Goal: Contribute content: Contribute content

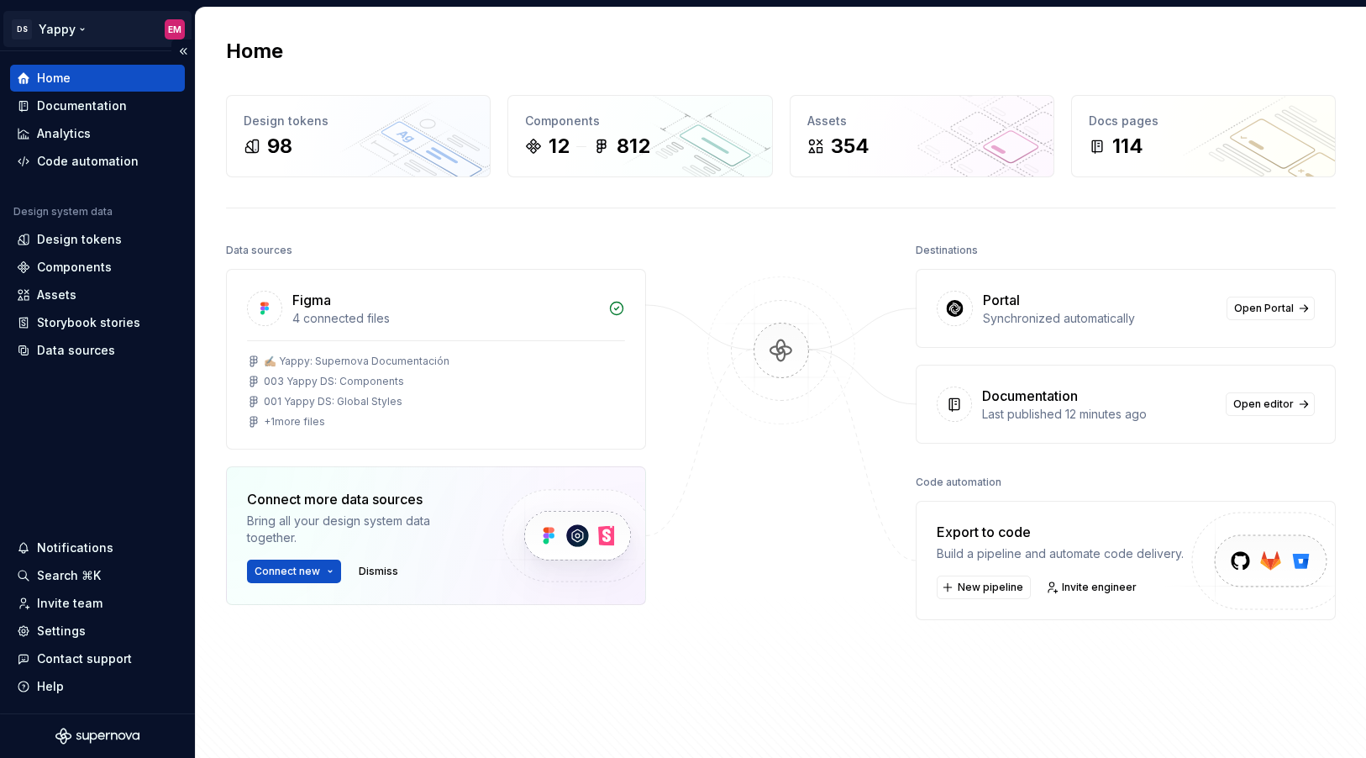
click at [87, 36] on html "DS Yappy EM Home Documentation Analytics Code automation Design system data Des…" at bounding box center [683, 379] width 1366 height 758
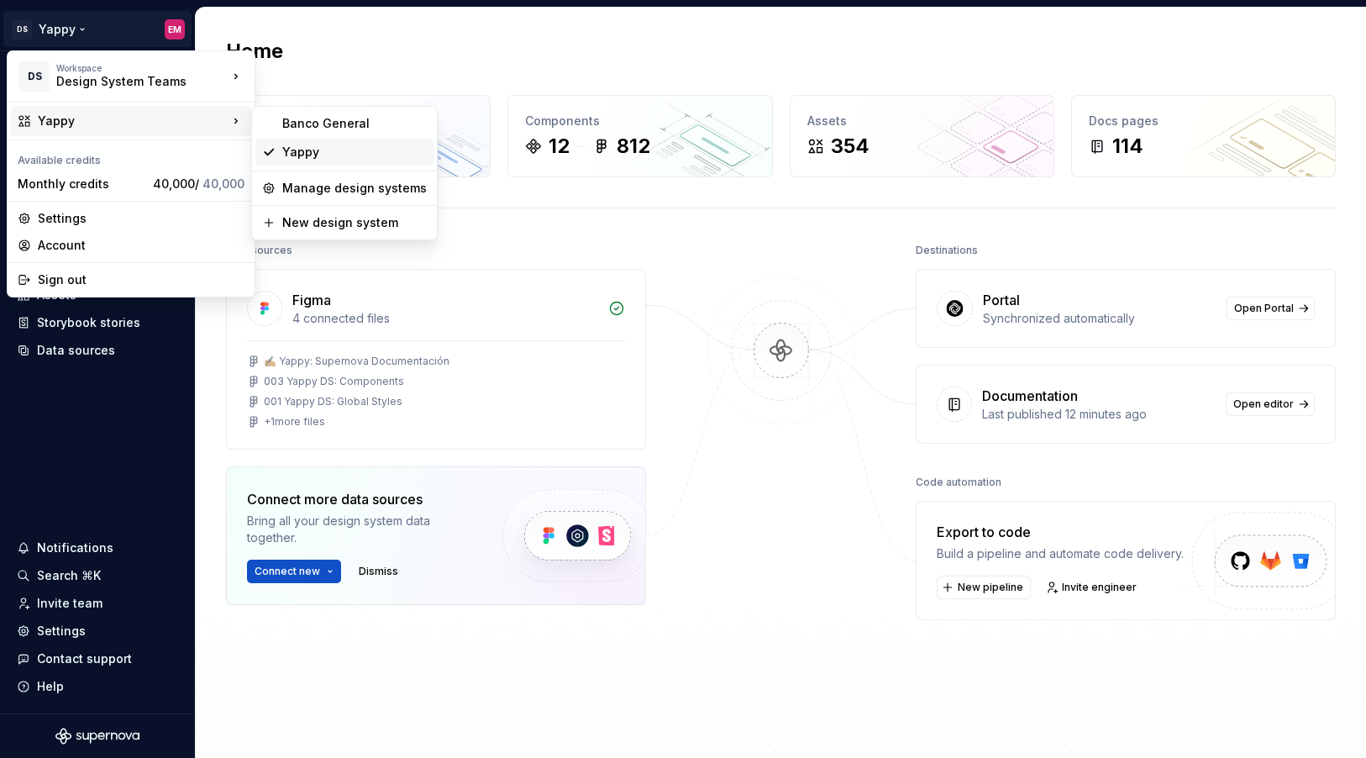
click at [363, 160] on div "Yappy" at bounding box center [354, 152] width 145 height 17
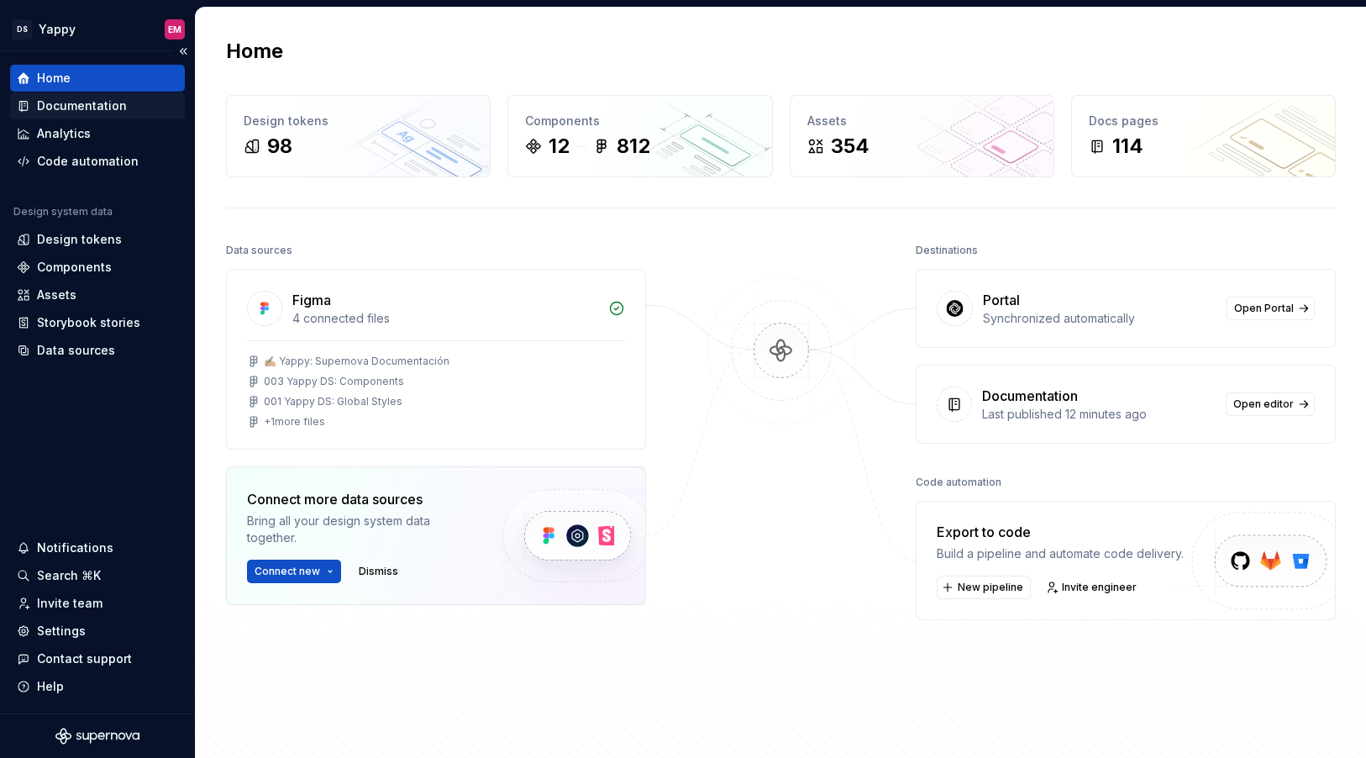
click at [117, 116] on div "Documentation" at bounding box center [97, 105] width 175 height 27
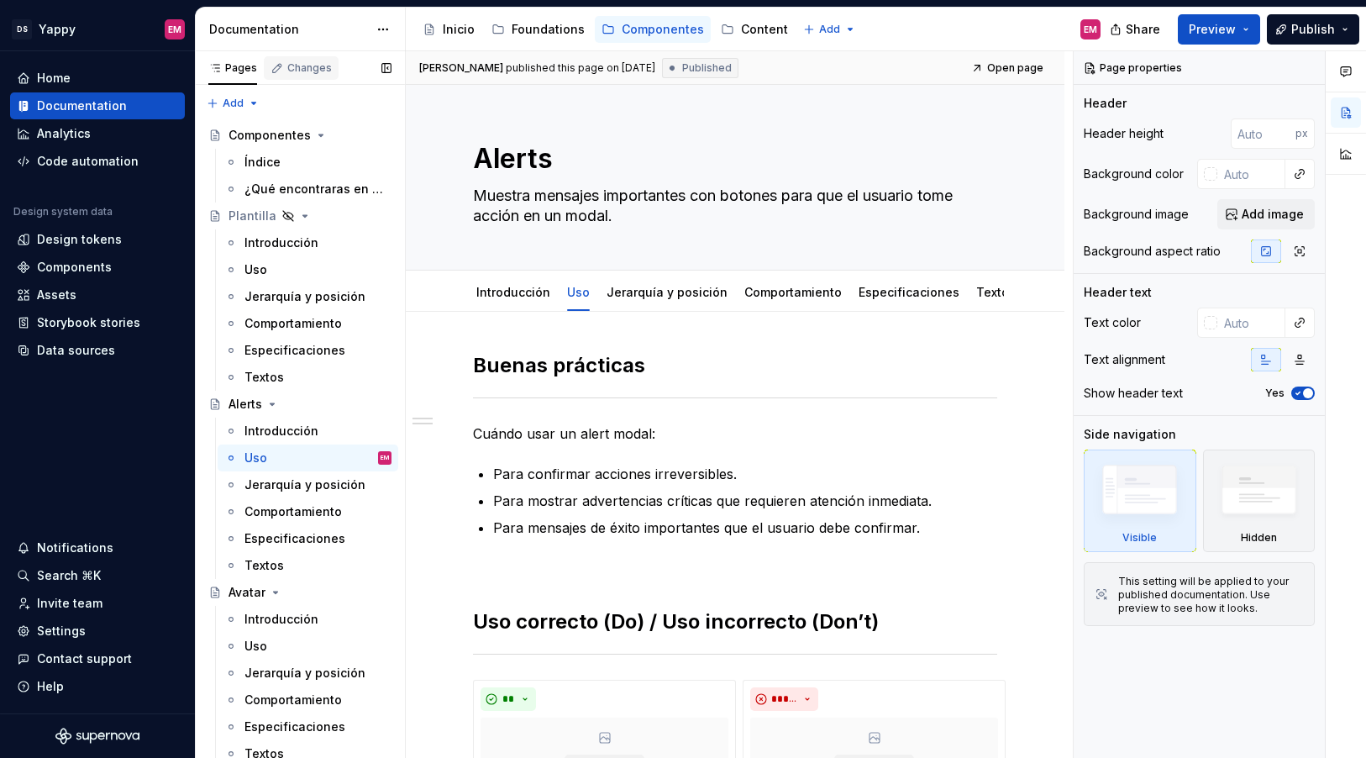
click at [304, 76] on div "Changes" at bounding box center [301, 68] width 75 height 24
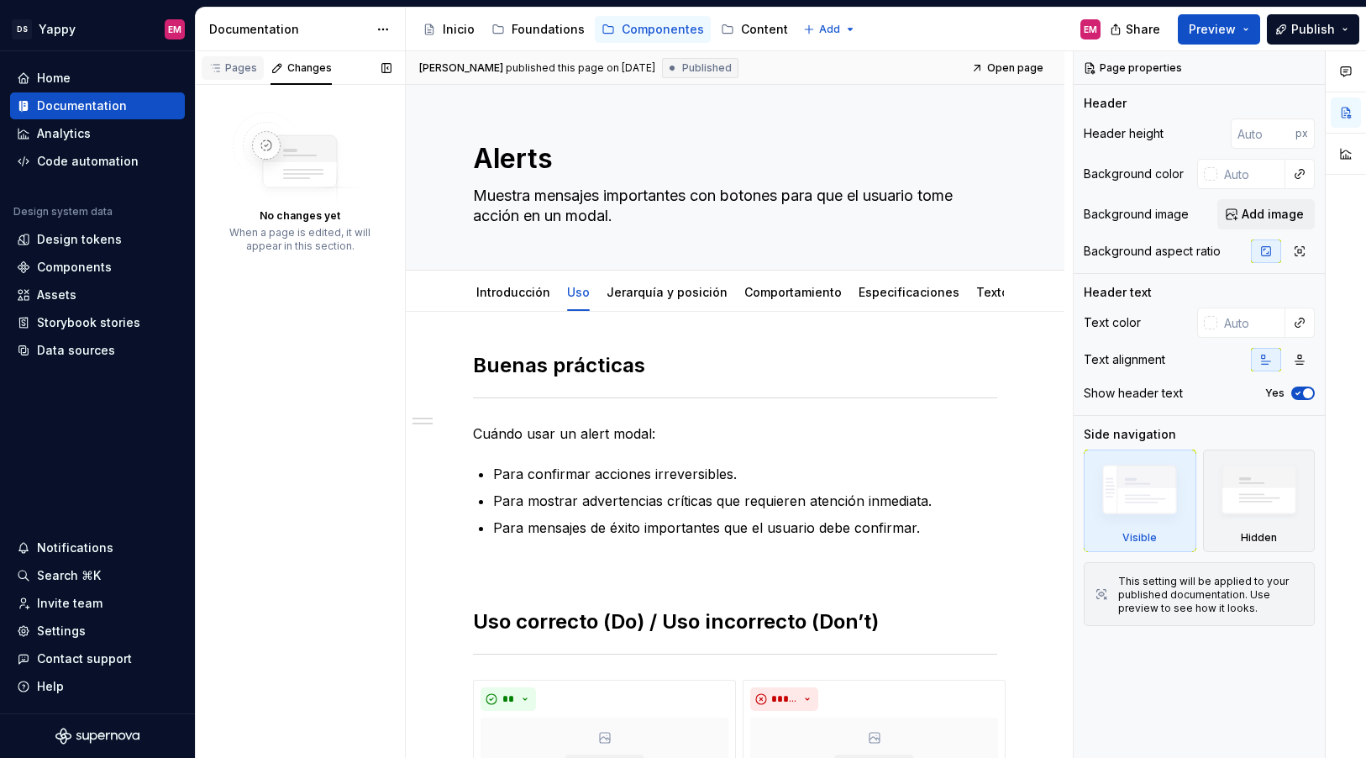
click at [243, 72] on div "Pages" at bounding box center [232, 67] width 49 height 13
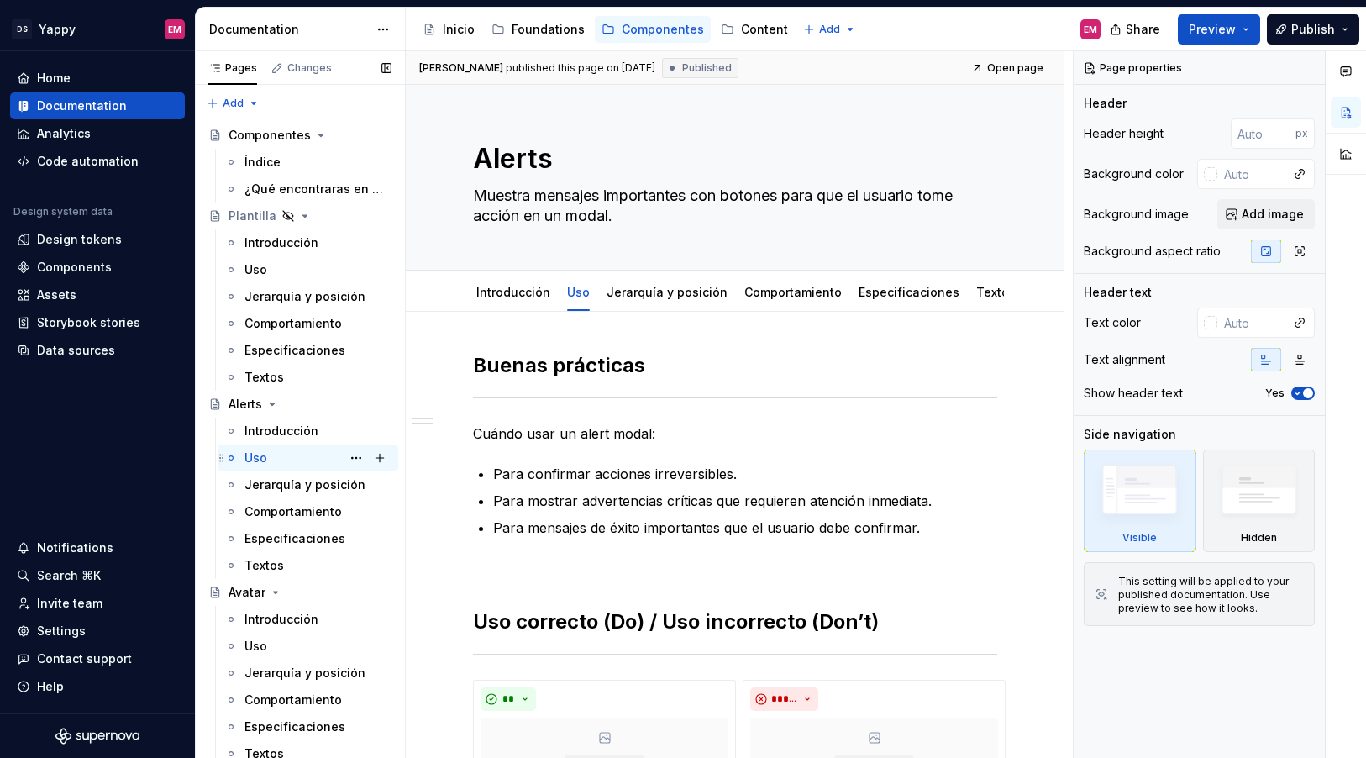
click at [278, 453] on div "Uso EM" at bounding box center [318, 458] width 147 height 24
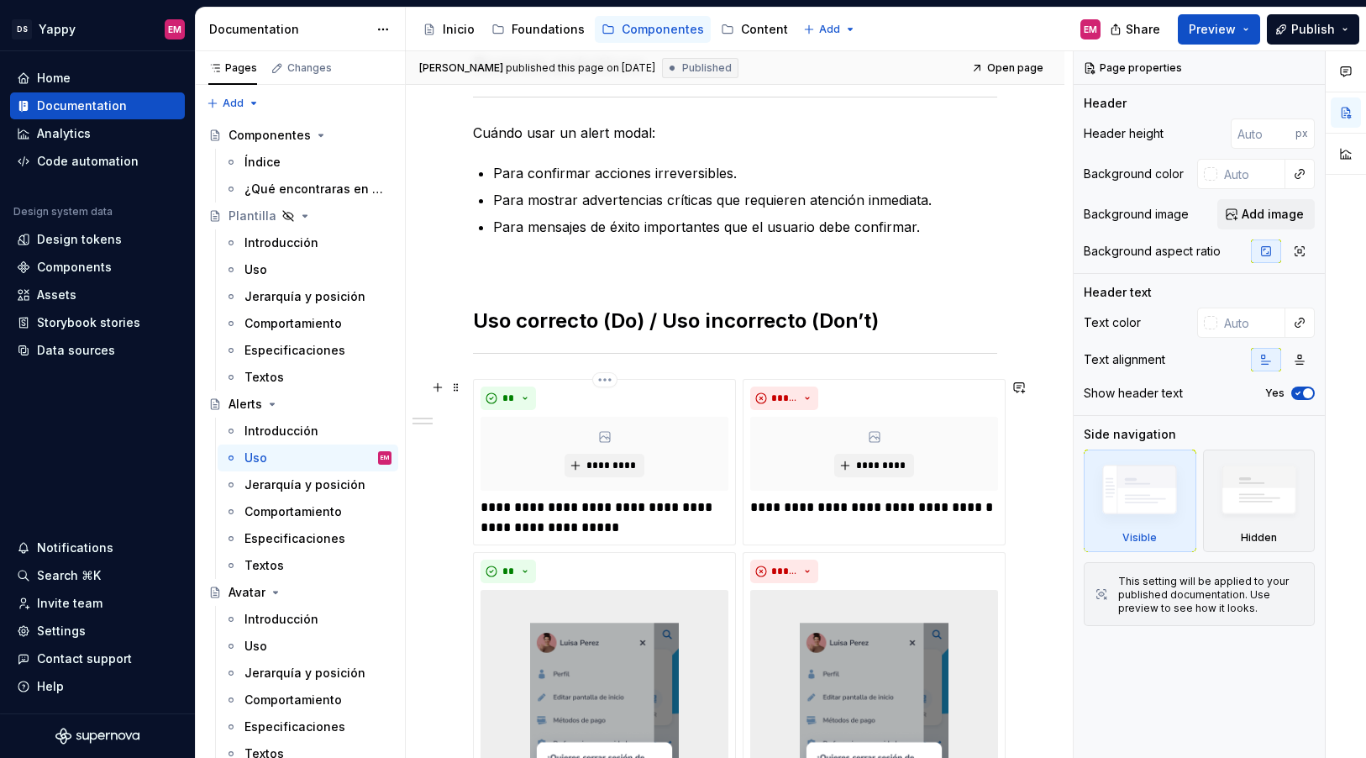
scroll to position [465, 0]
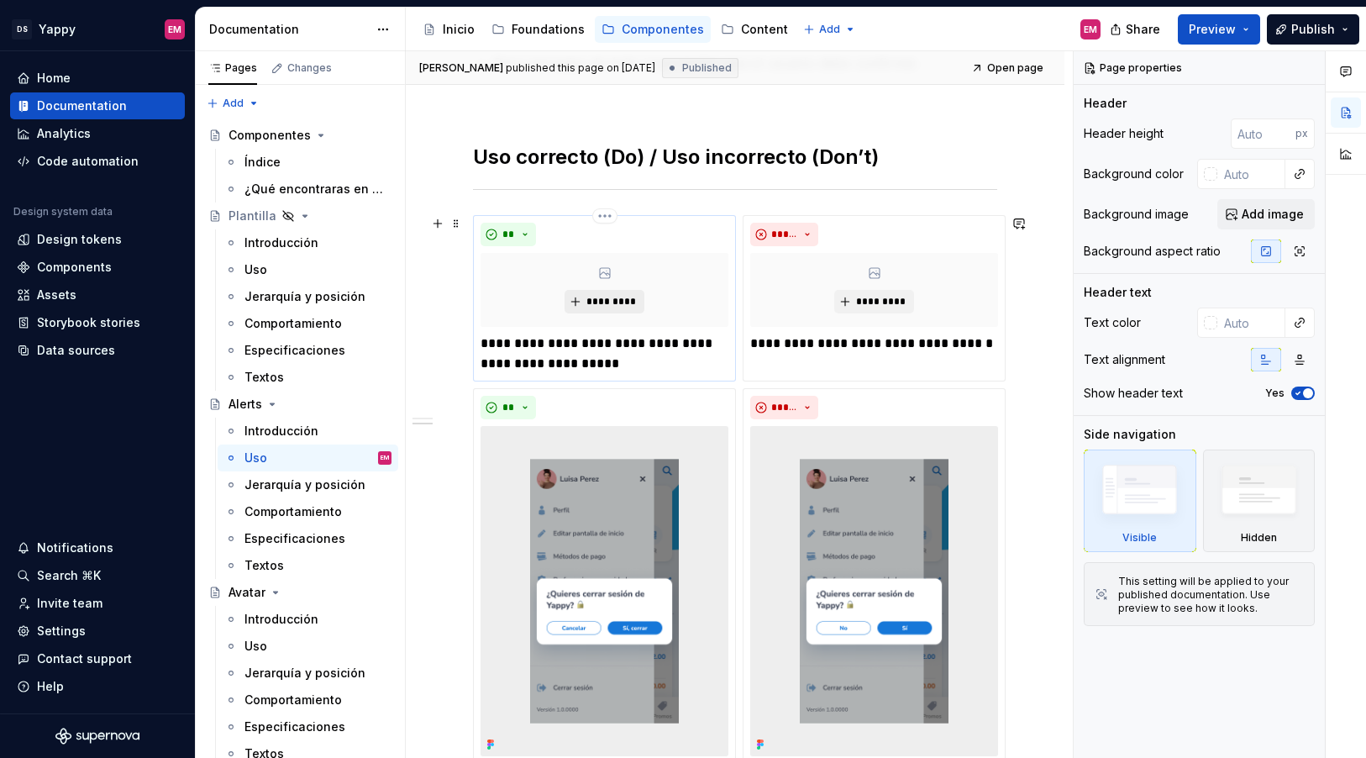
click at [595, 303] on span "*********" at bounding box center [611, 301] width 51 height 13
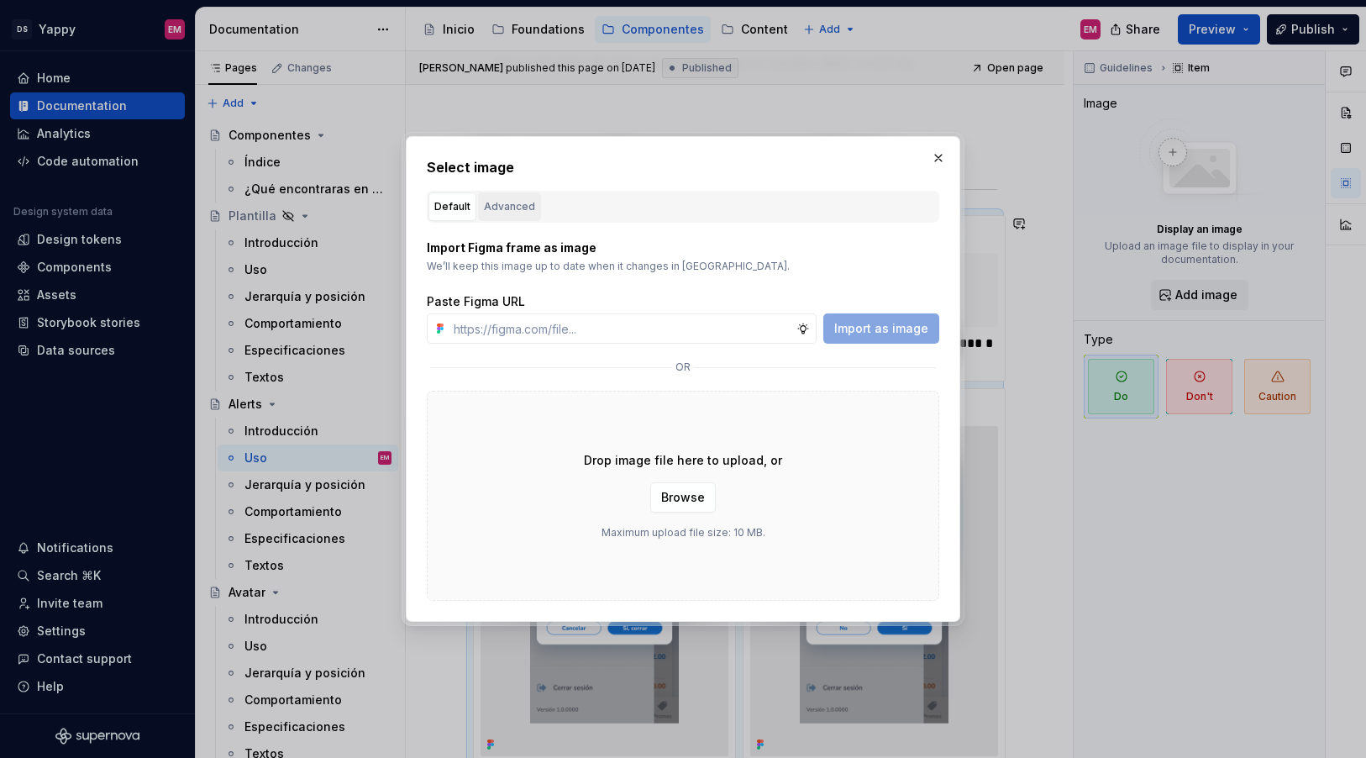
click at [509, 201] on div "Advanced" at bounding box center [509, 206] width 51 height 17
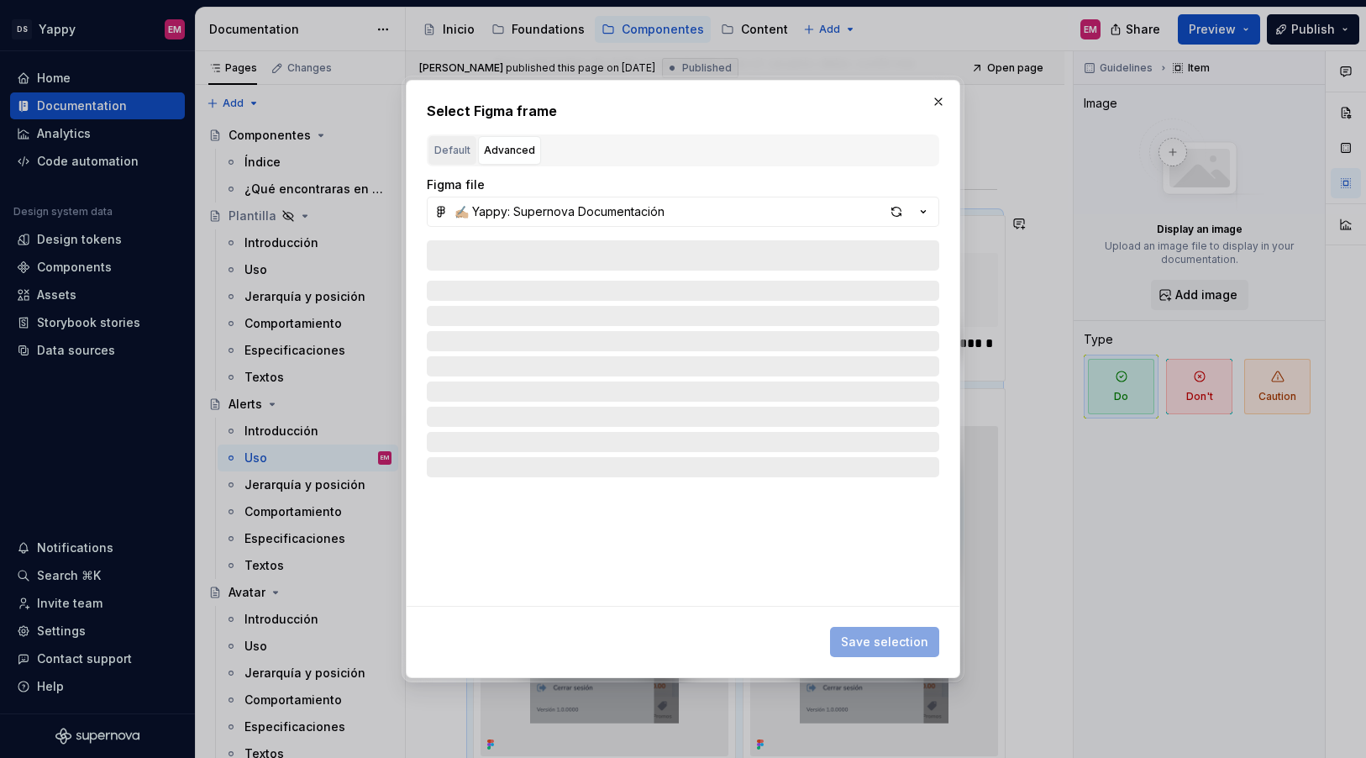
click at [437, 151] on div "Default" at bounding box center [452, 150] width 36 height 17
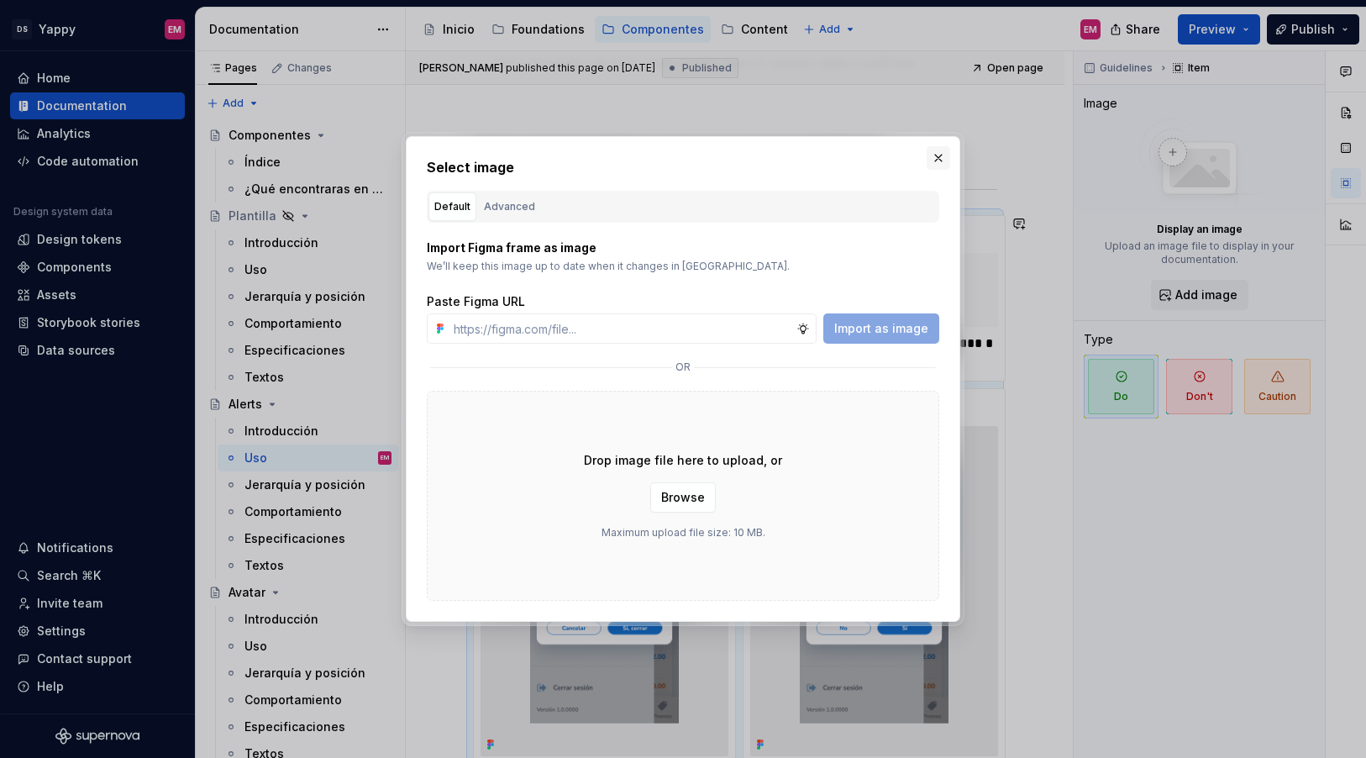
click at [946, 158] on button "button" at bounding box center [939, 158] width 24 height 24
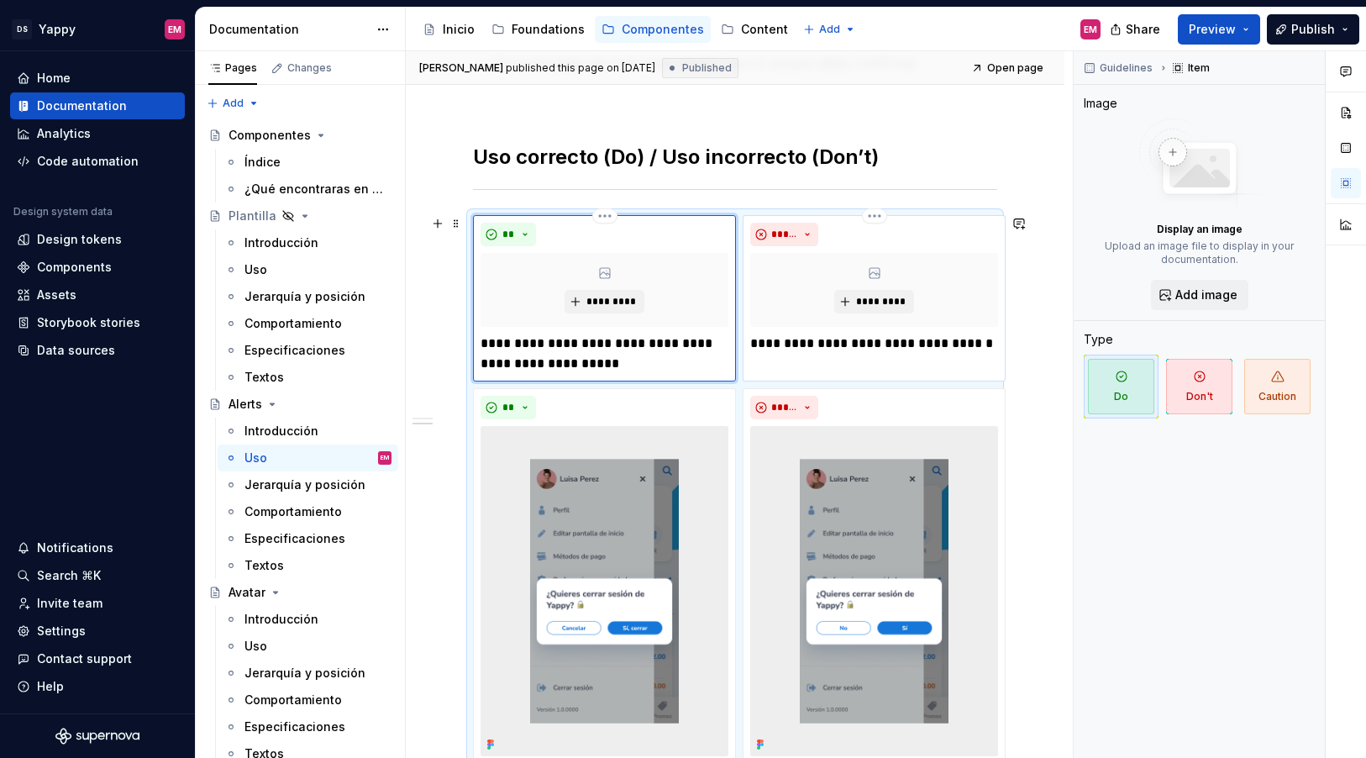
click at [867, 283] on div "*********" at bounding box center [874, 290] width 248 height 74
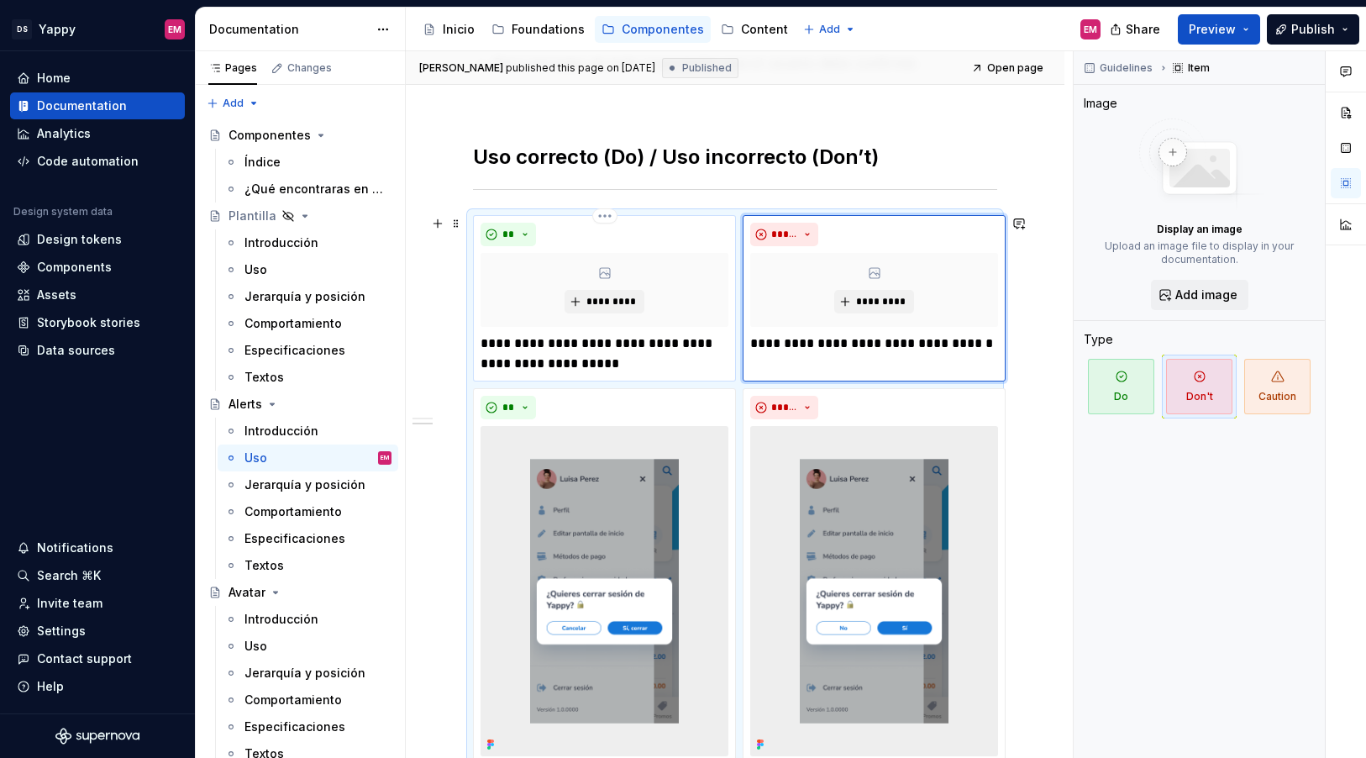
click at [618, 287] on div "*********" at bounding box center [605, 290] width 248 height 74
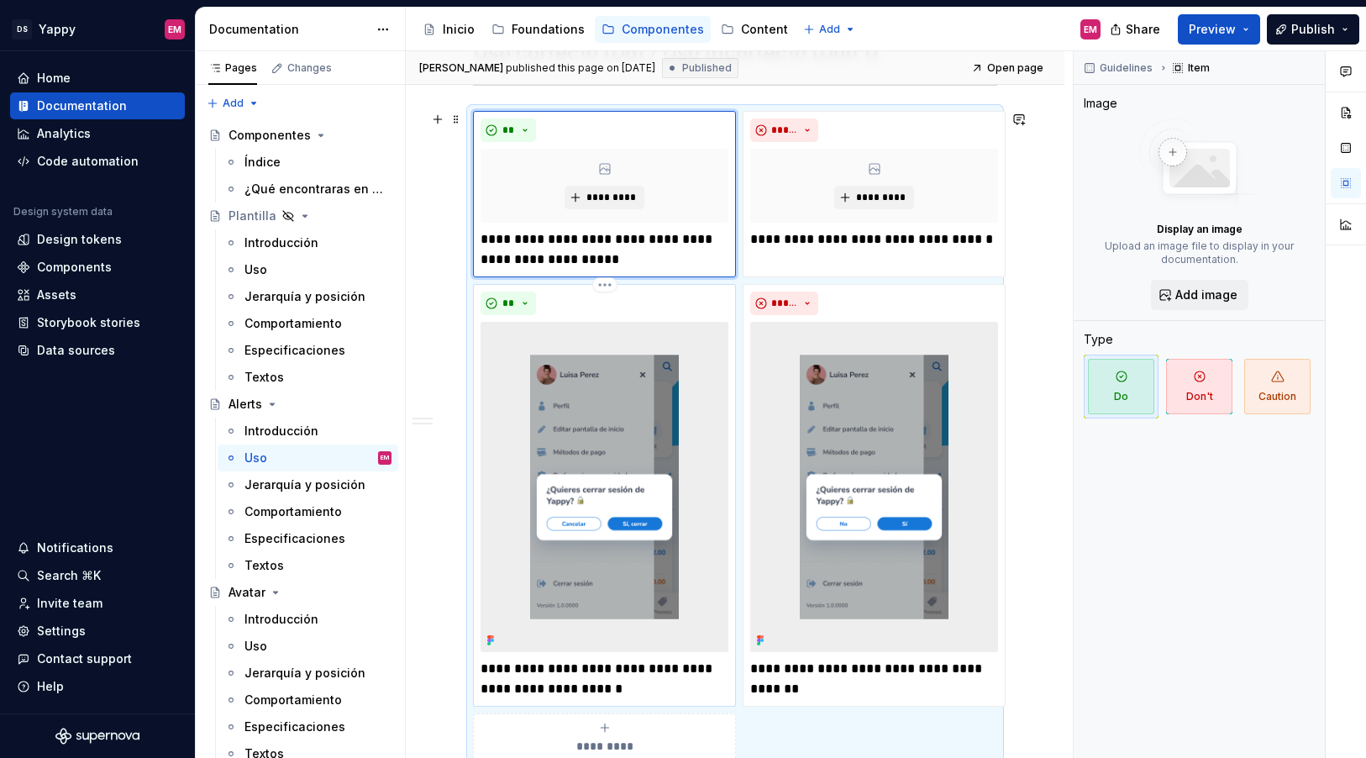
scroll to position [727, 0]
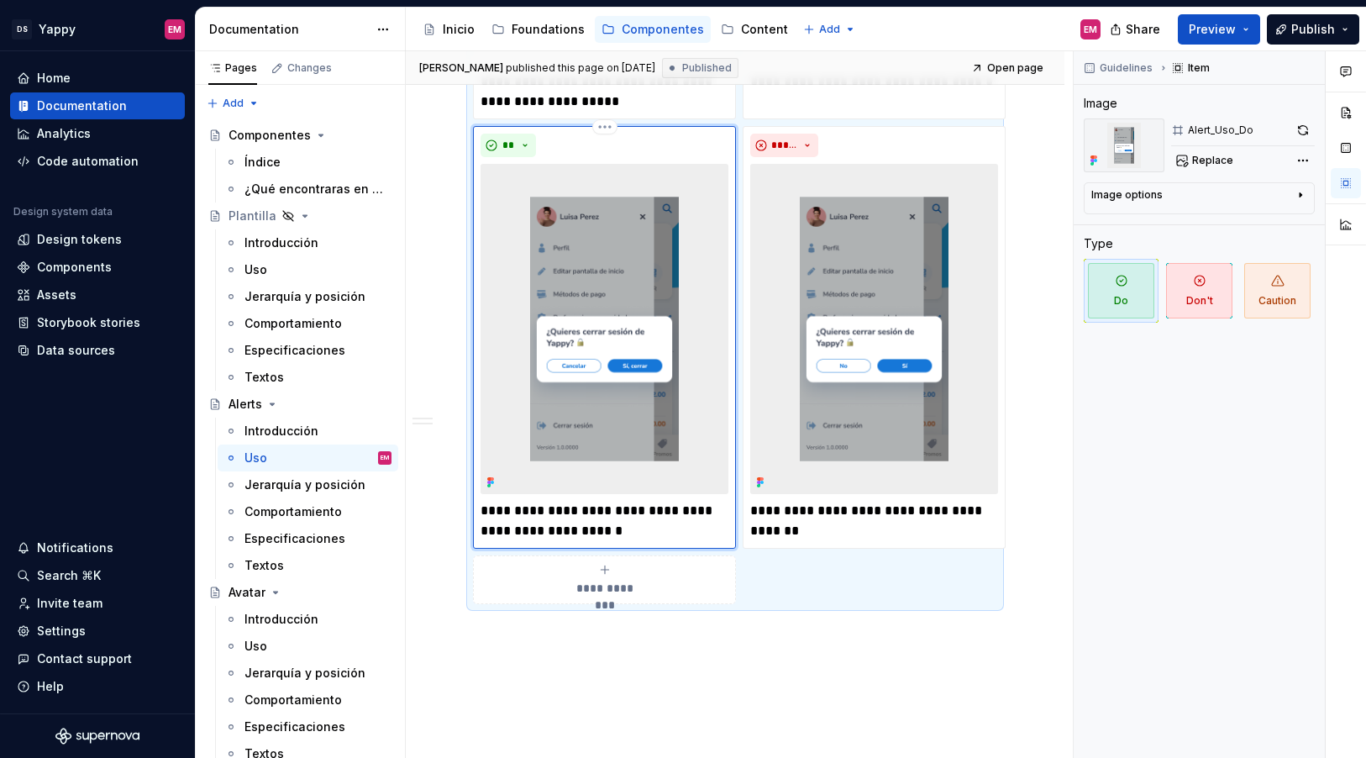
click at [633, 403] on img at bounding box center [605, 329] width 248 height 330
click at [895, 387] on img at bounding box center [874, 329] width 248 height 330
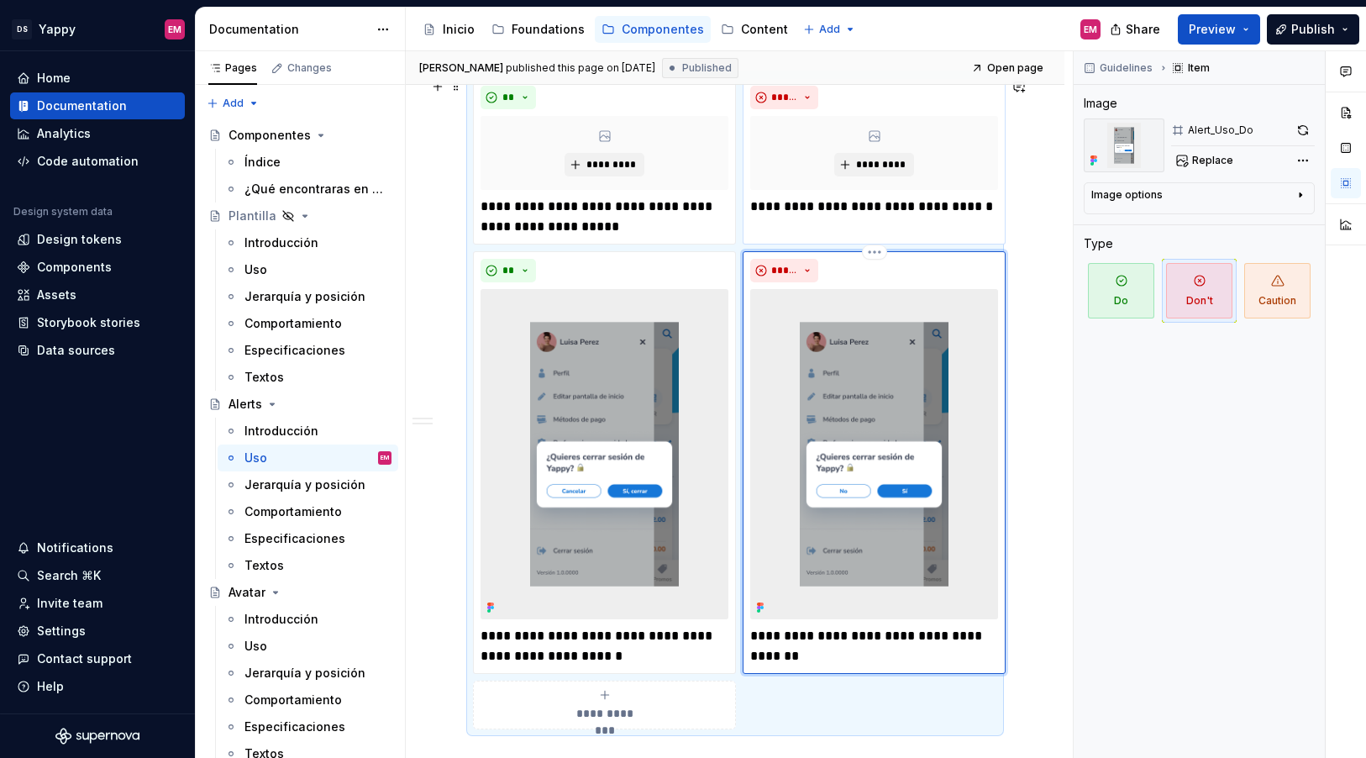
scroll to position [575, 0]
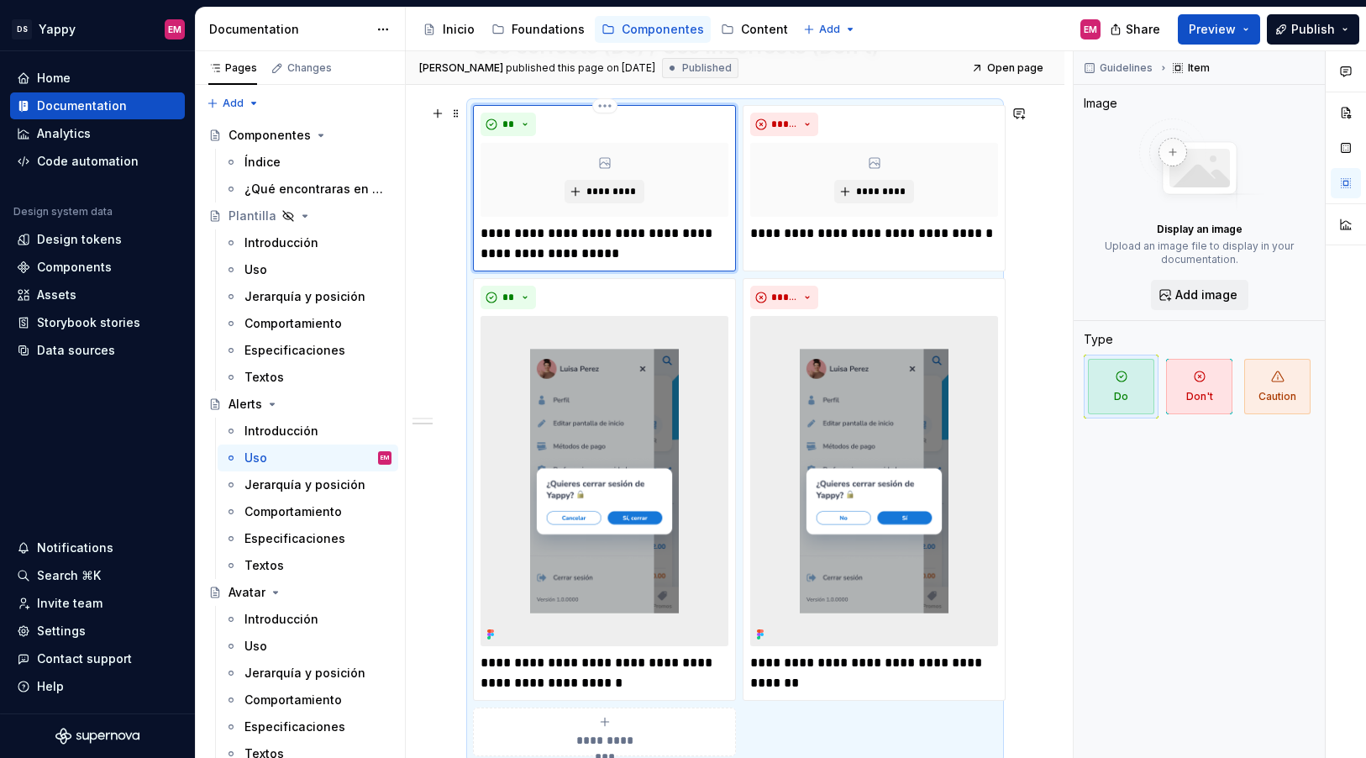
click at [654, 183] on div "*********" at bounding box center [605, 180] width 248 height 74
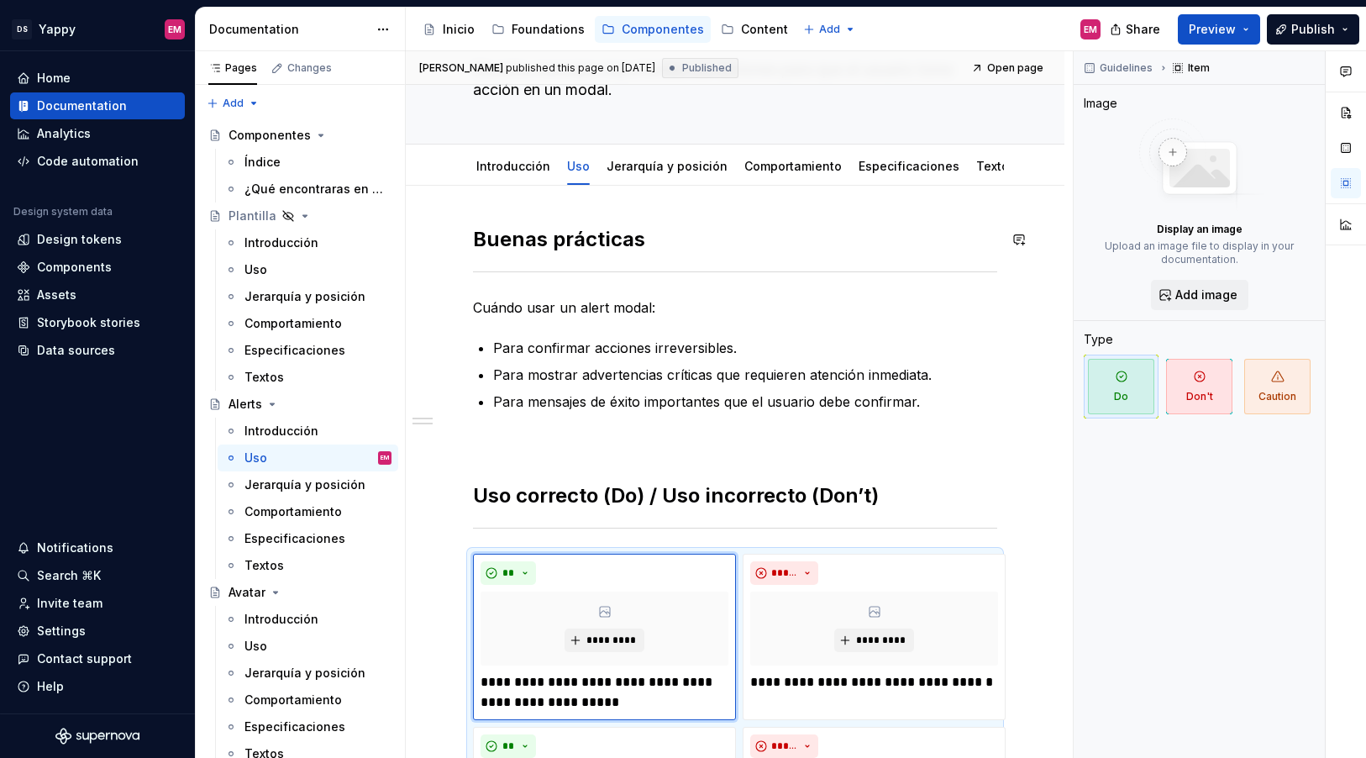
scroll to position [0, 0]
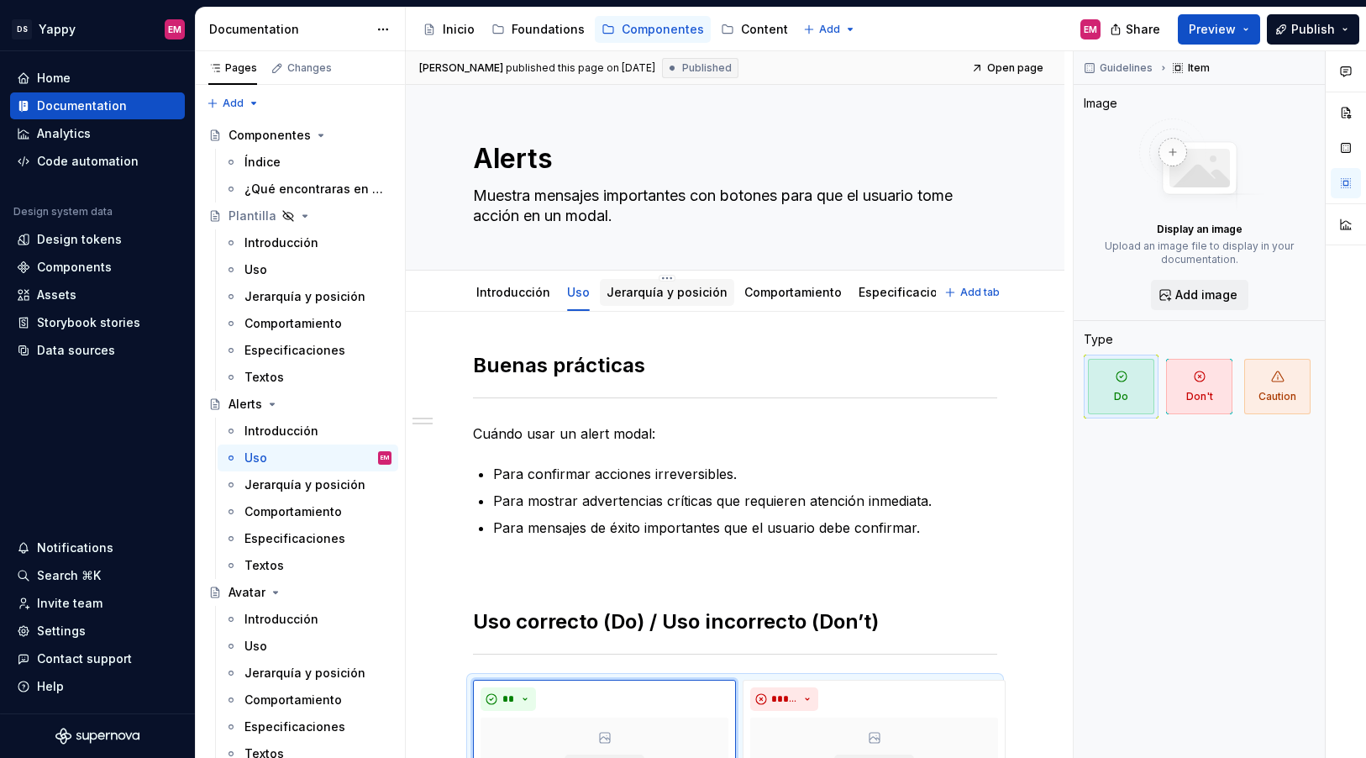
click at [629, 296] on link "Jerarquía y posición" at bounding box center [667, 292] width 121 height 14
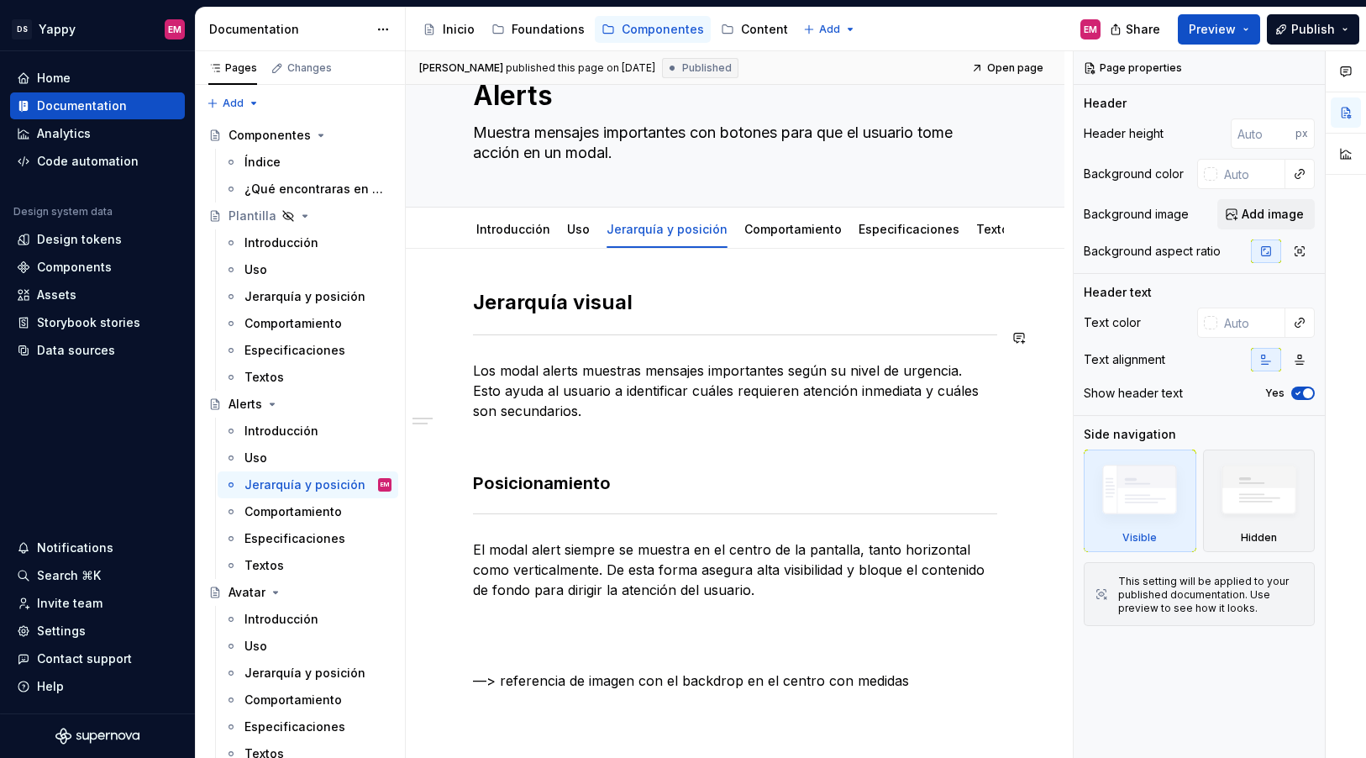
scroll to position [76, 0]
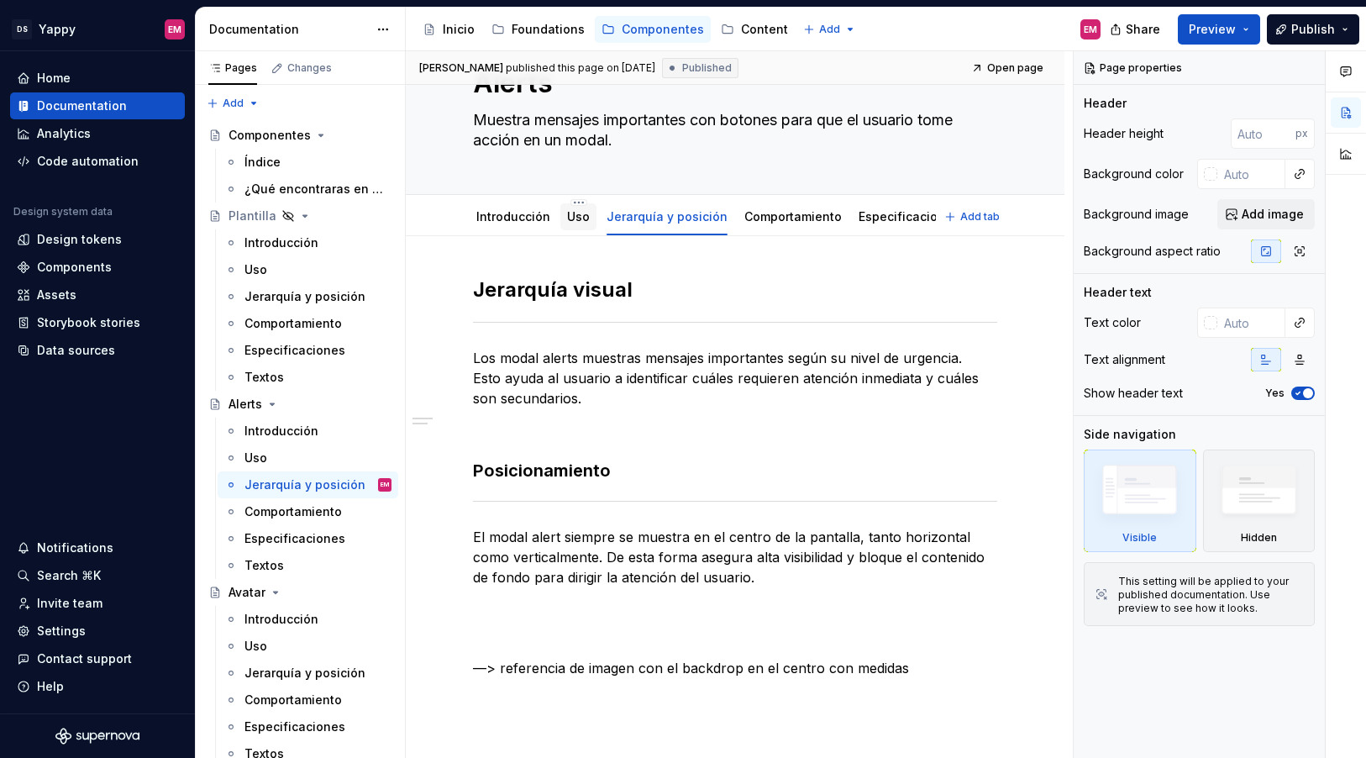
click at [578, 221] on link "Uso" at bounding box center [578, 216] width 23 height 14
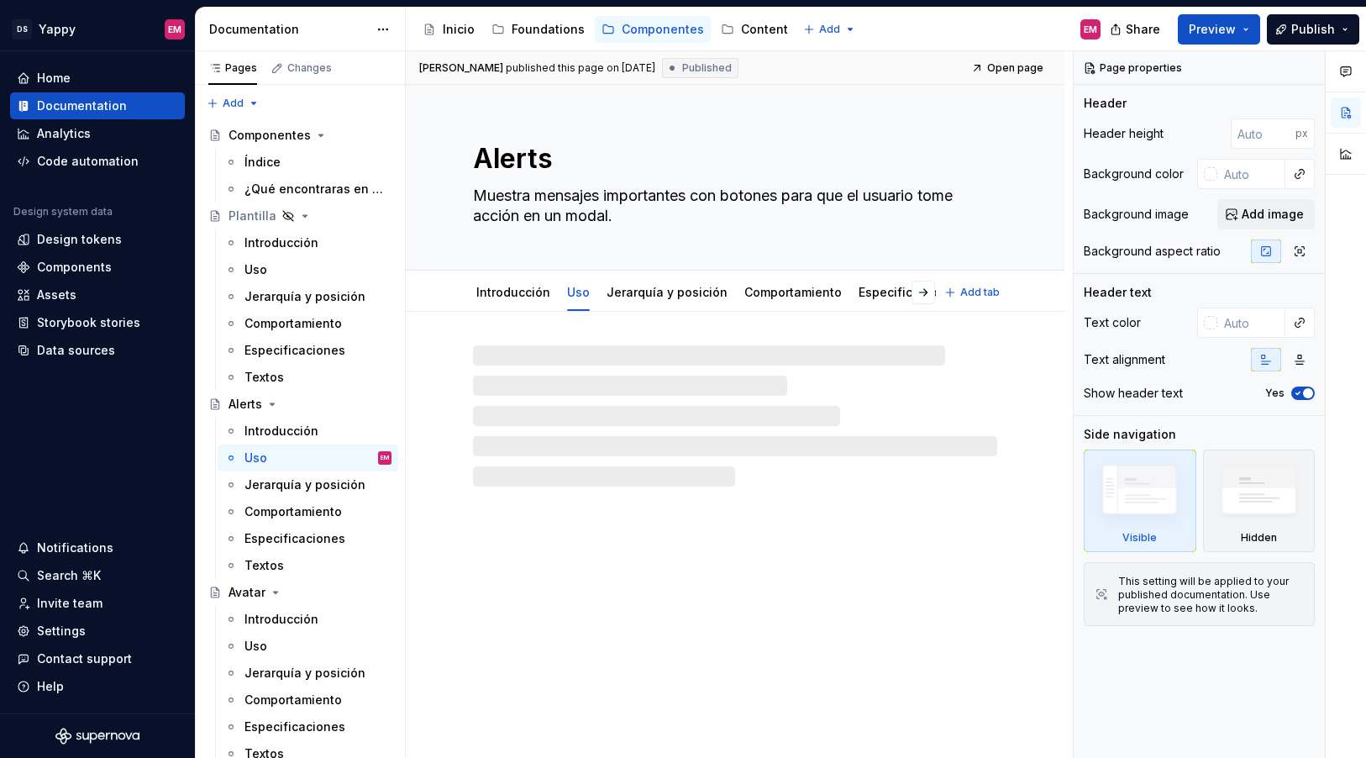
click at [645, 221] on textarea "Muestra mensajes importantes con botones para que el usuario tome acción en un …" at bounding box center [732, 205] width 524 height 47
click at [626, 287] on link "Jerarquía y posición" at bounding box center [667, 292] width 121 height 14
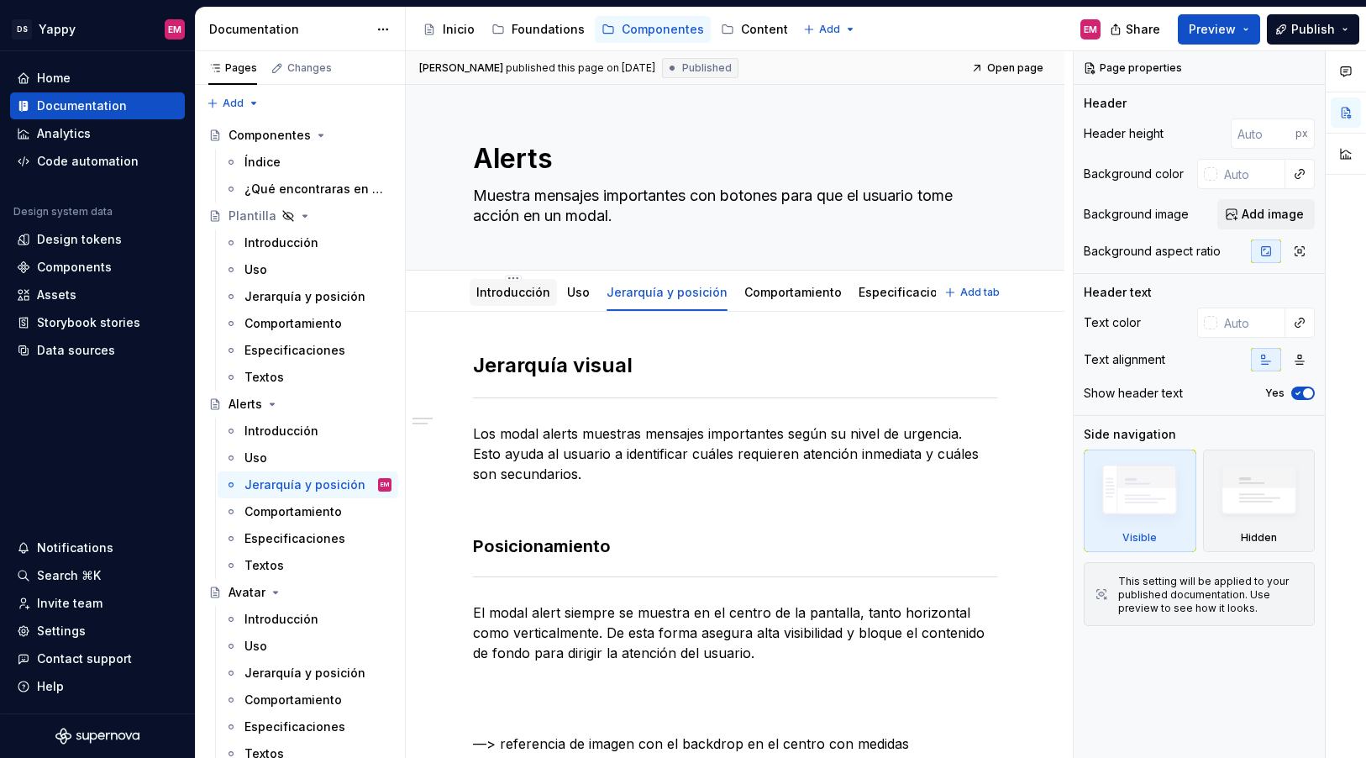
click at [500, 299] on link "Introducción" at bounding box center [513, 292] width 74 height 14
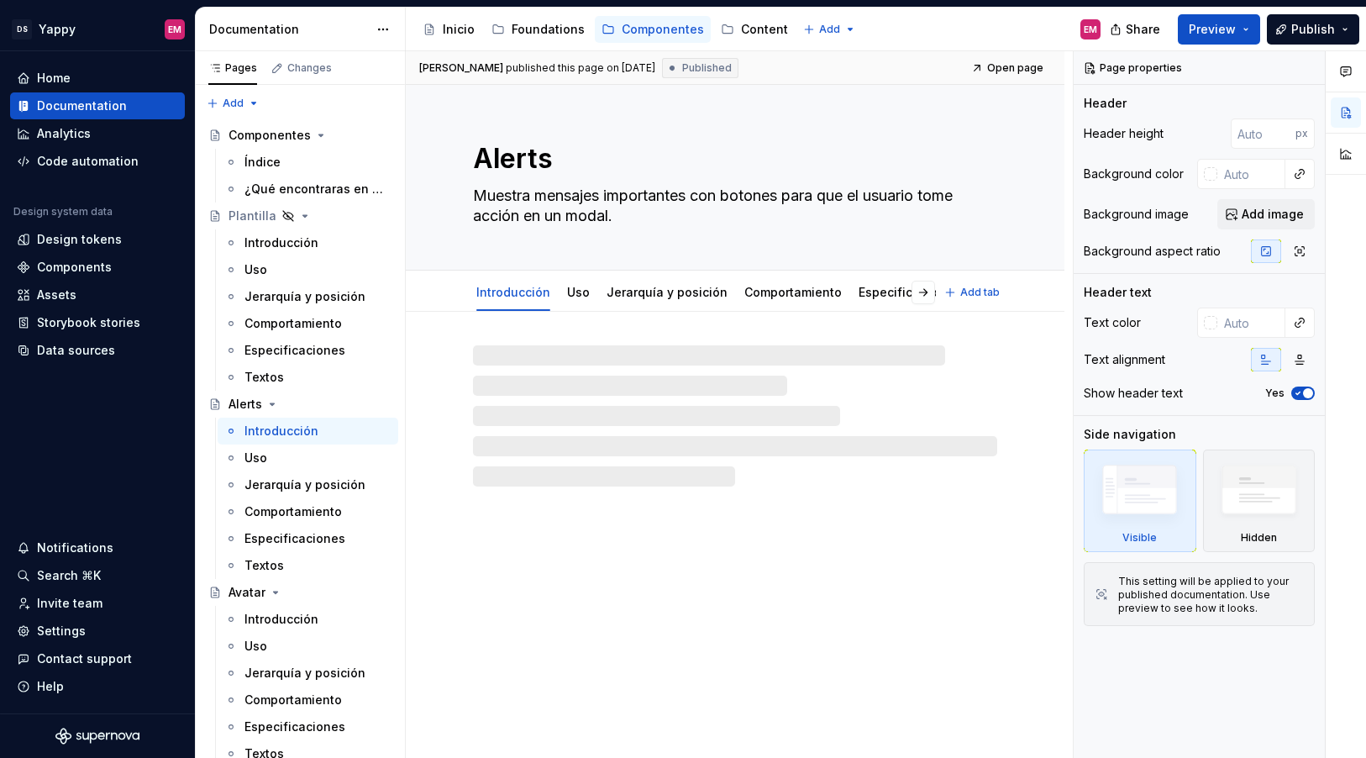
click at [577, 297] on link "Uso" at bounding box center [578, 292] width 23 height 14
click at [647, 300] on div "Jerarquía y posición" at bounding box center [667, 292] width 121 height 17
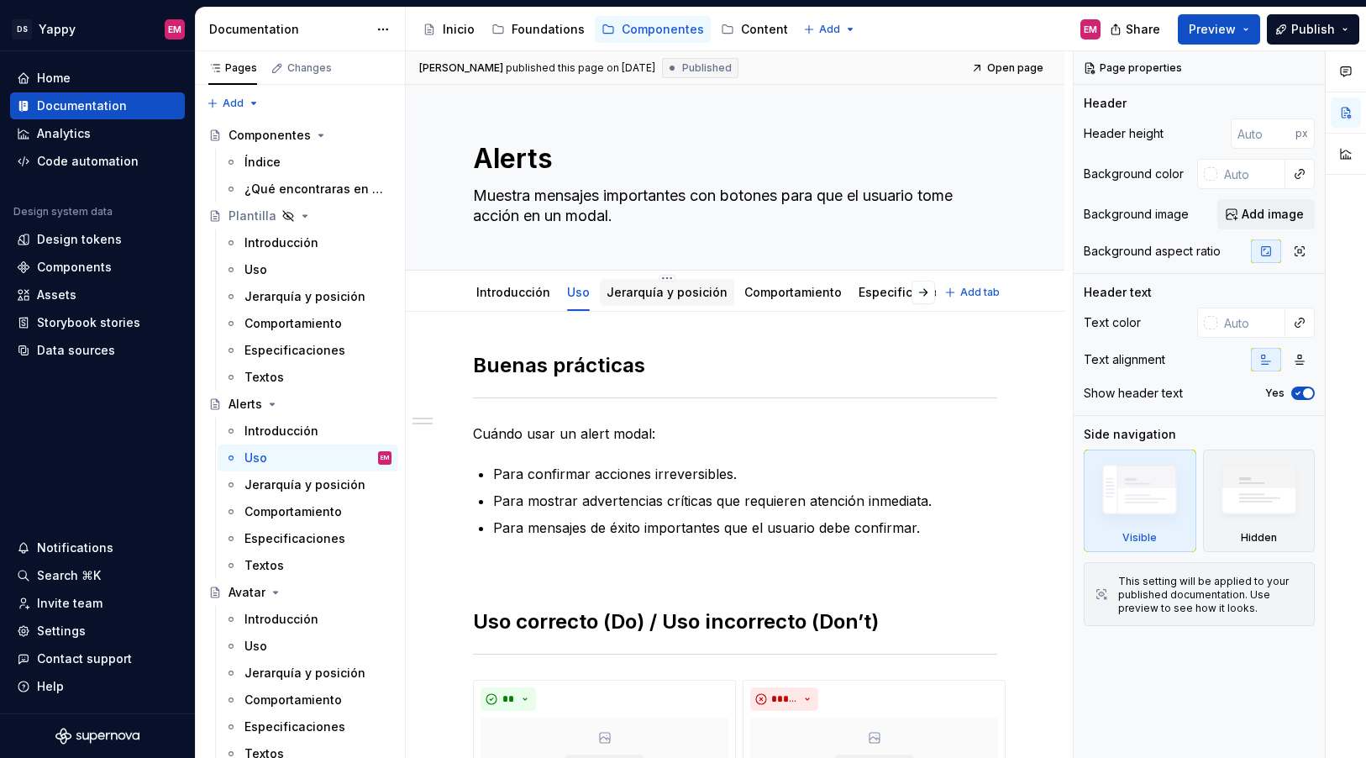
click at [634, 306] on div "Jerarquía y posición" at bounding box center [667, 292] width 134 height 30
click at [629, 294] on link "Jerarquía y posición" at bounding box center [667, 292] width 121 height 14
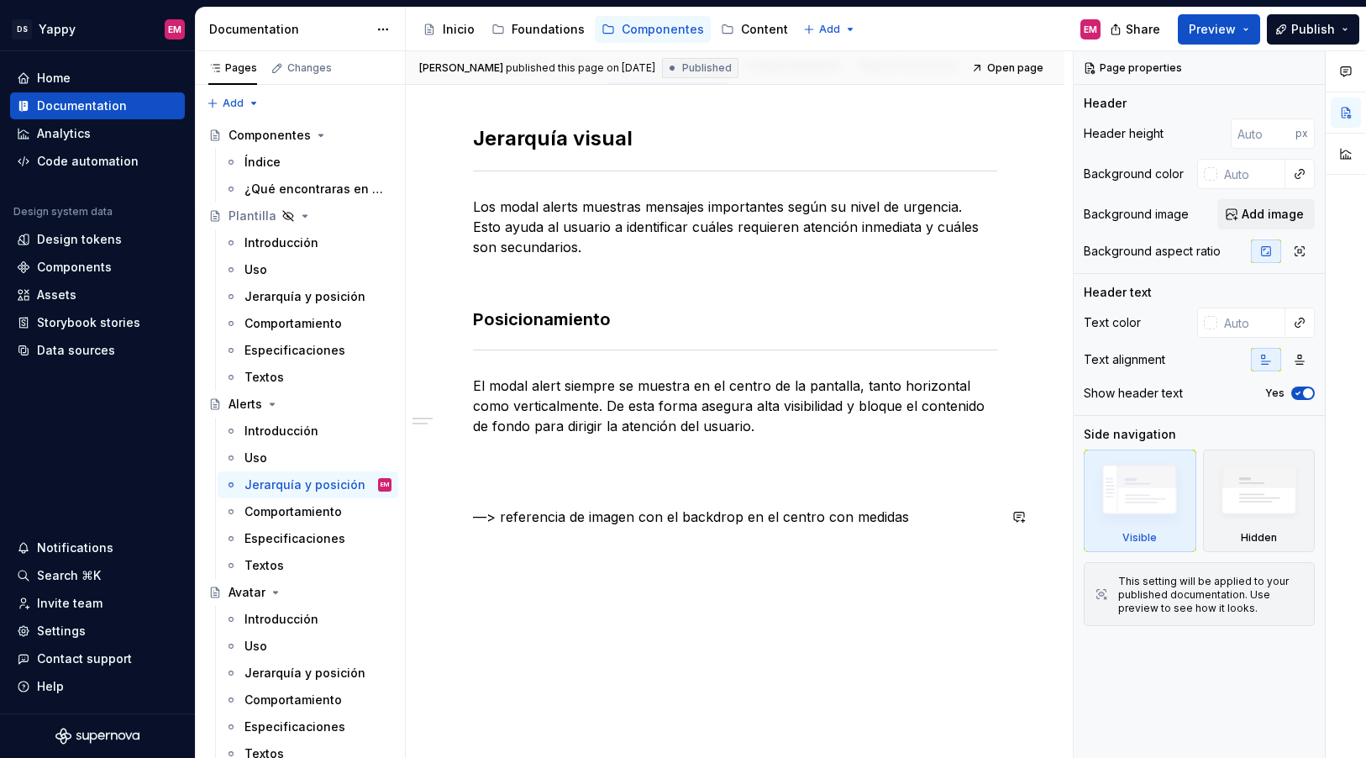
scroll to position [242, 0]
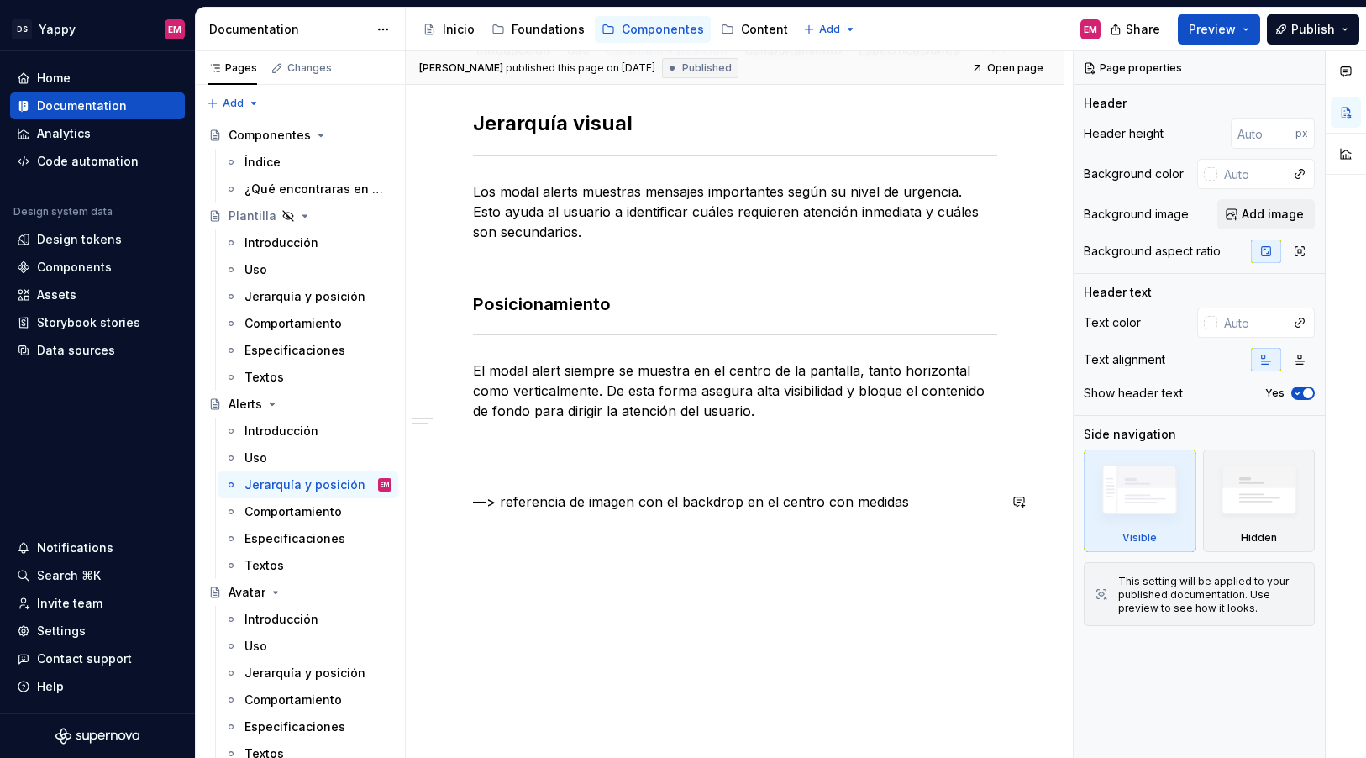
click at [512, 561] on div "Jerarquía visual Los modal alerts muestras mensajes importantes según su nivel …" at bounding box center [735, 415] width 659 height 690
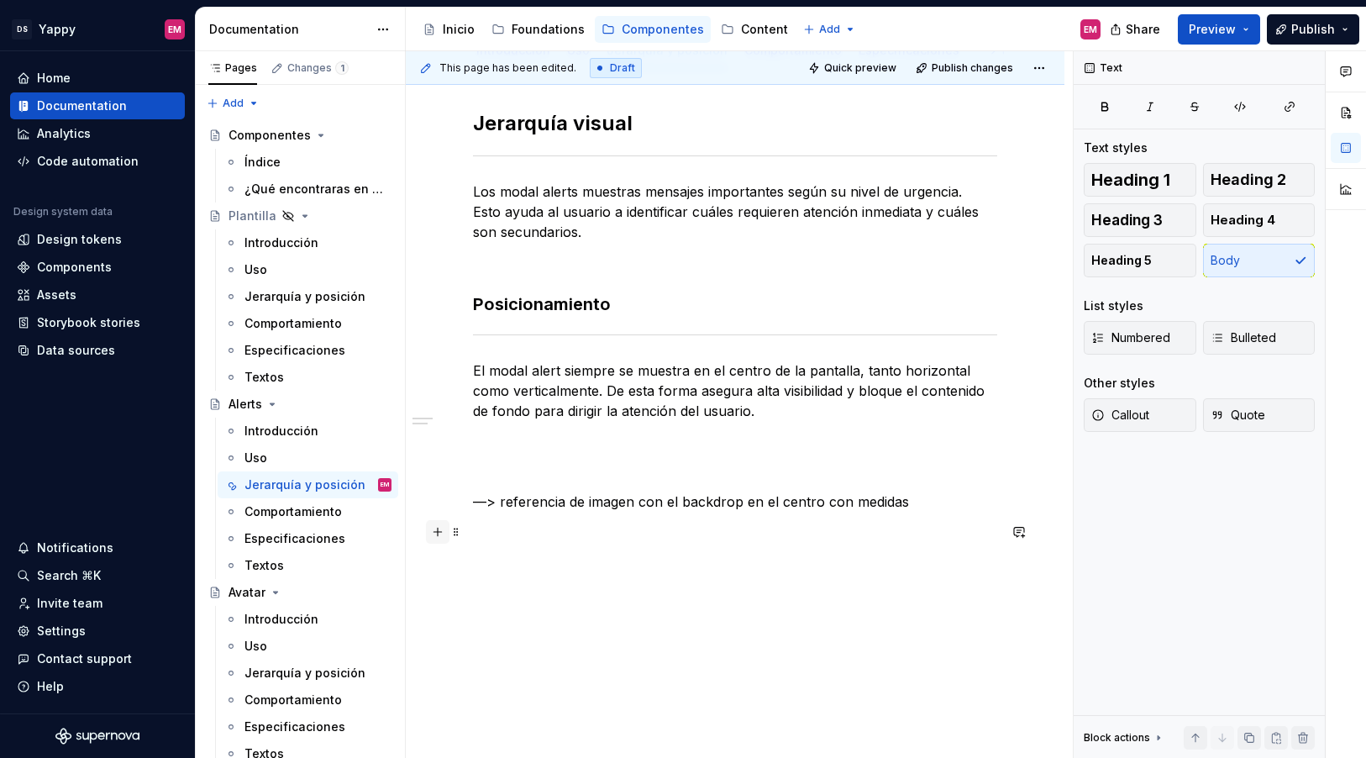
click at [442, 535] on button "button" at bounding box center [438, 532] width 24 height 24
type textarea "*"
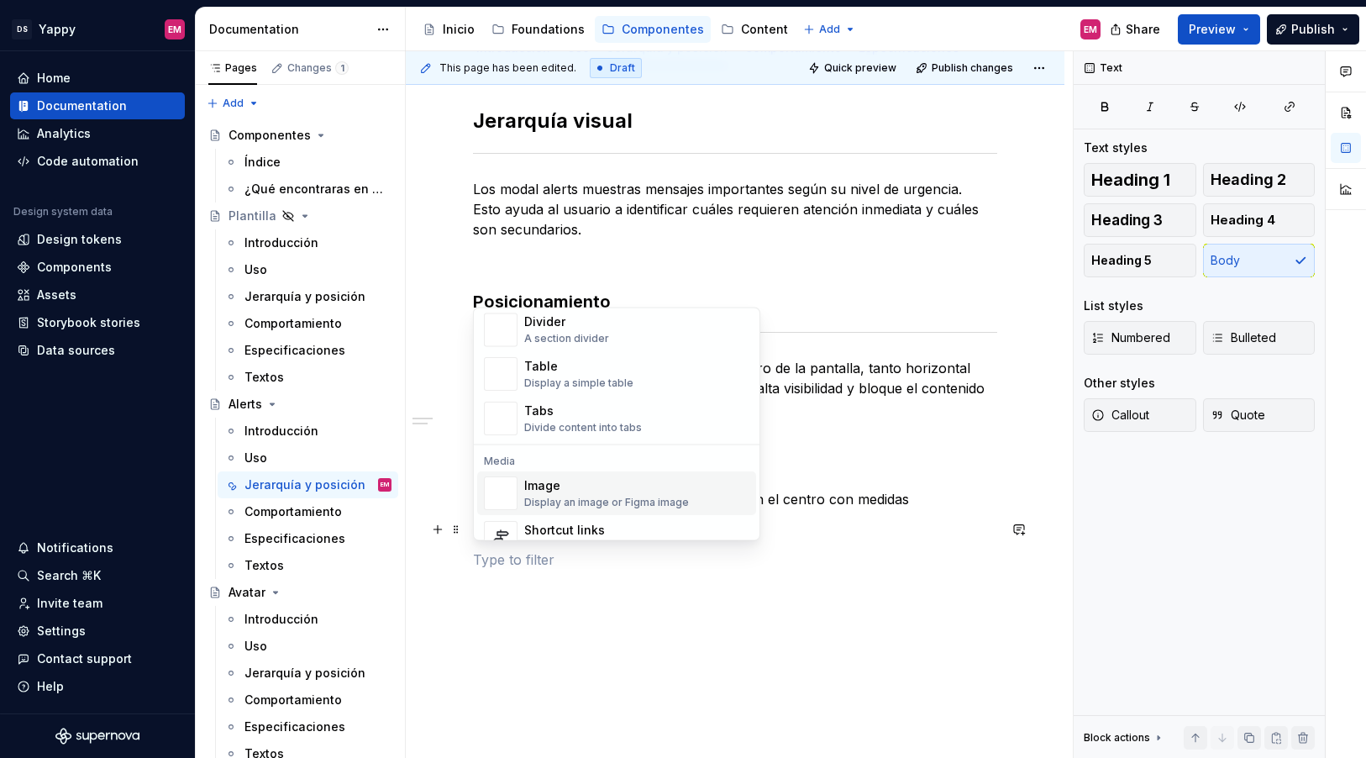
scroll to position [642, 0]
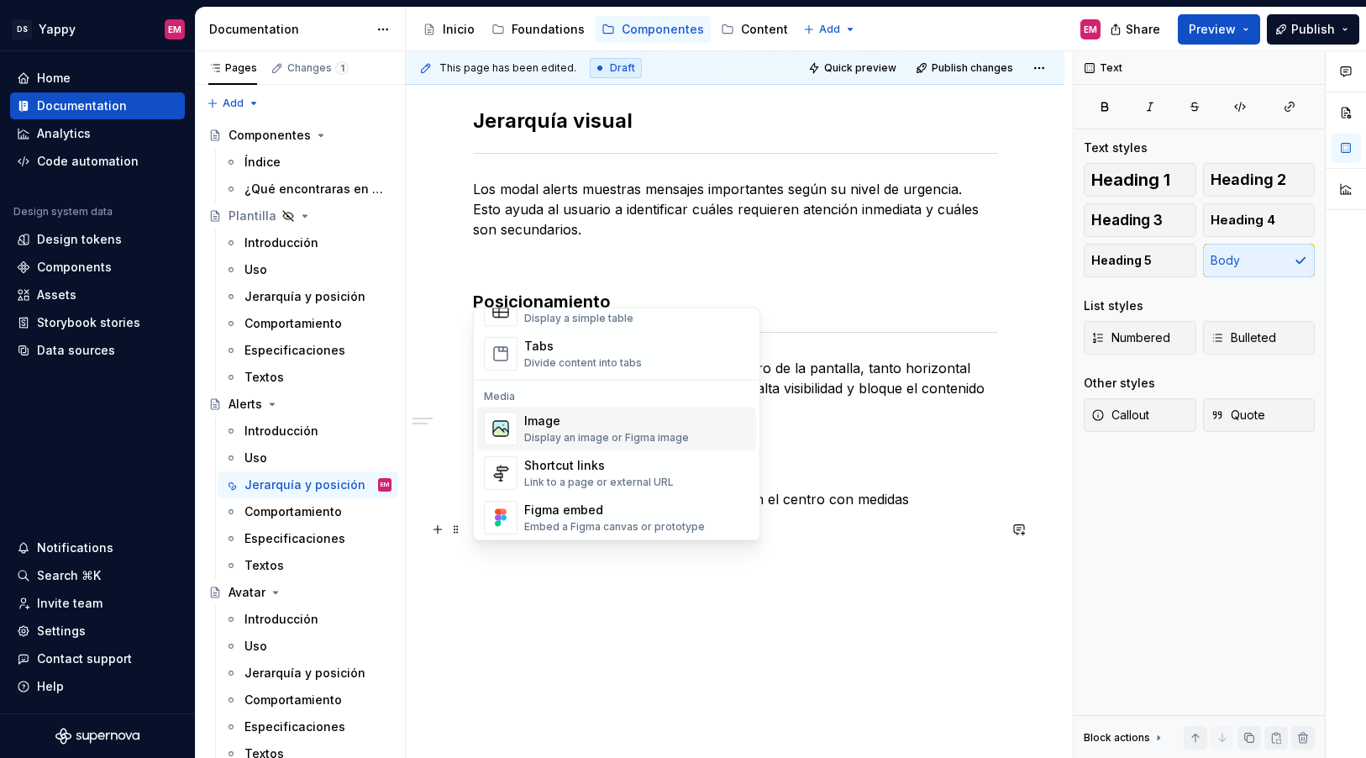
click at [549, 436] on div "Display an image or Figma image" at bounding box center [606, 438] width 165 height 13
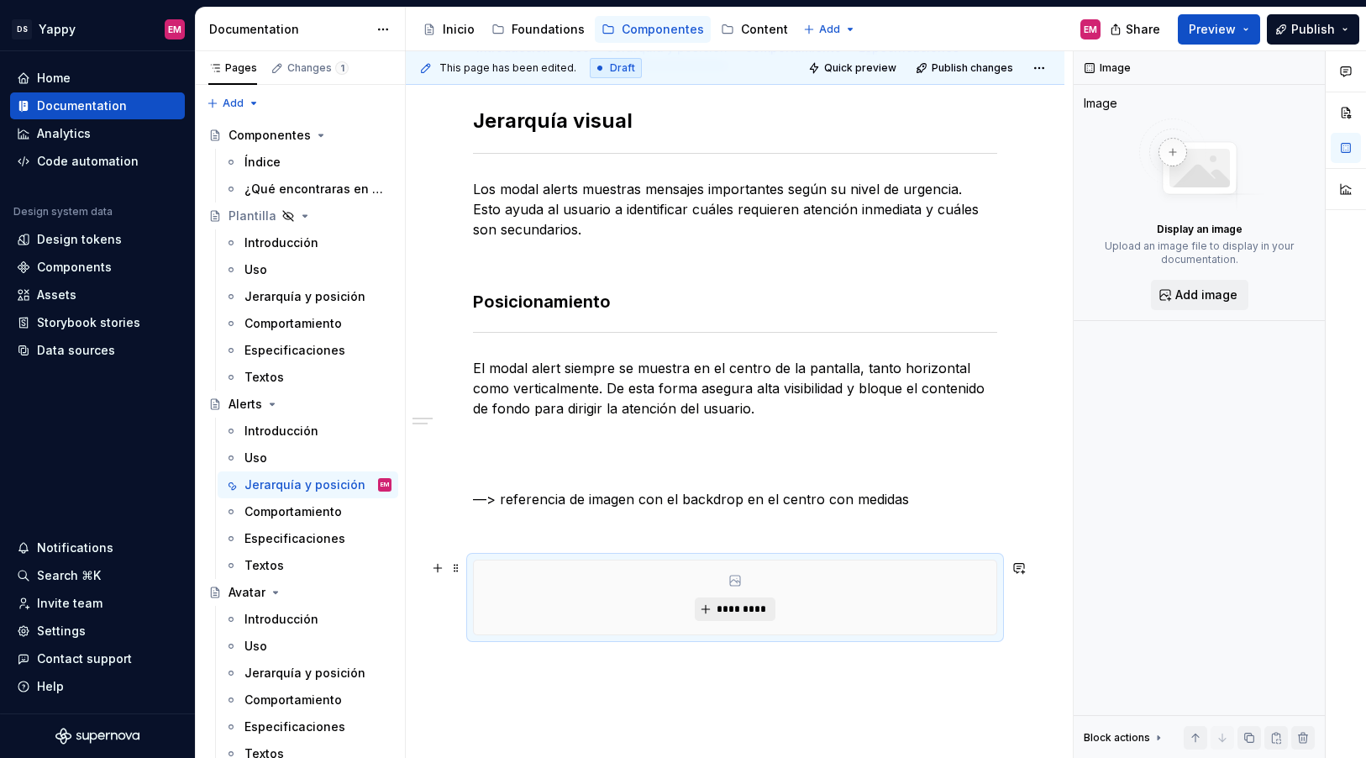
click at [745, 606] on span "*********" at bounding box center [741, 609] width 51 height 13
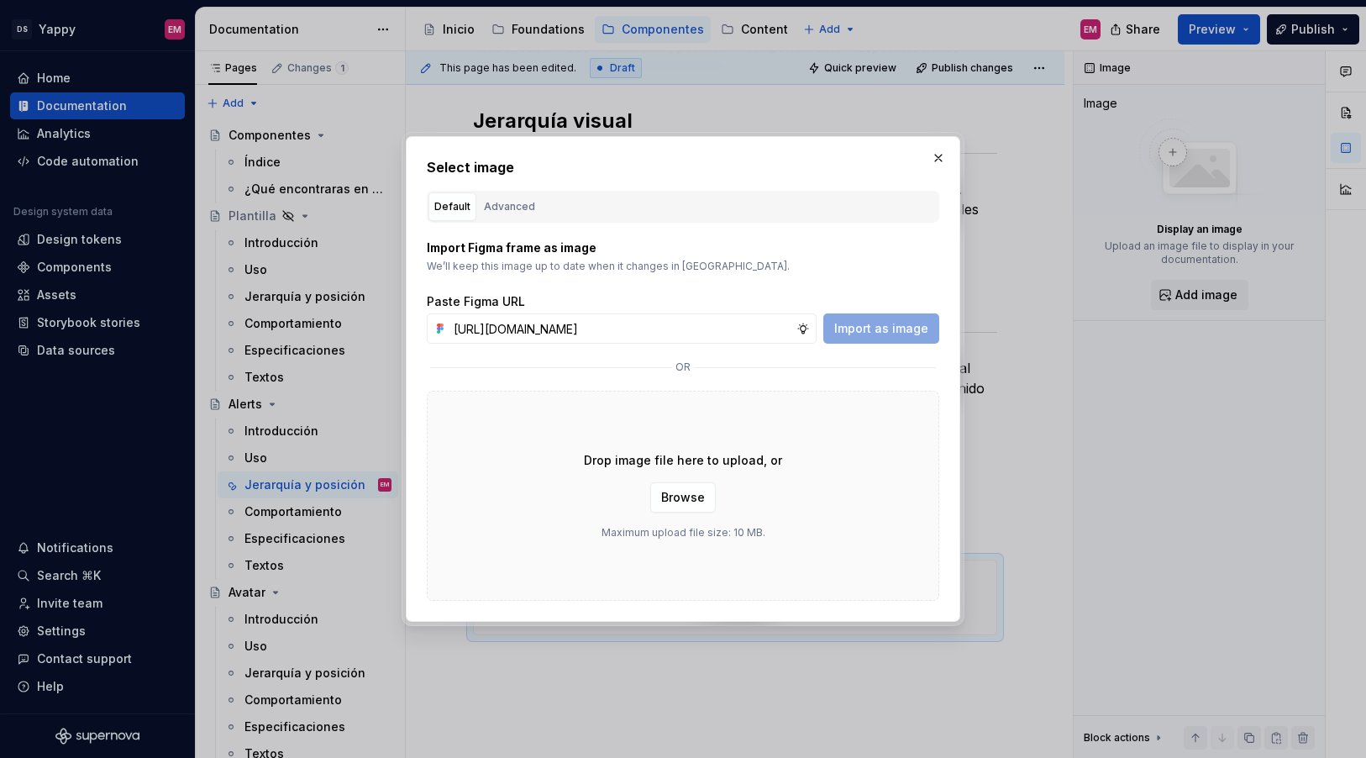
scroll to position [0, 677]
type input "https://www.figma.com/design/ZGz6tS2LEj0QftIQJpQ5hY/%E2%9C%8D%F0%9F%8F%BC-Yappy…"
click at [868, 337] on button "Import as image" at bounding box center [882, 328] width 116 height 30
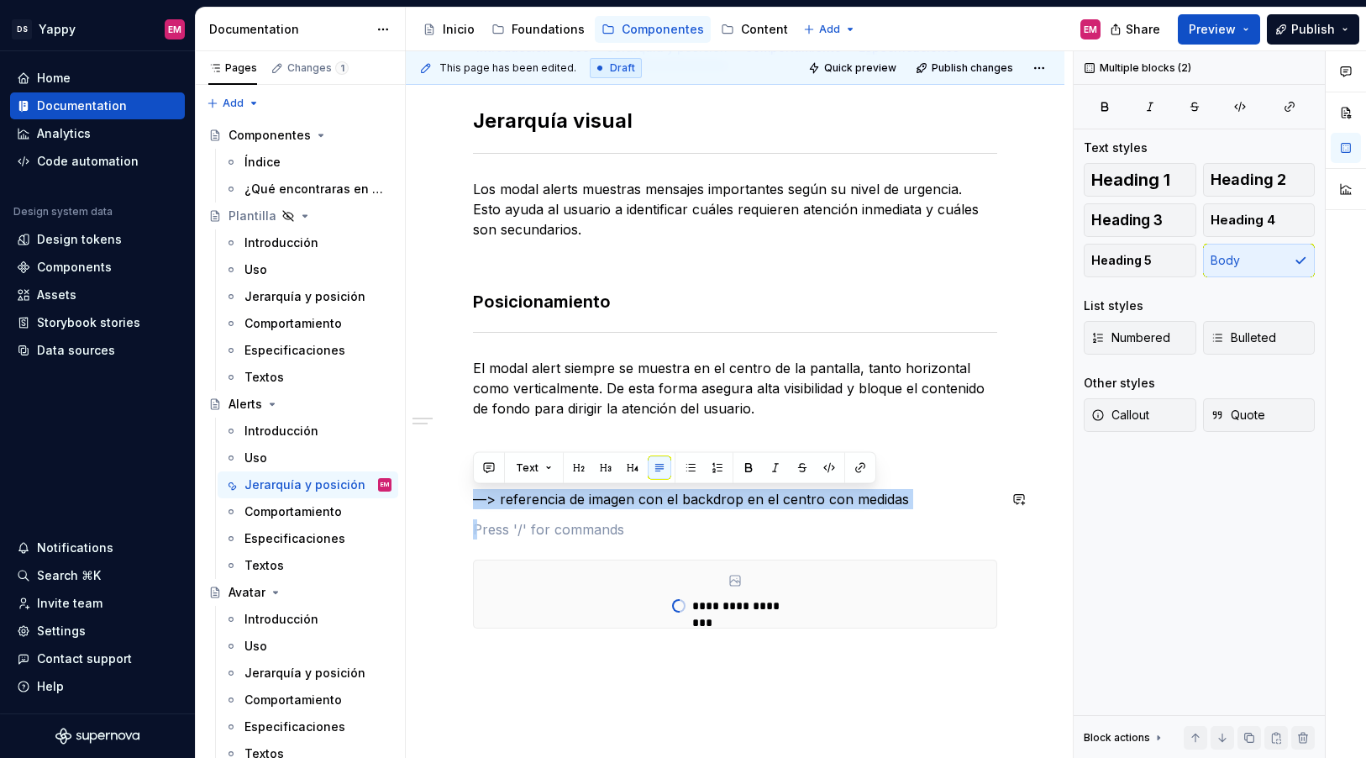
drag, startPoint x: 509, startPoint y: 529, endPoint x: 473, endPoint y: 483, distance: 58.0
click at [473, 483] on div "**********" at bounding box center [735, 368] width 524 height 521
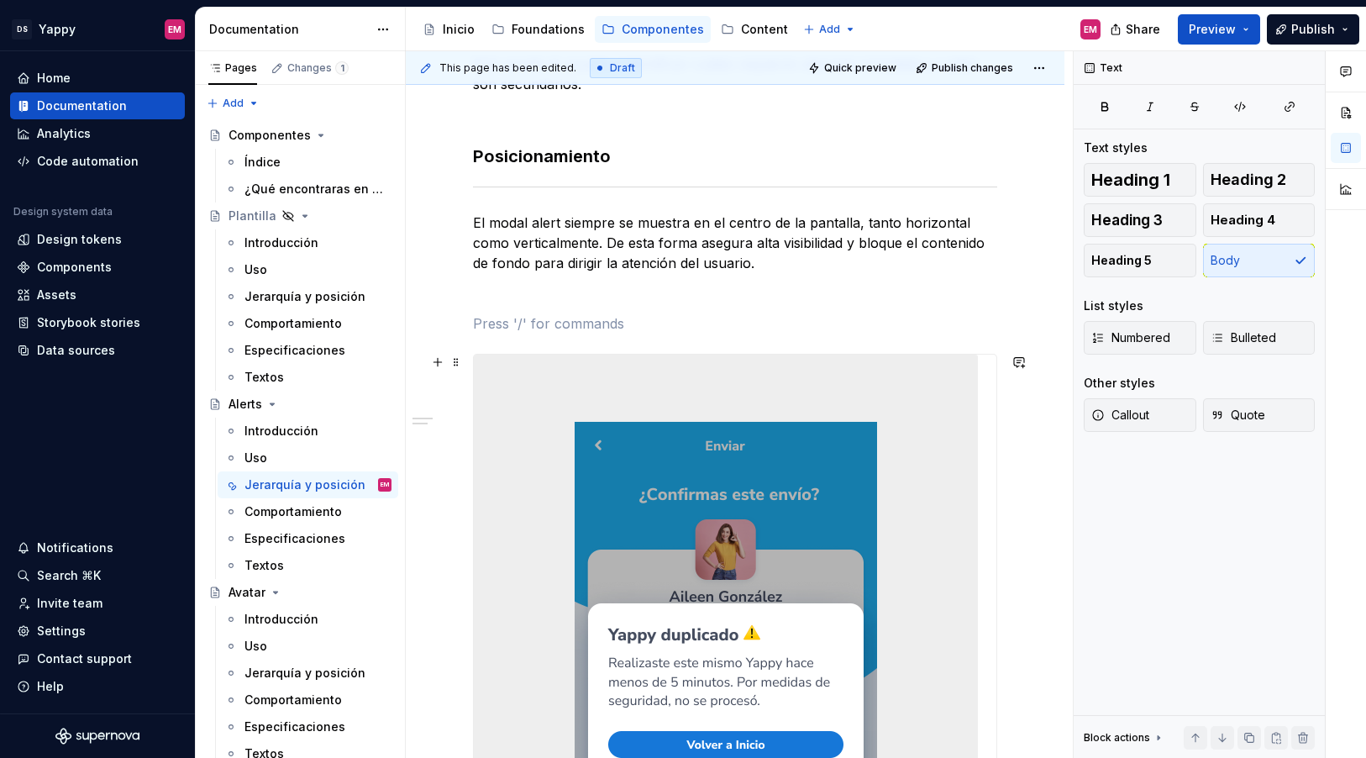
scroll to position [399, 0]
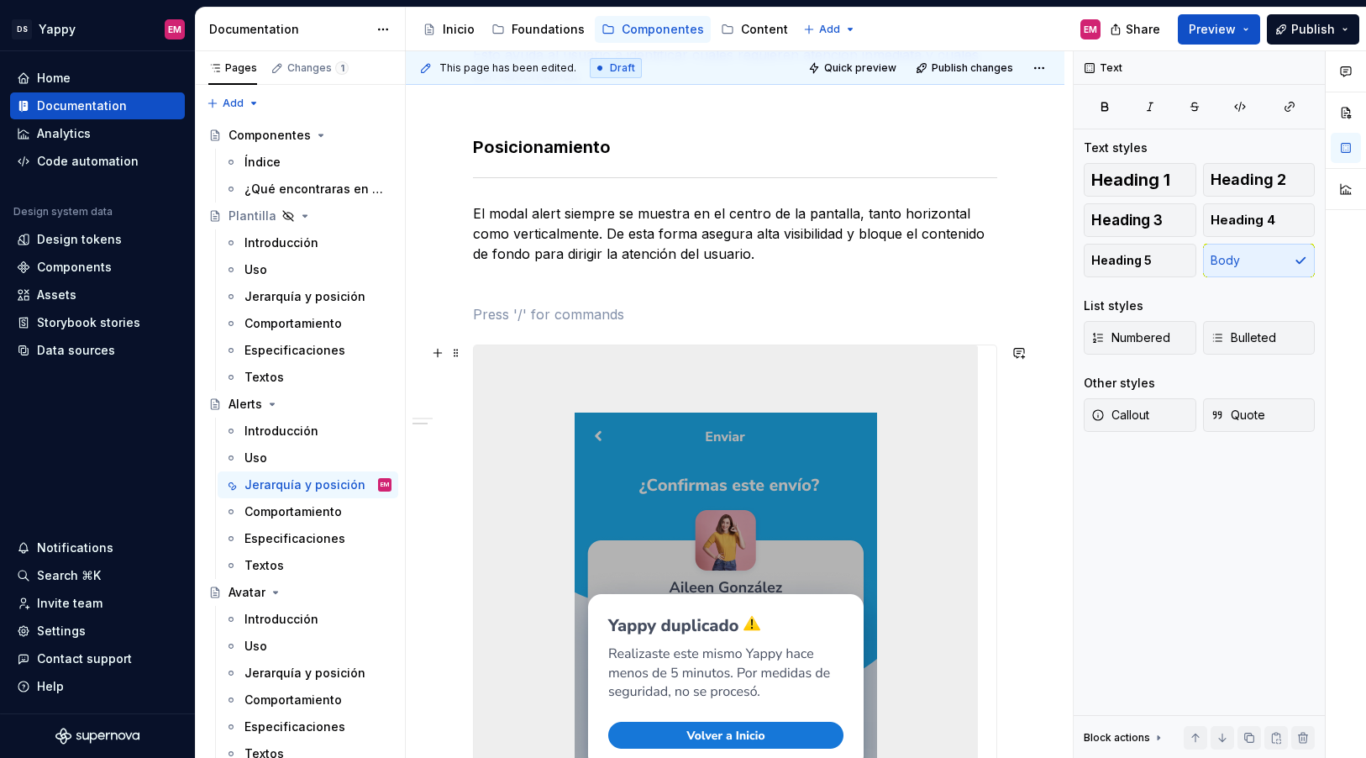
click at [689, 508] on img at bounding box center [726, 681] width 504 height 672
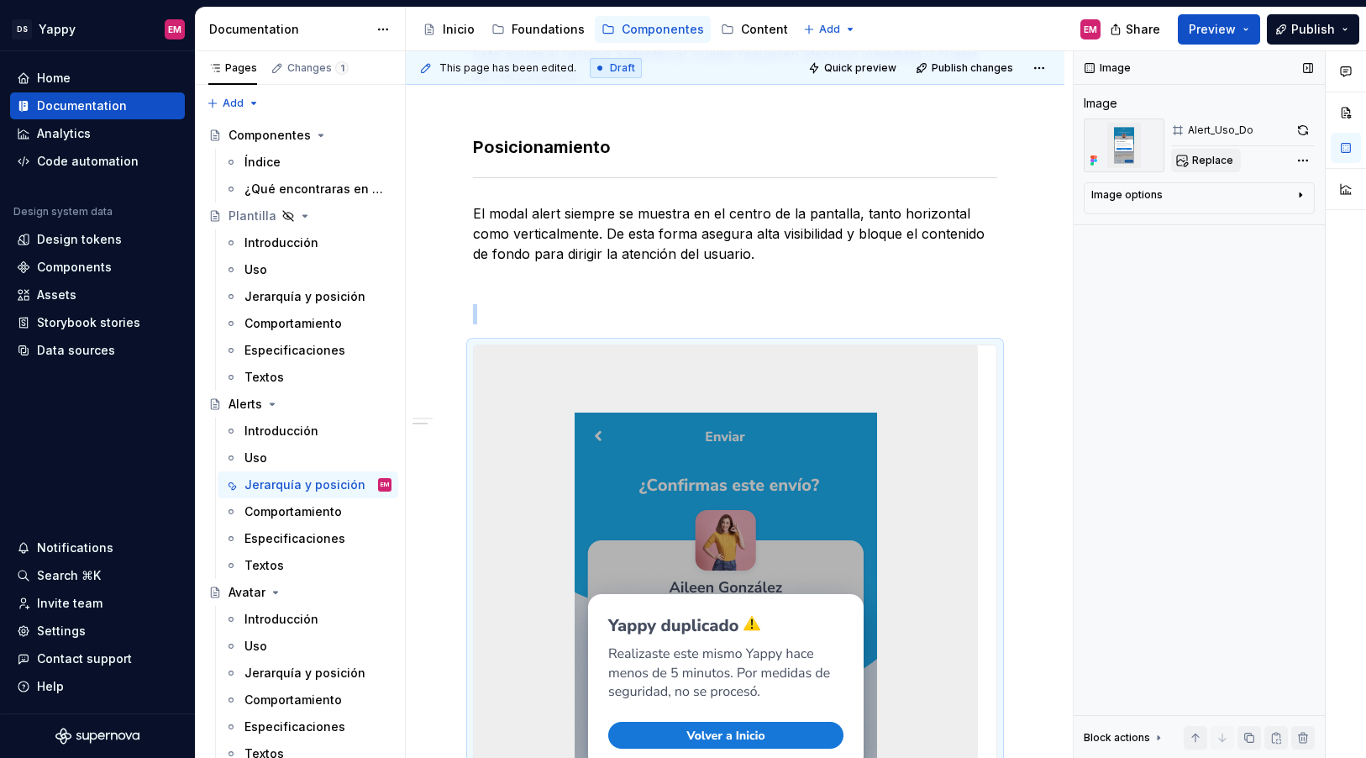
click at [1221, 164] on span "Replace" at bounding box center [1212, 160] width 41 height 13
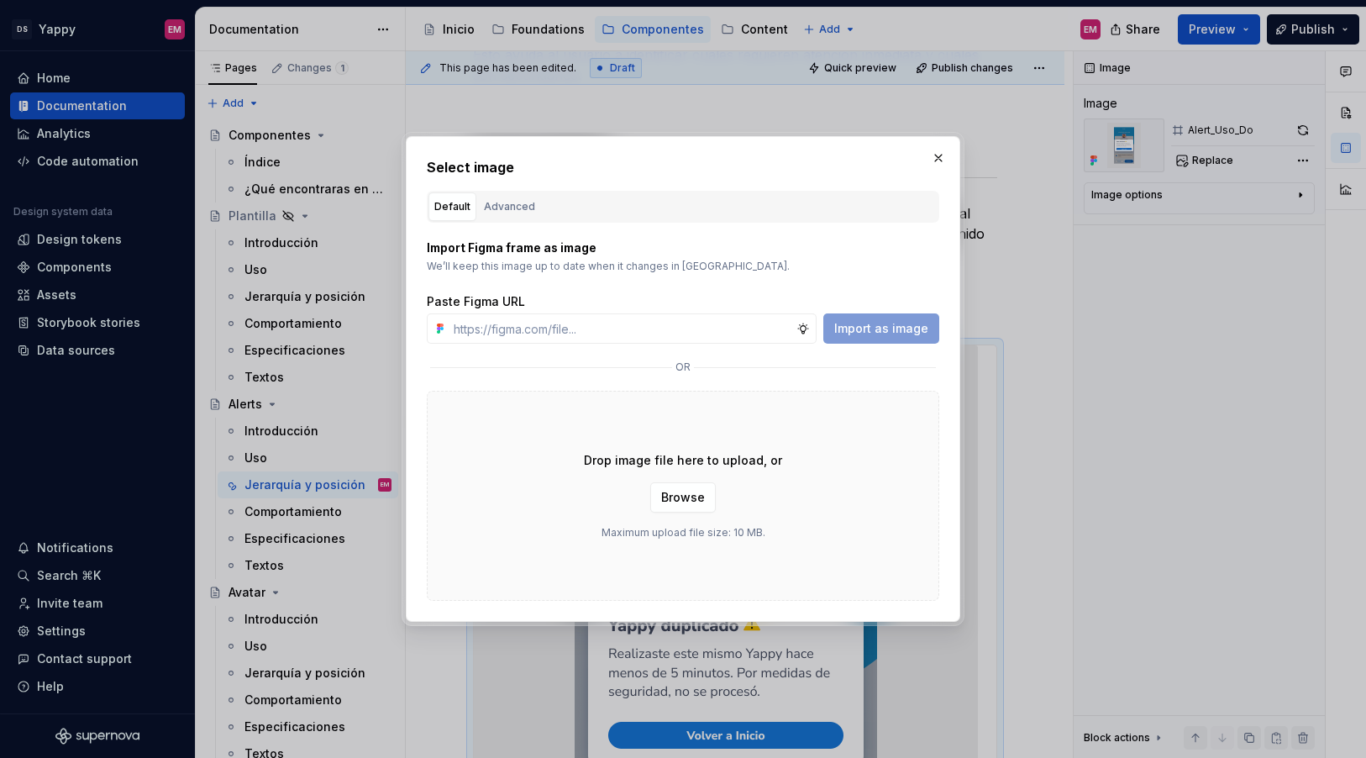
type textarea "*"
type input "https://www.figma.com/design/ZGz6tS2LEj0QftIQJpQ5hY/%E2%9C%8D%F0%9F%8F%BC-Yappy…"
click at [896, 323] on span "Import as image" at bounding box center [881, 328] width 94 height 17
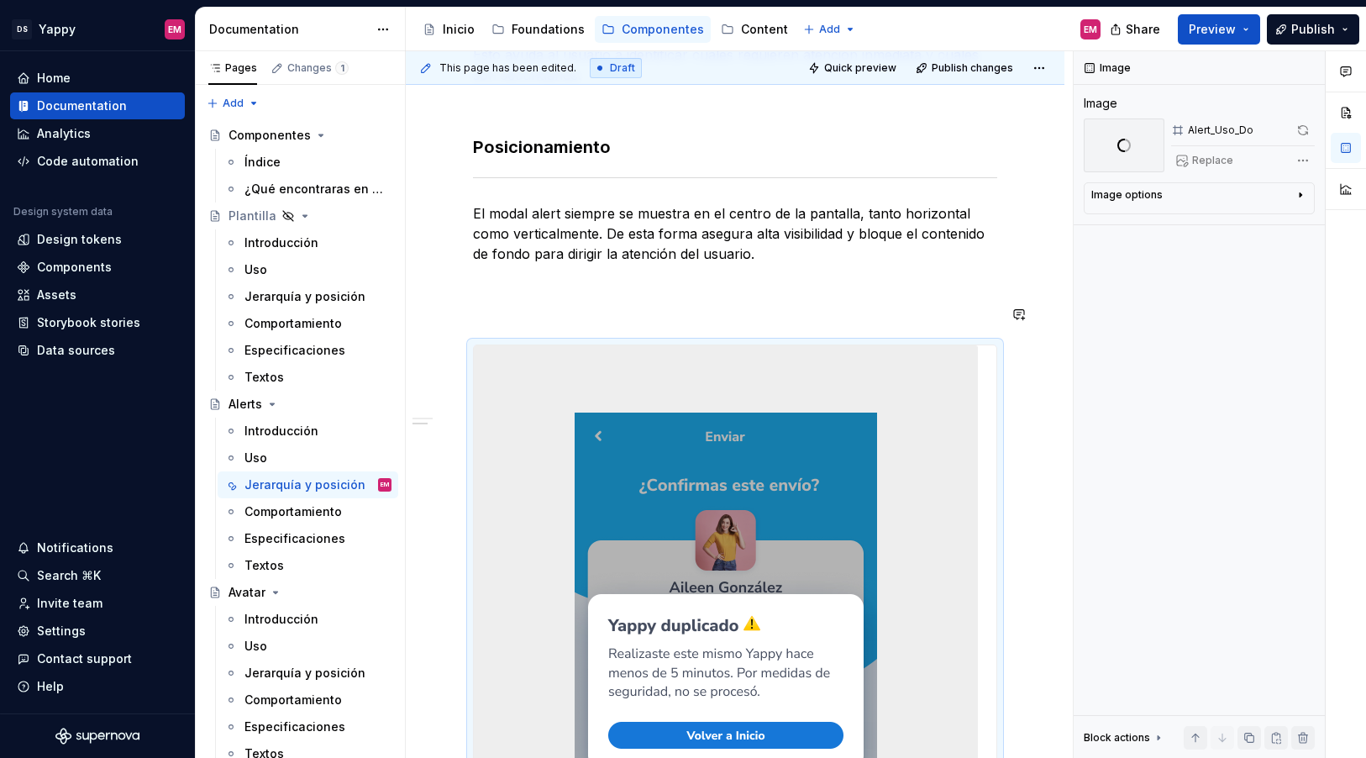
type textarea "*"
click at [681, 318] on p at bounding box center [735, 314] width 524 height 20
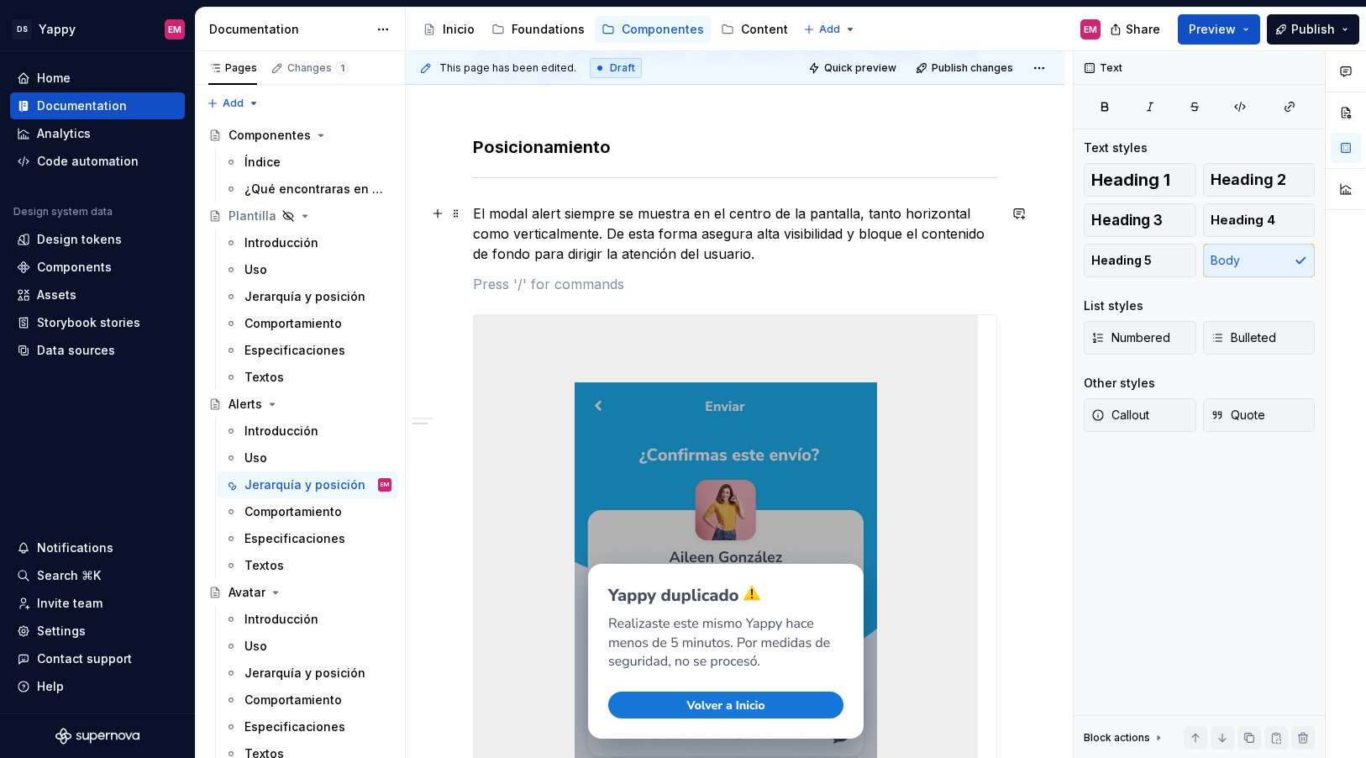
click at [766, 256] on p "El modal alert siempre se muestra en el centro de la pantalla, tanto horizontal…" at bounding box center [735, 233] width 524 height 61
click at [563, 235] on p "El modal alert siempre se muestra en el centro de la pantalla, tanto horizontal…" at bounding box center [735, 233] width 524 height 61
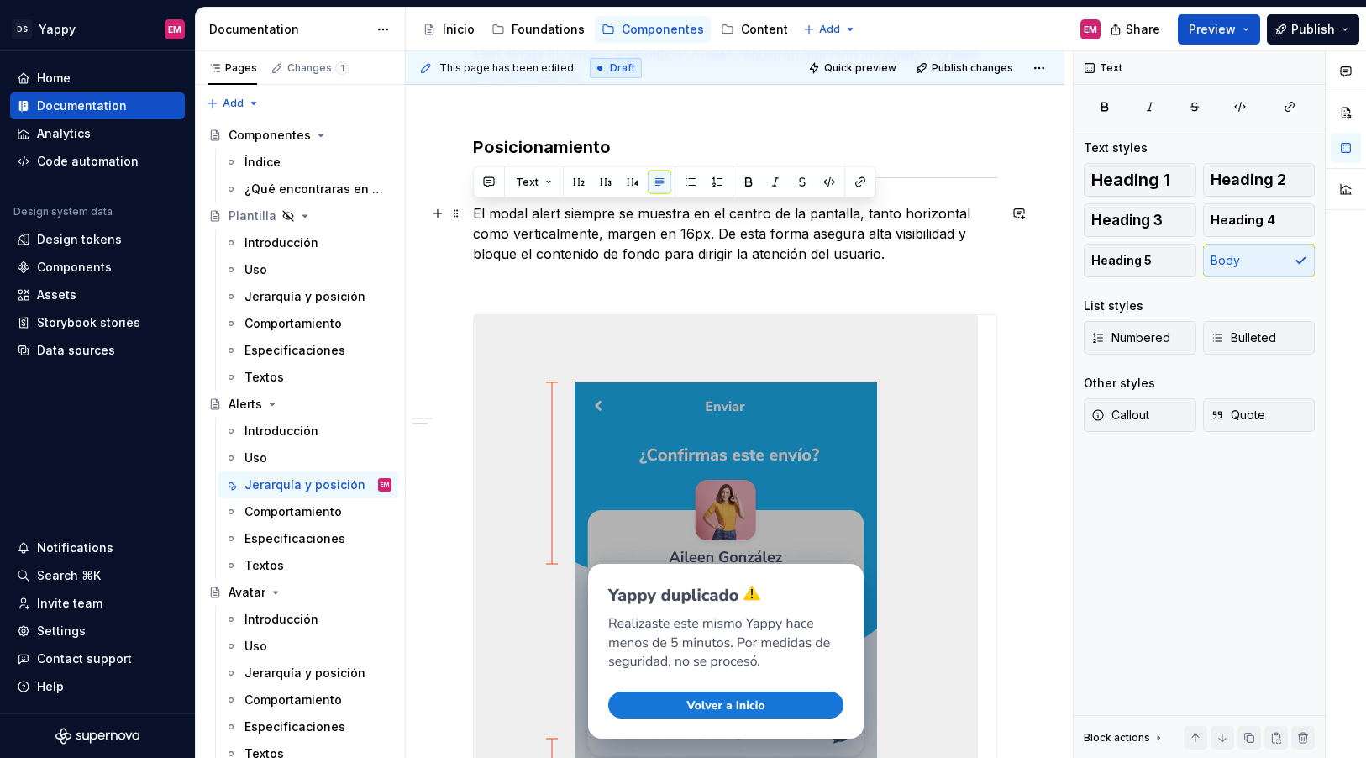
copy p "El modal alert siempre se muestra en el centro de la pantalla, tanto horizontal…"
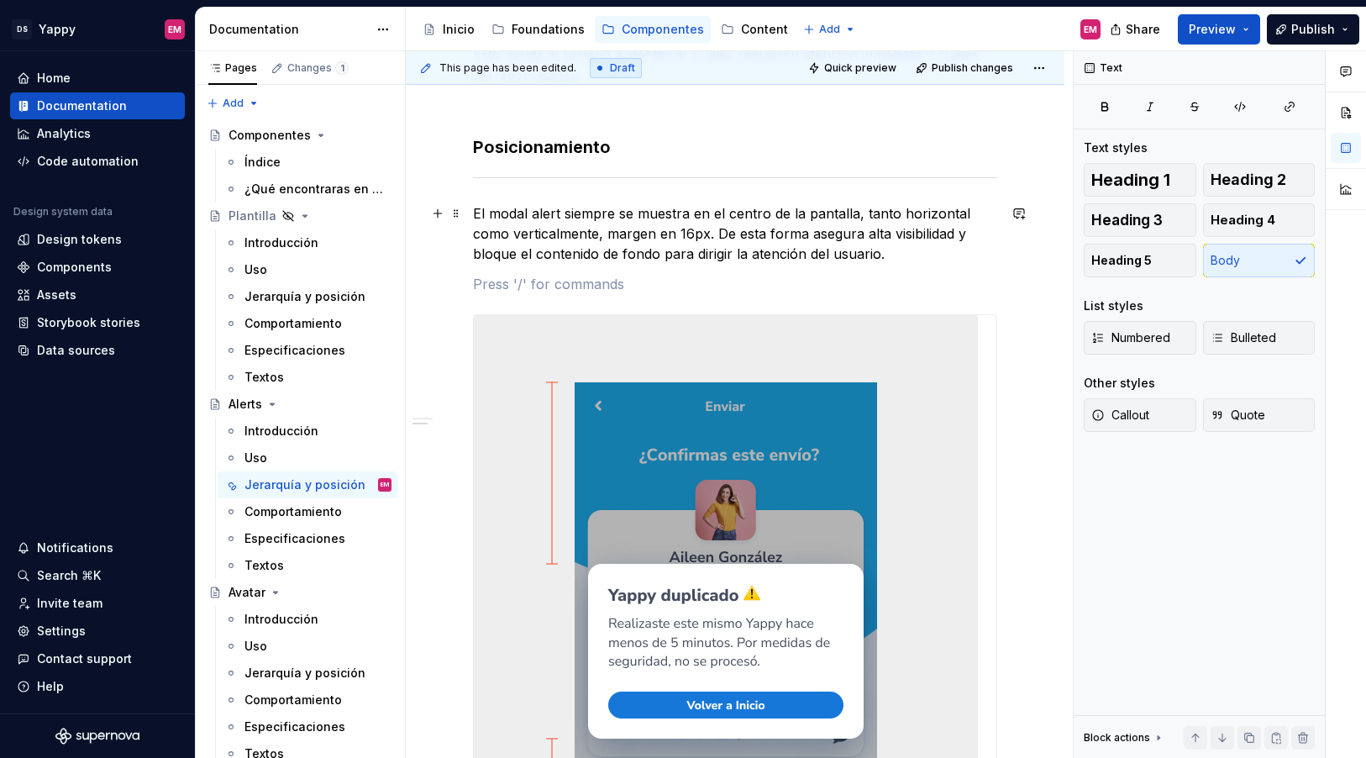
click at [594, 263] on div "Jerarquía visual Los modal alerts muestras mensajes importantes según su nivel …" at bounding box center [735, 470] width 524 height 1035
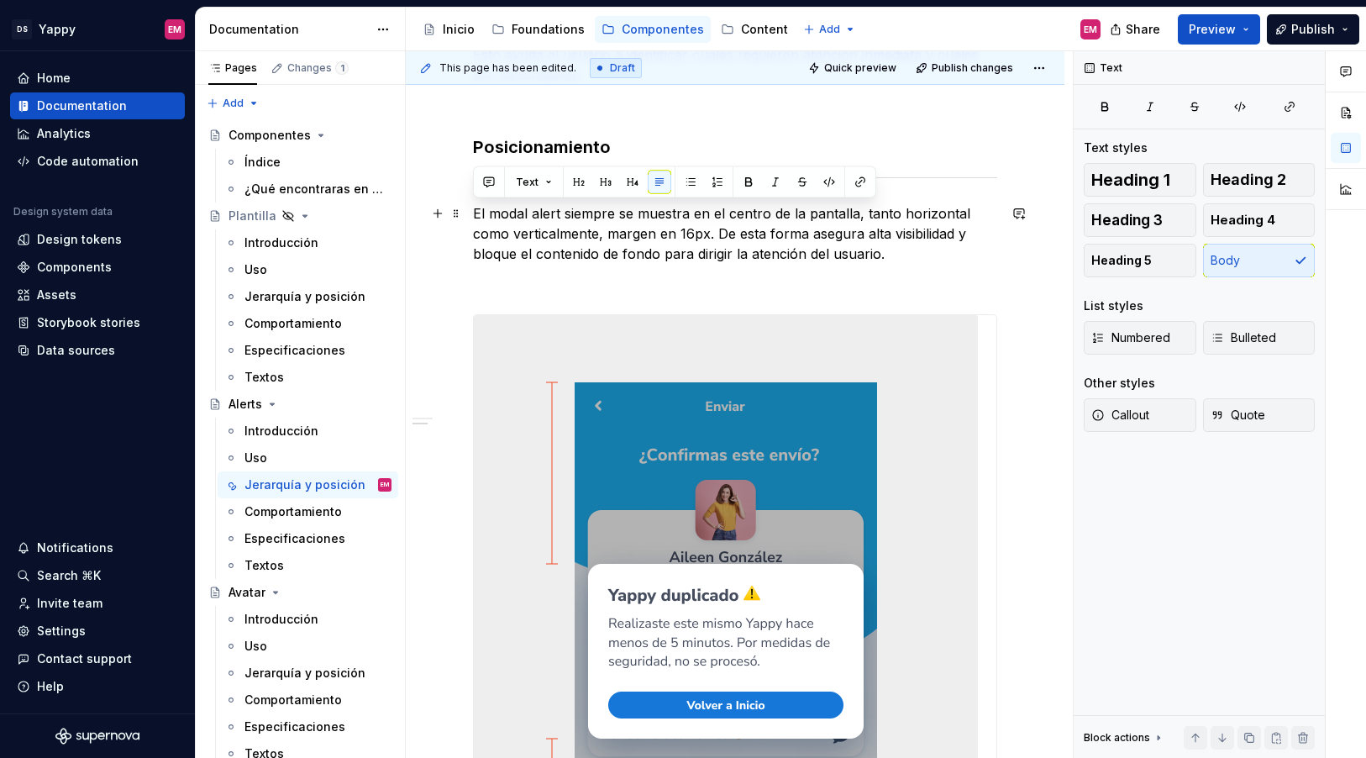
drag, startPoint x: 473, startPoint y: 213, endPoint x: 867, endPoint y: 252, distance: 396.1
click at [867, 252] on p "El modal alert siempre se muestra en el centro de la pantalla, tanto horizontal…" at bounding box center [735, 233] width 524 height 61
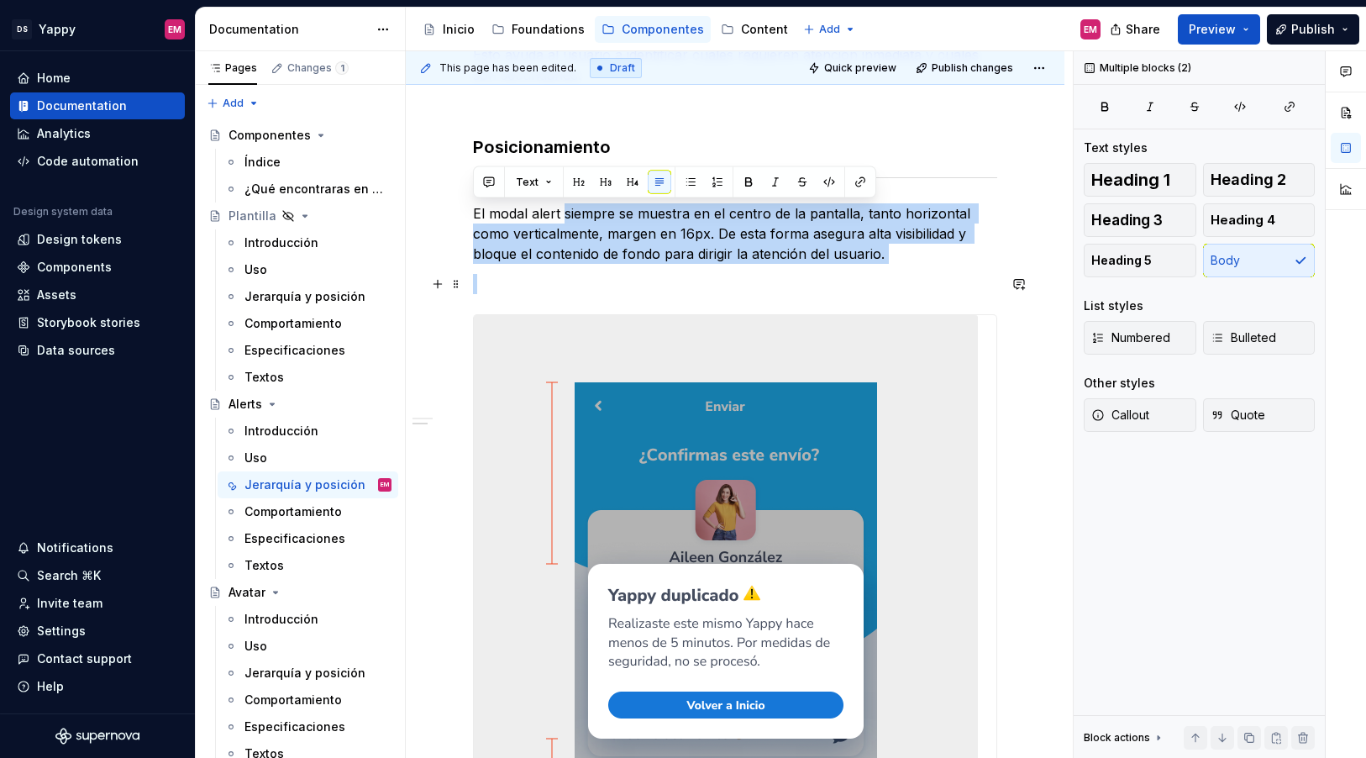
drag, startPoint x: 564, startPoint y: 212, endPoint x: 935, endPoint y: 278, distance: 377.3
click at [935, 278] on div "Jerarquía visual Los modal alerts muestras mensajes importantes según su nivel …" at bounding box center [735, 470] width 524 height 1035
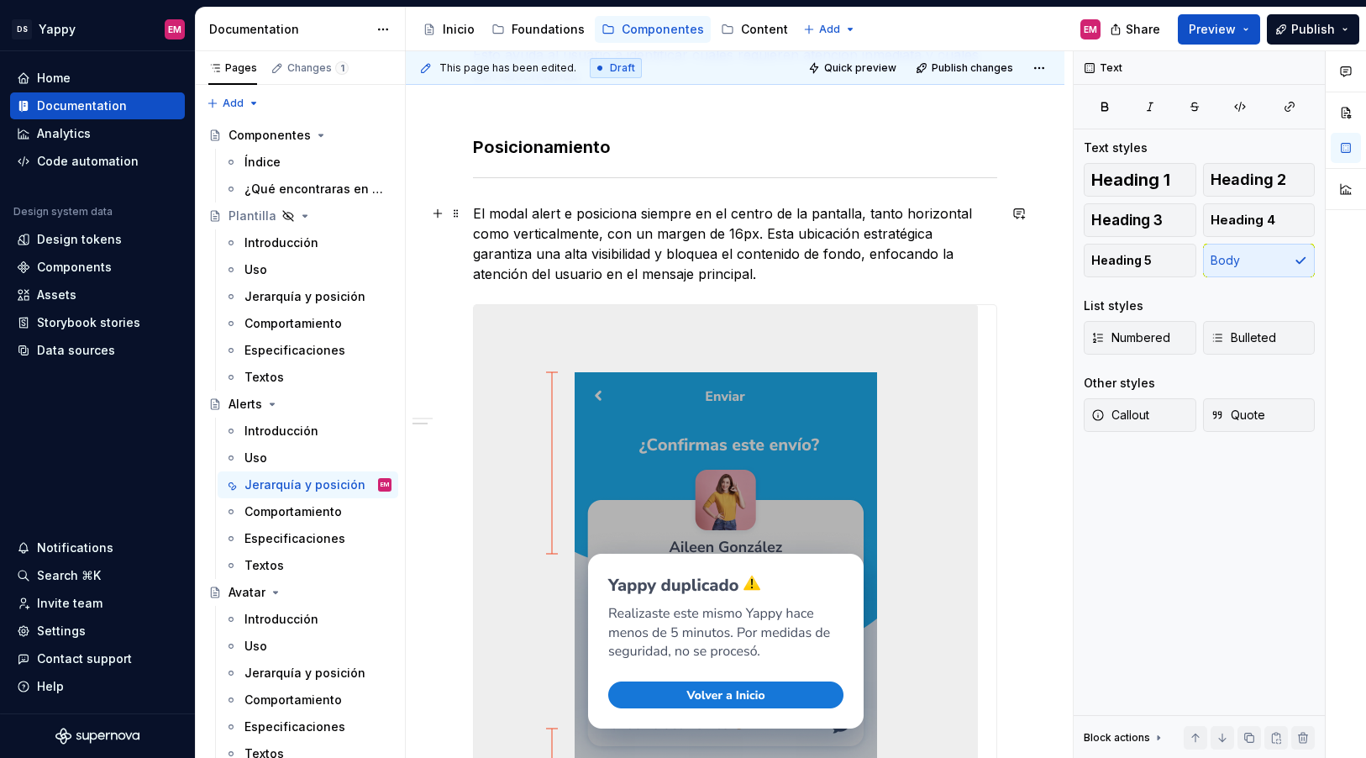
click at [565, 208] on p "El modal alert e posiciona siempre en el centro de la pantalla, tanto horizonta…" at bounding box center [735, 243] width 524 height 81
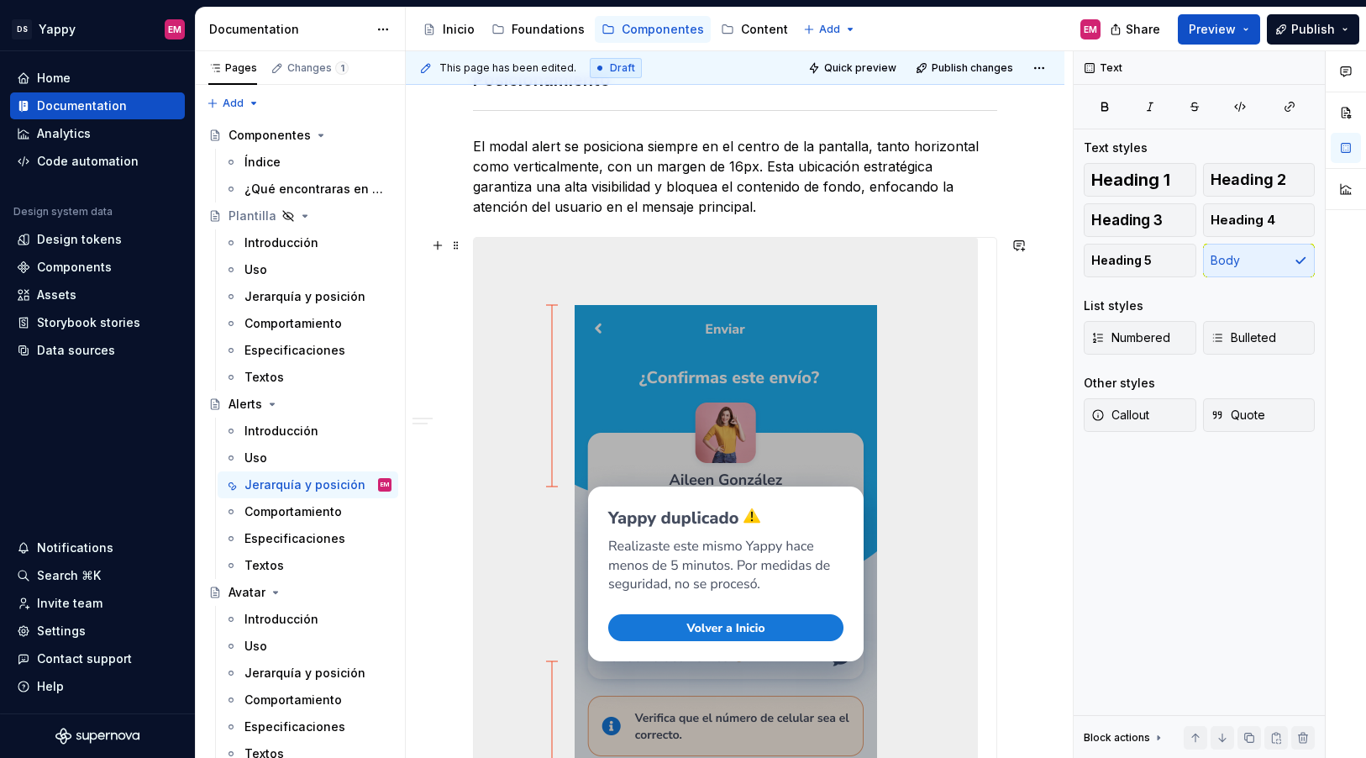
scroll to position [422, 0]
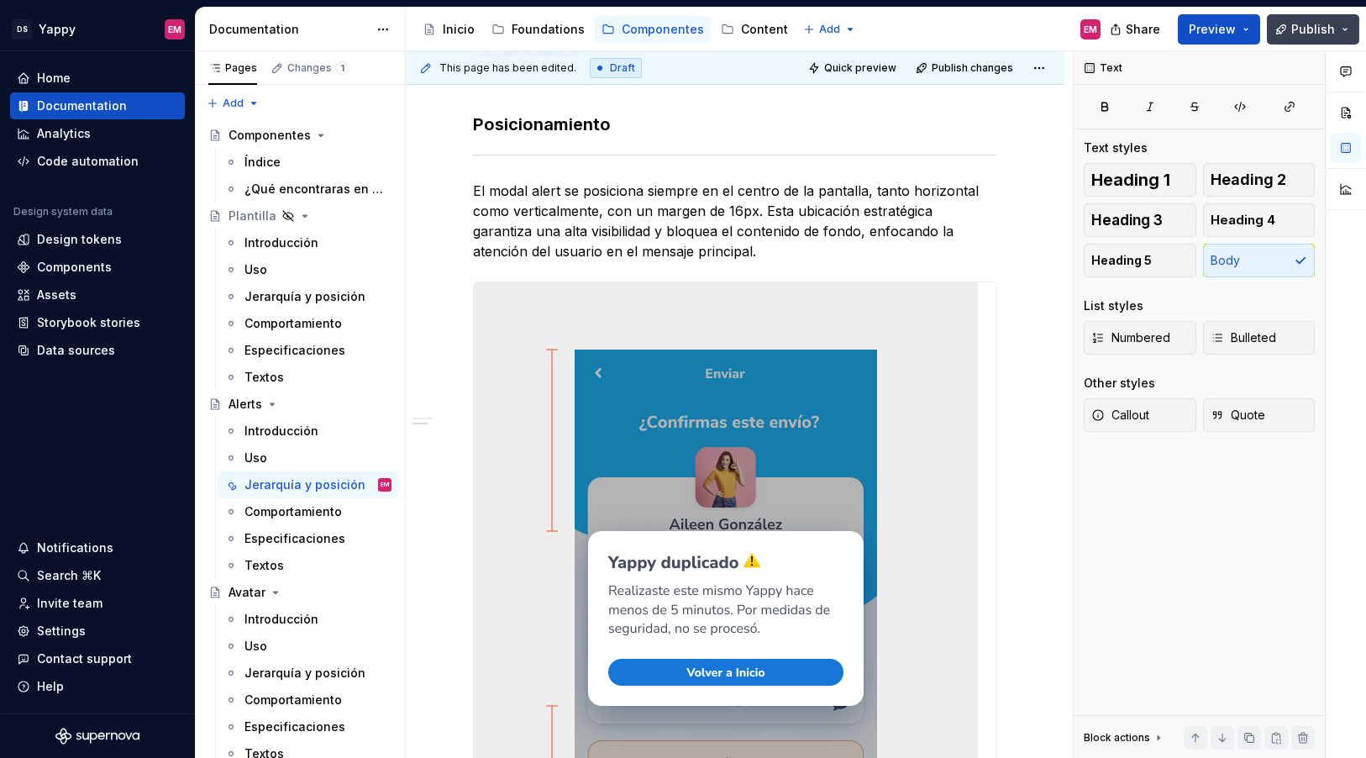
click at [1315, 36] on span "Publish" at bounding box center [1314, 29] width 44 height 17
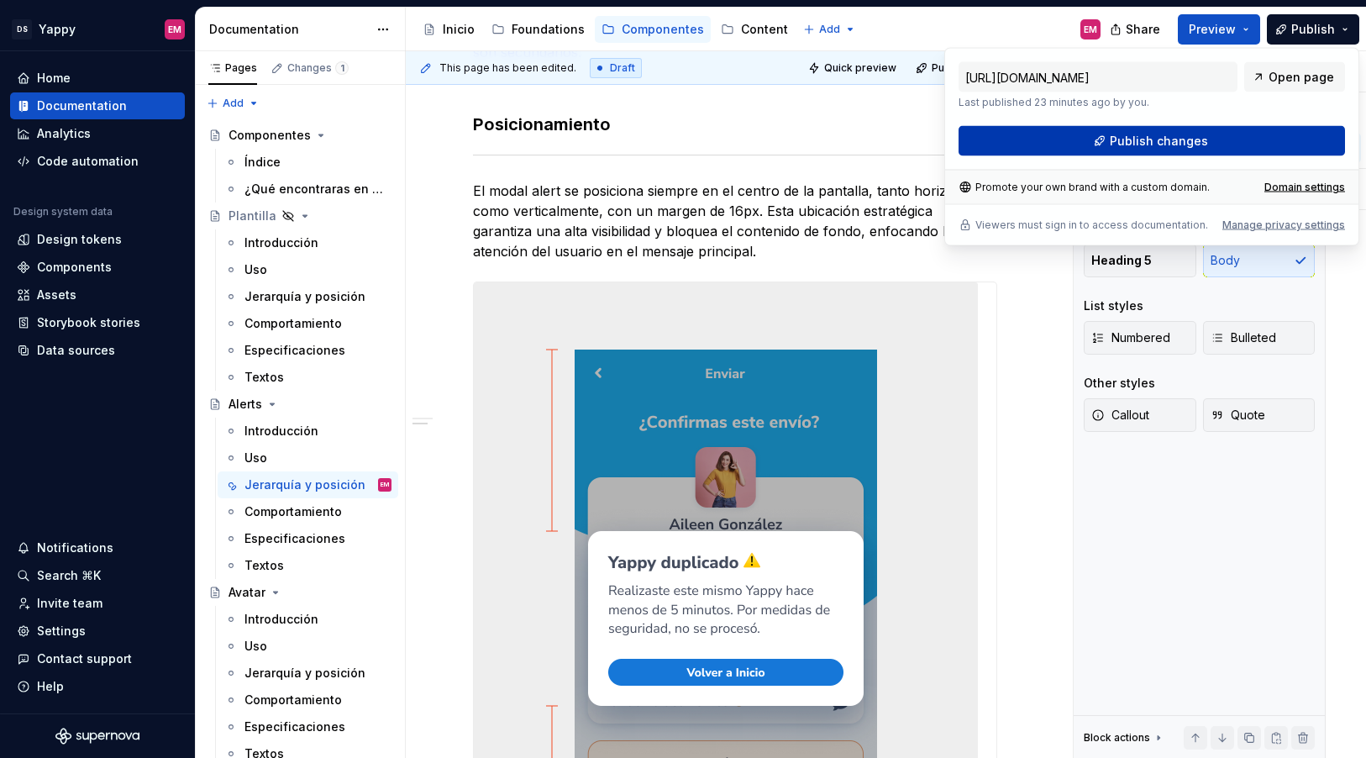
click at [1039, 144] on button "Publish changes" at bounding box center [1152, 141] width 387 height 30
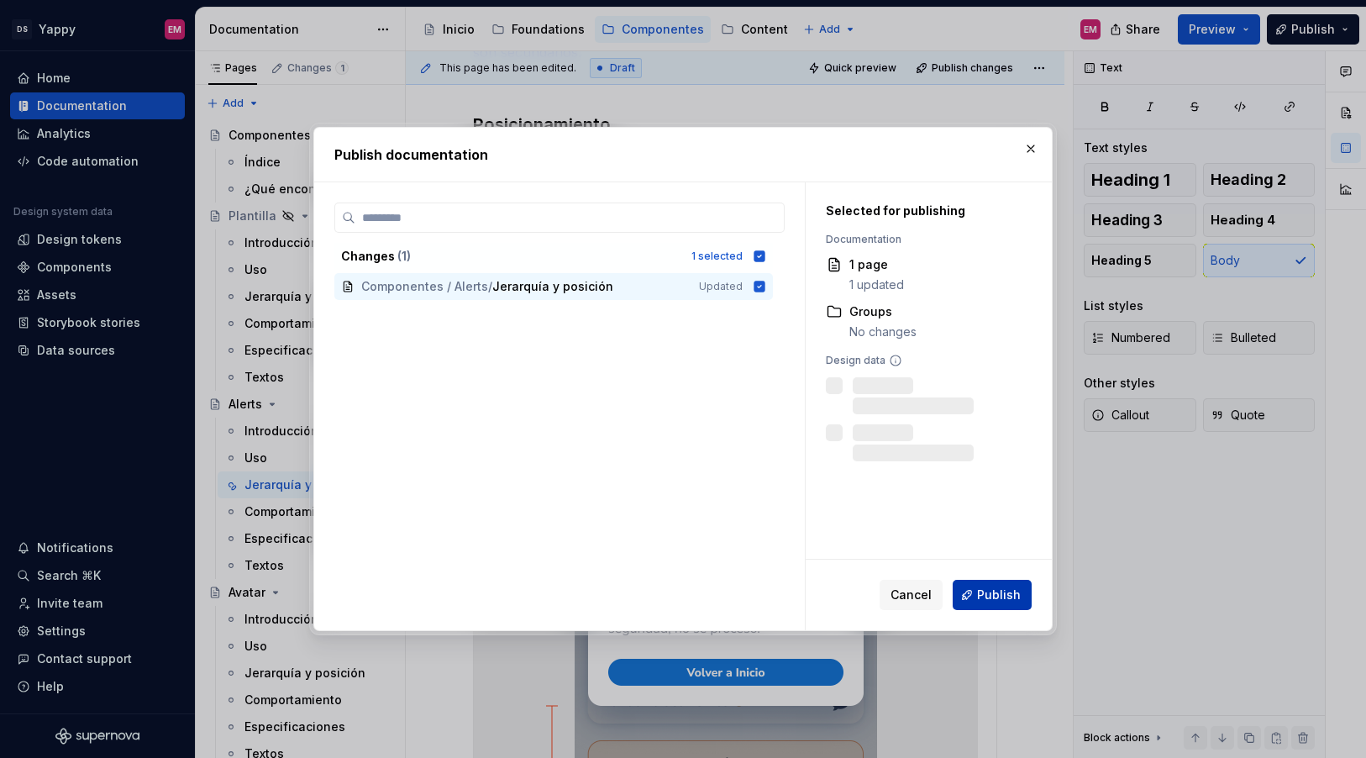
click at [996, 603] on button "Publish" at bounding box center [992, 595] width 79 height 30
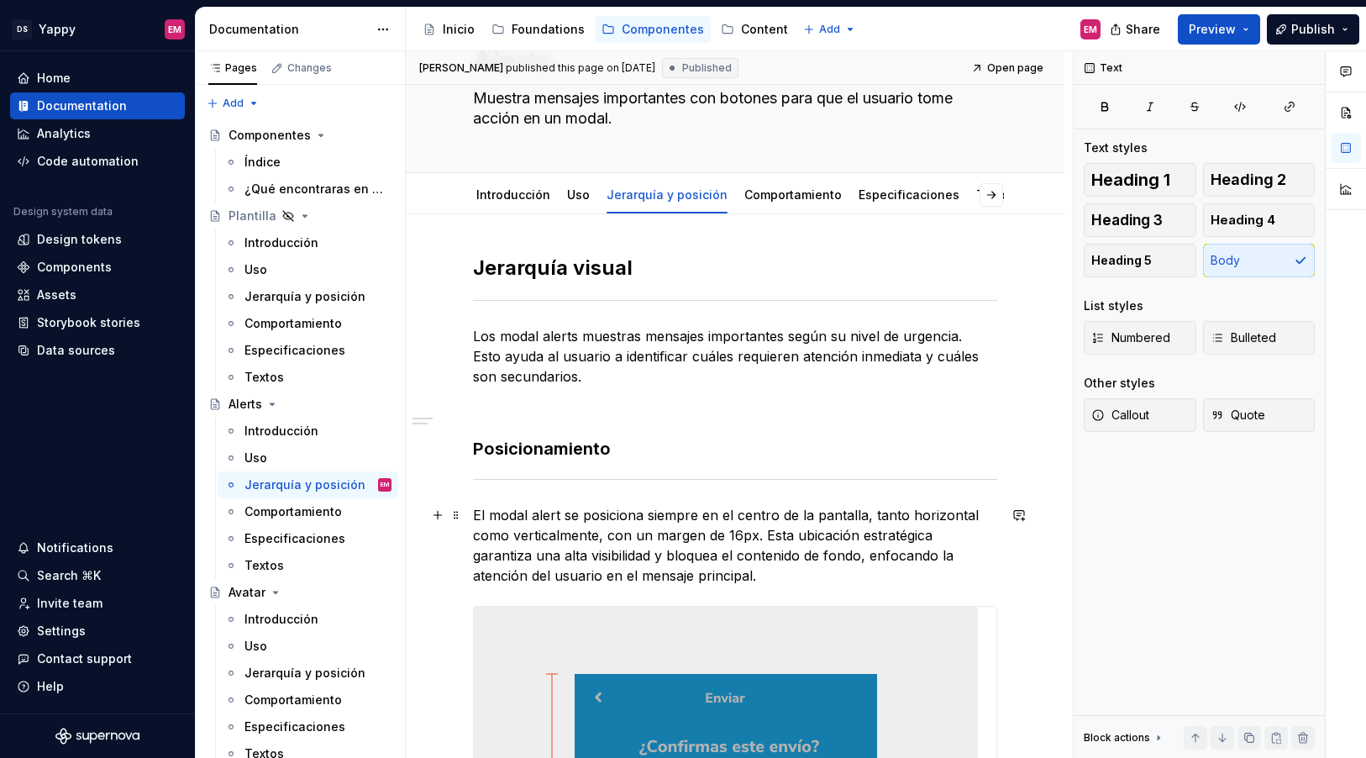
scroll to position [103, 0]
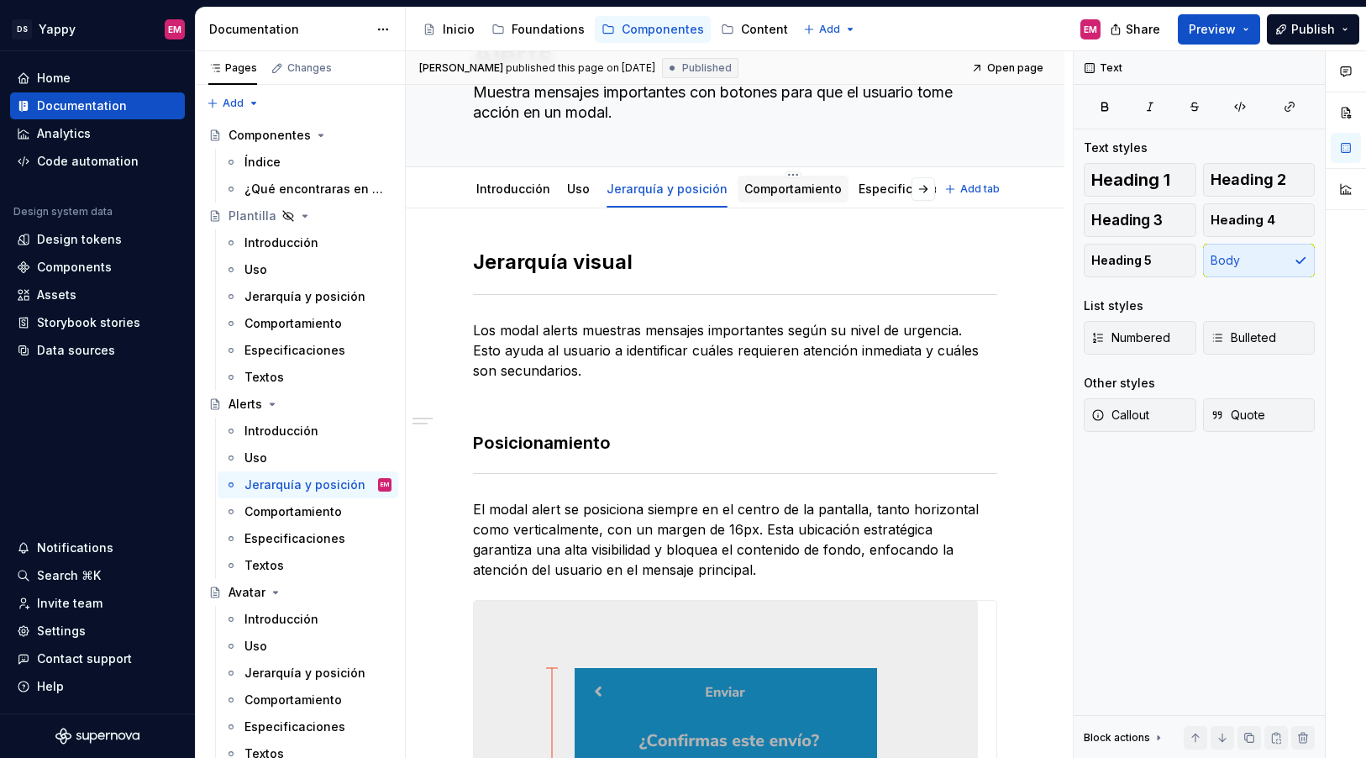
click at [775, 187] on link "Comportamiento" at bounding box center [793, 189] width 97 height 14
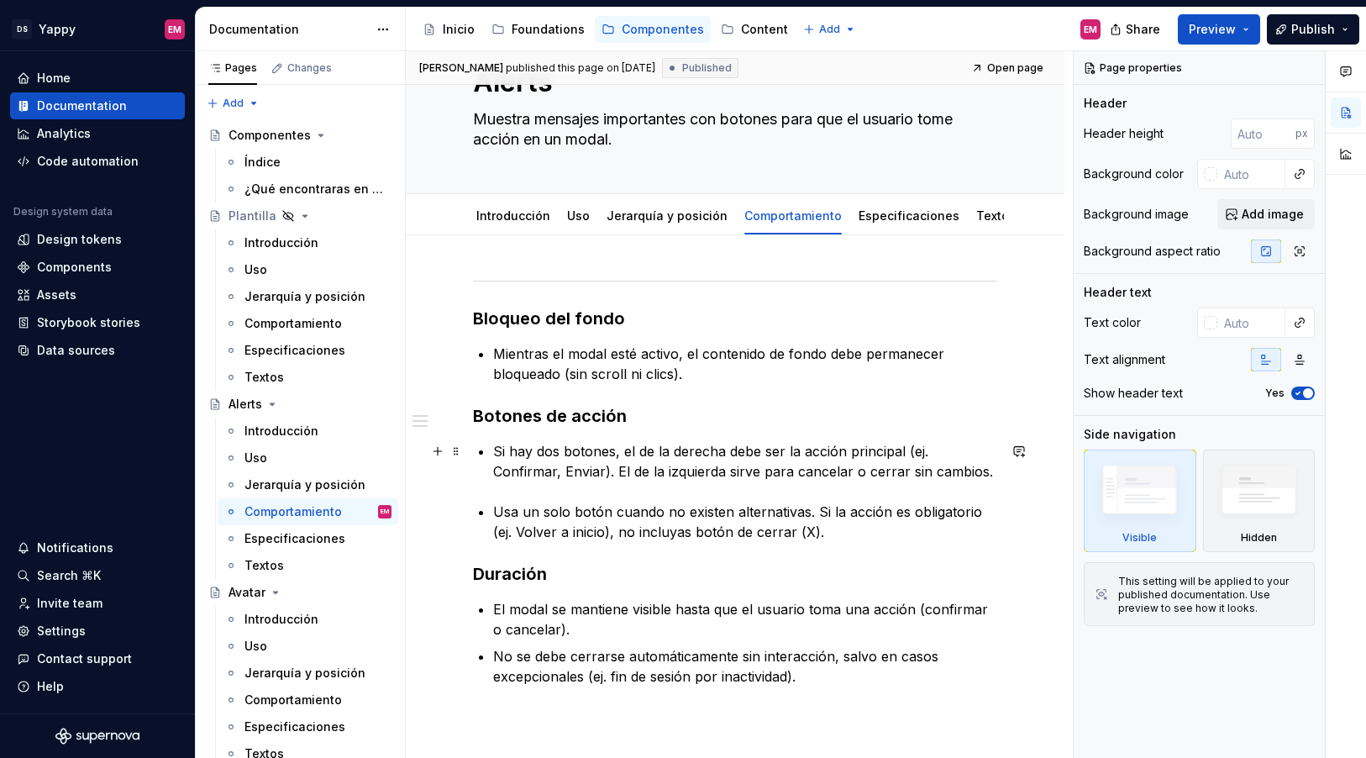
scroll to position [50, 0]
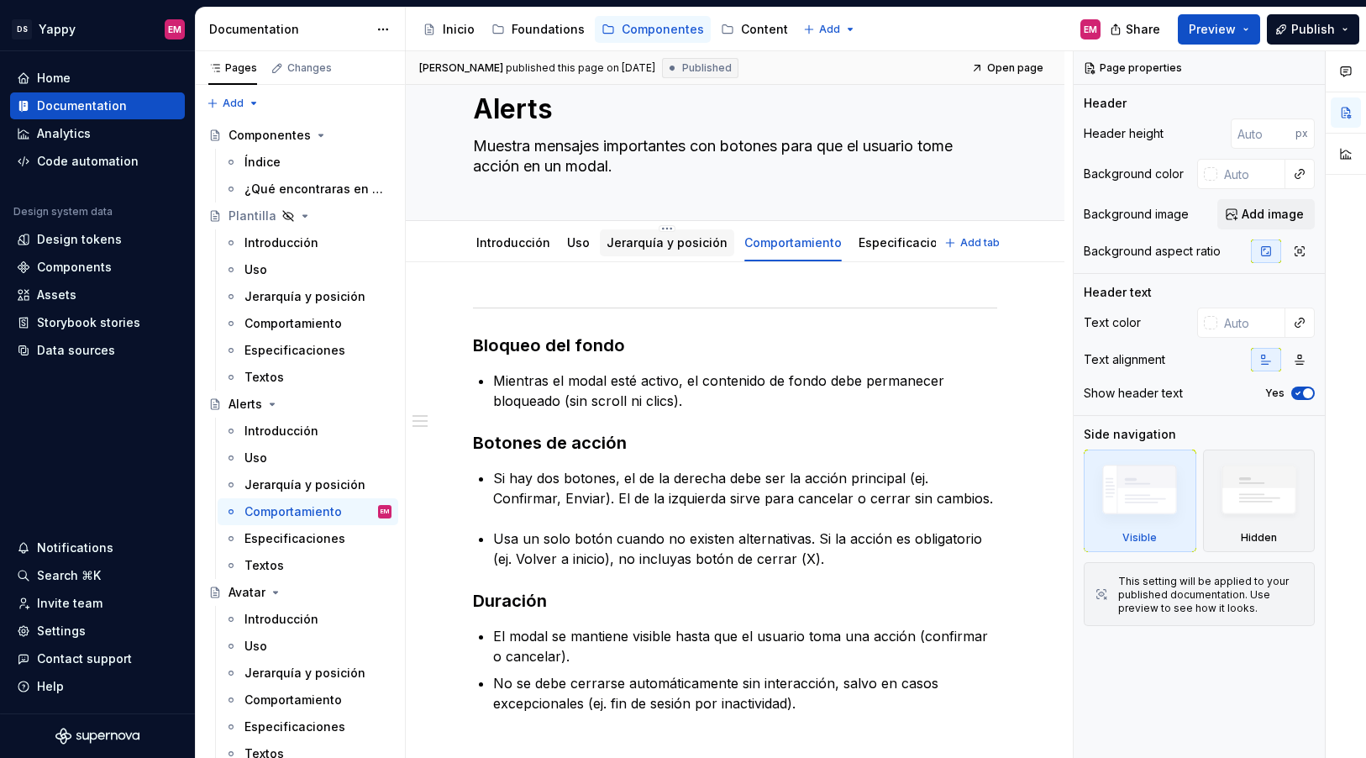
click at [667, 242] on link "Jerarquía y posición" at bounding box center [667, 242] width 121 height 14
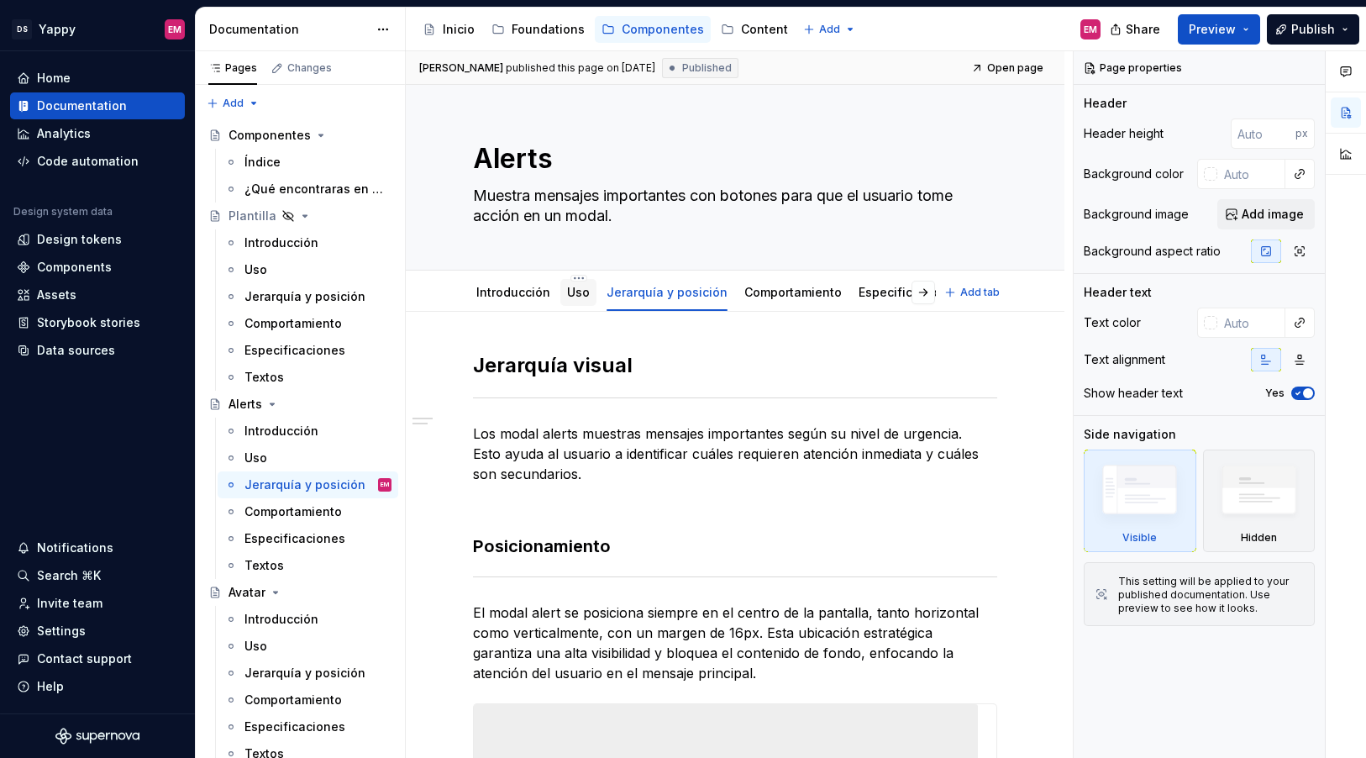
click at [573, 287] on link "Uso" at bounding box center [578, 292] width 23 height 14
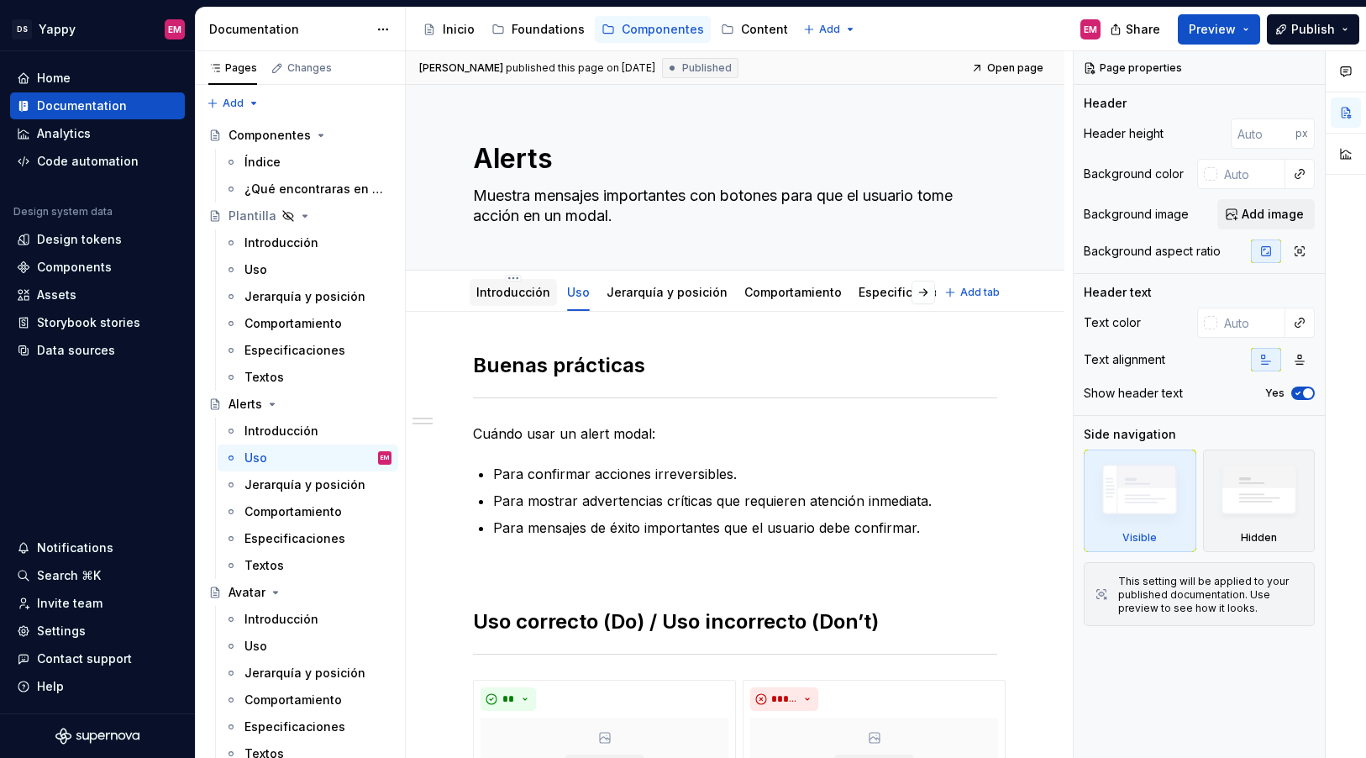
click at [528, 293] on link "Introducción" at bounding box center [513, 292] width 74 height 14
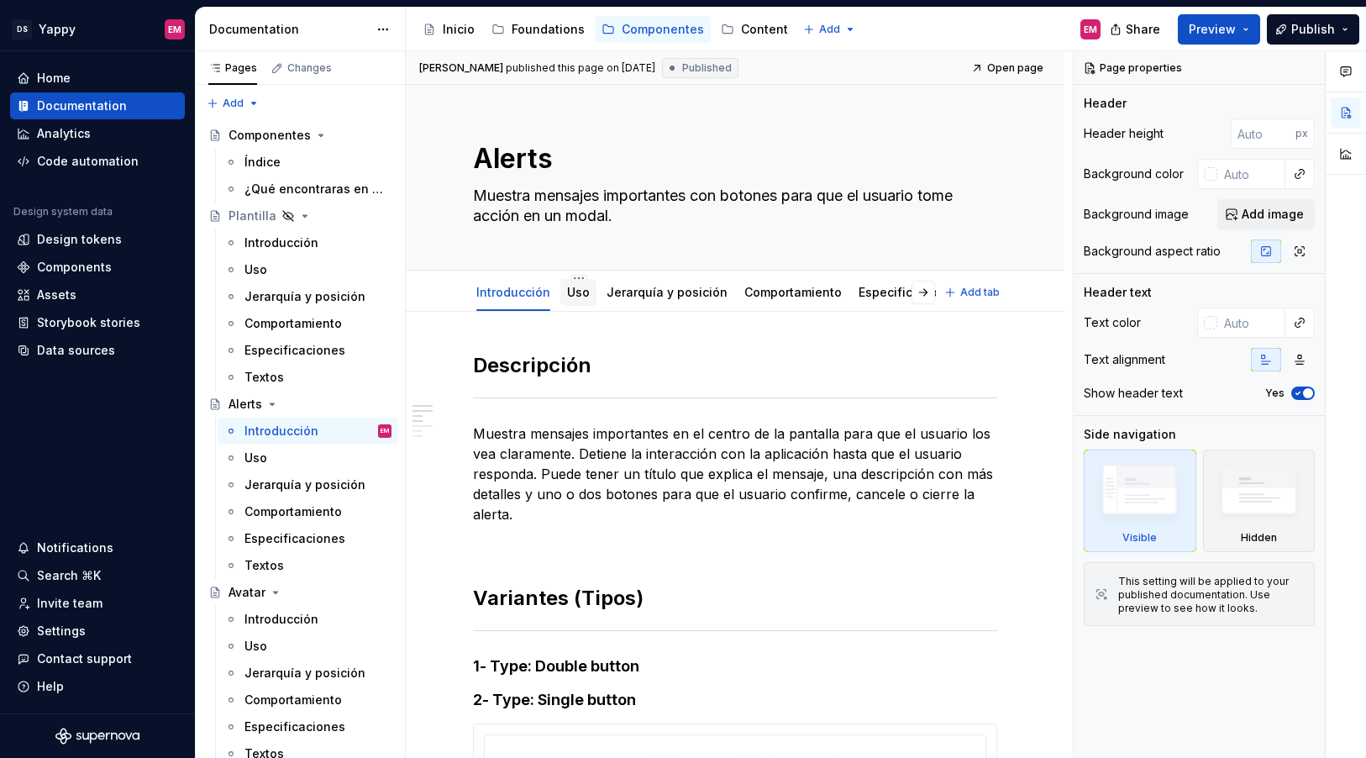
click at [585, 287] on link "Uso" at bounding box center [578, 292] width 23 height 14
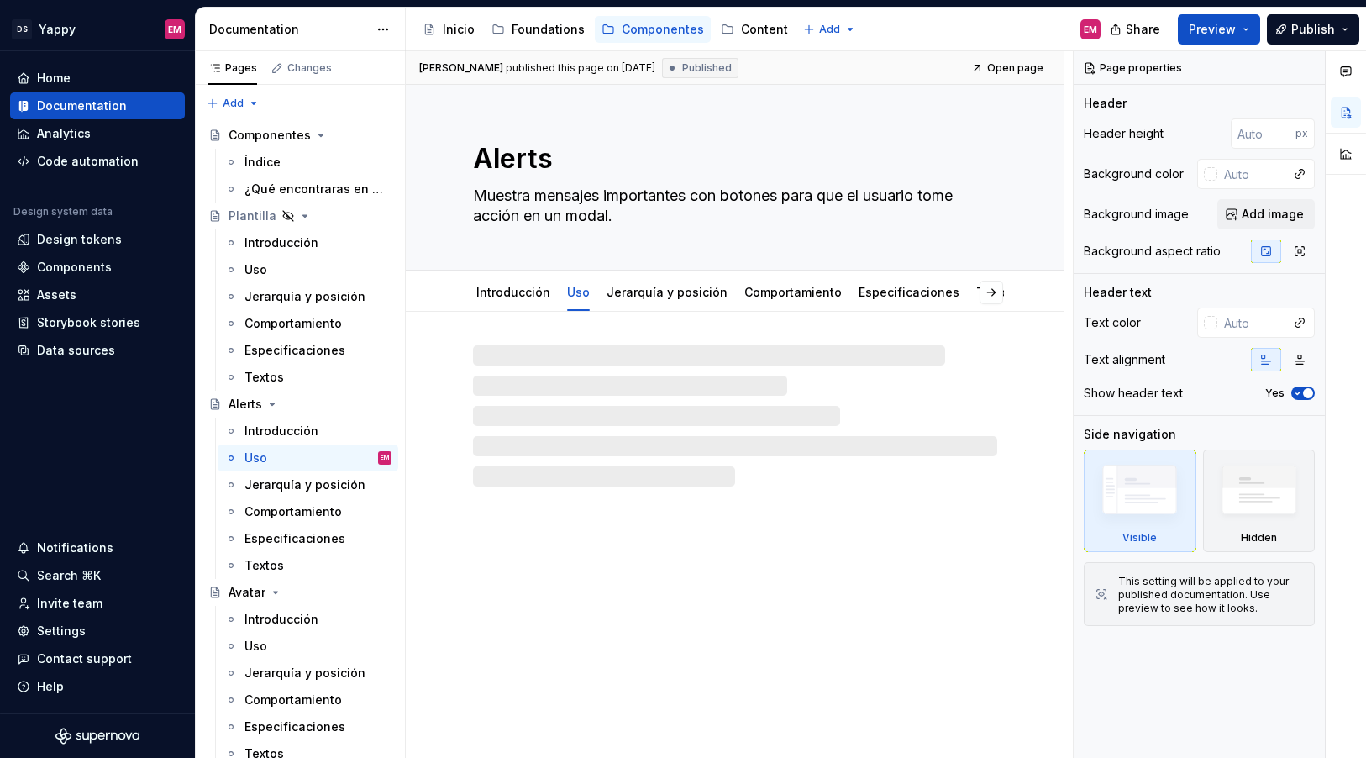
type textarea "*"
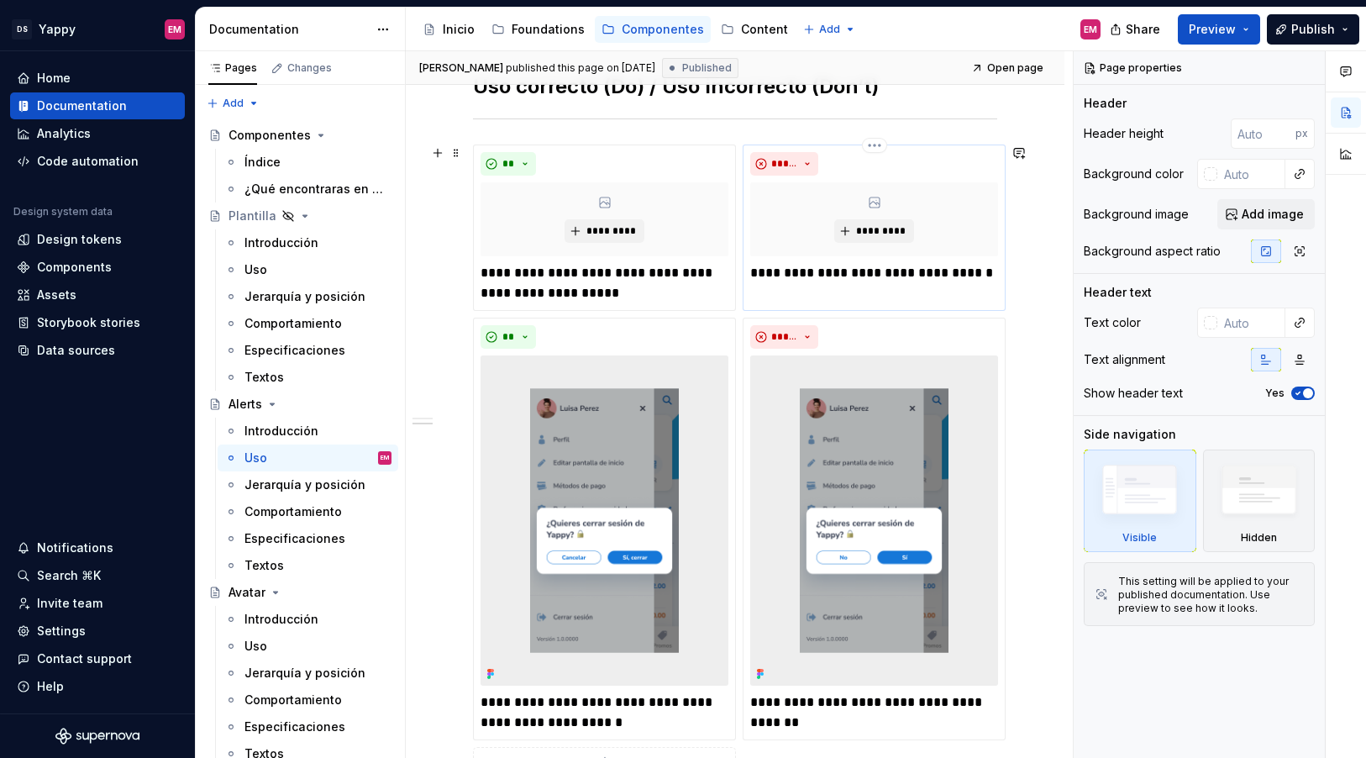
scroll to position [545, 0]
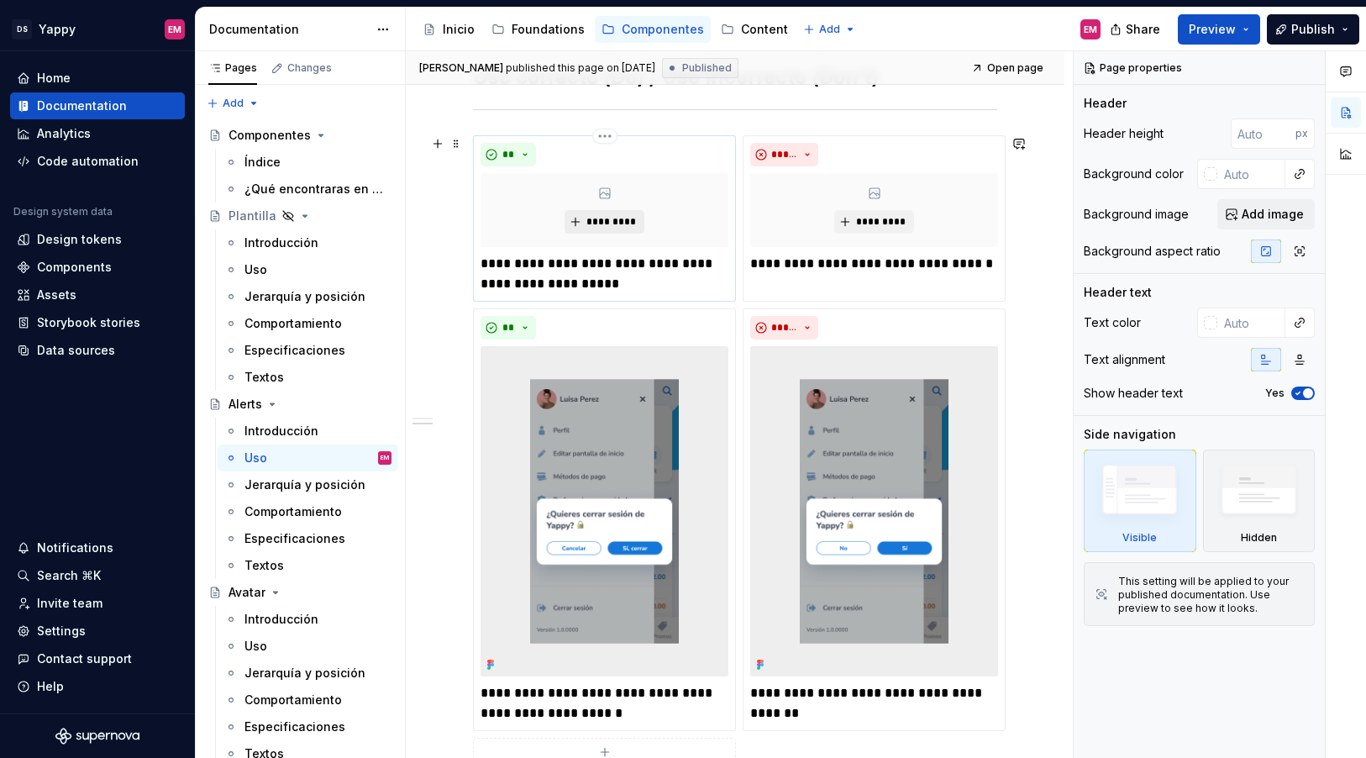
click at [605, 213] on button "*********" at bounding box center [605, 222] width 80 height 24
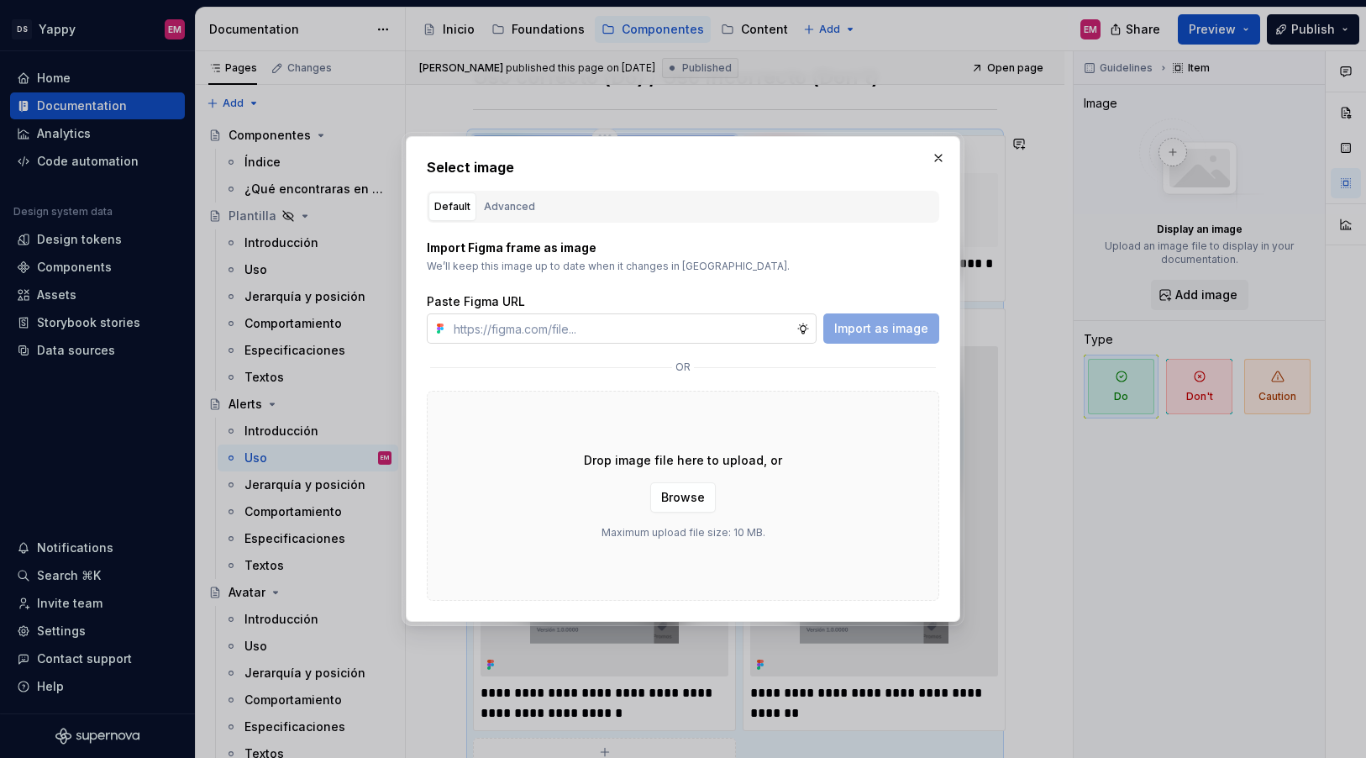
click at [575, 336] on input "text" at bounding box center [622, 328] width 350 height 30
type input "https://www.figma.com/design/ZGz6tS2LEj0QftIQJpQ5hY/%E2%9C%8D%F0%9F%8F%BC-Yappy…"
click at [853, 318] on button "Import as image" at bounding box center [882, 328] width 116 height 30
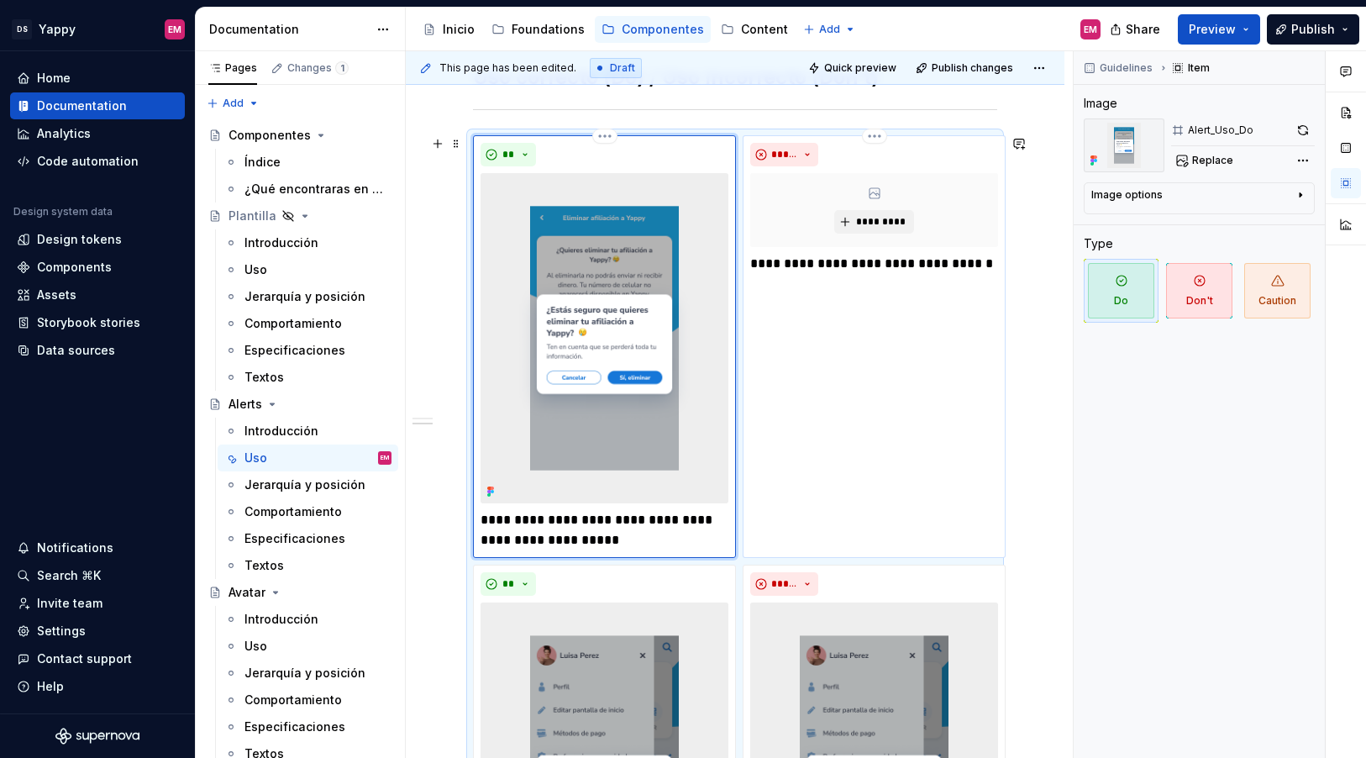
scroll to position [576, 0]
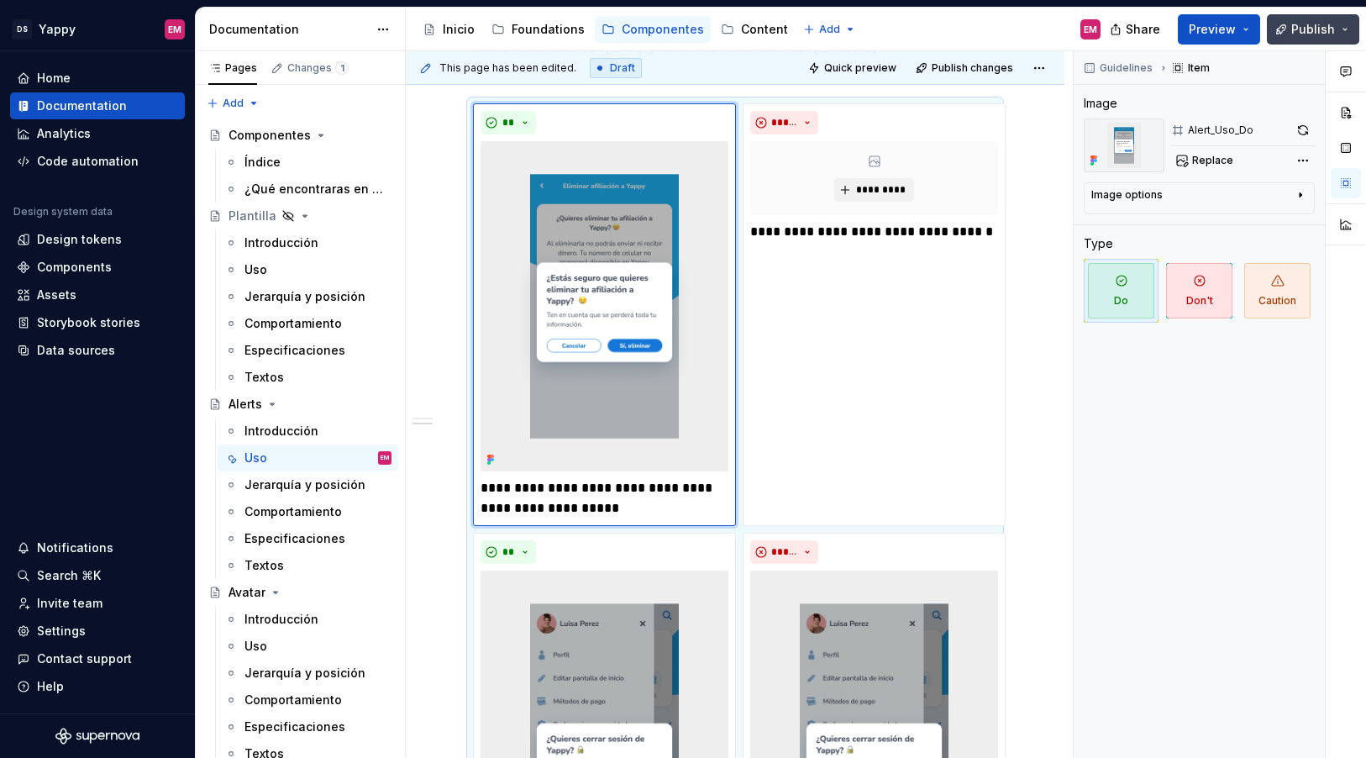
click at [1309, 29] on span "Publish" at bounding box center [1314, 29] width 44 height 17
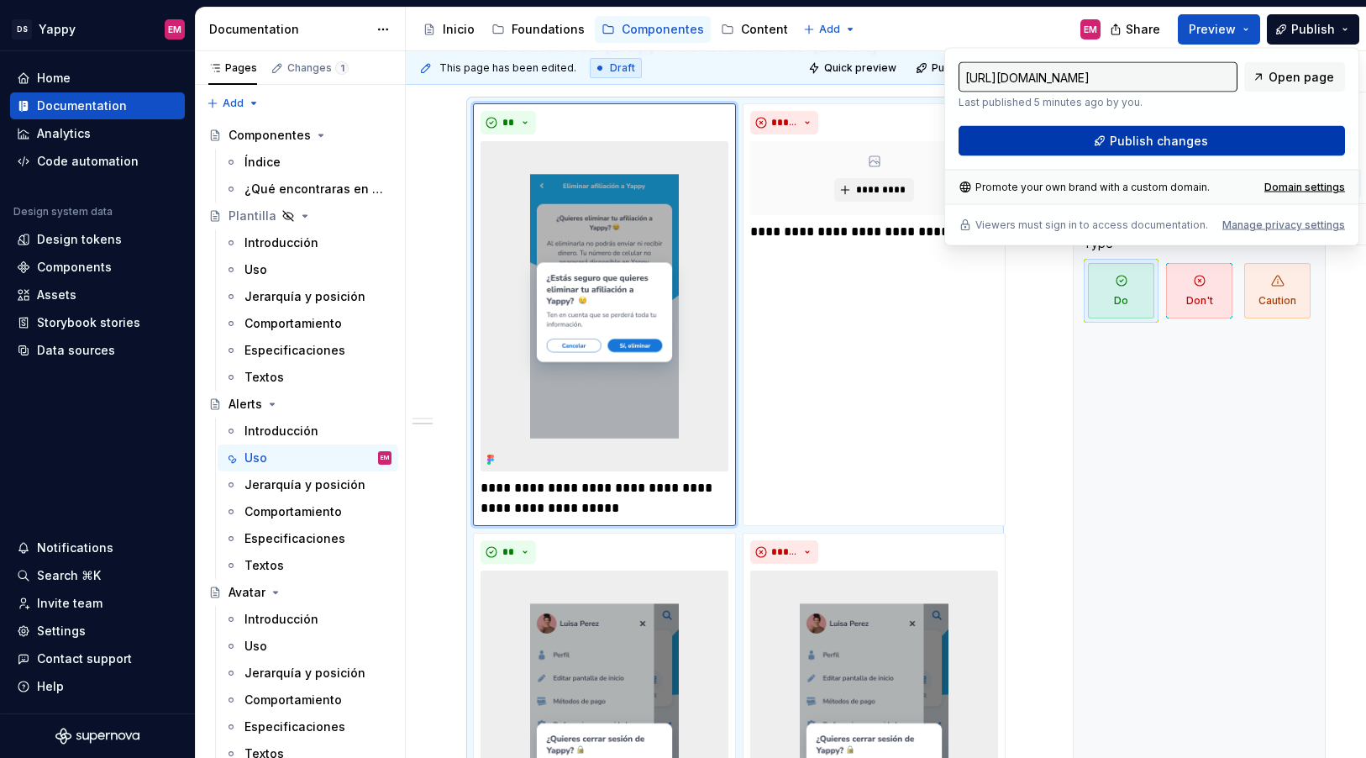
click at [1125, 136] on span "Publish changes" at bounding box center [1159, 141] width 98 height 17
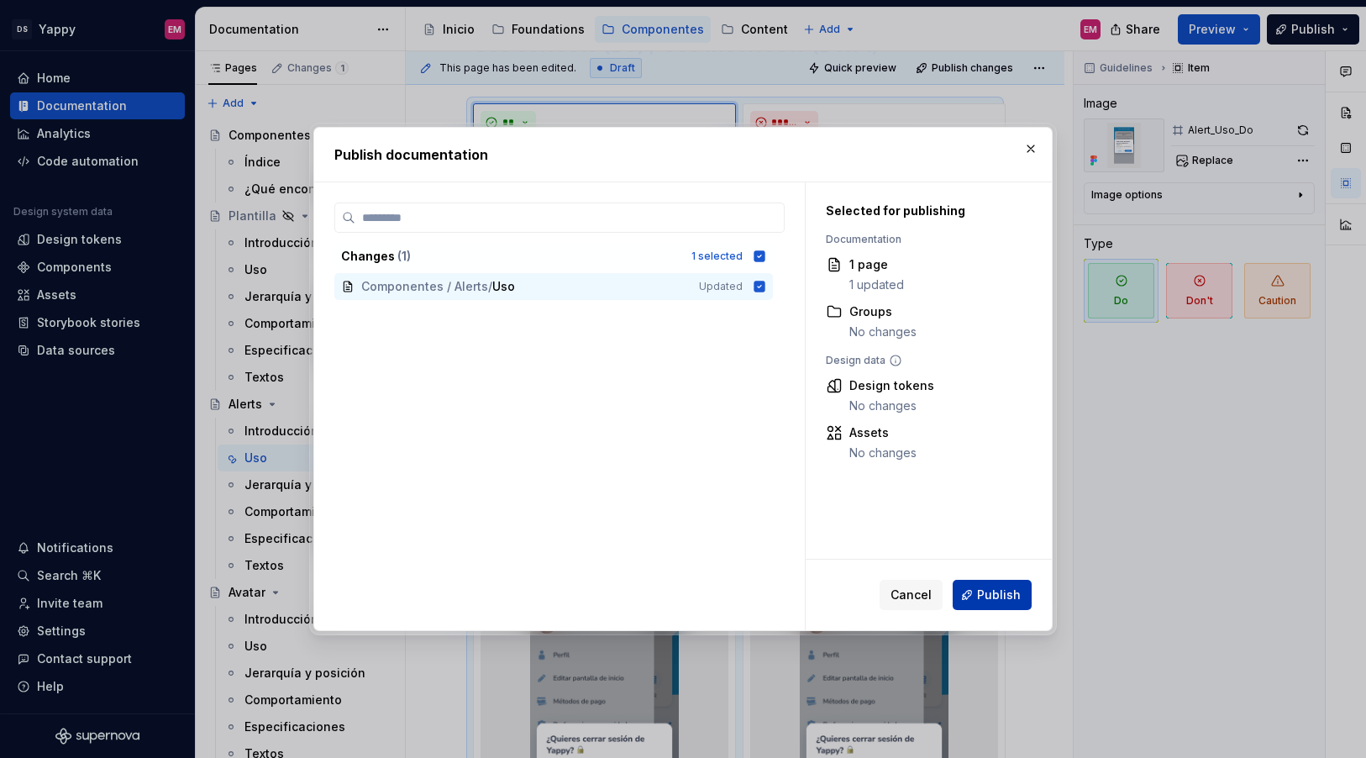
click at [989, 603] on button "Publish" at bounding box center [992, 595] width 79 height 30
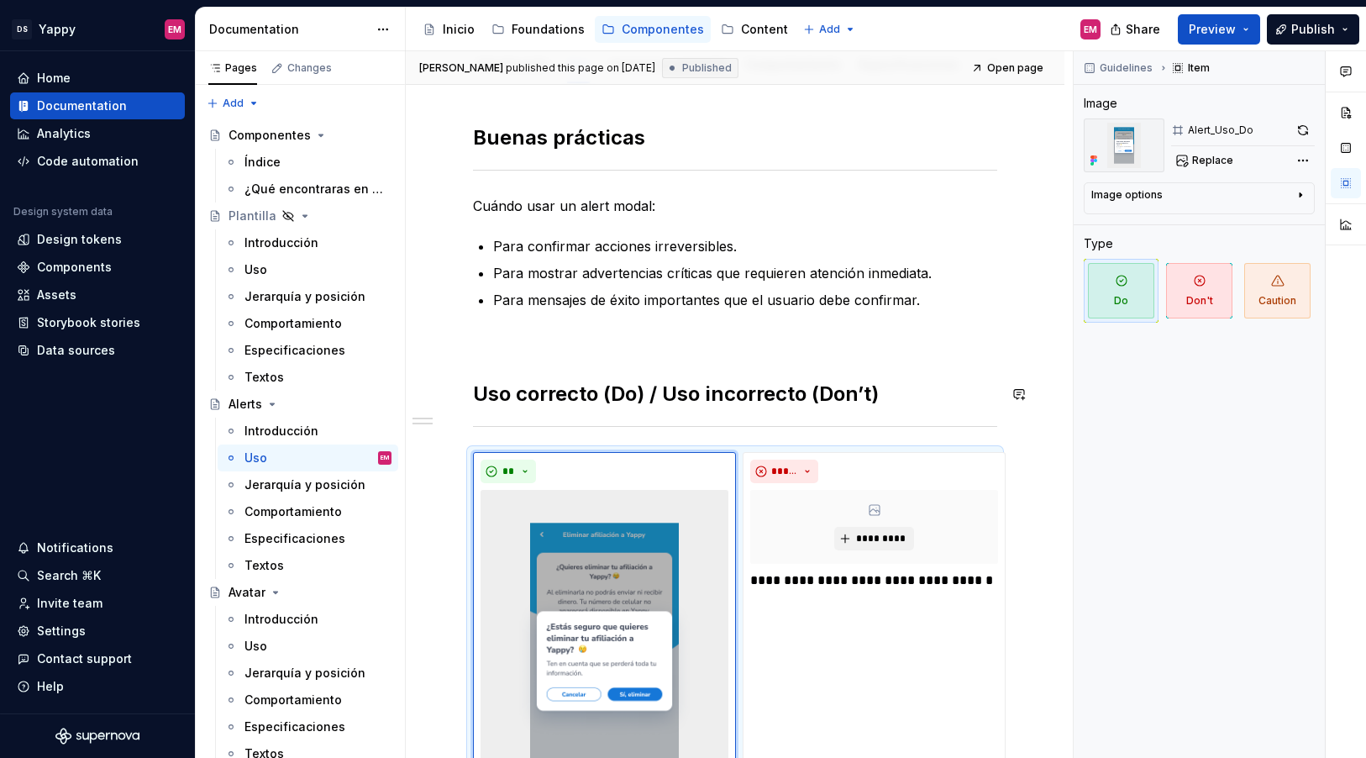
scroll to position [135, 0]
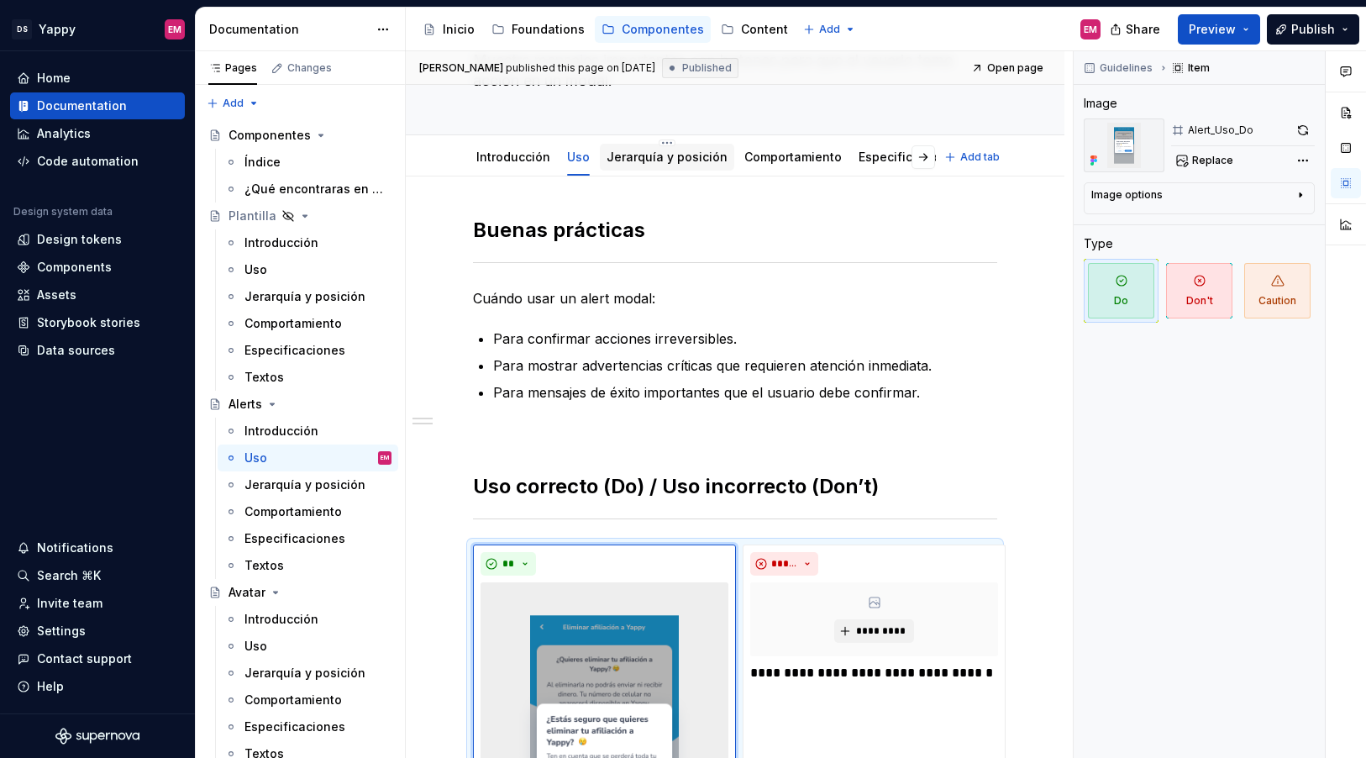
click at [659, 161] on link "Jerarquía y posición" at bounding box center [667, 157] width 121 height 14
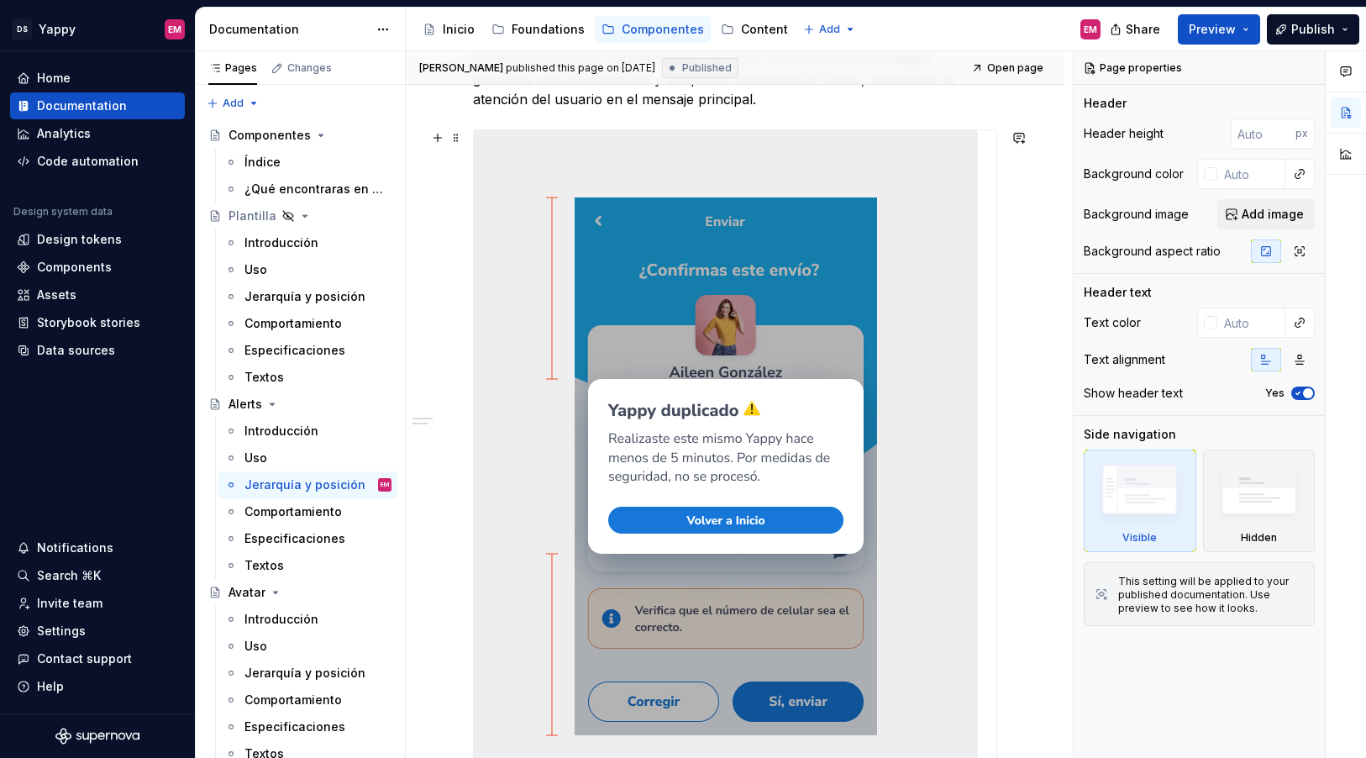
scroll to position [650, 0]
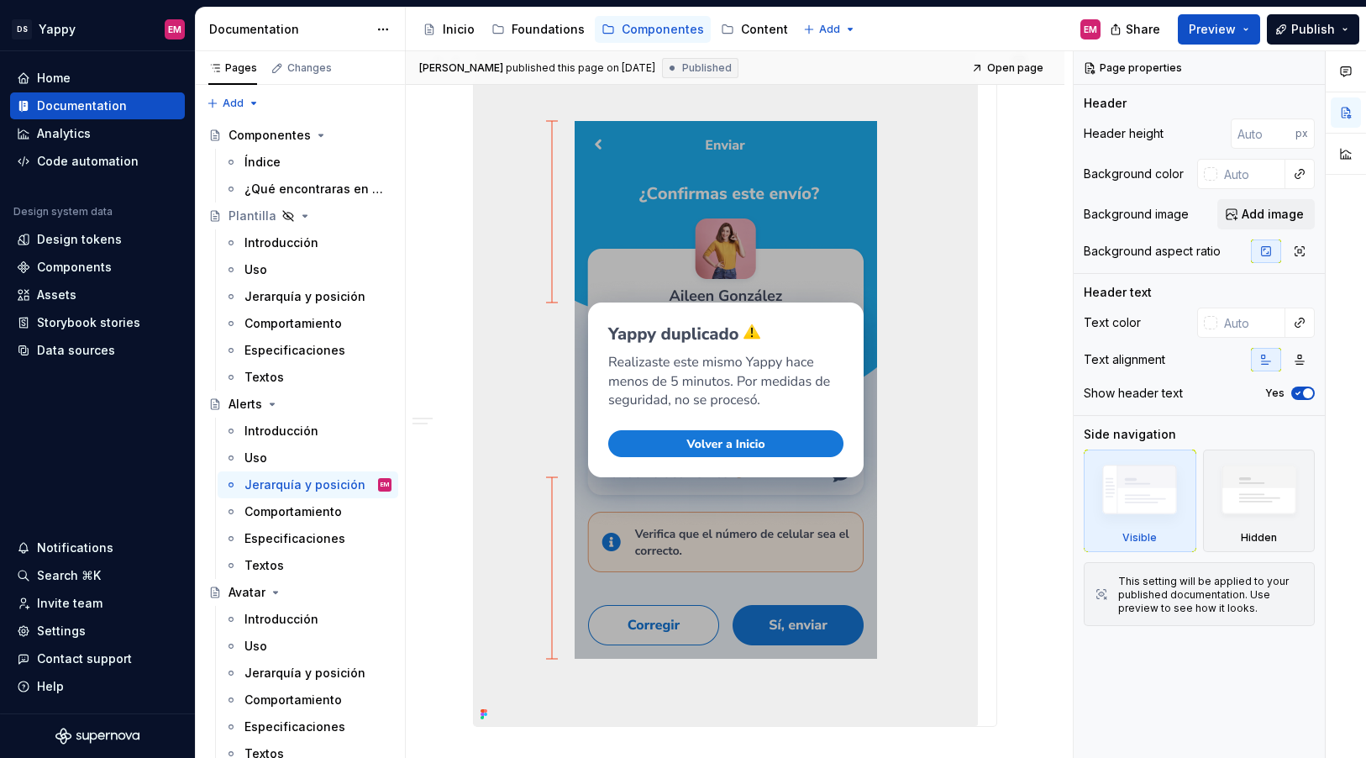
click at [744, 407] on img at bounding box center [726, 390] width 504 height 672
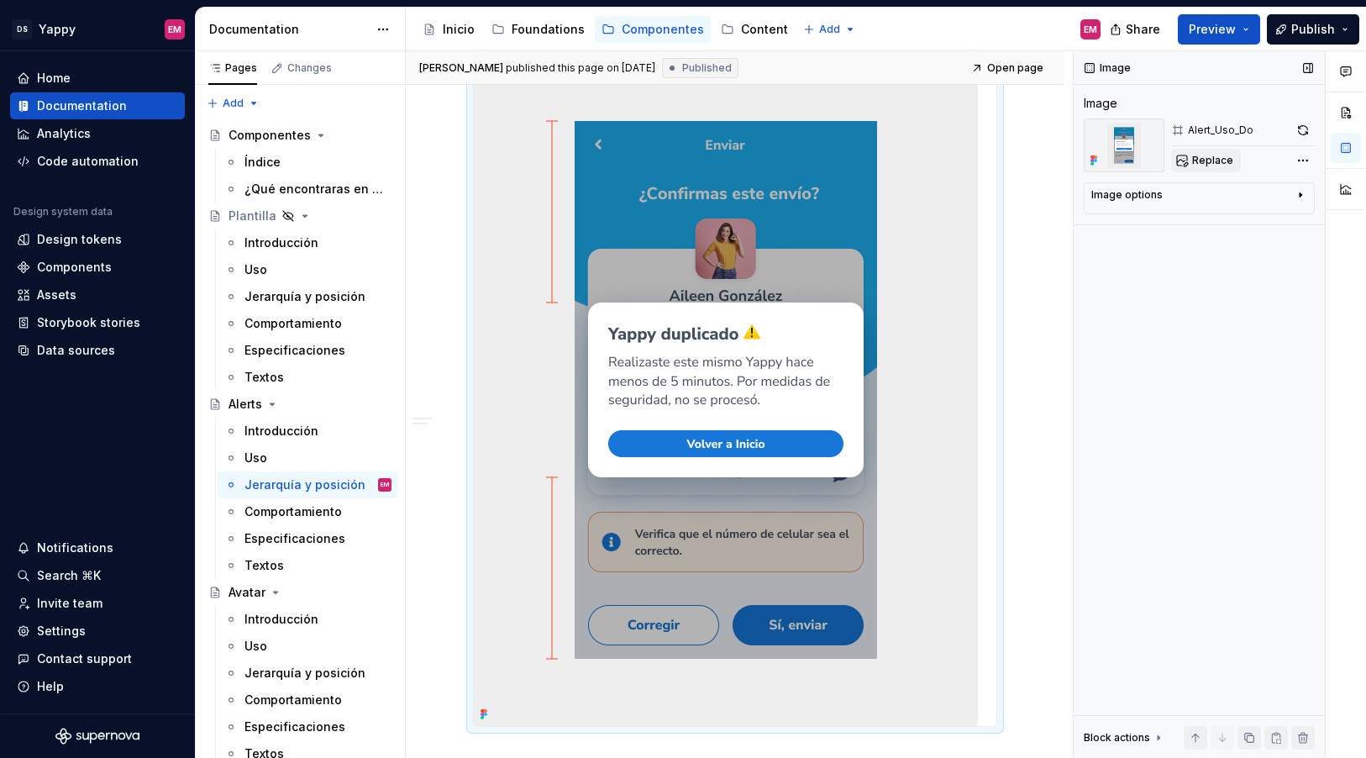
click at [1227, 162] on span "Replace" at bounding box center [1212, 160] width 41 height 13
type textarea "*"
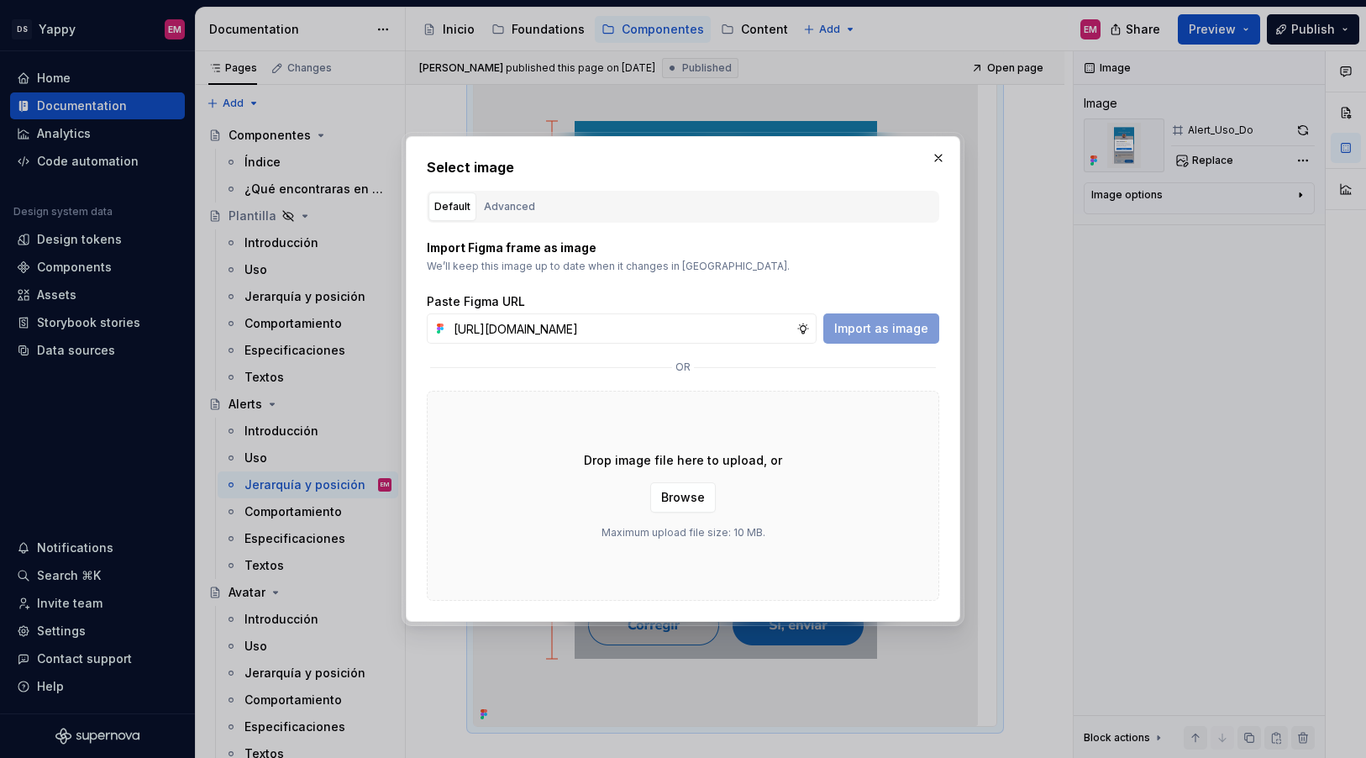
scroll to position [0, 693]
type input "https://www.figma.com/design/ZGz6tS2LEj0QftIQJpQ5hY/%E2%9C%8D%F0%9F%8F%BC-Yappy…"
click at [876, 329] on span "Import as image" at bounding box center [881, 328] width 94 height 17
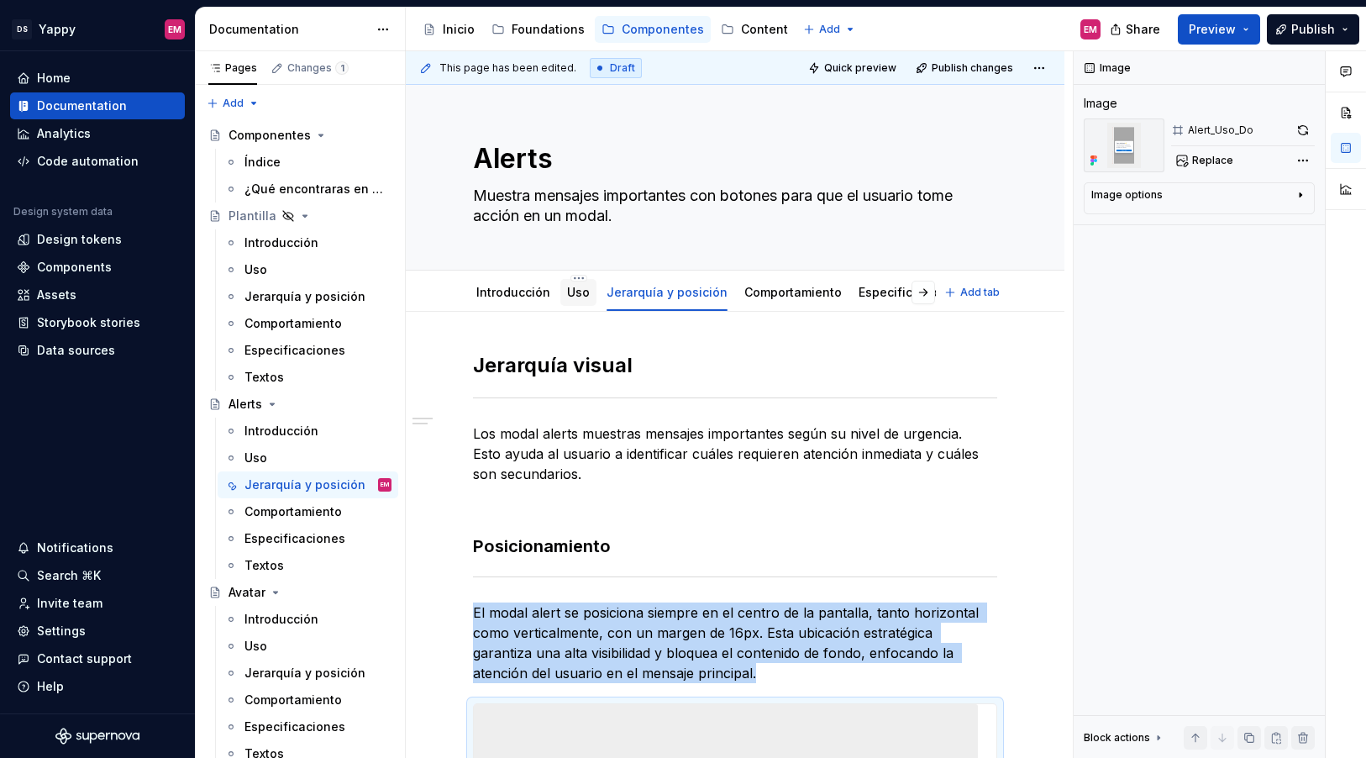
click at [575, 297] on link "Uso" at bounding box center [578, 292] width 23 height 14
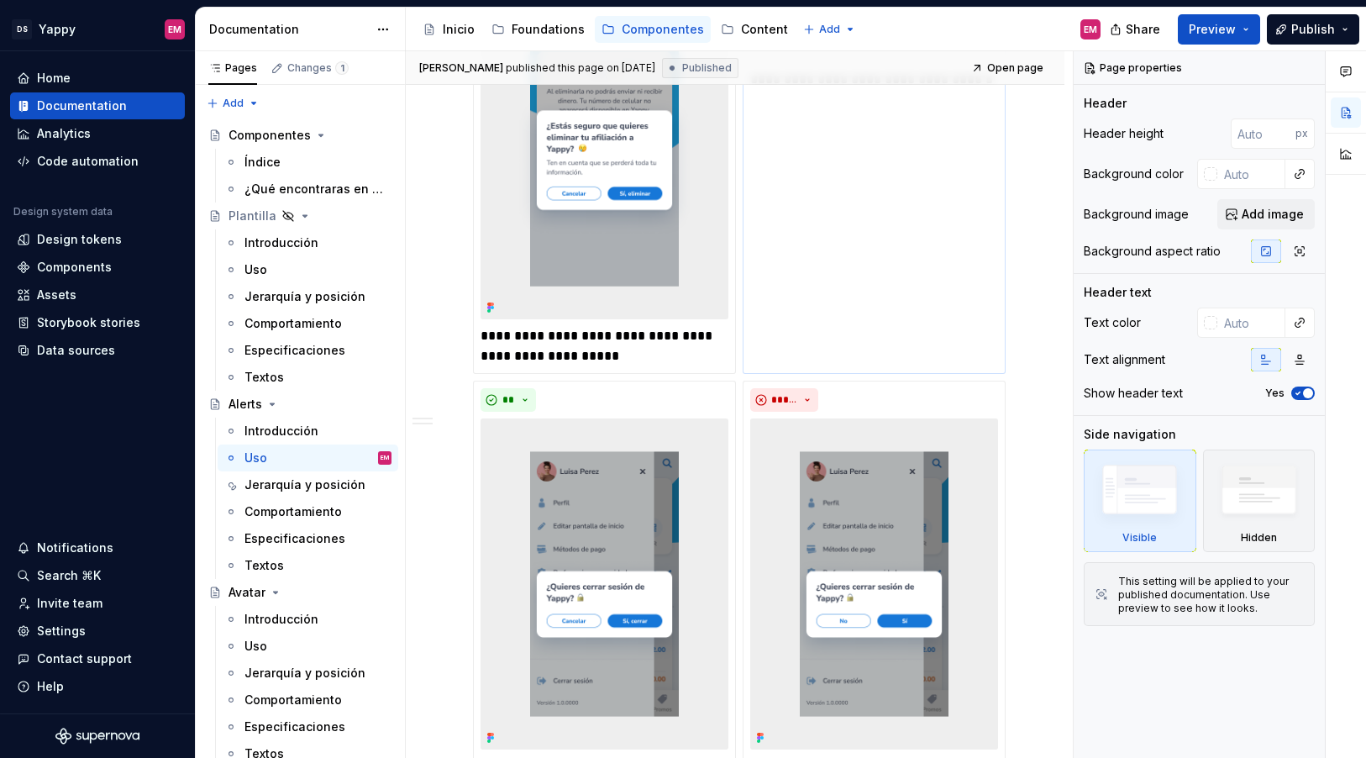
scroll to position [623, 0]
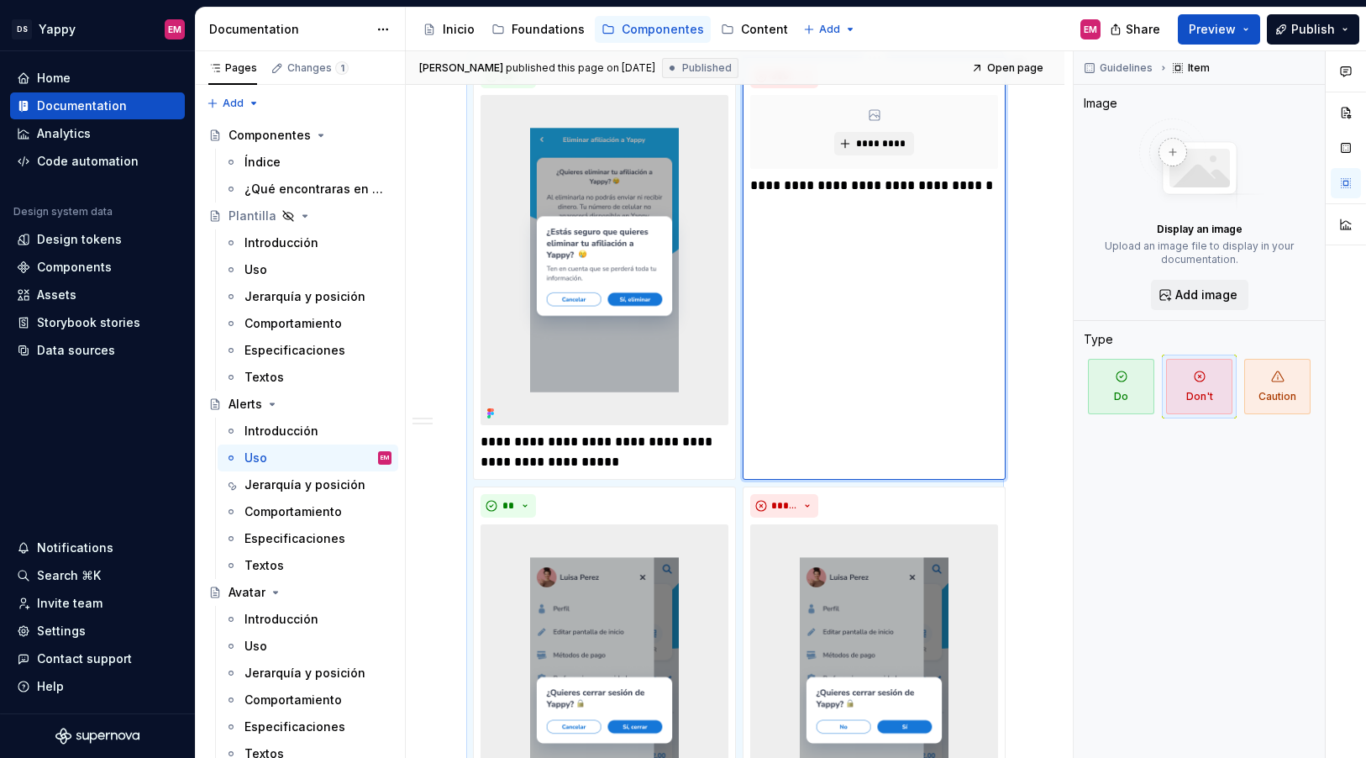
click at [828, 366] on div "**********" at bounding box center [874, 268] width 263 height 423
click at [866, 154] on button "*********" at bounding box center [874, 144] width 80 height 24
click at [580, 251] on img at bounding box center [605, 260] width 248 height 330
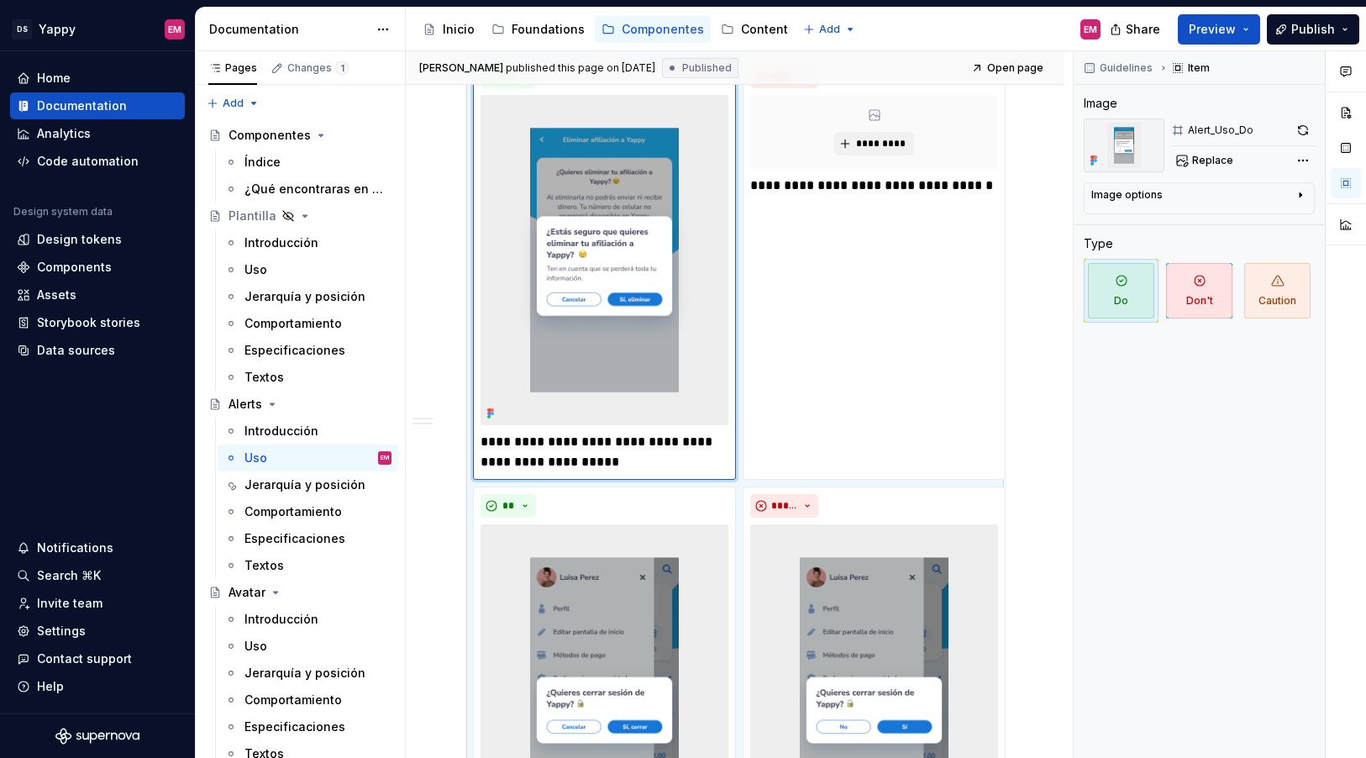
click at [678, 230] on img at bounding box center [605, 260] width 248 height 330
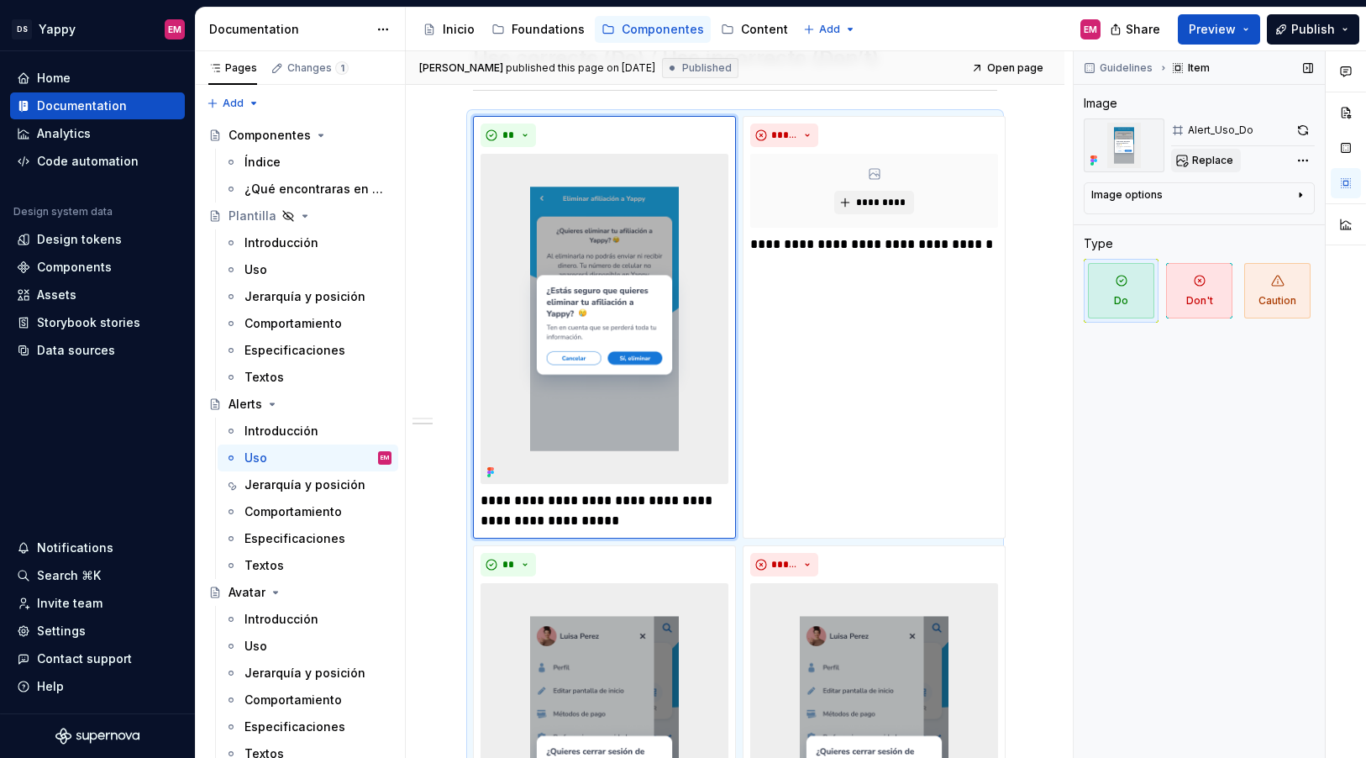
click at [1224, 166] on span "Replace" at bounding box center [1212, 160] width 41 height 13
type textarea "*"
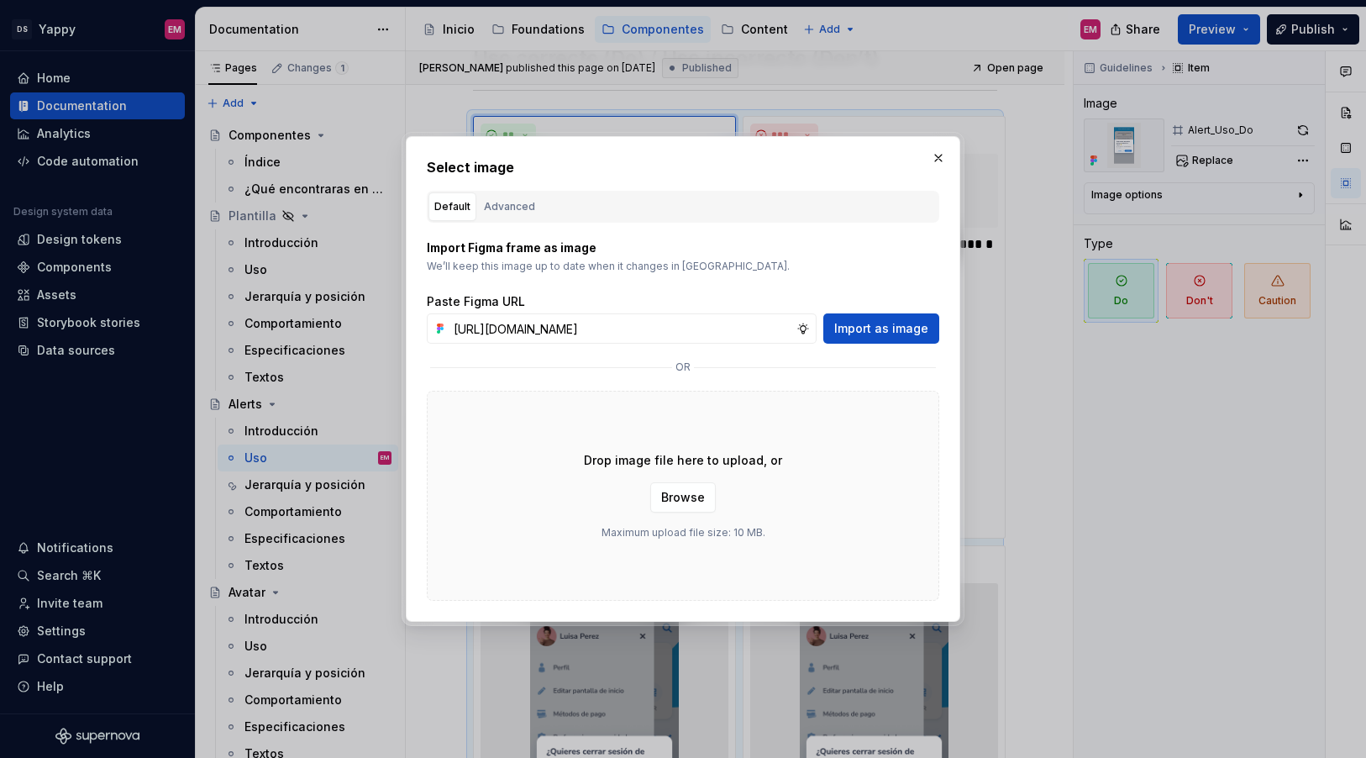
scroll to position [0, 692]
type input "https://www.figma.com/design/ZGz6tS2LEj0QftIQJpQ5hY/%E2%9C%8D%F0%9F%8F%BC-Yappy…"
click at [895, 318] on button "Import as image" at bounding box center [882, 328] width 116 height 30
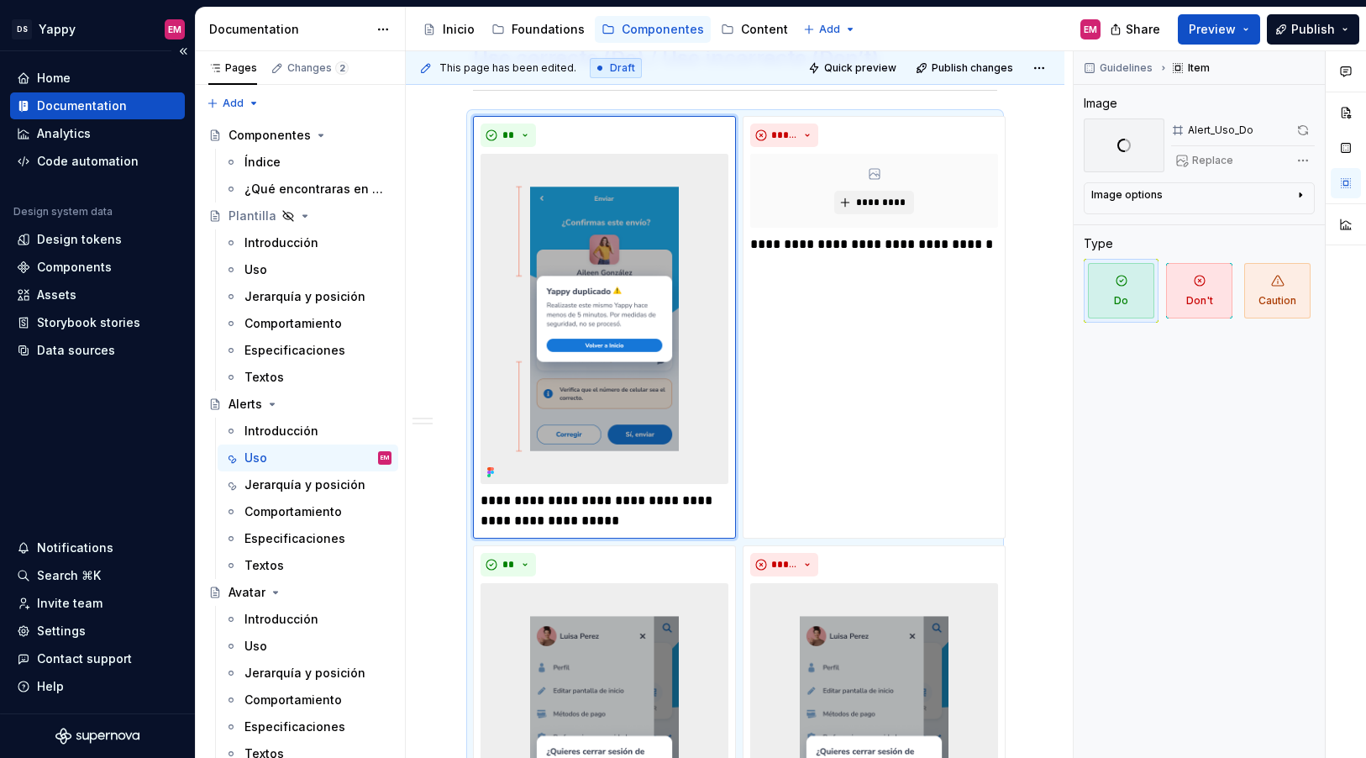
scroll to position [853, 0]
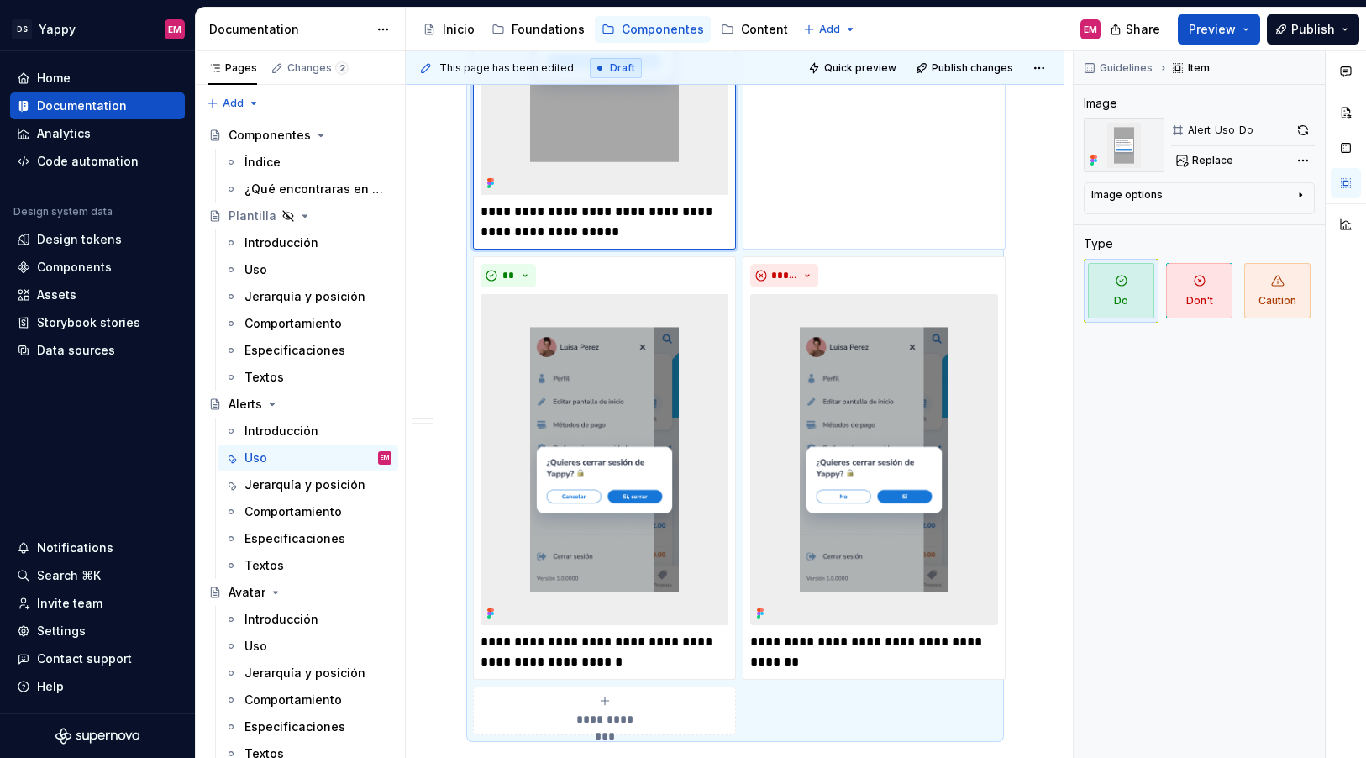
click at [871, 171] on div "**********" at bounding box center [874, 38] width 263 height 423
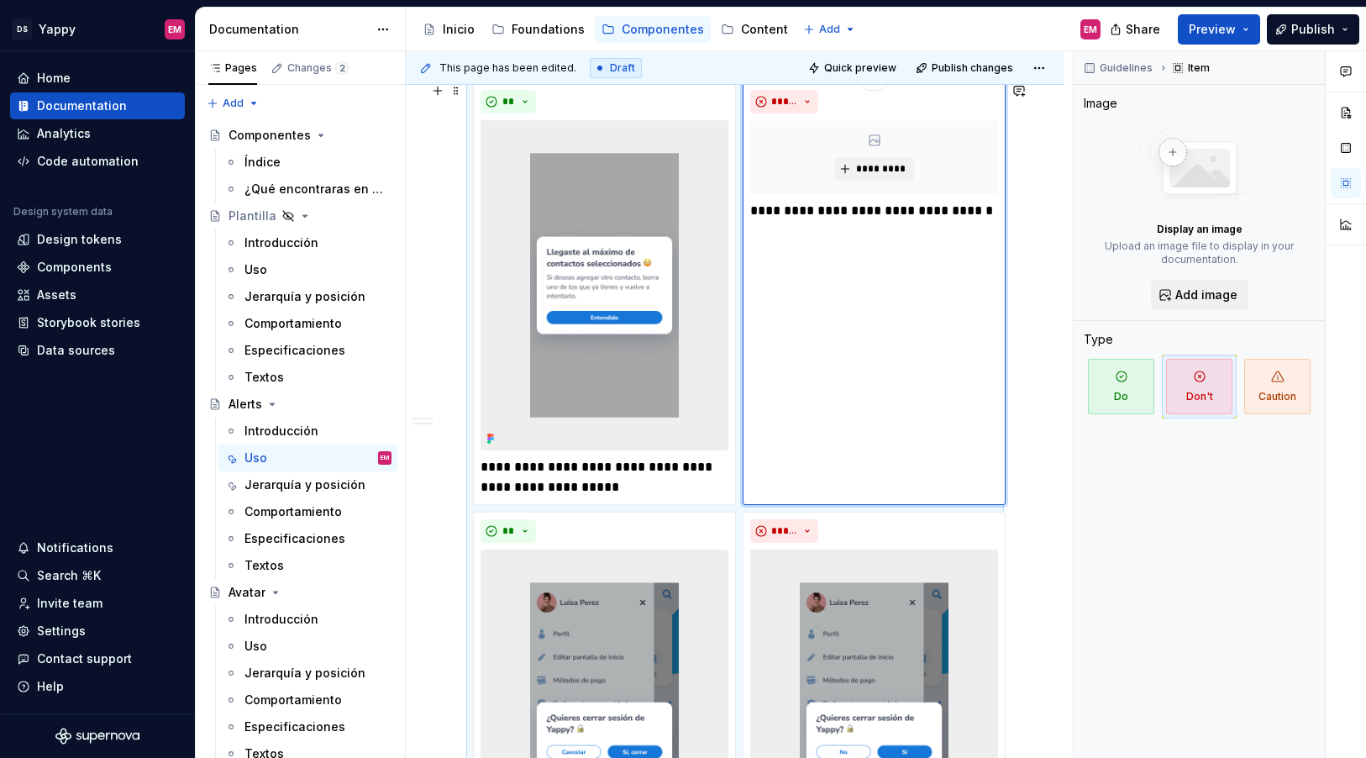
scroll to position [579, 0]
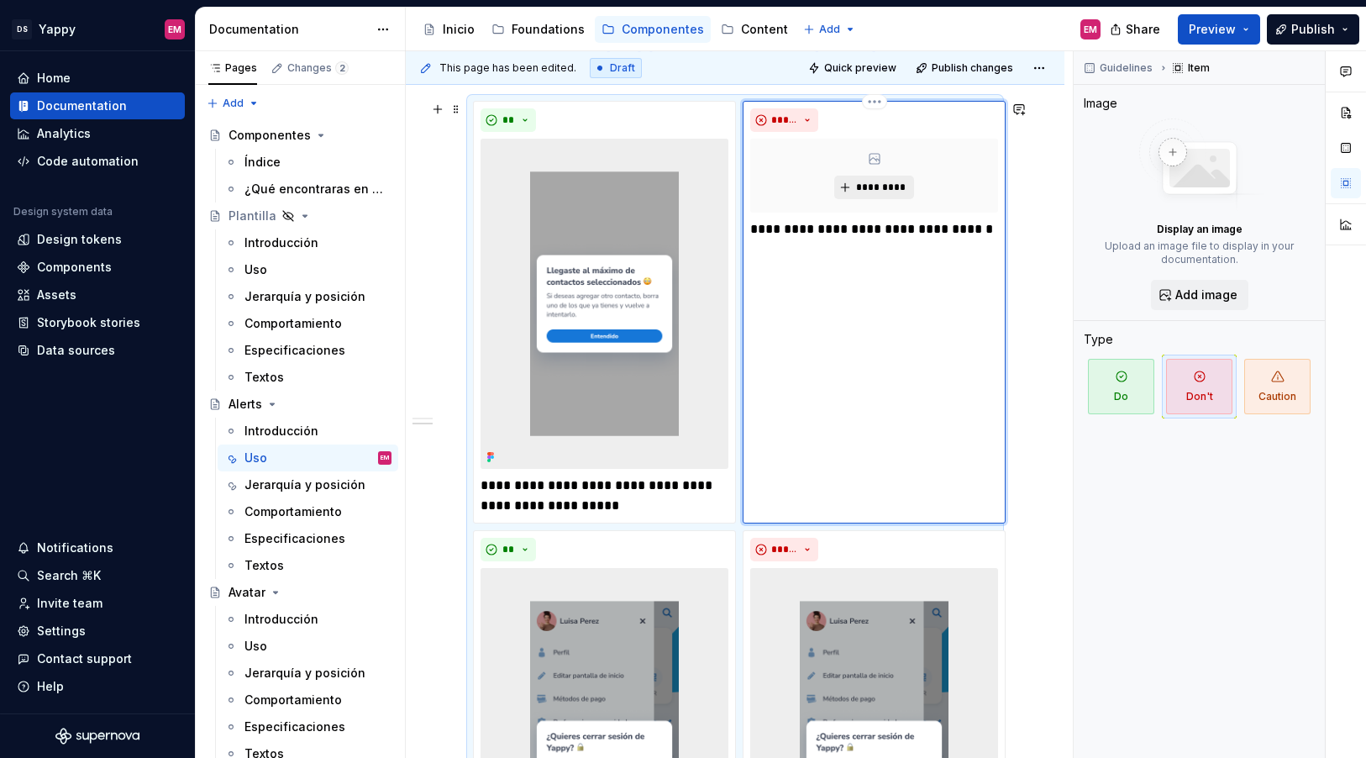
click at [882, 186] on span "*********" at bounding box center [880, 187] width 51 height 13
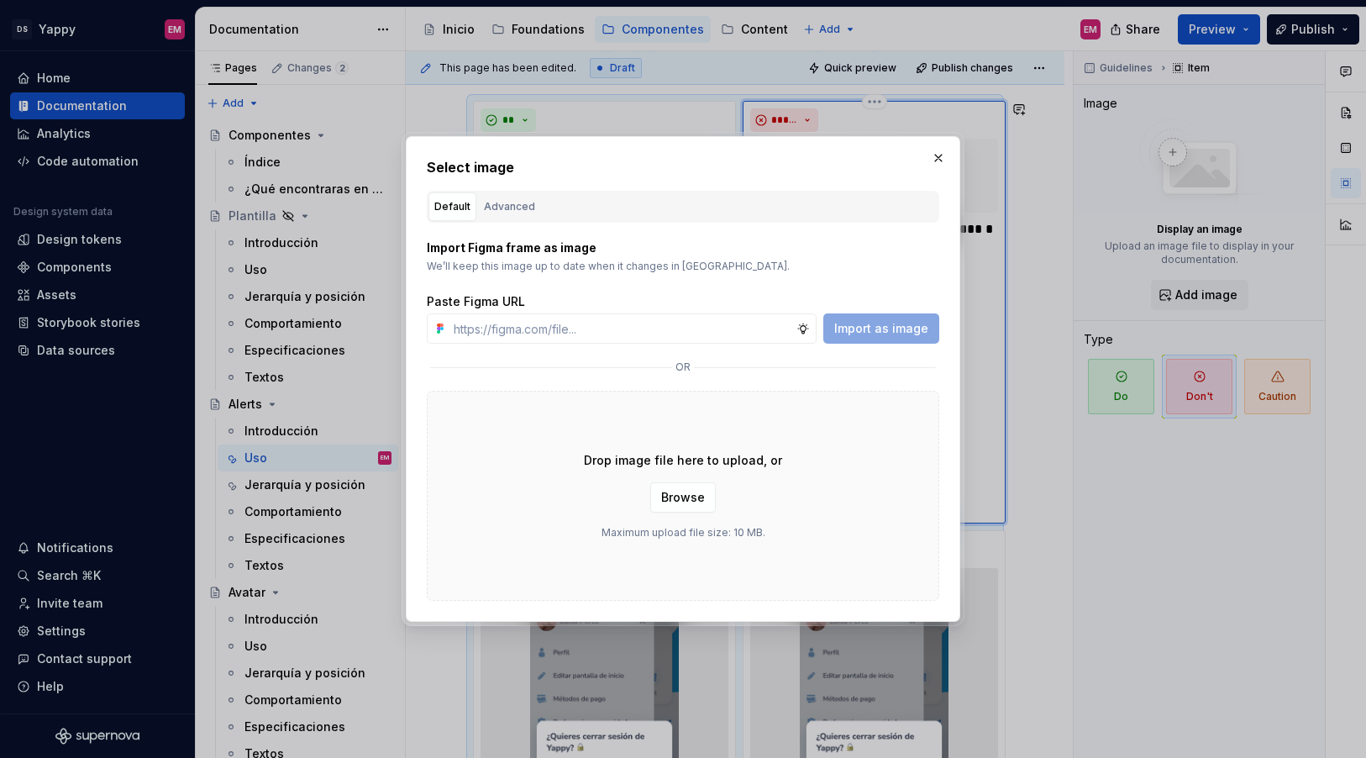
type textarea "*"
type input "https://www.figma.com/design/ZGz6tS2LEj0QftIQJpQ5hY/%E2%9C%8D%F0%9F%8F%BC-Yappy…"
type textarea "*"
type input "https://www.figma.com/design/ZGz6tS2LEj0QftIQJpQ5hY/%E2%9C%8D%F0%9F%8F%BC-Yappy…"
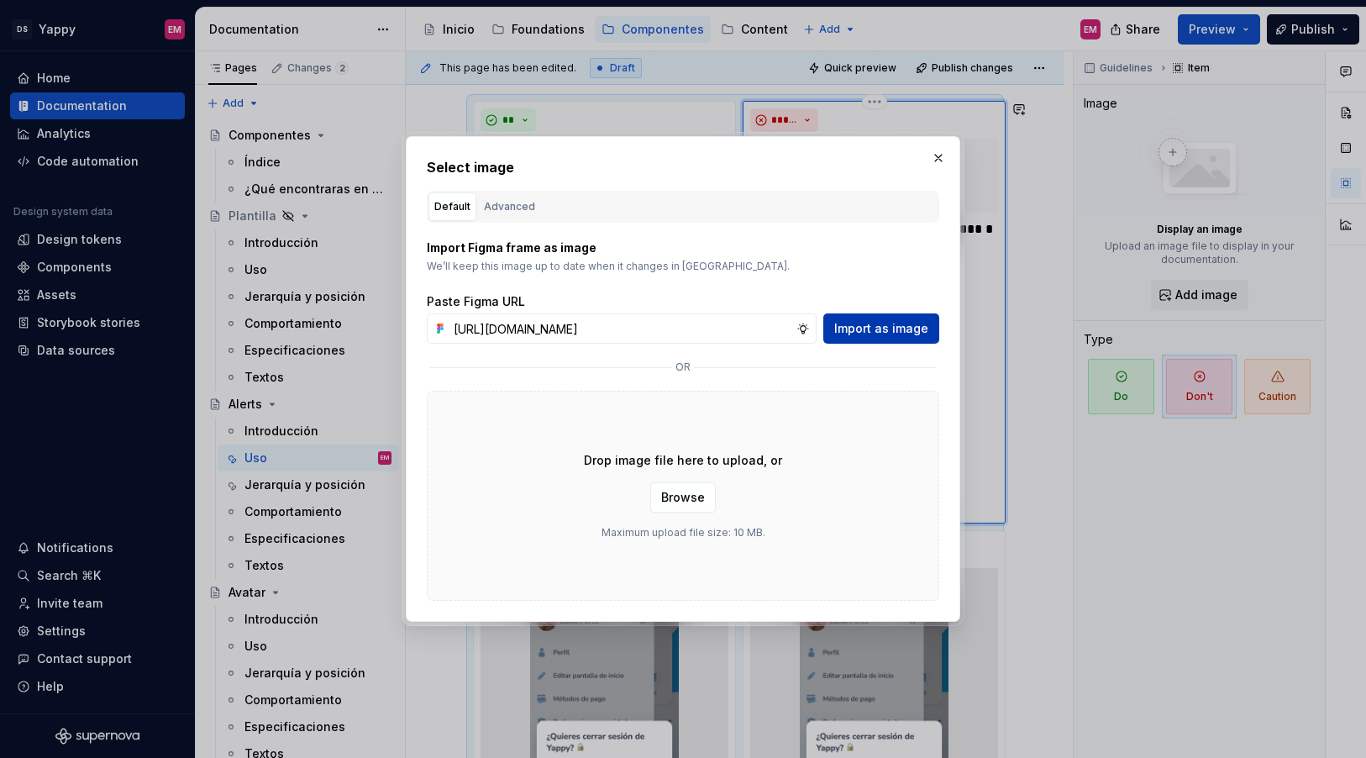
click at [843, 329] on span "Import as image" at bounding box center [881, 328] width 94 height 17
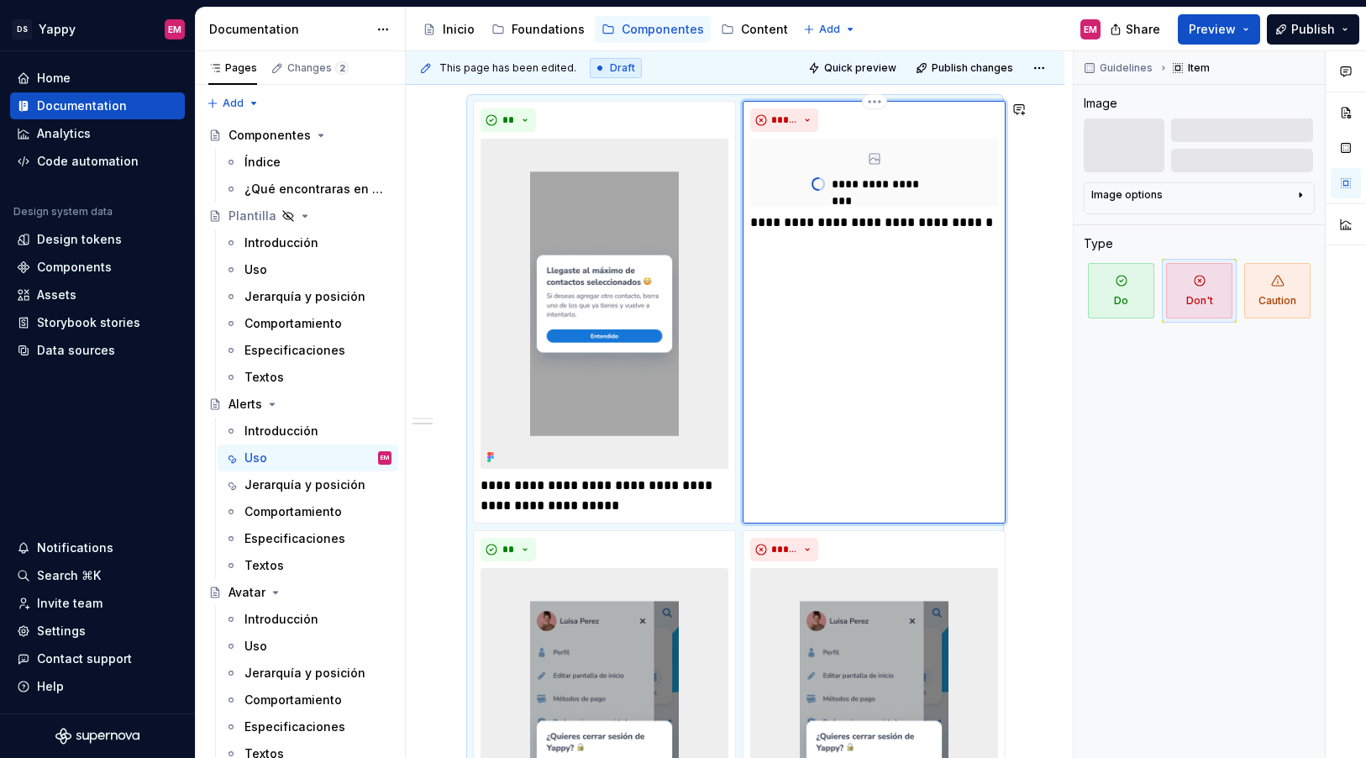
scroll to position [853, 0]
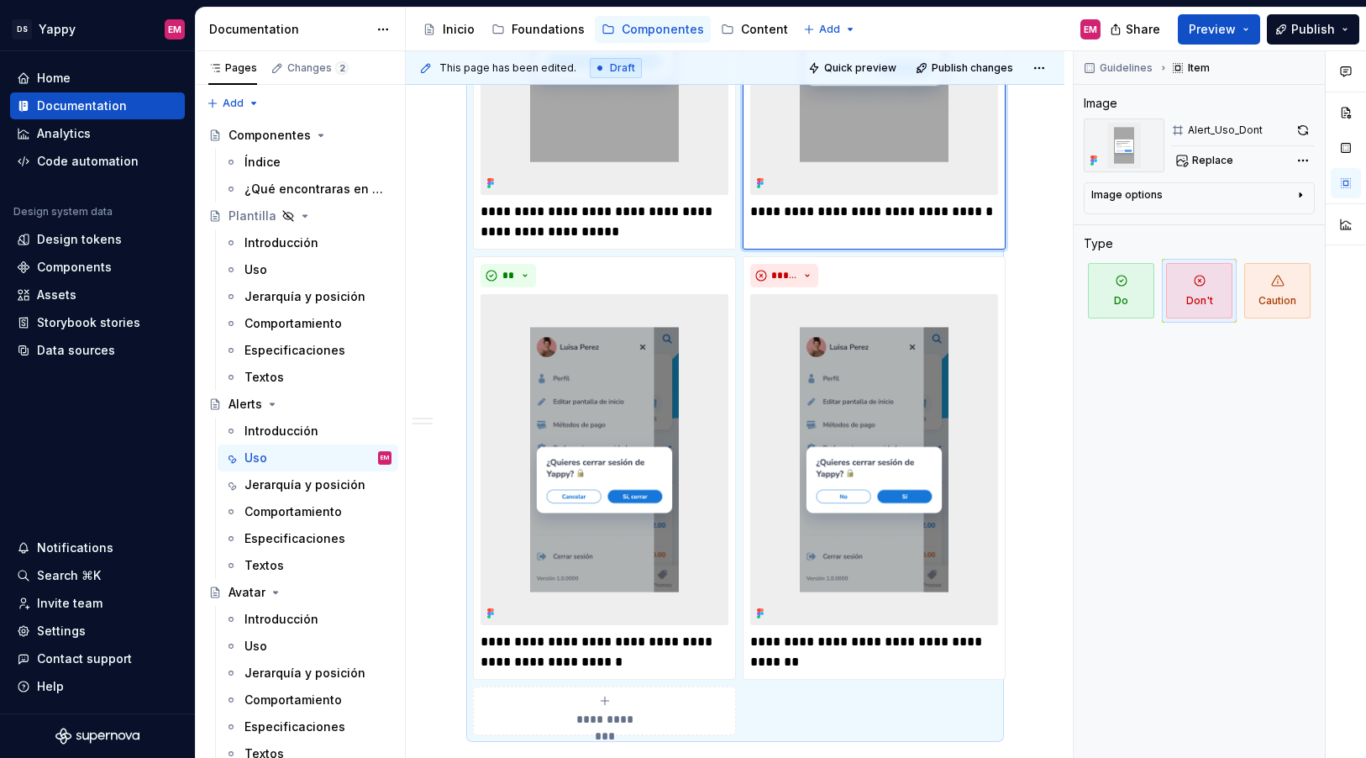
click at [1040, 242] on div "**********" at bounding box center [735, 241] width 659 height 1564
click at [1040, 267] on div "**********" at bounding box center [735, 241] width 659 height 1564
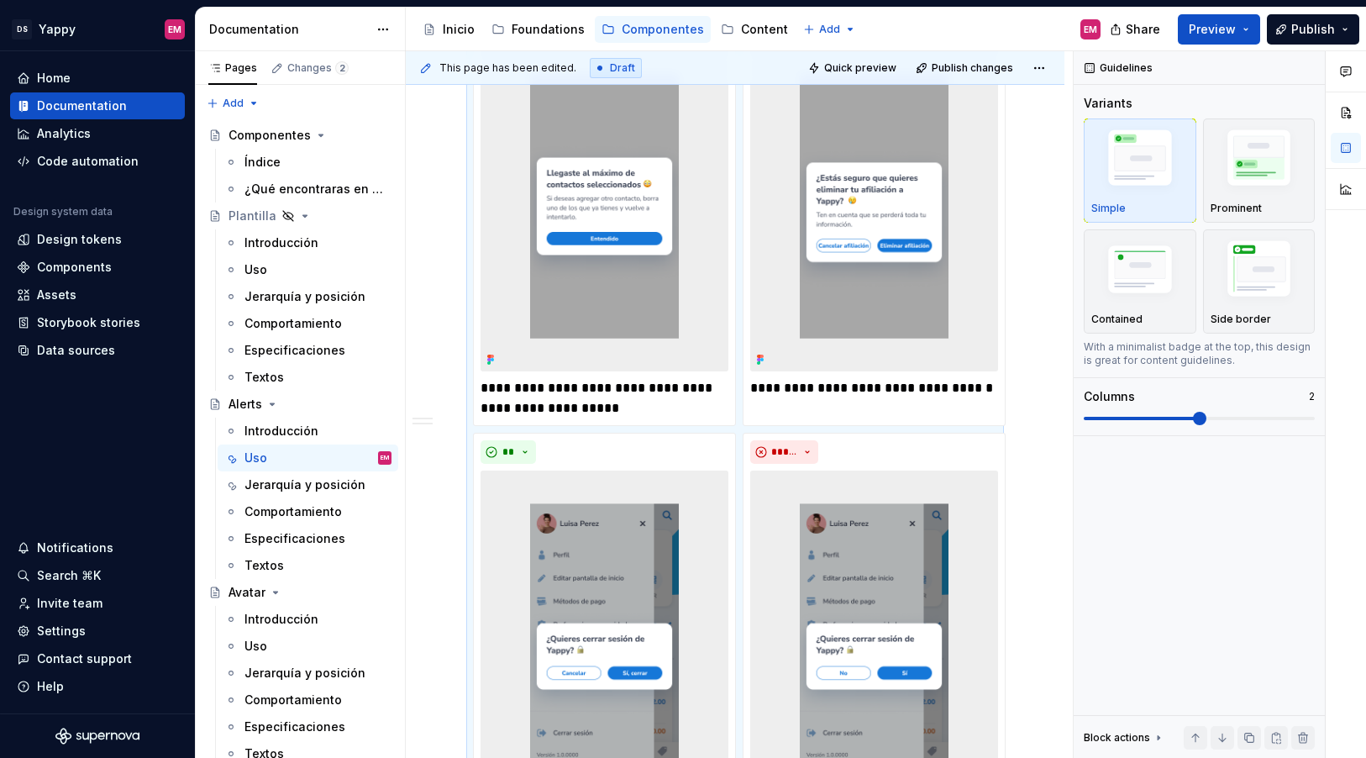
scroll to position [588, 0]
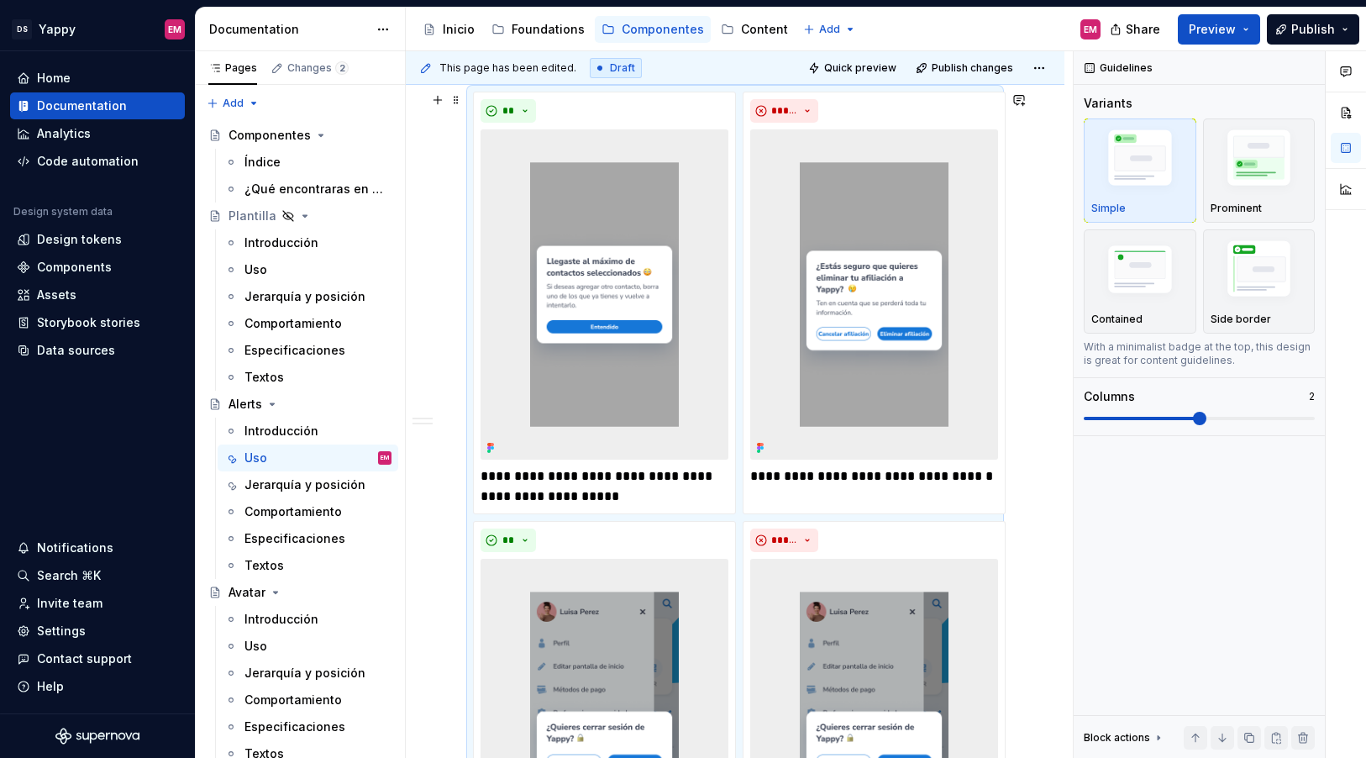
click at [1042, 278] on div "**********" at bounding box center [735, 506] width 659 height 1564
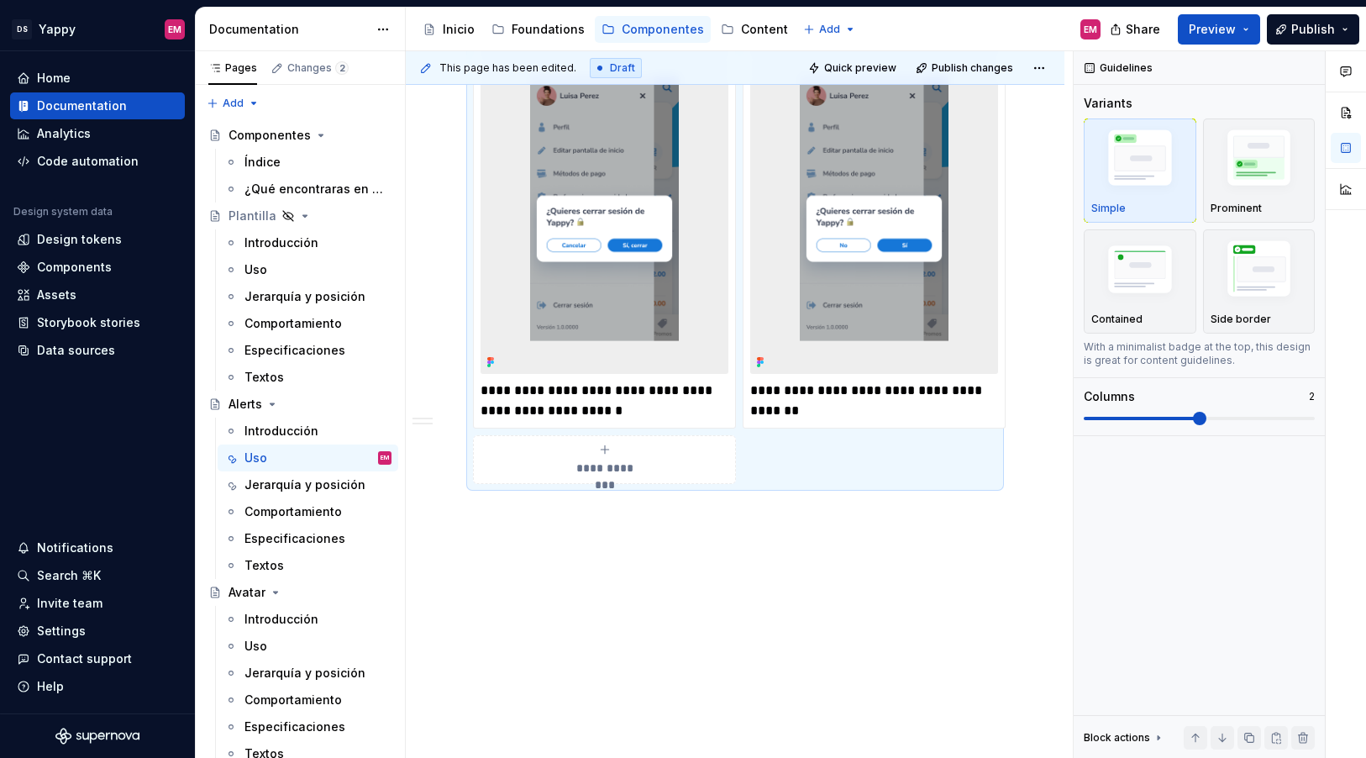
scroll to position [1117, 0]
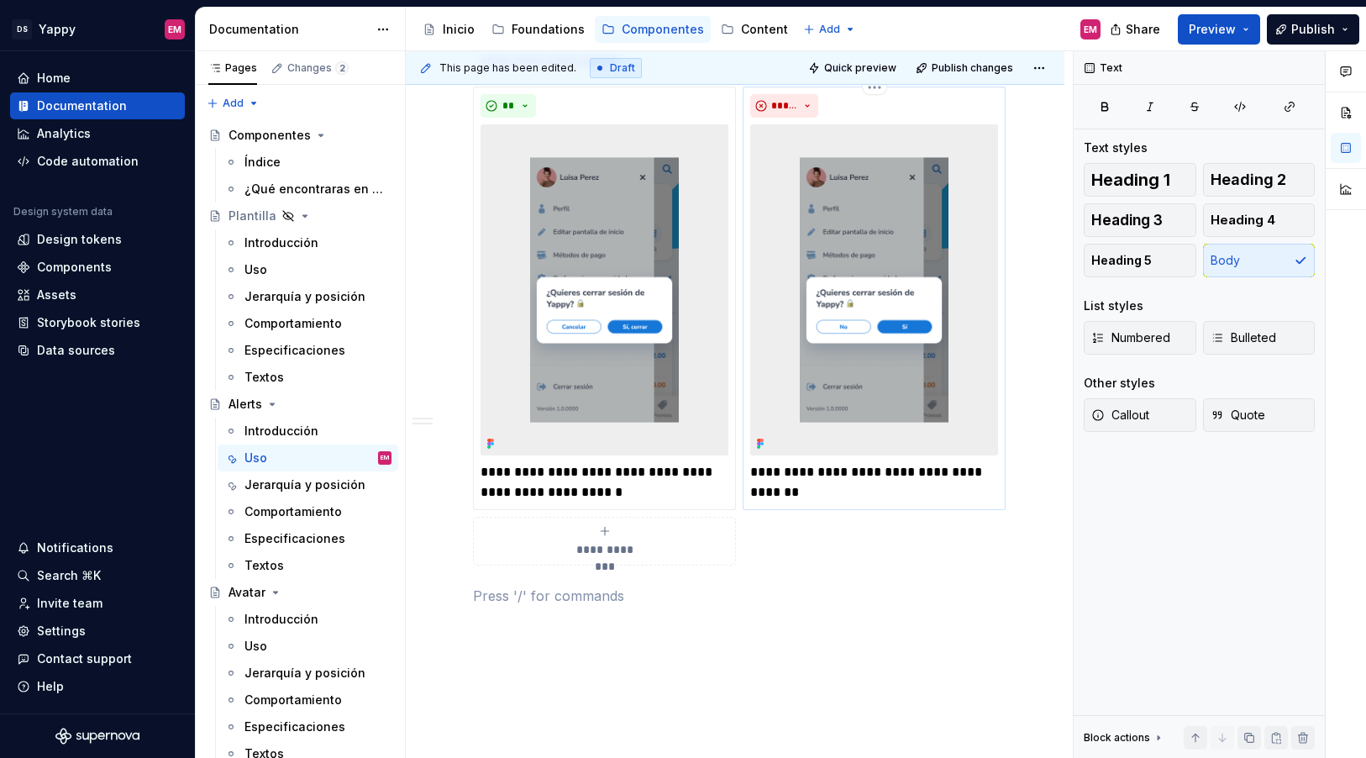
click at [856, 500] on p "**********" at bounding box center [874, 482] width 248 height 40
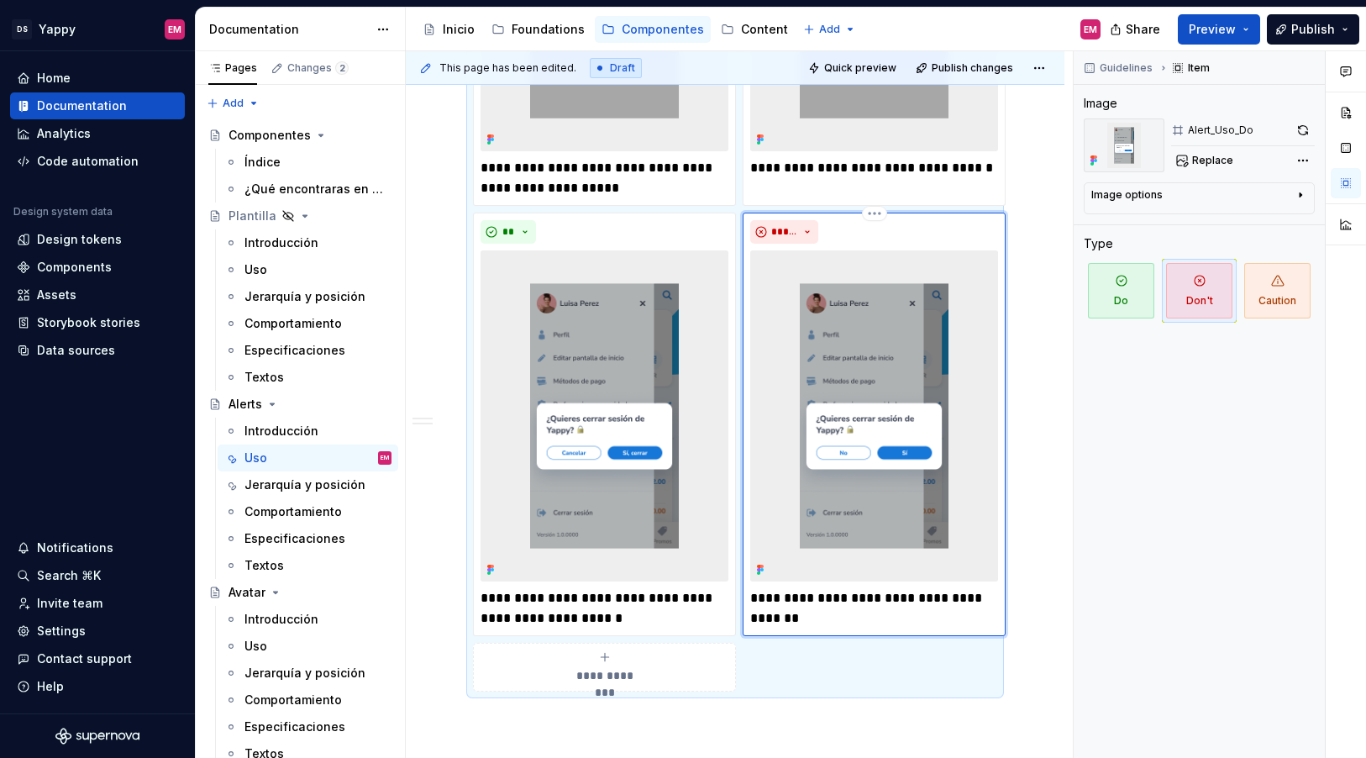
scroll to position [734, 0]
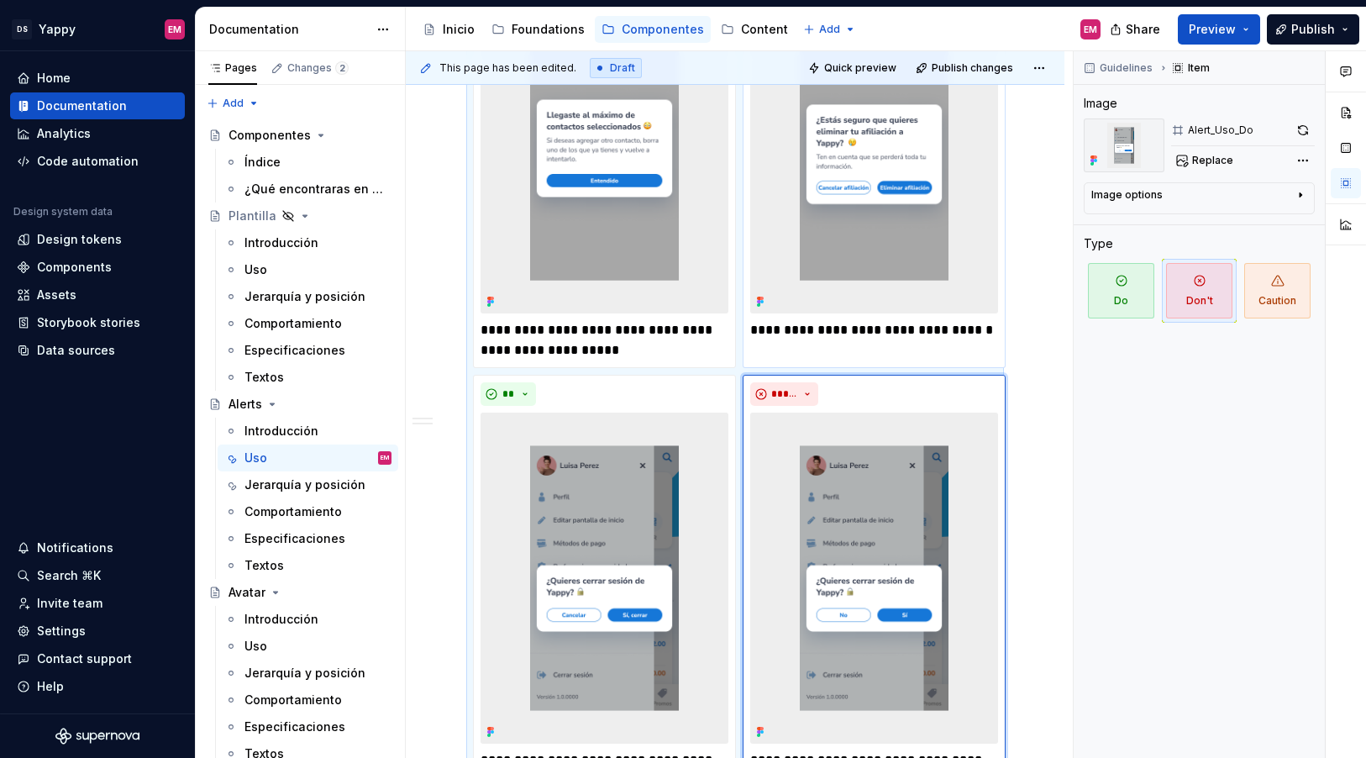
click at [921, 276] on img at bounding box center [874, 148] width 248 height 330
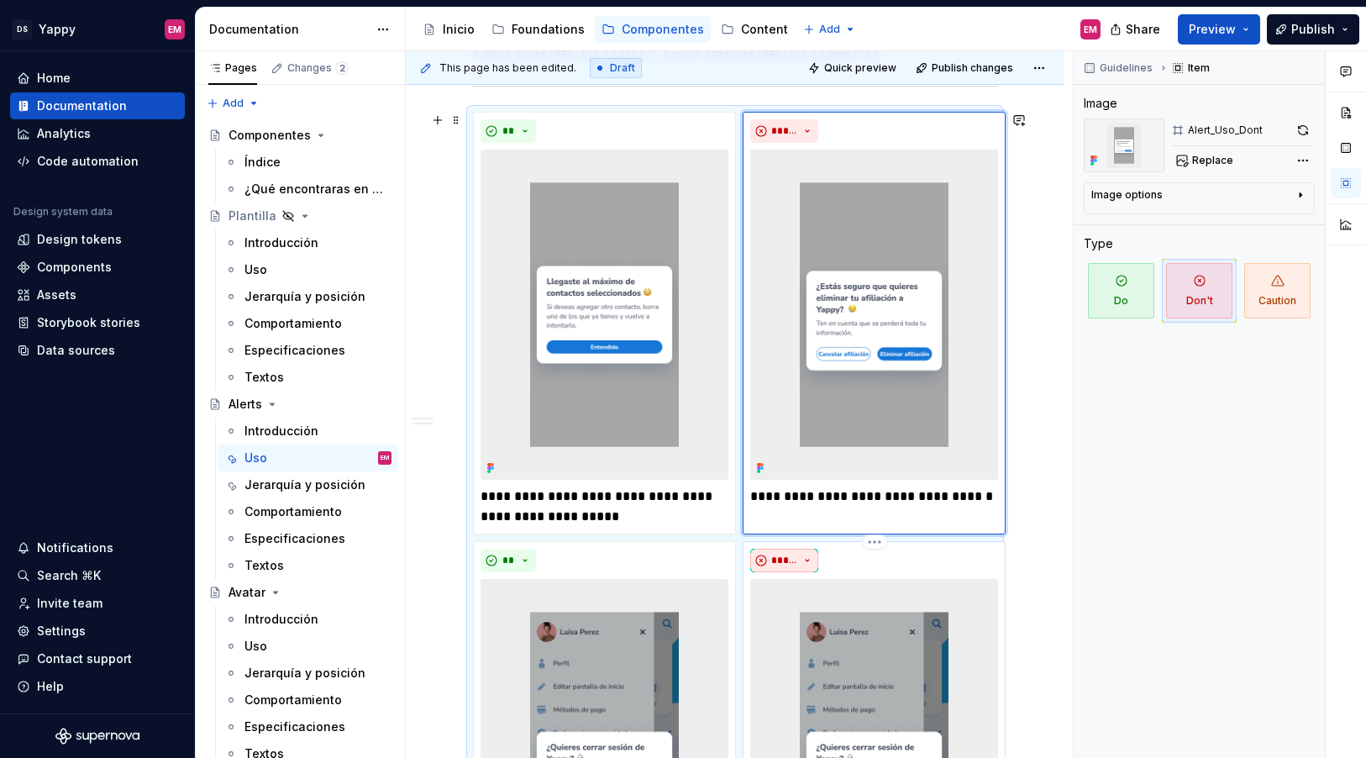
scroll to position [544, 0]
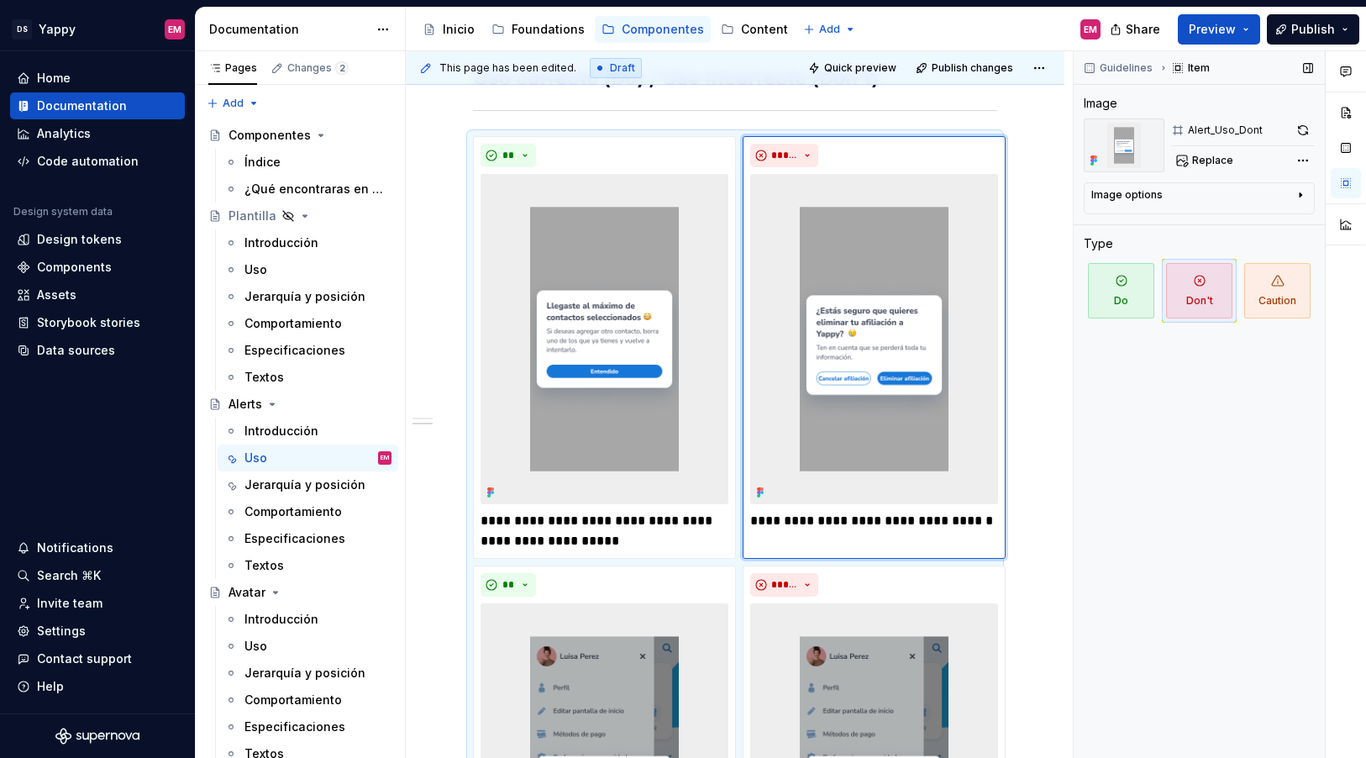
click at [1076, 535] on div "Guidelines Item Image Alert_Uso_Dont Replace Image options Alignment Caption Ty…" at bounding box center [1199, 405] width 251 height 708
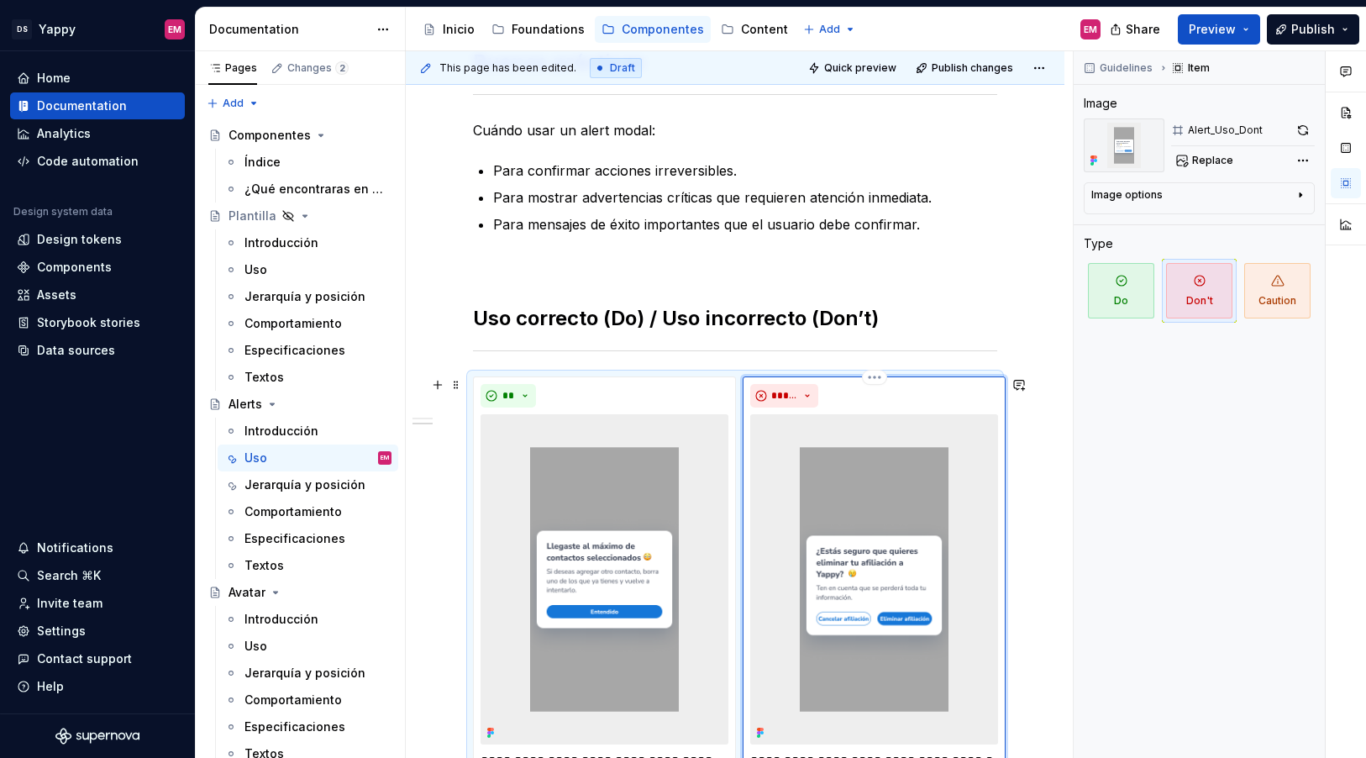
scroll to position [197, 0]
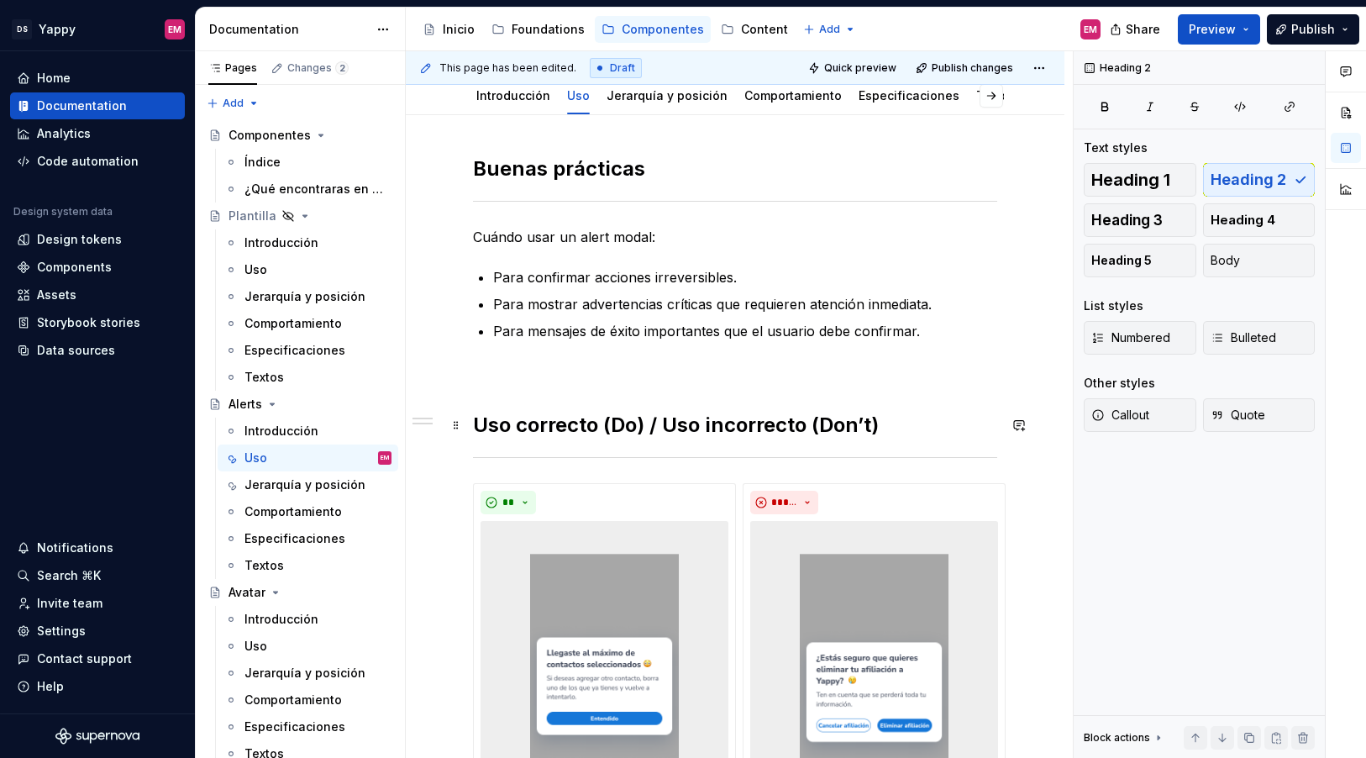
click at [931, 414] on h2 "Uso correcto (Do) / Uso incorrecto (Don’t)" at bounding box center [735, 425] width 524 height 27
click at [1306, 36] on span "Publish" at bounding box center [1314, 29] width 44 height 17
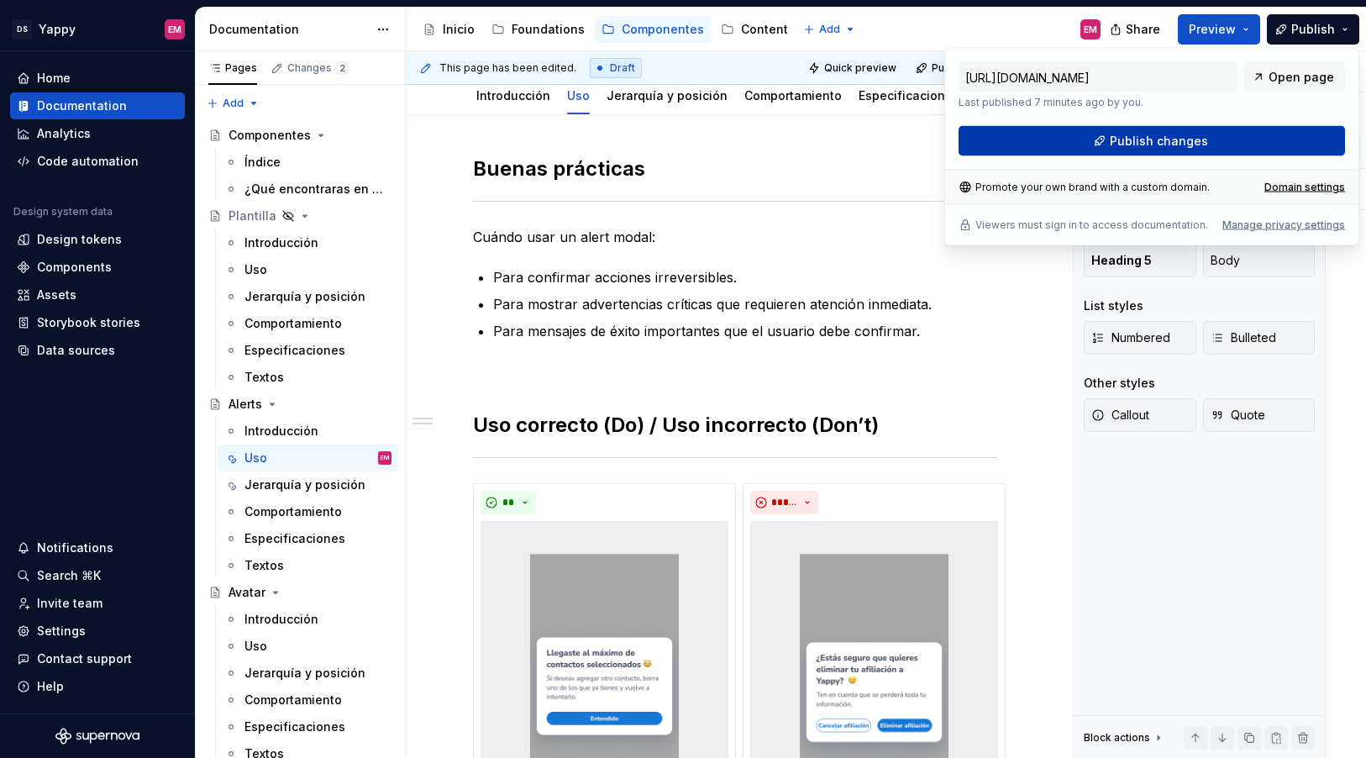
click at [1140, 141] on span "Publish changes" at bounding box center [1159, 141] width 98 height 17
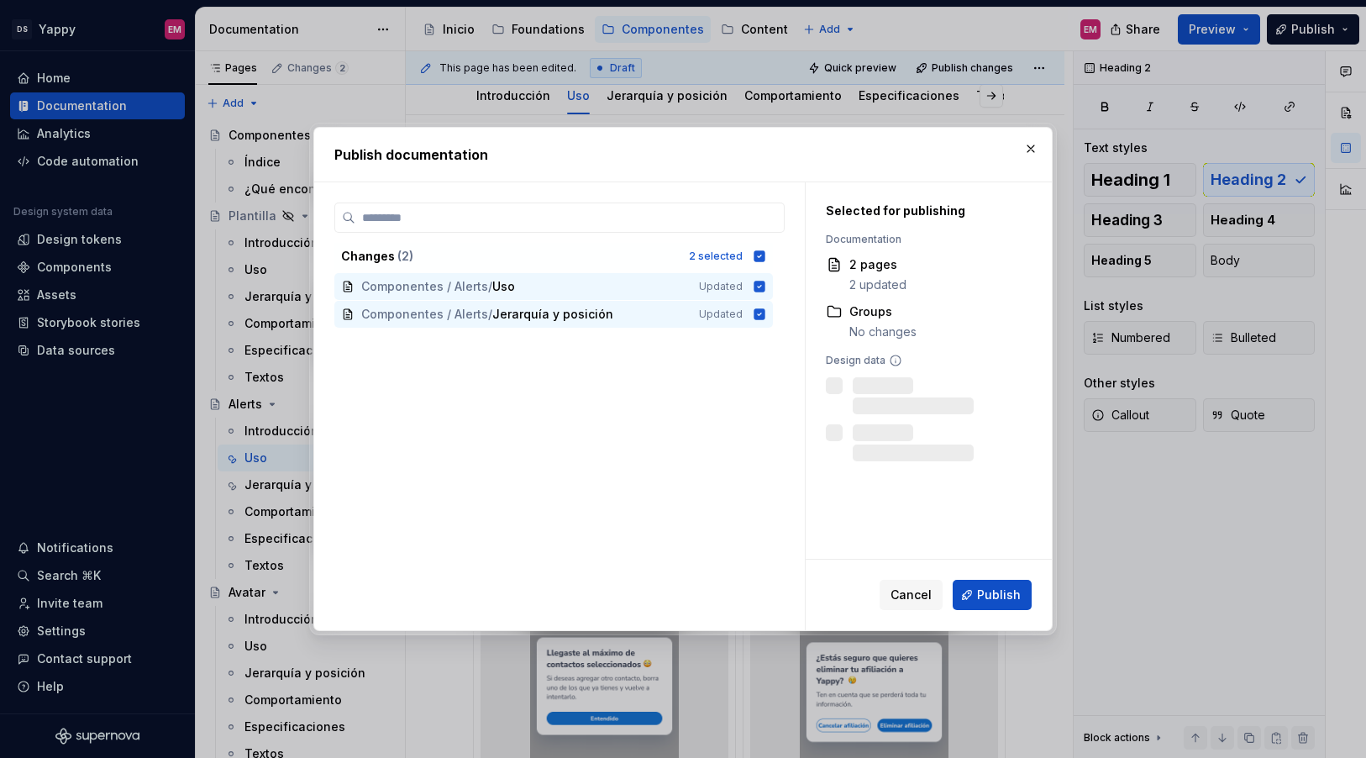
click at [999, 592] on span "Publish" at bounding box center [999, 595] width 44 height 17
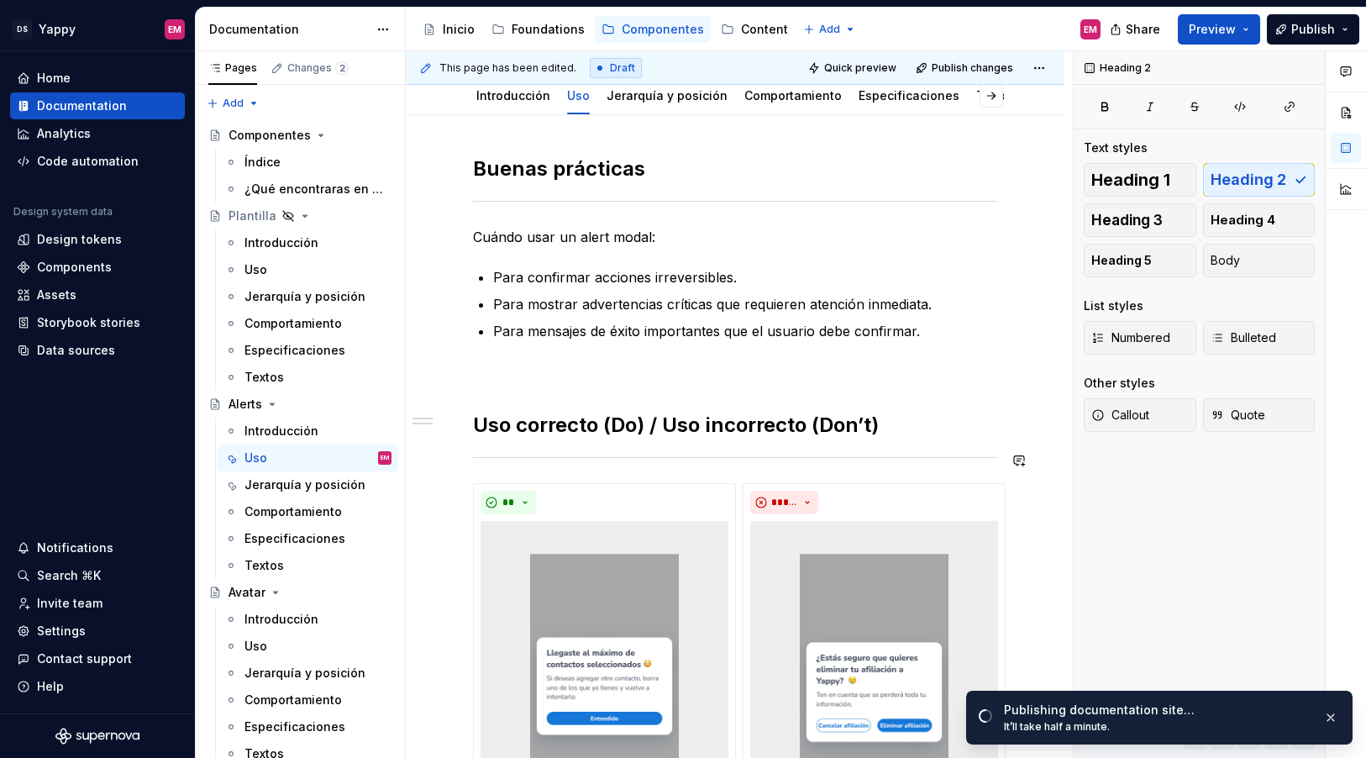
click at [439, 492] on button "button" at bounding box center [438, 492] width 24 height 24
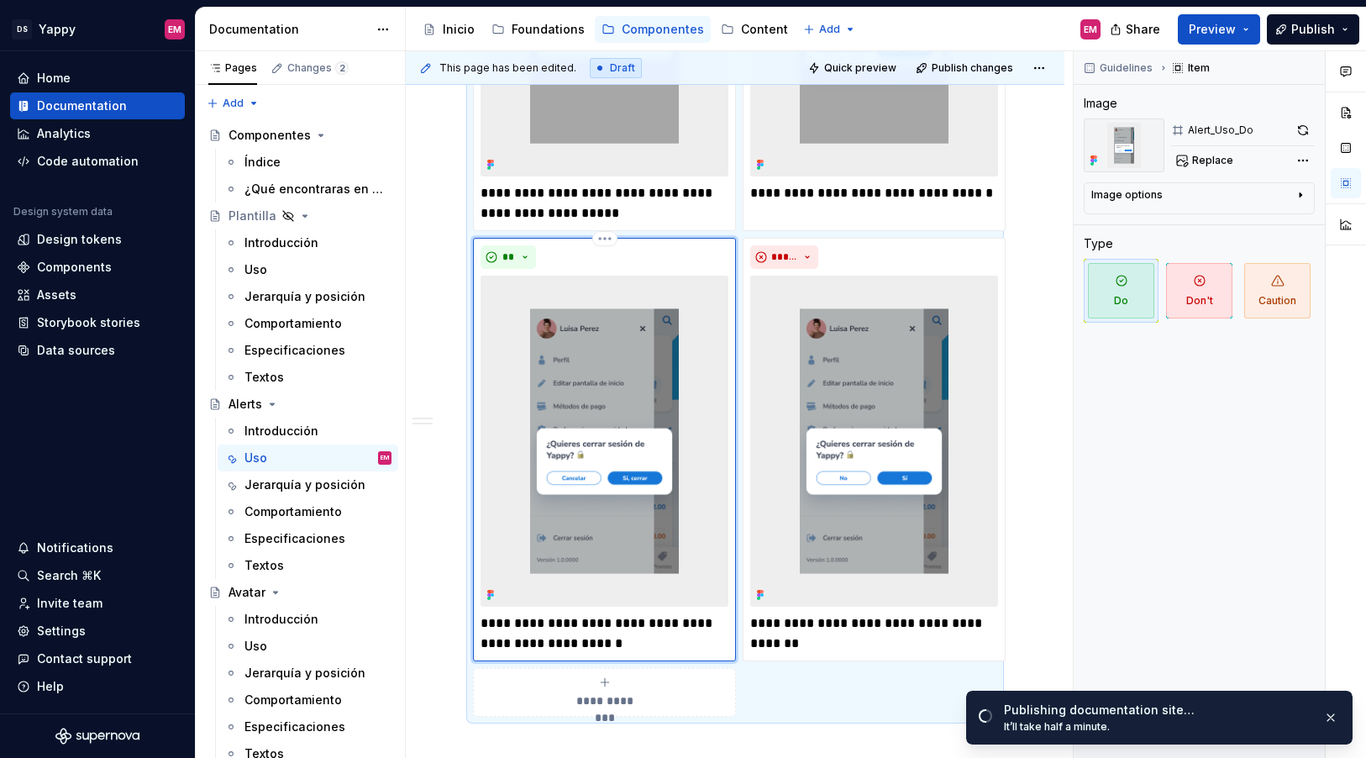
click at [541, 335] on img at bounding box center [605, 441] width 248 height 330
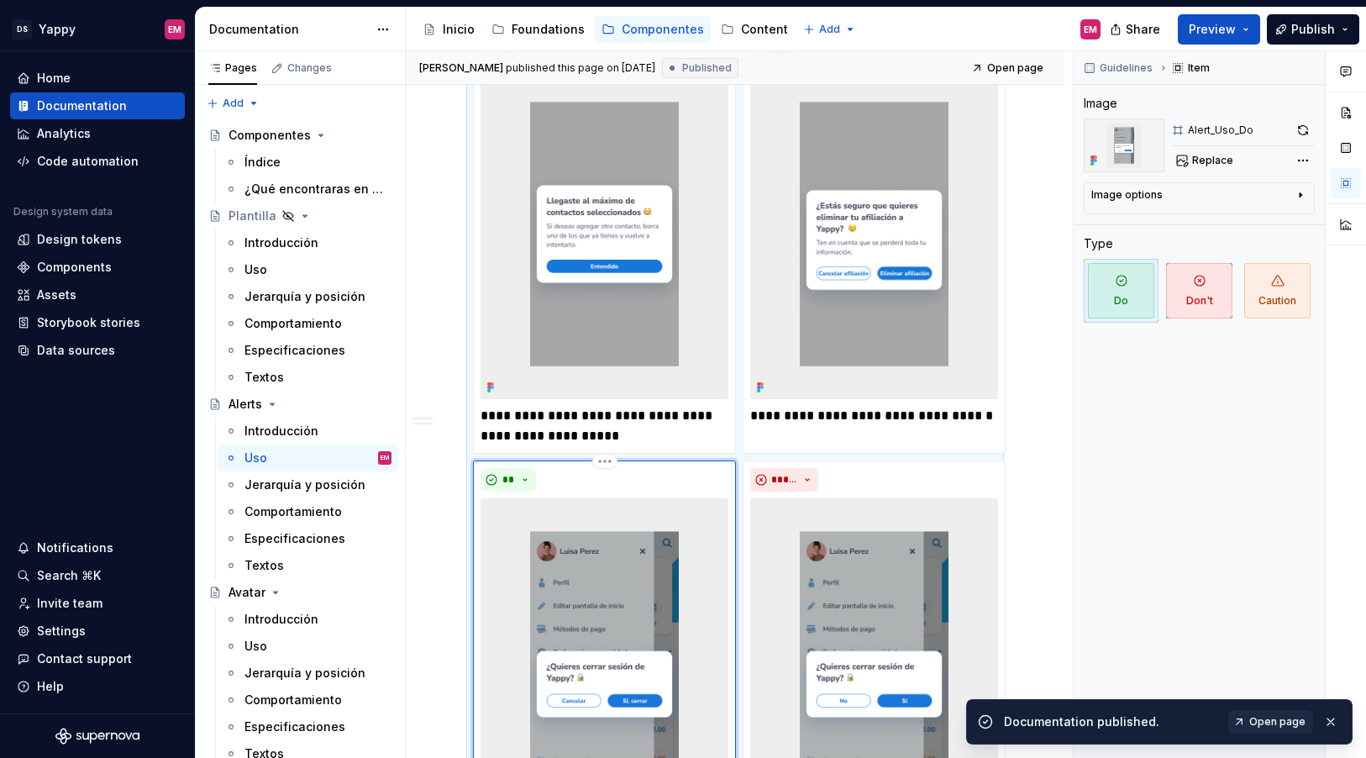
scroll to position [571, 0]
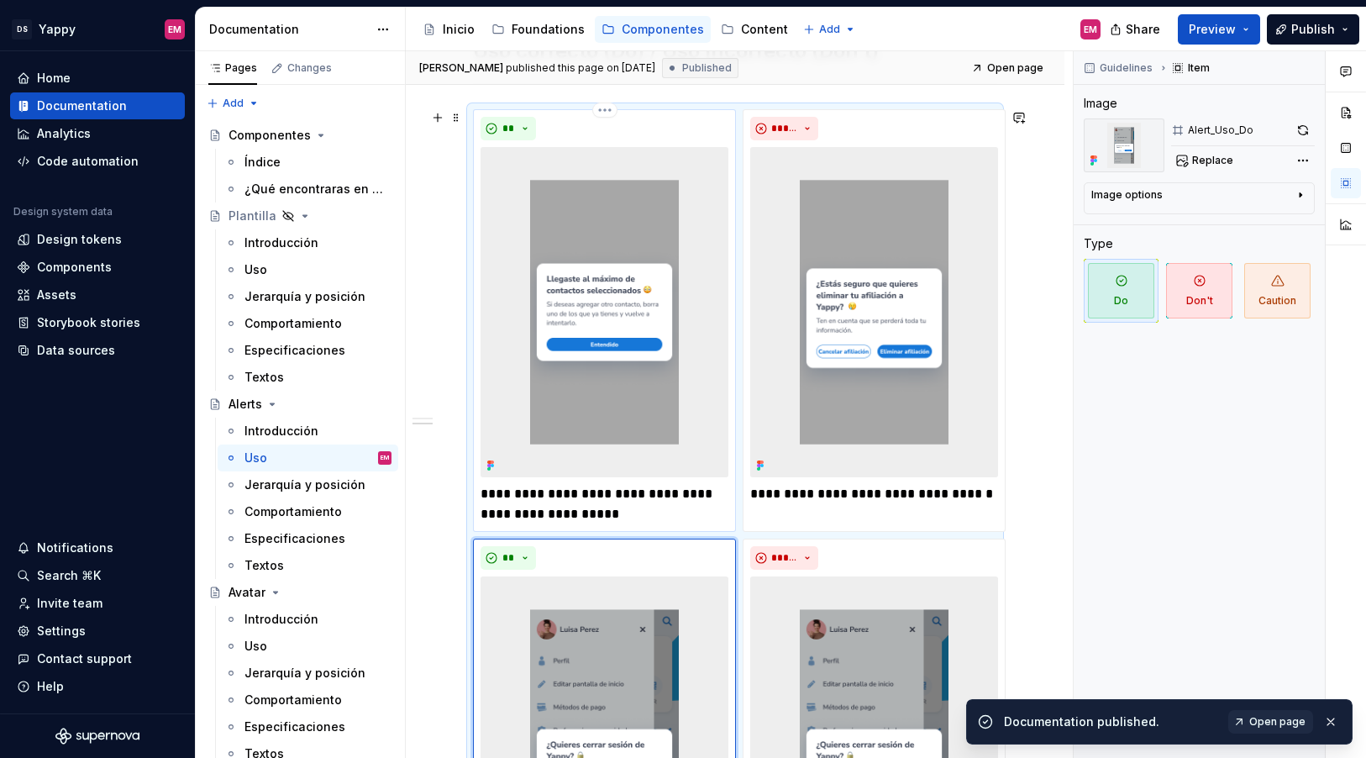
click at [666, 507] on p "**********" at bounding box center [605, 504] width 248 height 40
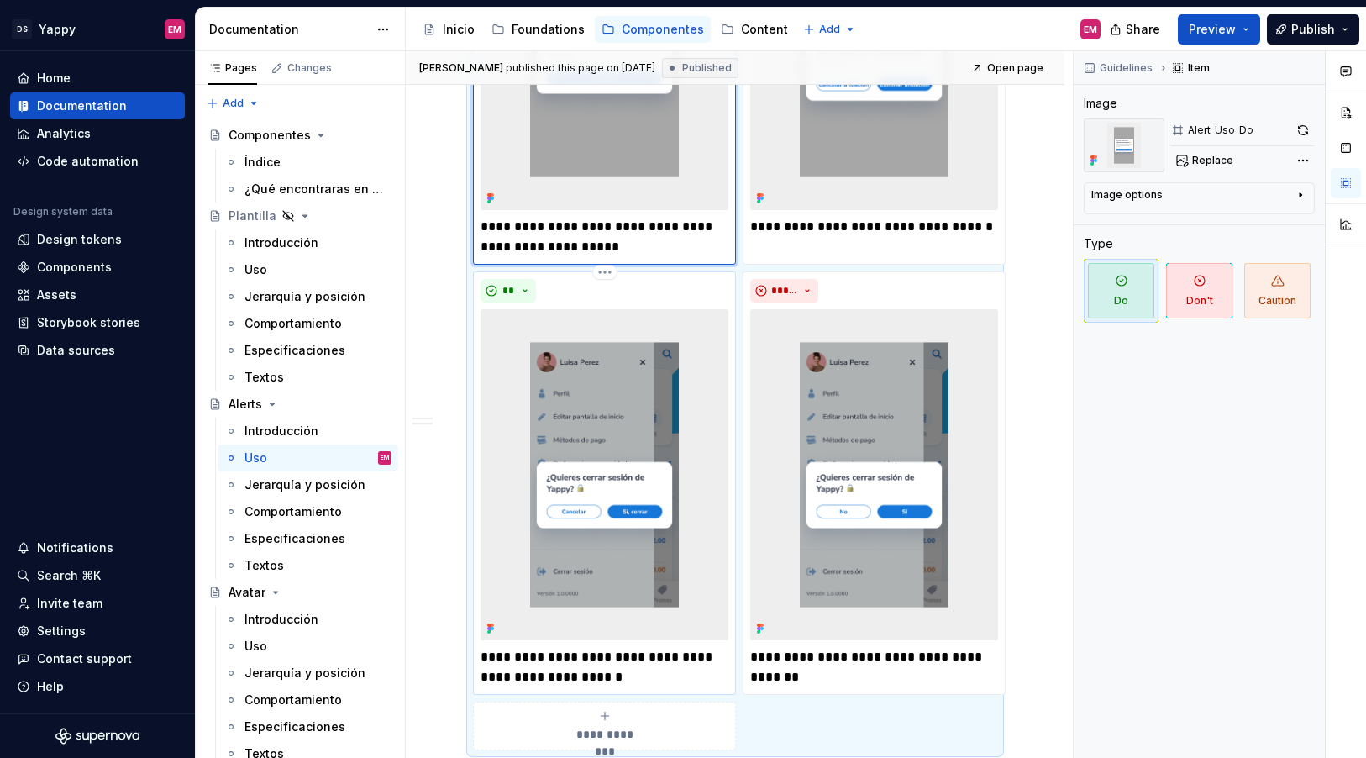
scroll to position [942, 0]
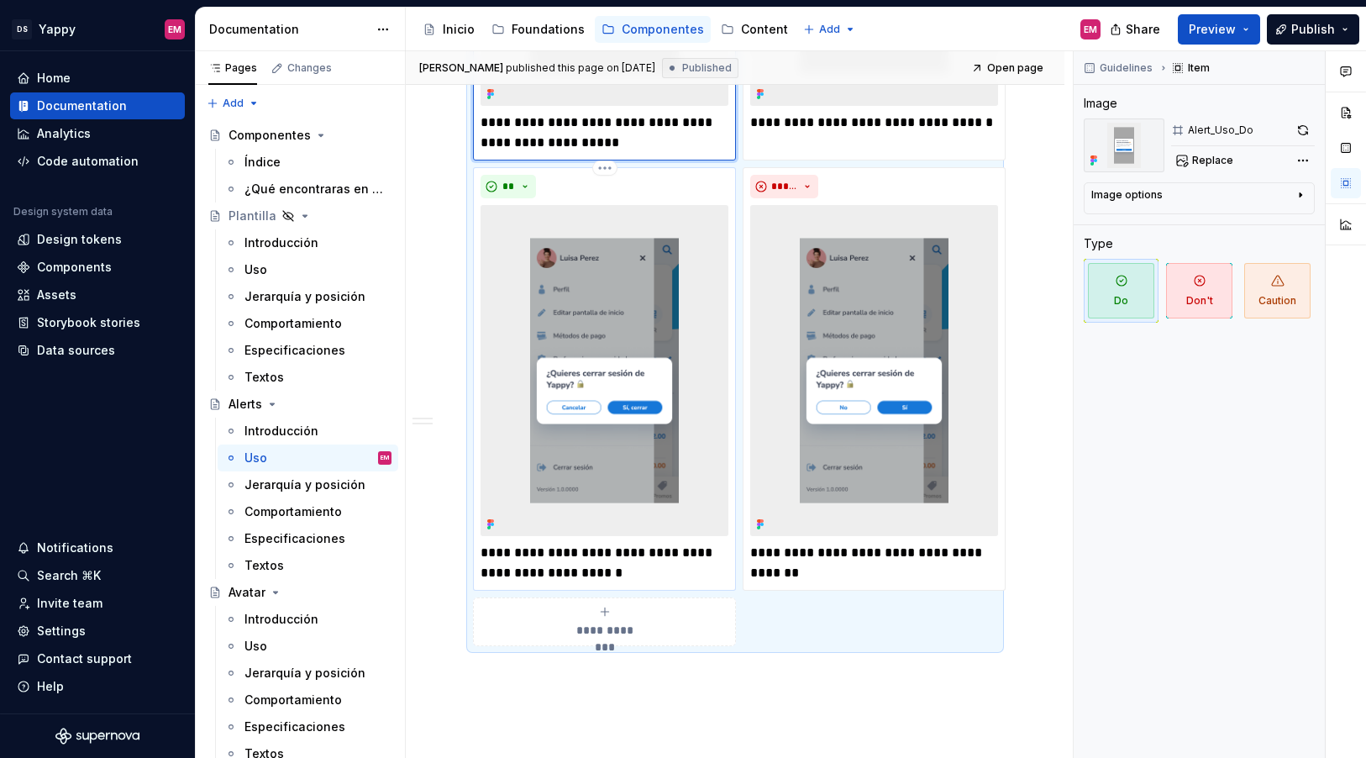
click at [661, 572] on p "**********" at bounding box center [605, 563] width 248 height 40
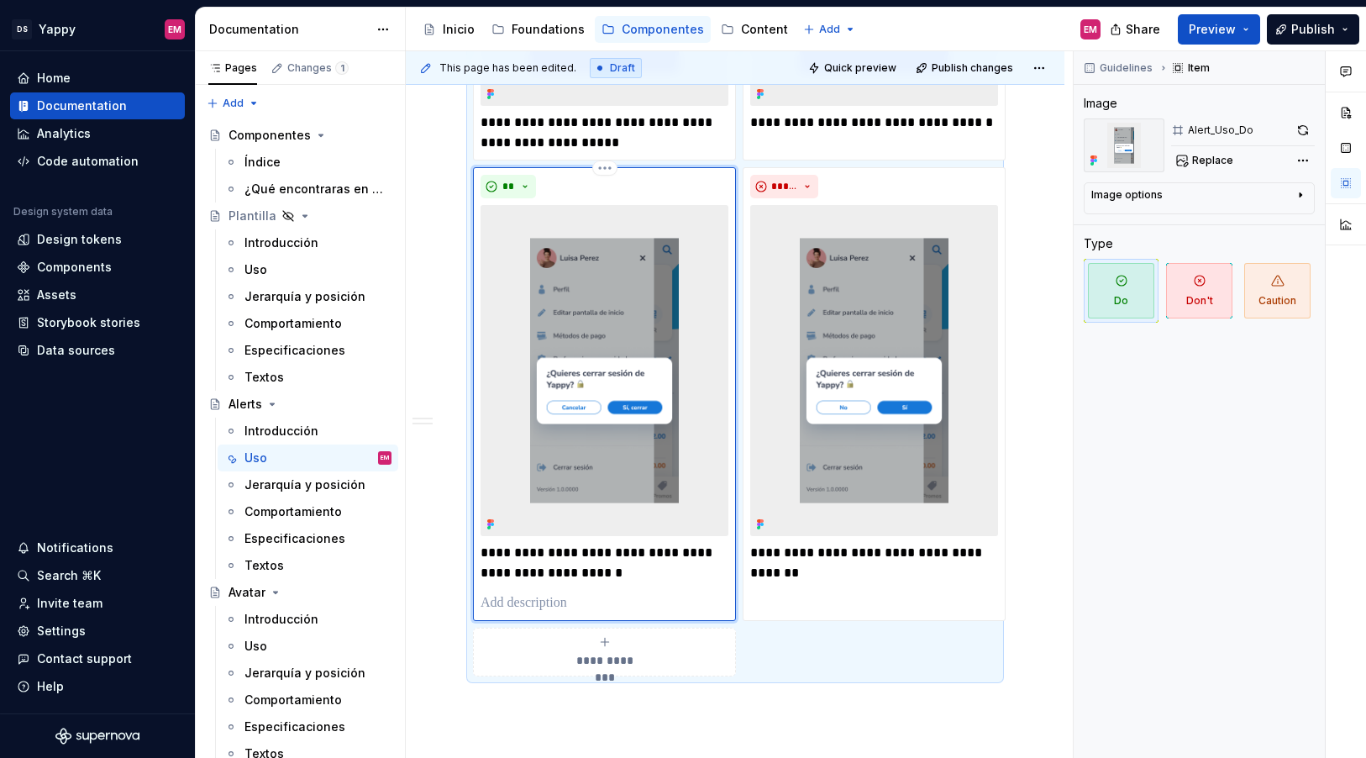
type textarea "*"
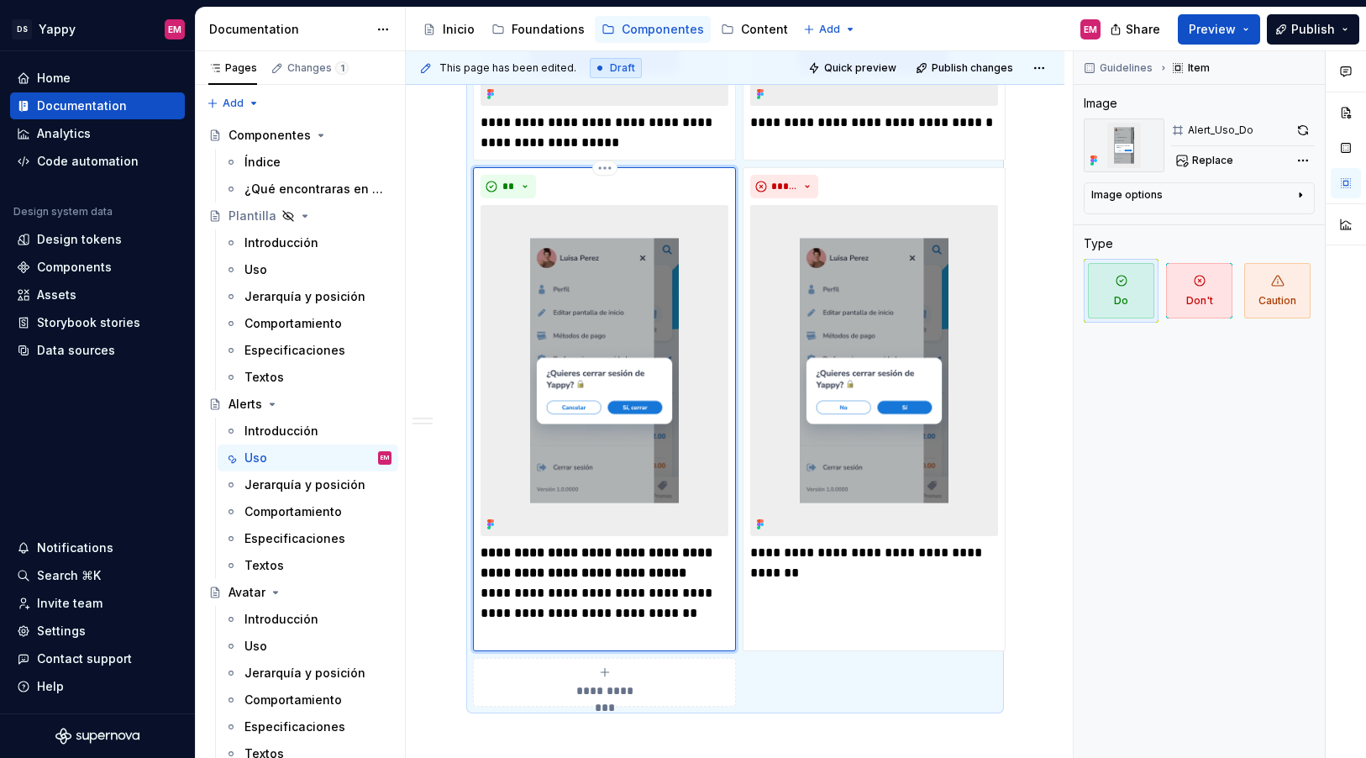
click at [524, 592] on p "**********" at bounding box center [605, 593] width 248 height 101
click at [496, 519] on button "button" at bounding box center [497, 520] width 24 height 24
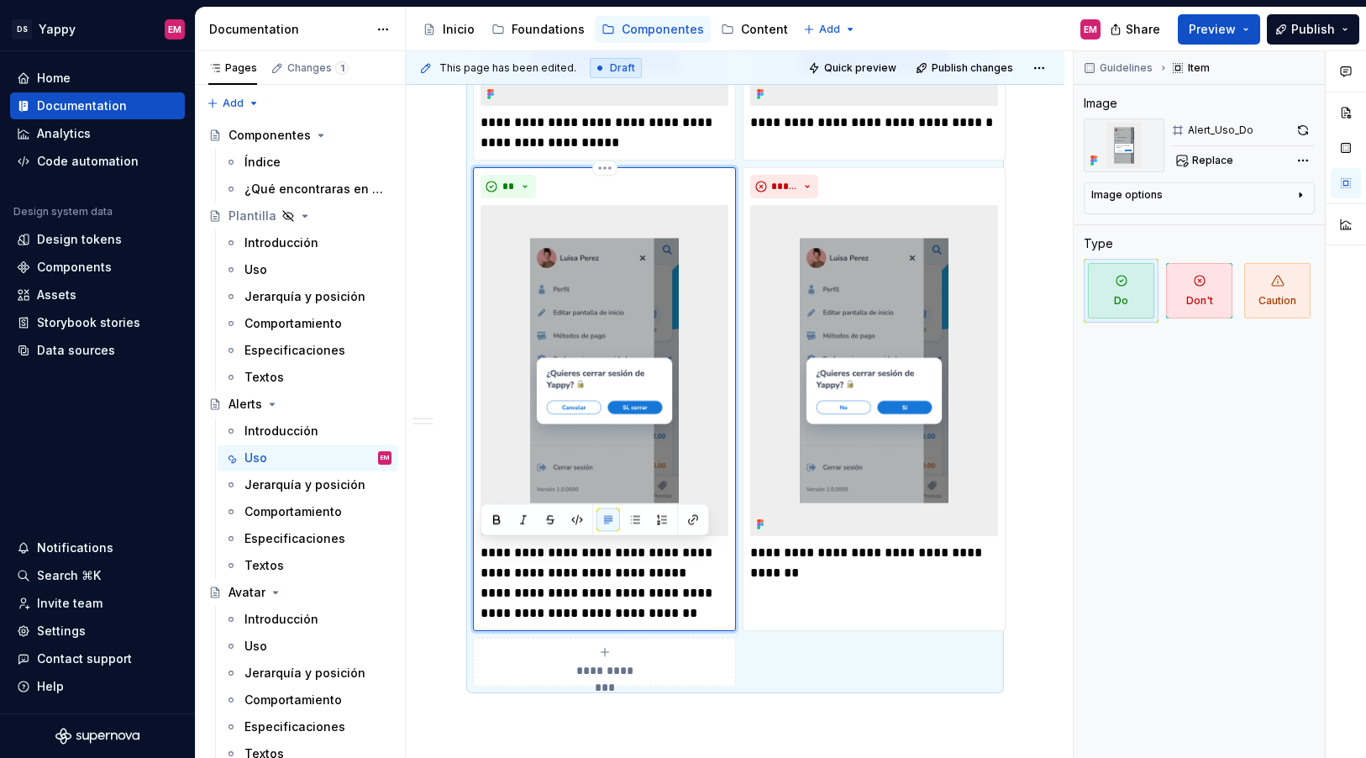
click at [671, 564] on p "**********" at bounding box center [605, 583] width 248 height 81
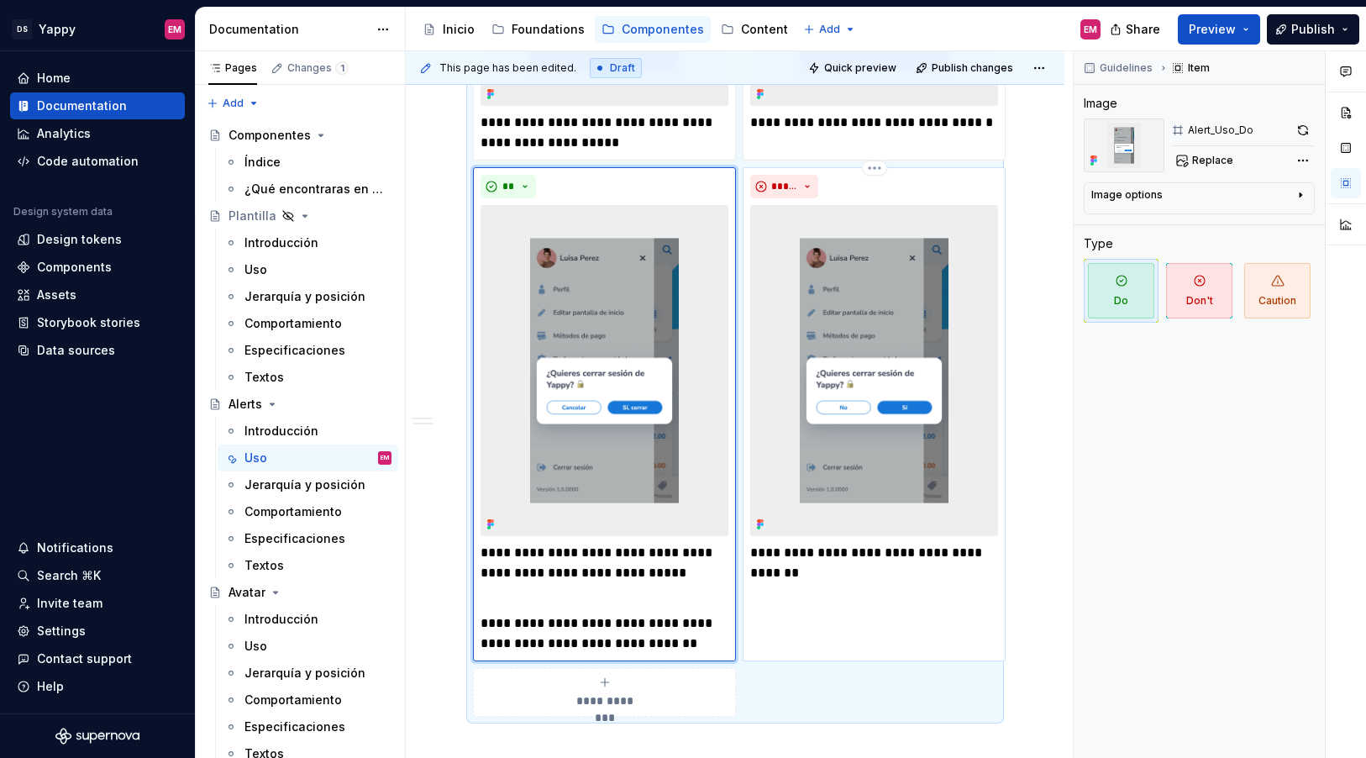
click at [792, 573] on p "**********" at bounding box center [874, 563] width 248 height 40
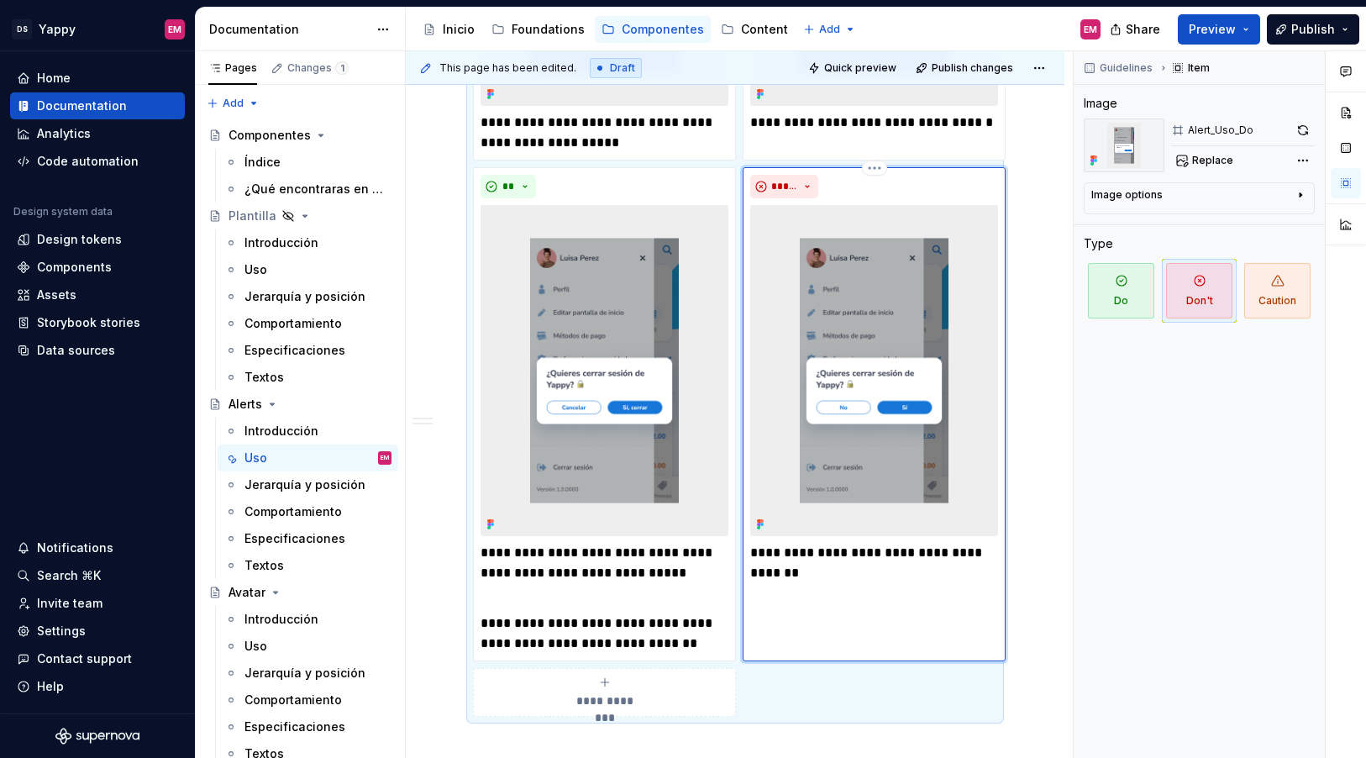
click at [832, 575] on p "**********" at bounding box center [874, 563] width 248 height 40
type textarea "*"
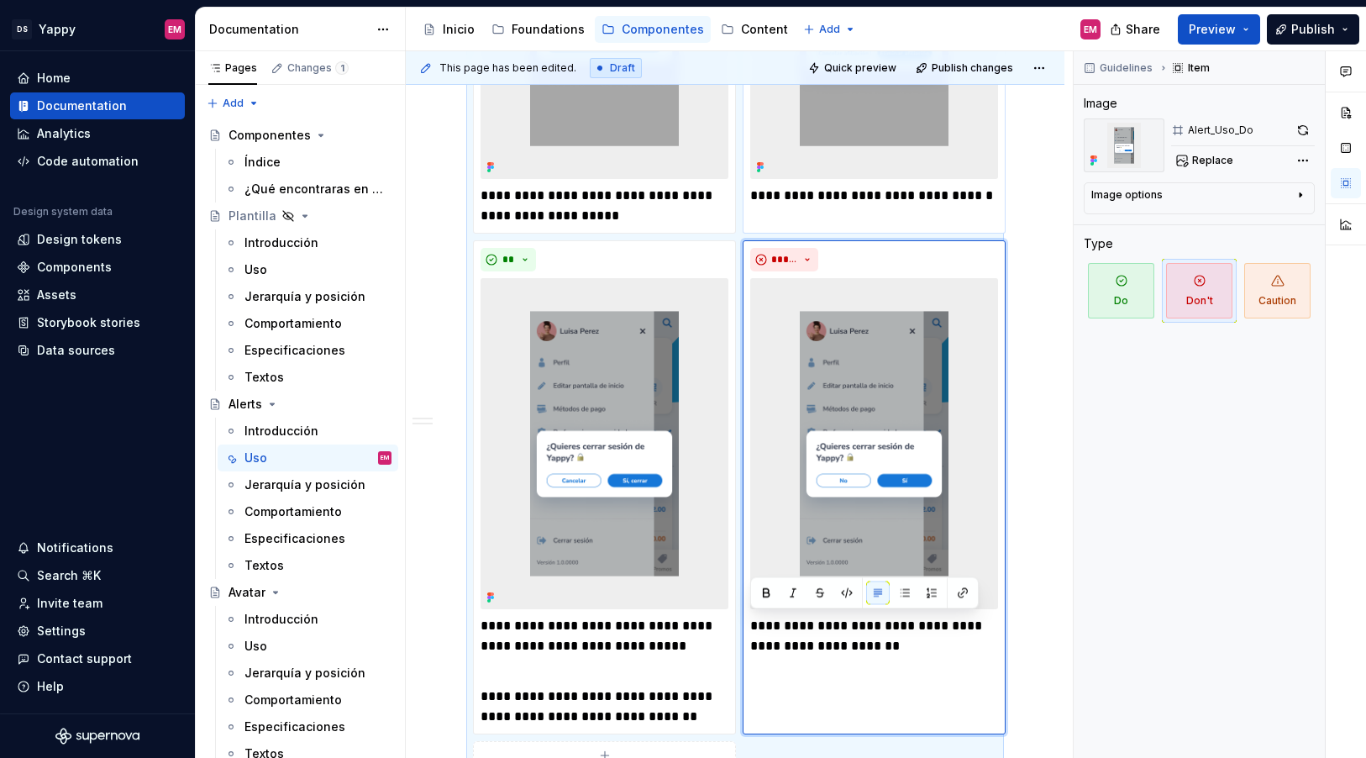
click at [810, 197] on p "**********" at bounding box center [874, 196] width 248 height 20
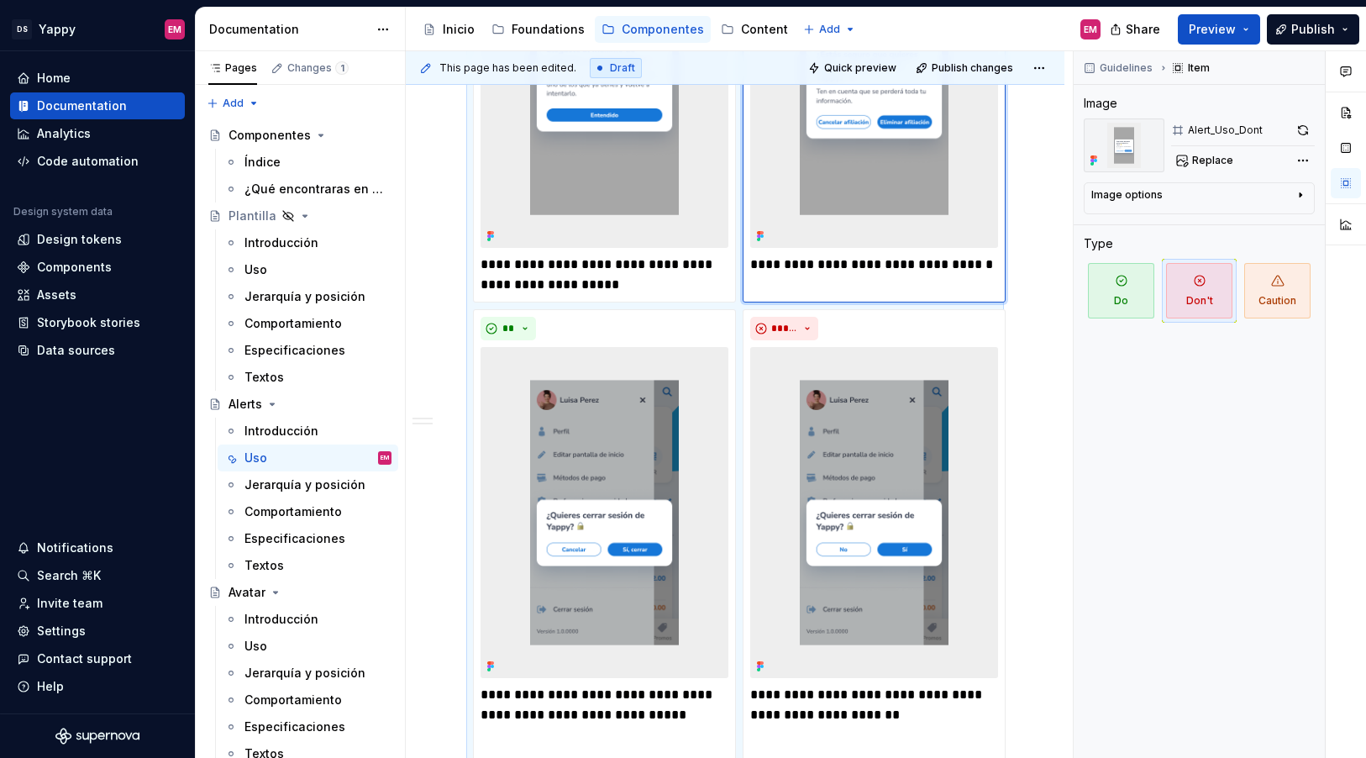
scroll to position [709, 0]
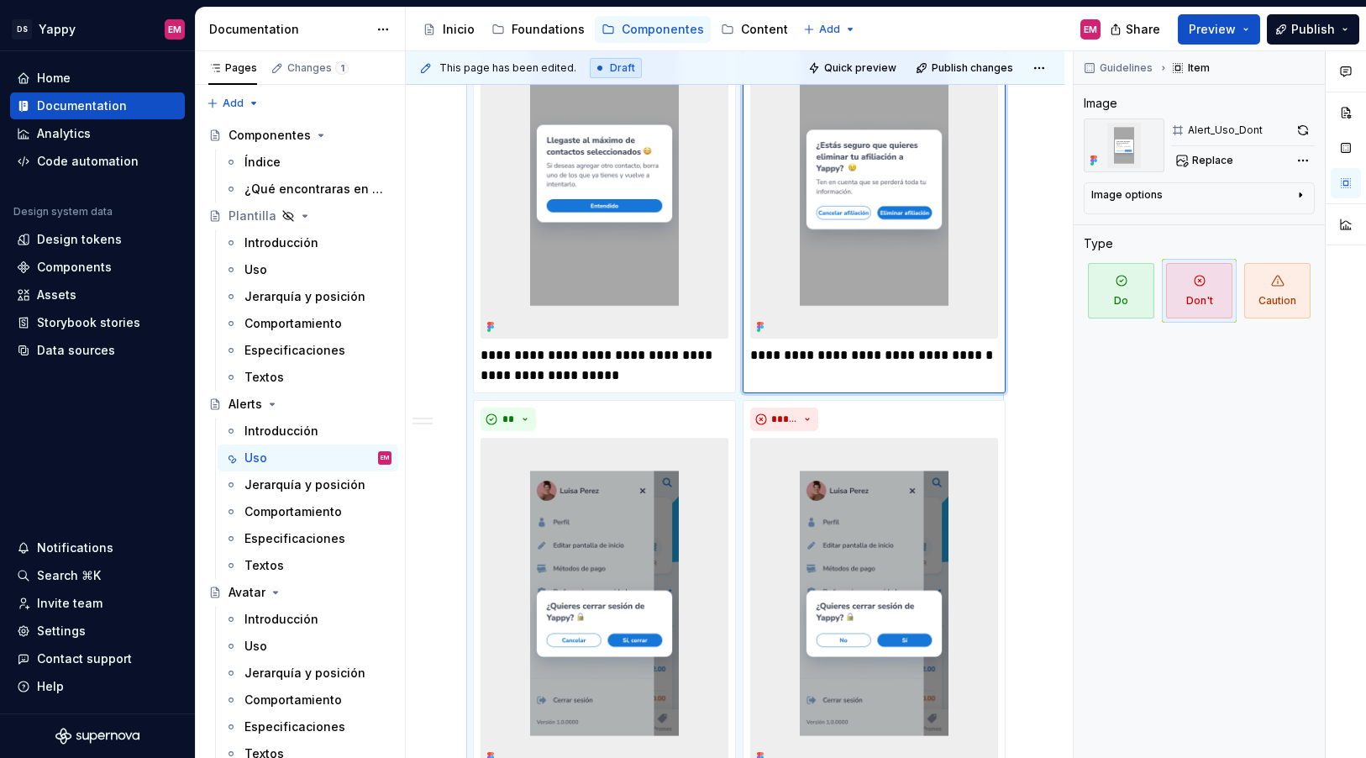
click at [982, 357] on p "**********" at bounding box center [874, 355] width 248 height 20
type textarea "*"
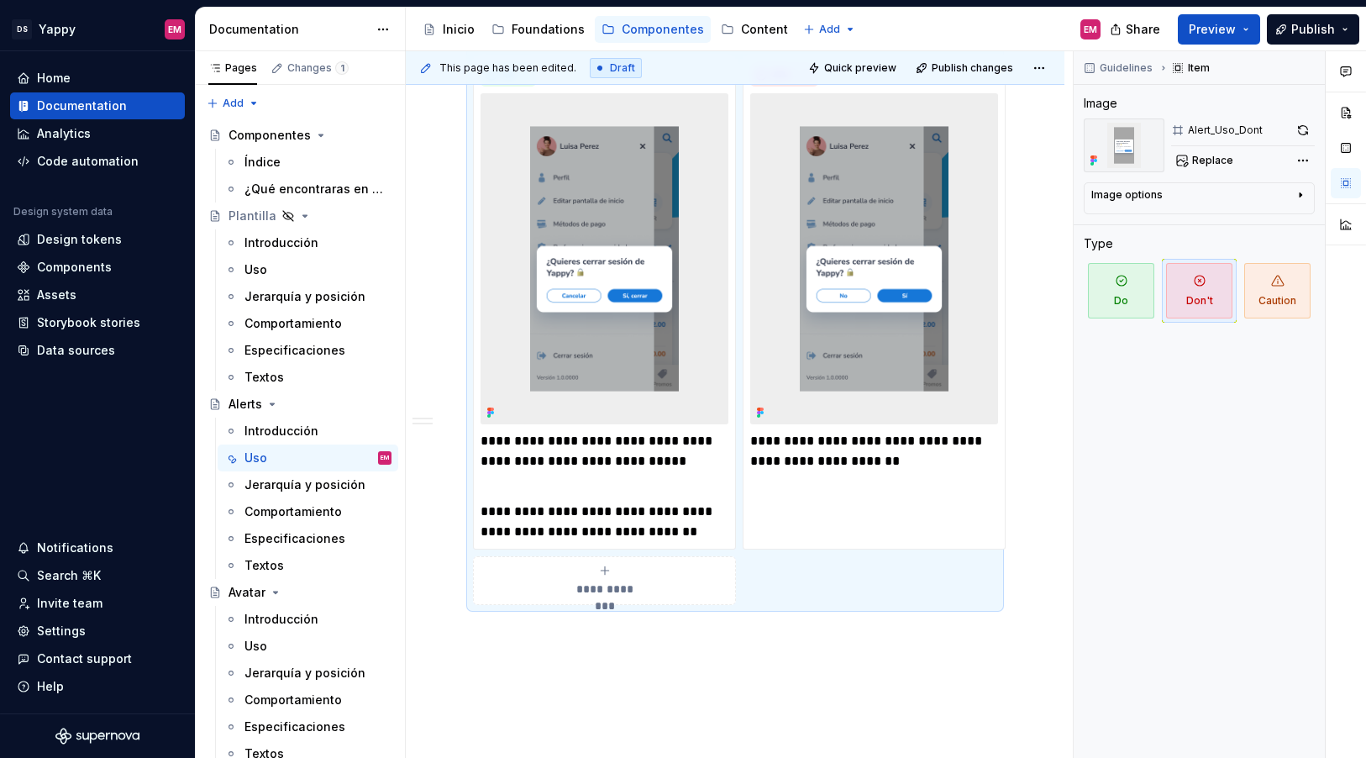
scroll to position [1044, 0]
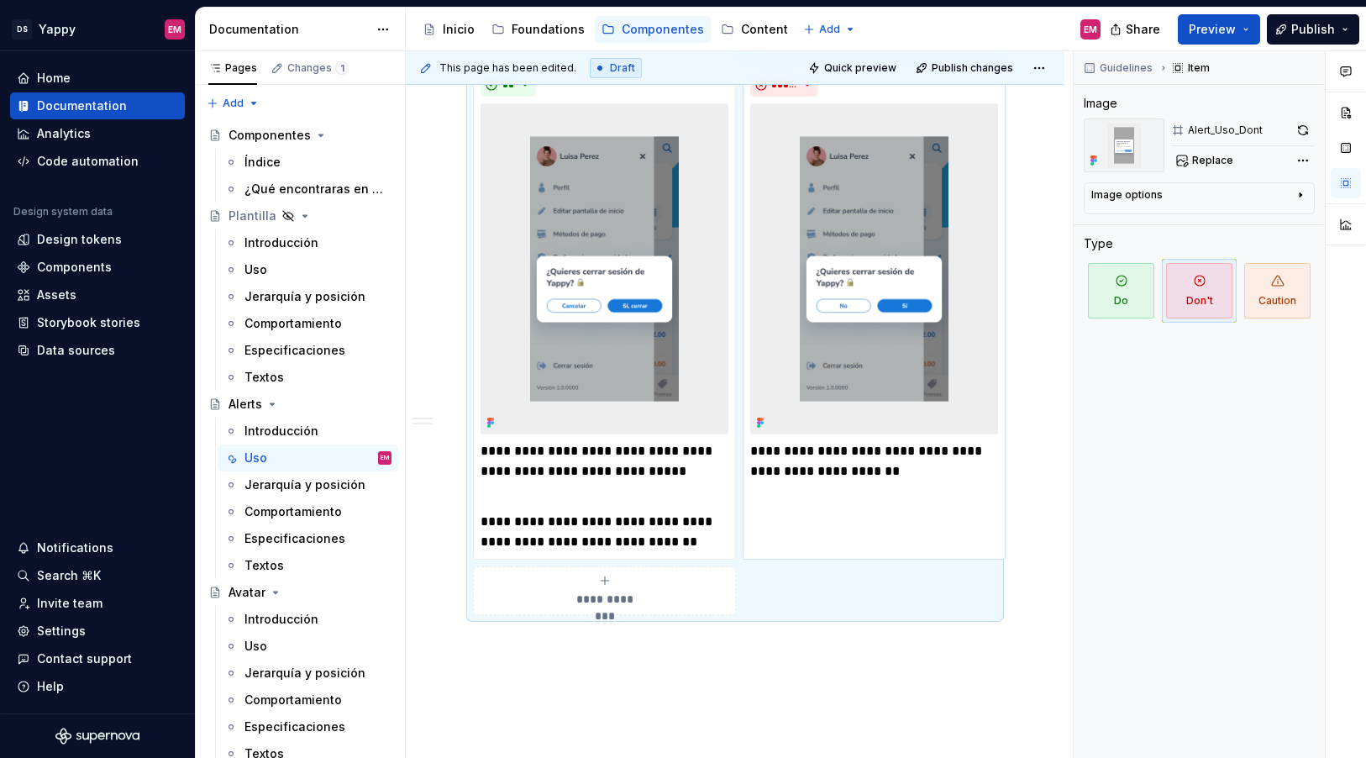
click at [947, 466] on p "**********" at bounding box center [874, 461] width 248 height 40
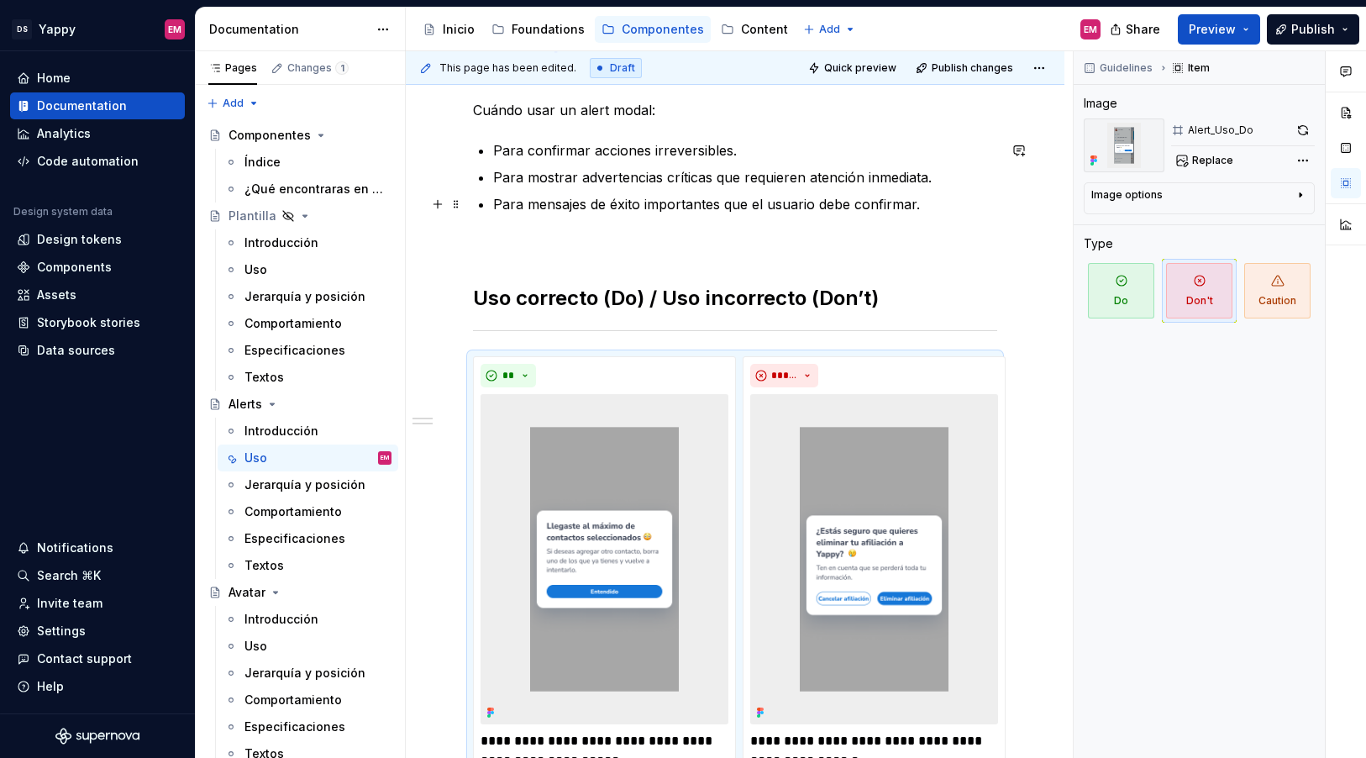
scroll to position [355, 0]
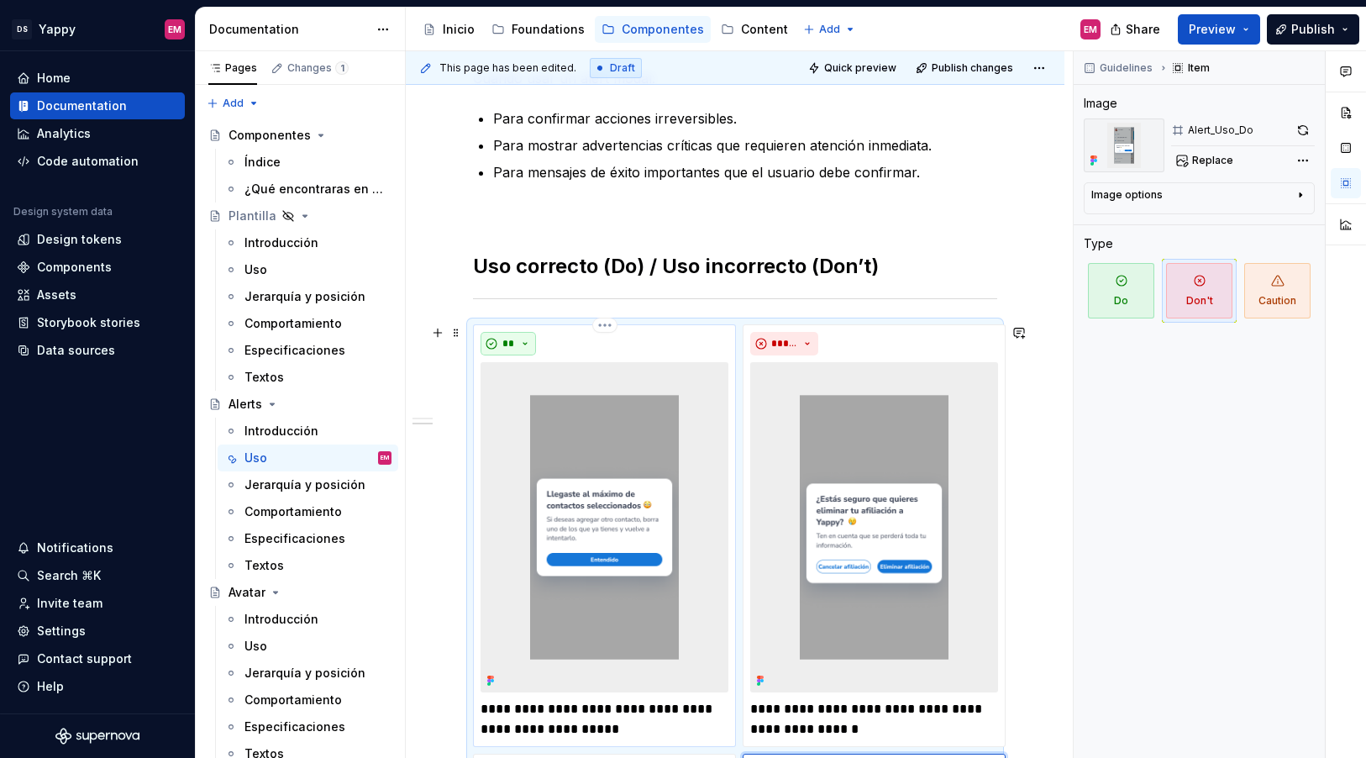
click at [529, 334] on button "**" at bounding box center [508, 344] width 55 height 24
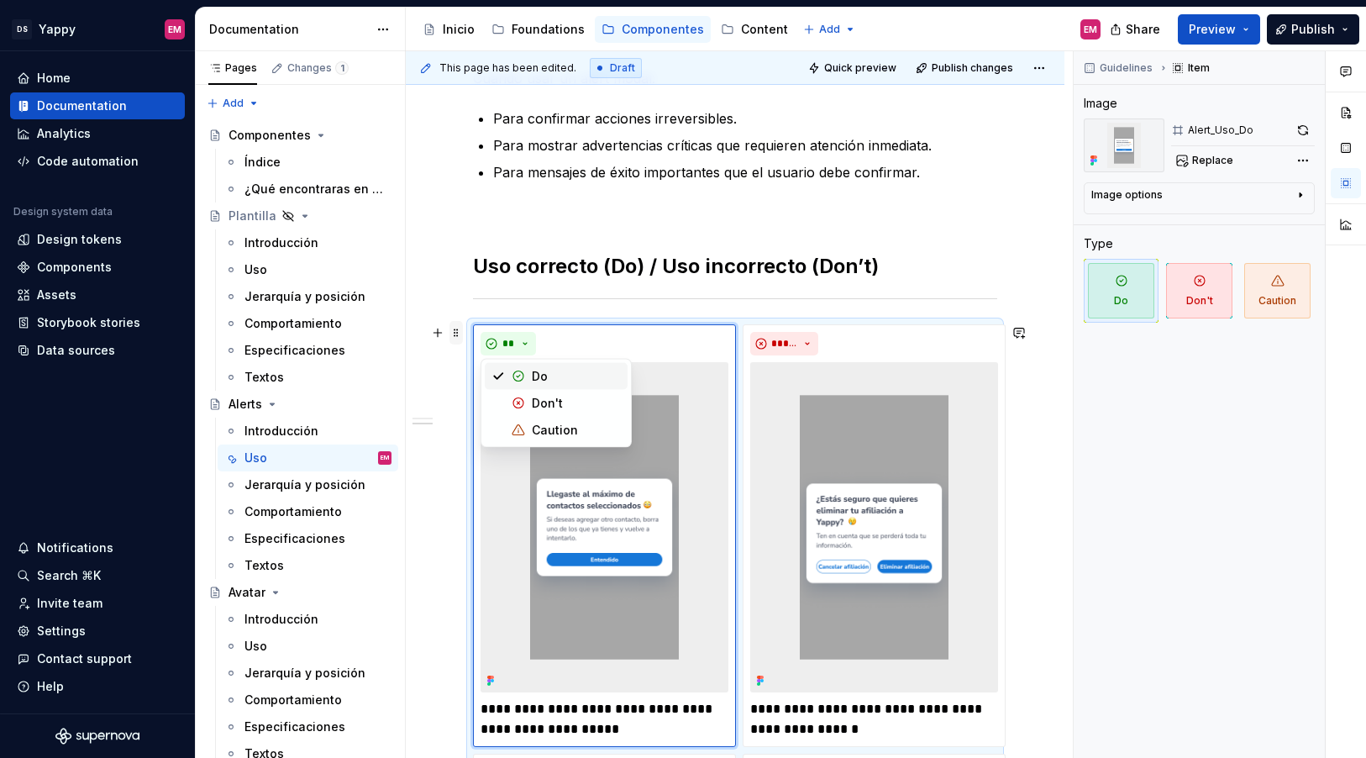
click at [455, 334] on span at bounding box center [456, 333] width 13 height 24
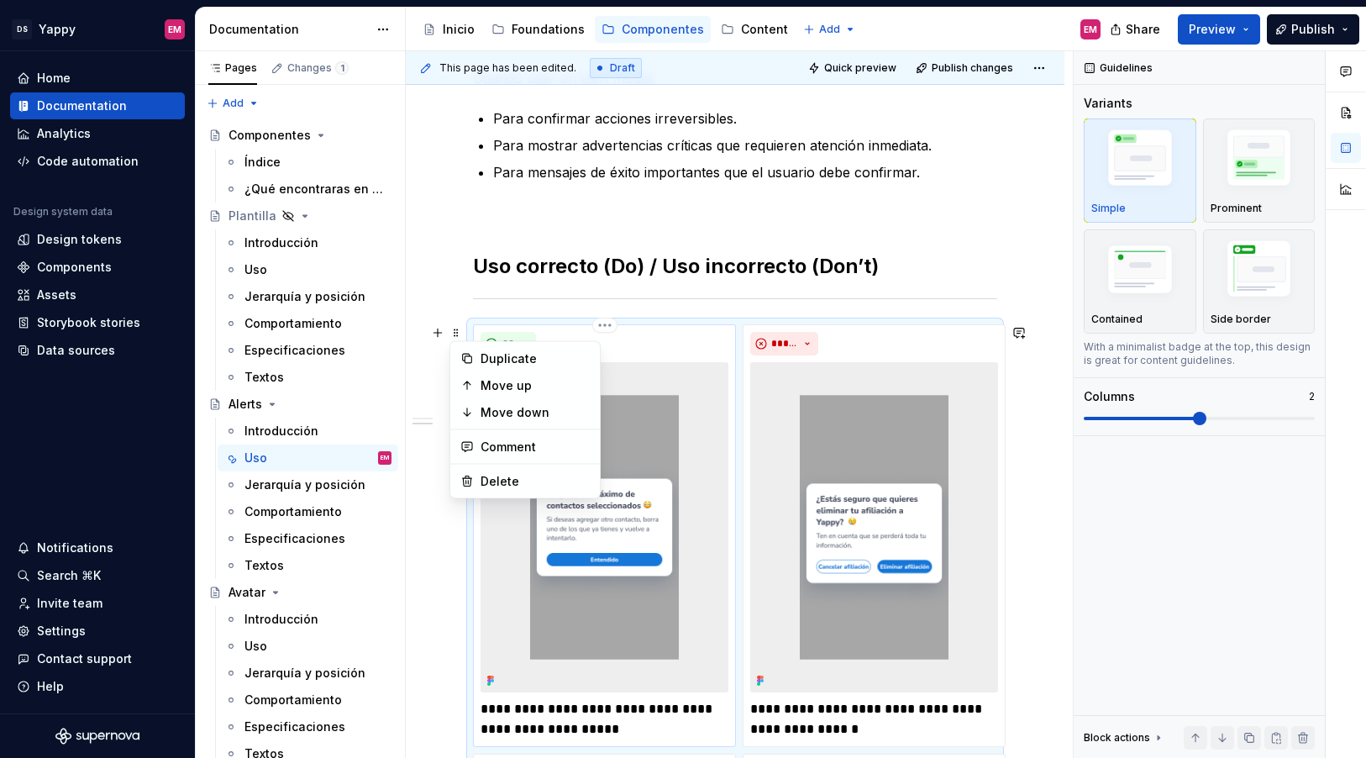
click at [690, 488] on img at bounding box center [605, 527] width 248 height 330
type textarea "*"
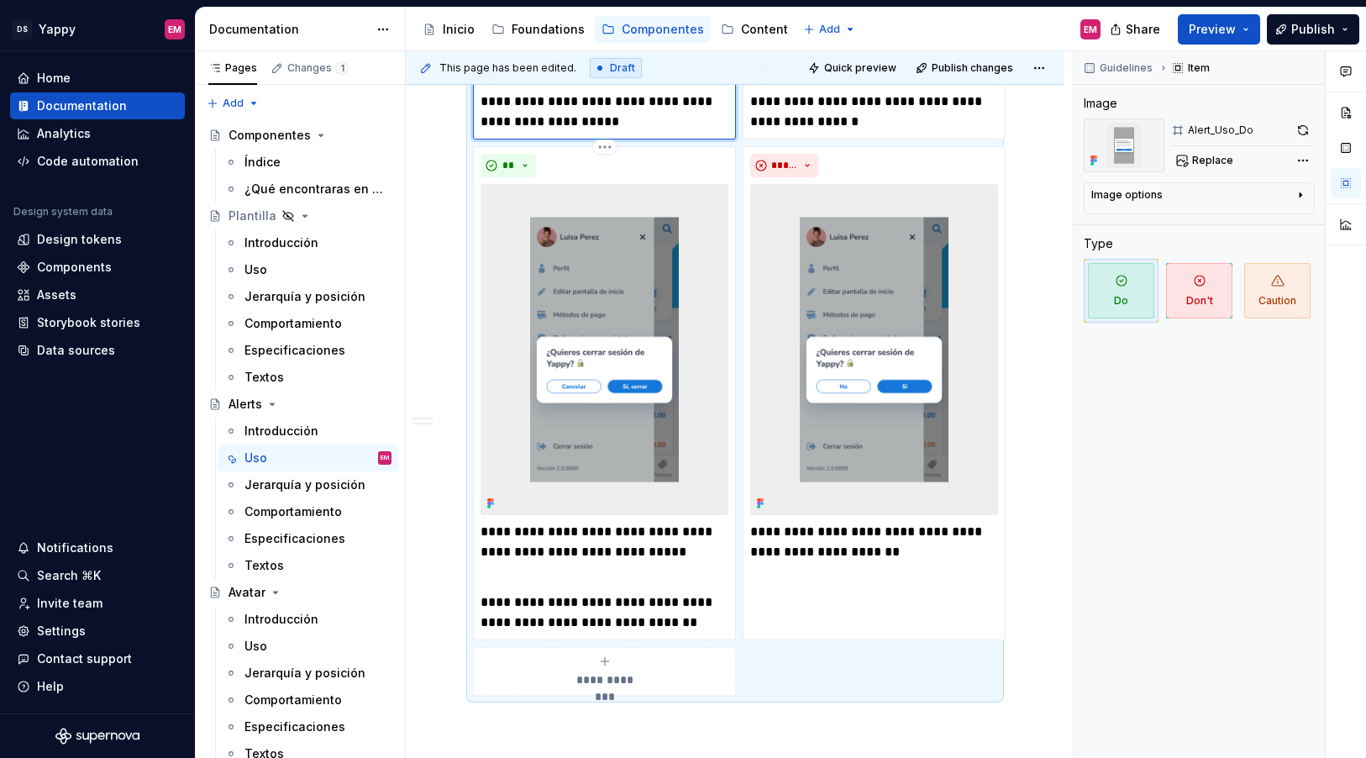
scroll to position [1076, 0]
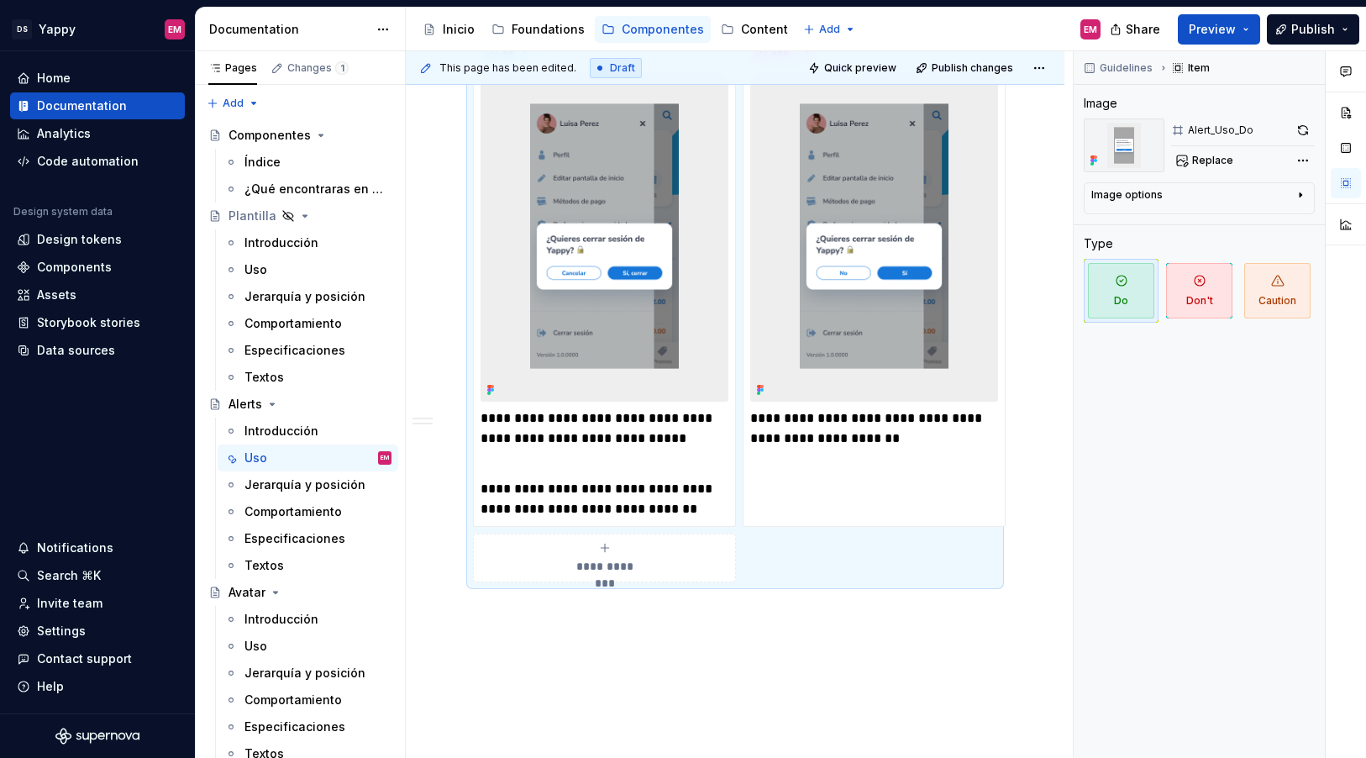
click at [590, 560] on span "**********" at bounding box center [604, 566] width 77 height 17
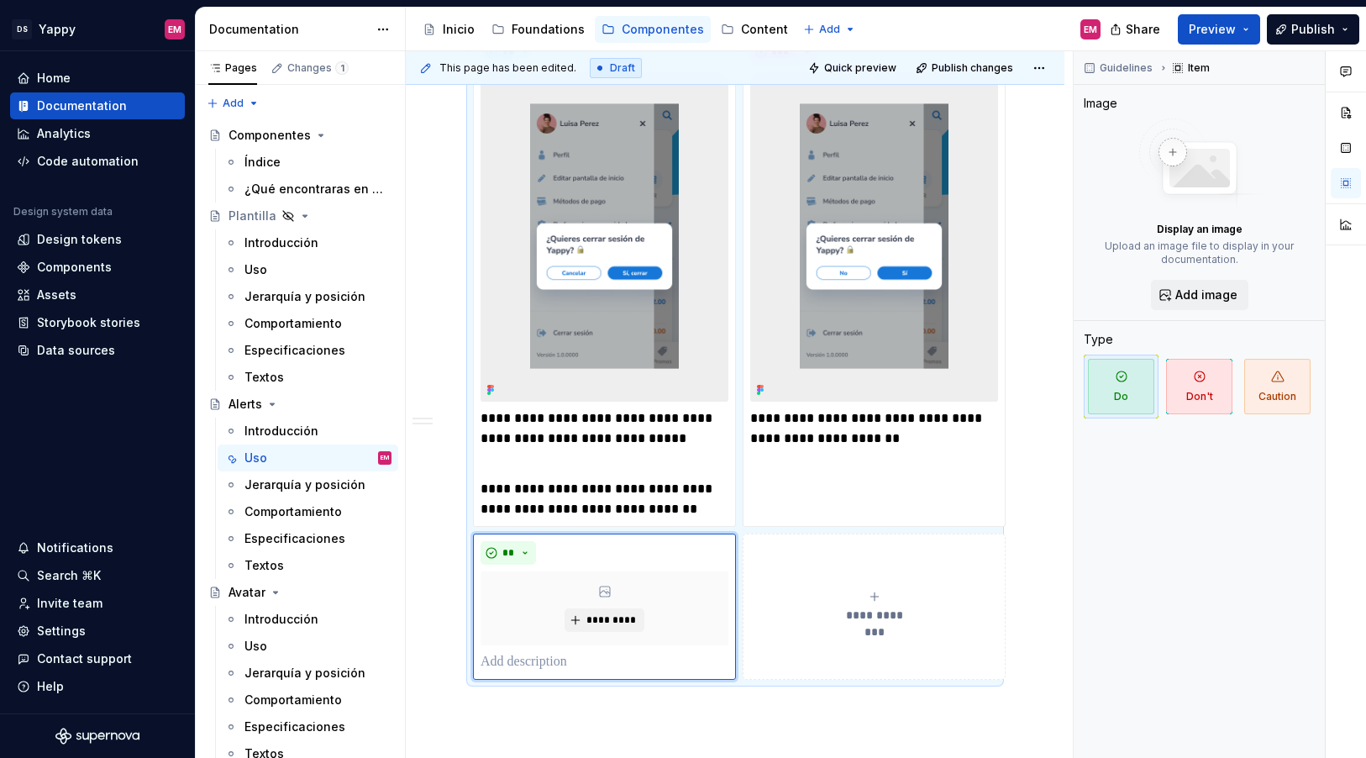
click at [820, 600] on div "**********" at bounding box center [874, 607] width 248 height 34
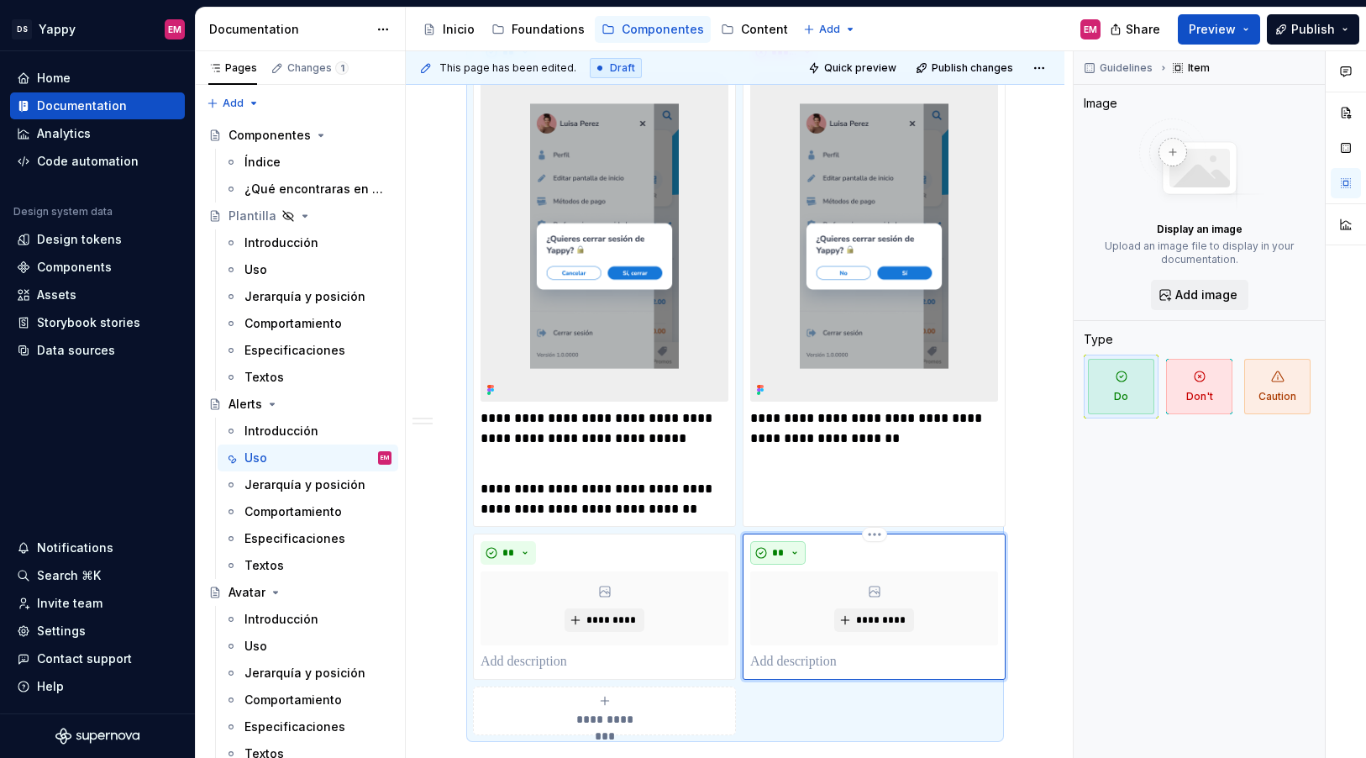
click at [783, 546] on span "**" at bounding box center [777, 552] width 13 height 13
click at [795, 608] on span "Don't" at bounding box center [826, 611] width 143 height 27
click at [786, 654] on p at bounding box center [874, 662] width 248 height 20
click at [618, 655] on p at bounding box center [605, 662] width 248 height 20
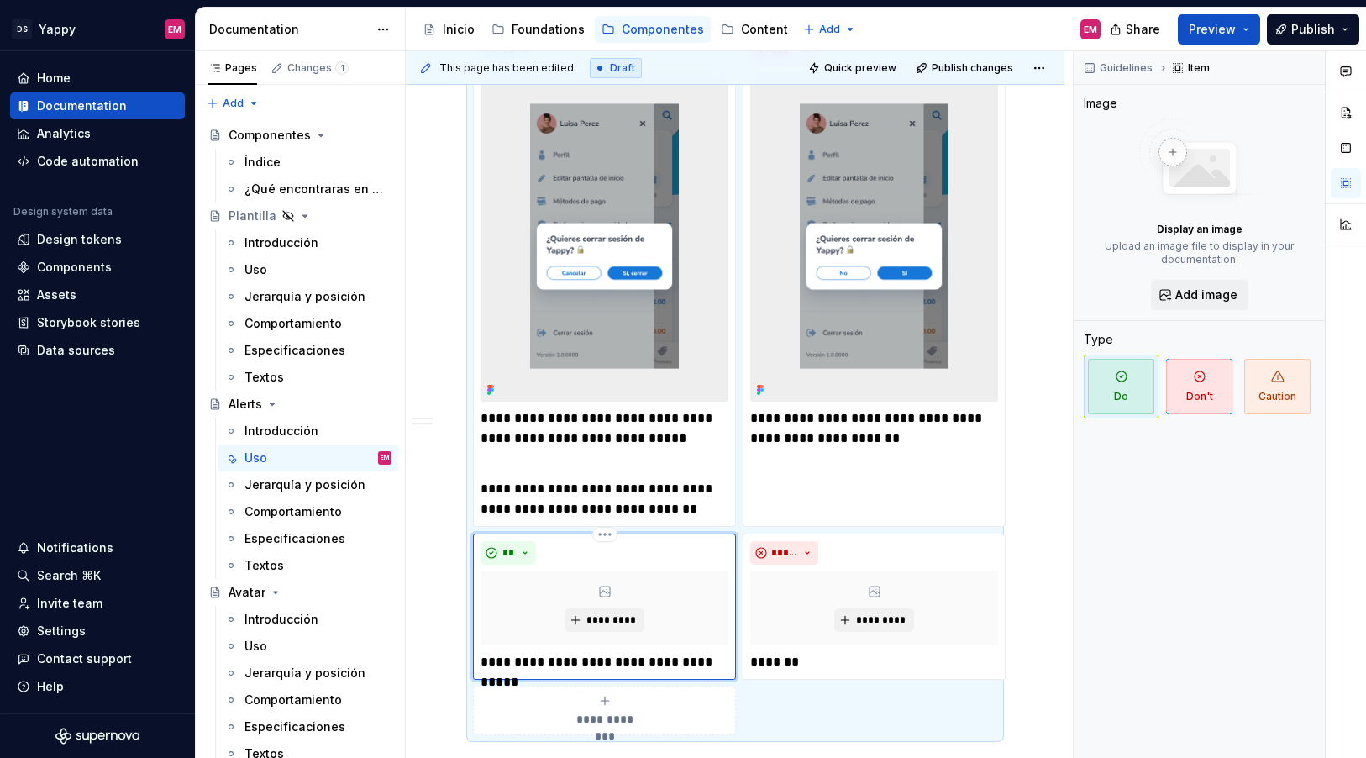
scroll to position [1092, 0]
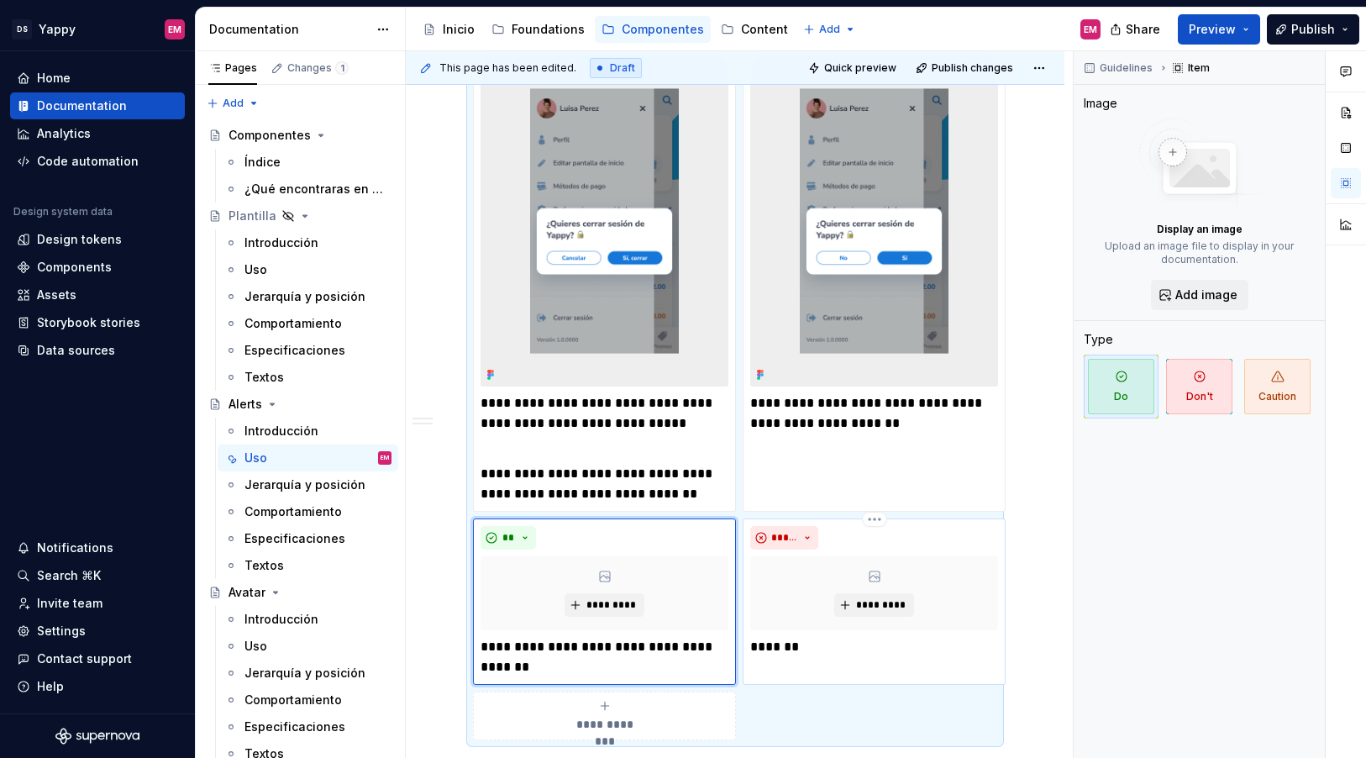
click at [776, 645] on p "*******" at bounding box center [874, 647] width 248 height 20
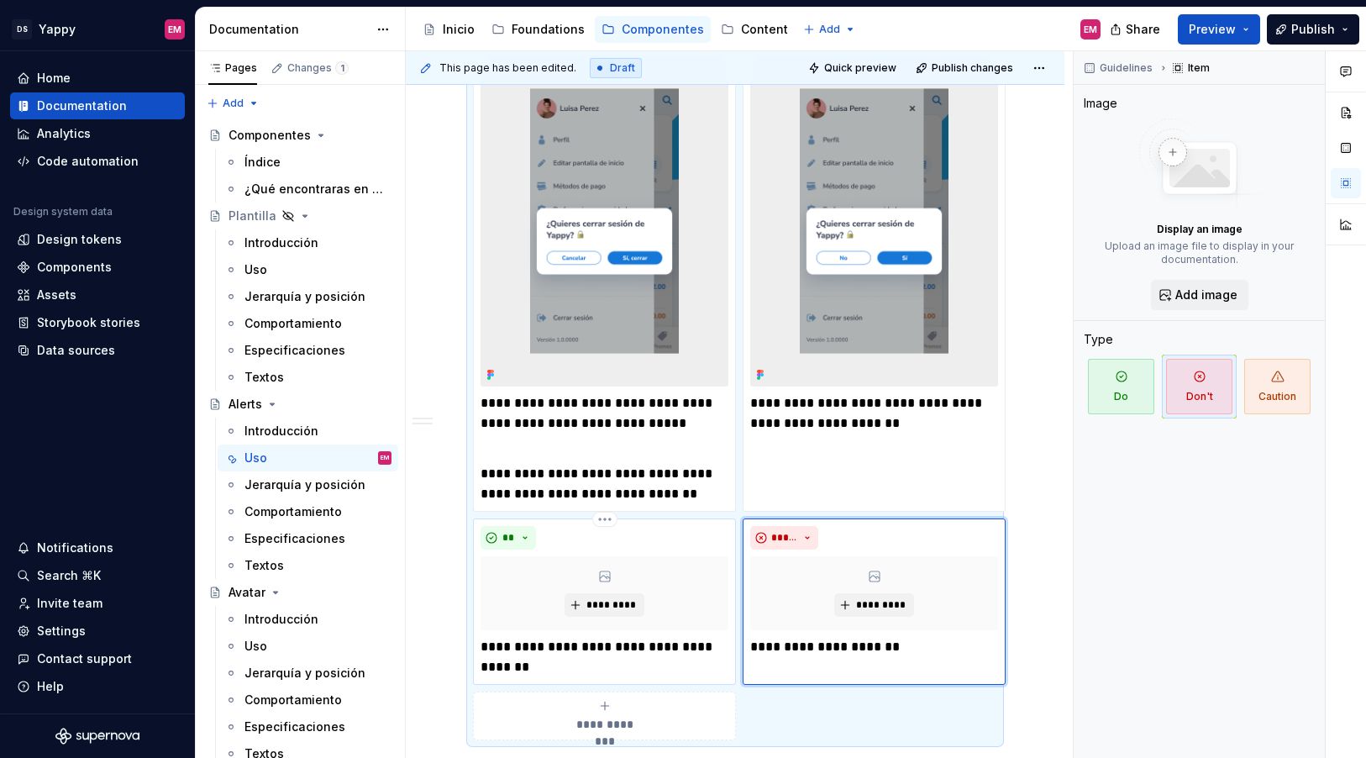
click at [549, 645] on p "**********" at bounding box center [605, 657] width 248 height 40
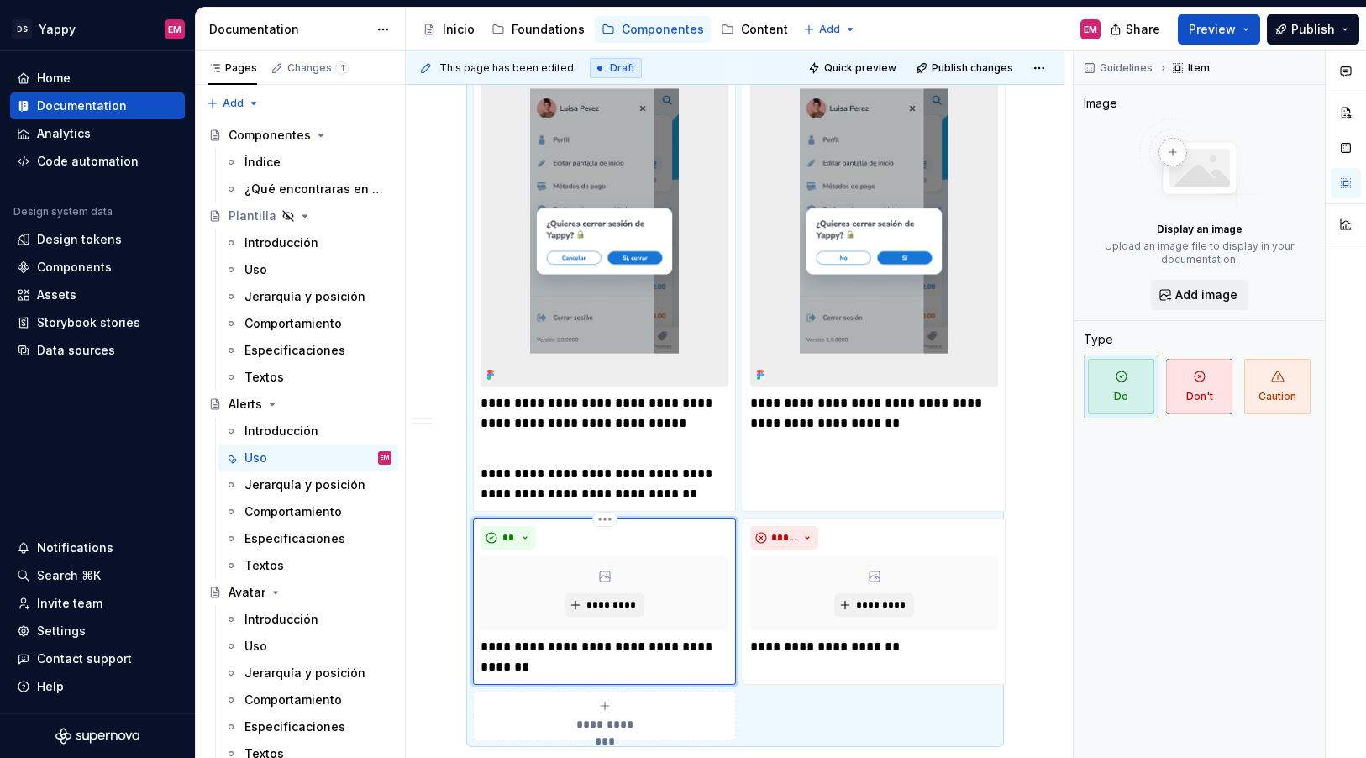
click at [542, 659] on p "**********" at bounding box center [605, 657] width 248 height 40
click at [790, 650] on p "**********" at bounding box center [874, 647] width 248 height 20
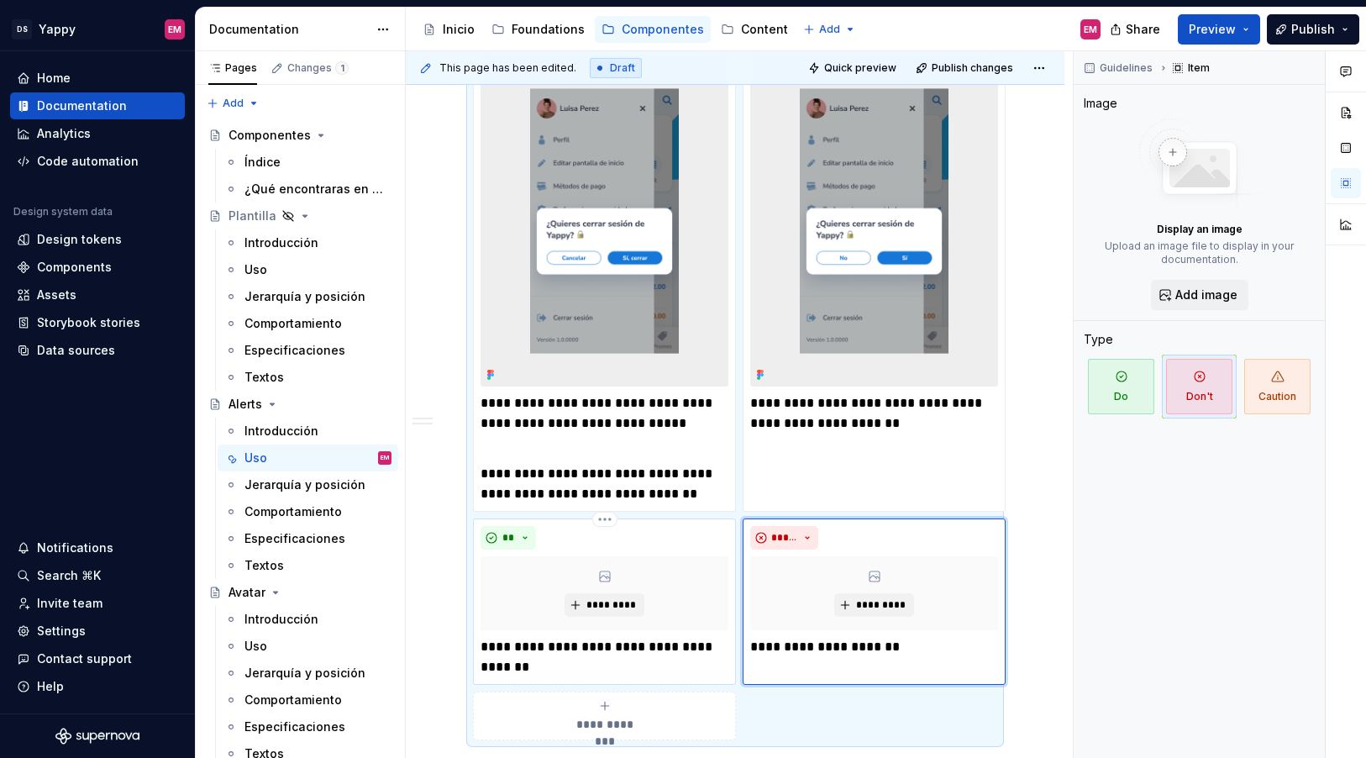
click at [530, 666] on p "**********" at bounding box center [605, 657] width 248 height 40
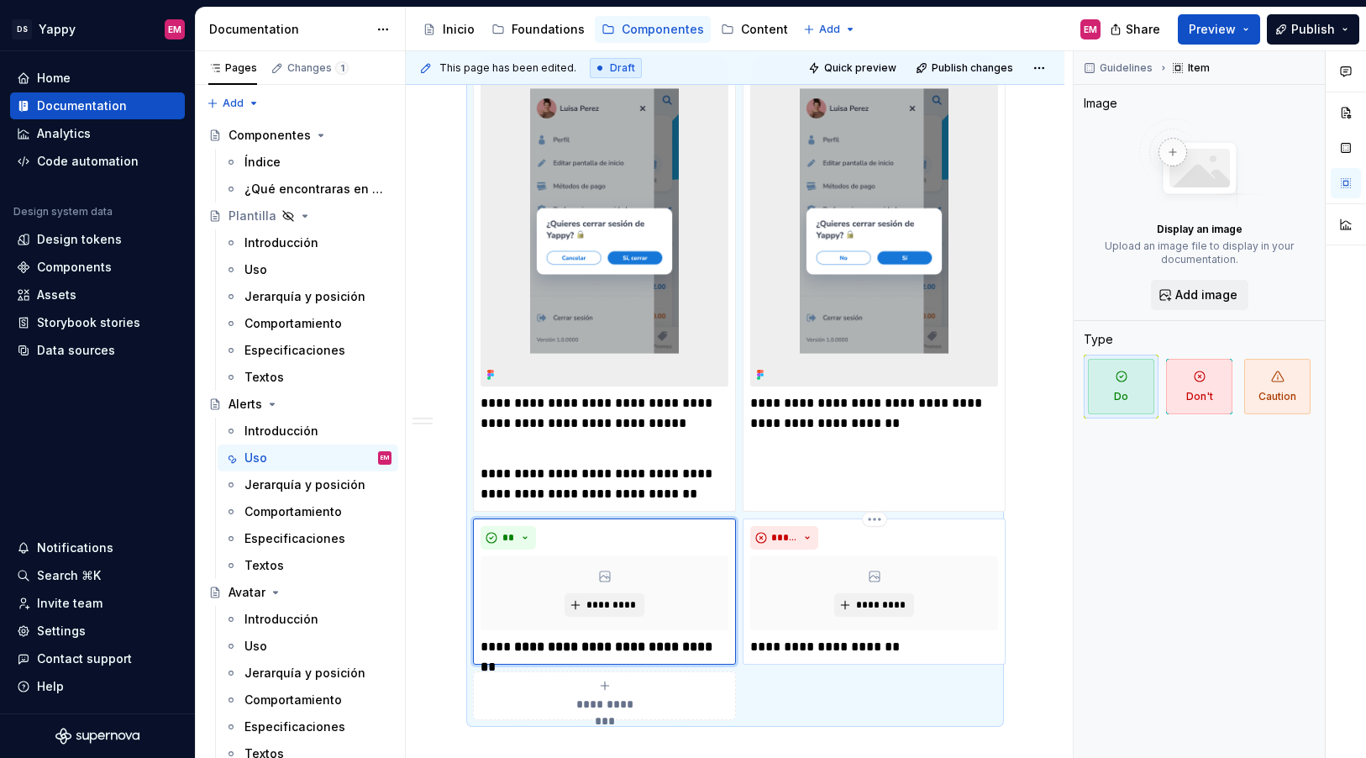
click at [779, 638] on p "**********" at bounding box center [874, 647] width 248 height 20
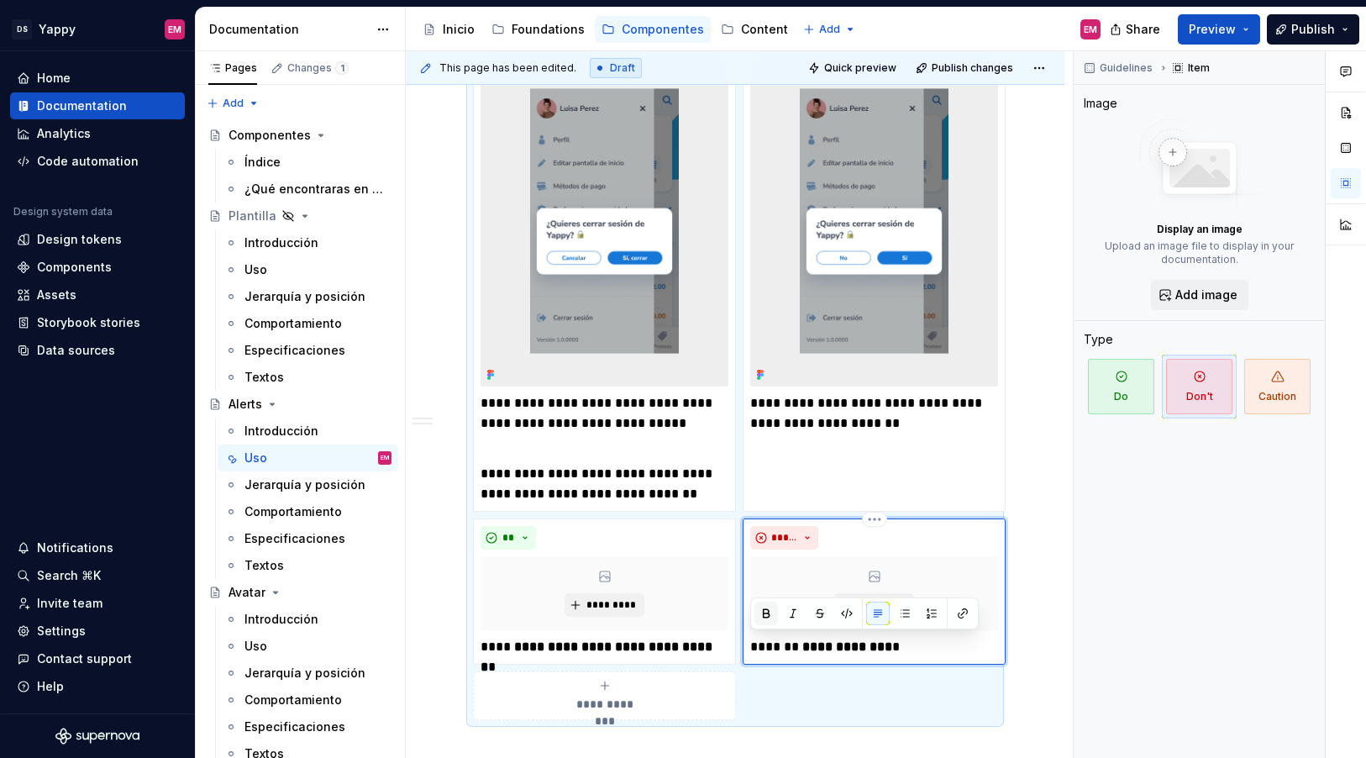
click at [772, 613] on button "button" at bounding box center [767, 614] width 24 height 24
click at [643, 650] on strong "**********" at bounding box center [598, 656] width 235 height 33
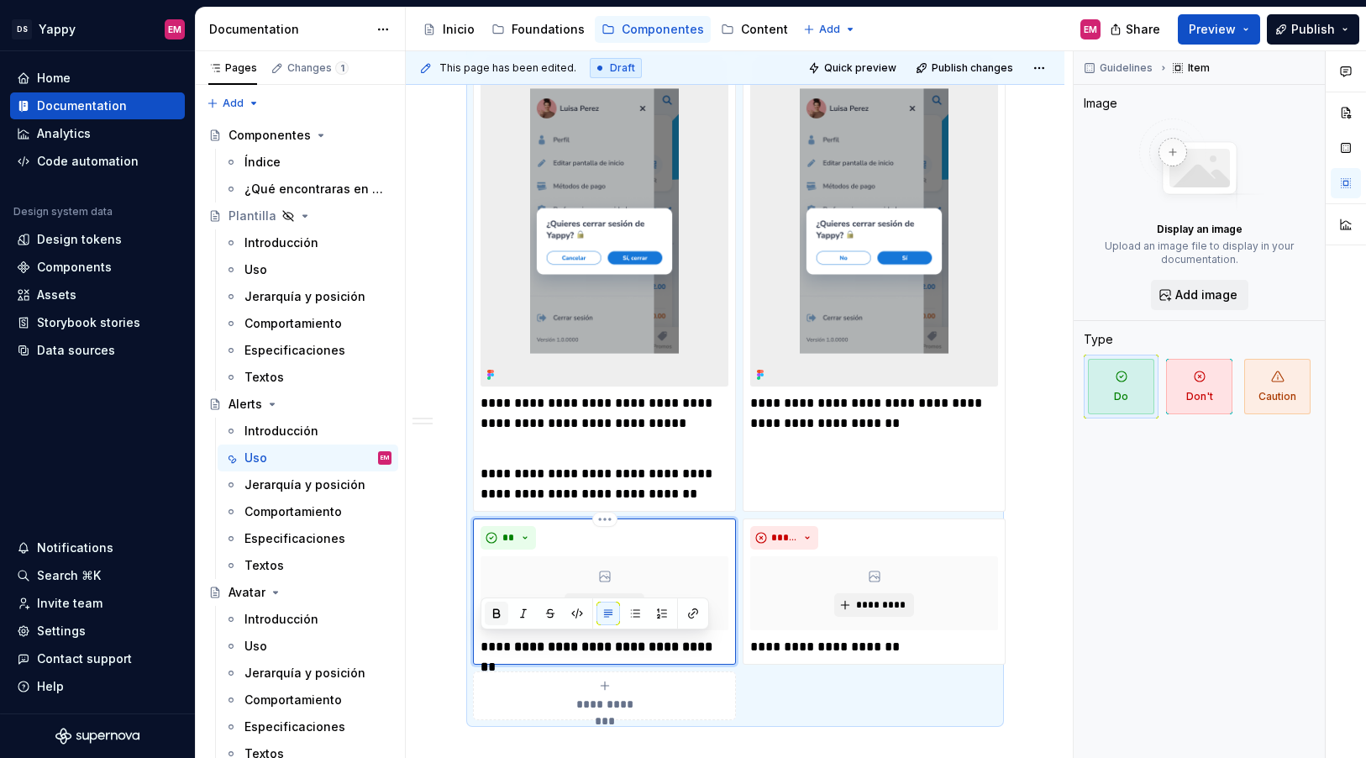
click at [498, 611] on button "button" at bounding box center [497, 614] width 24 height 24
click at [1097, 583] on div "Guidelines Item Image Display an image Upload an image file to display in your …" at bounding box center [1199, 405] width 251 height 708
click at [1325, 35] on span "Publish" at bounding box center [1314, 29] width 44 height 17
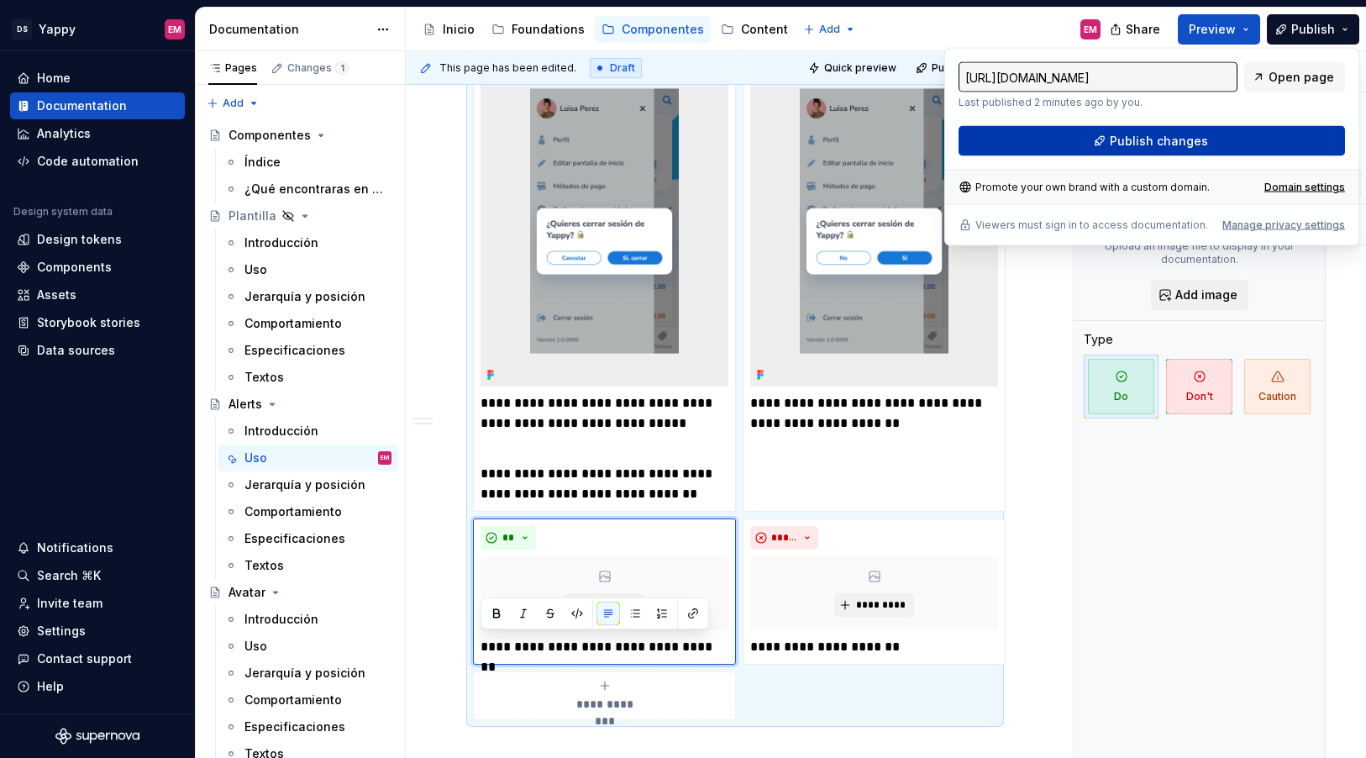
click at [1078, 134] on button "Publish changes" at bounding box center [1152, 141] width 387 height 30
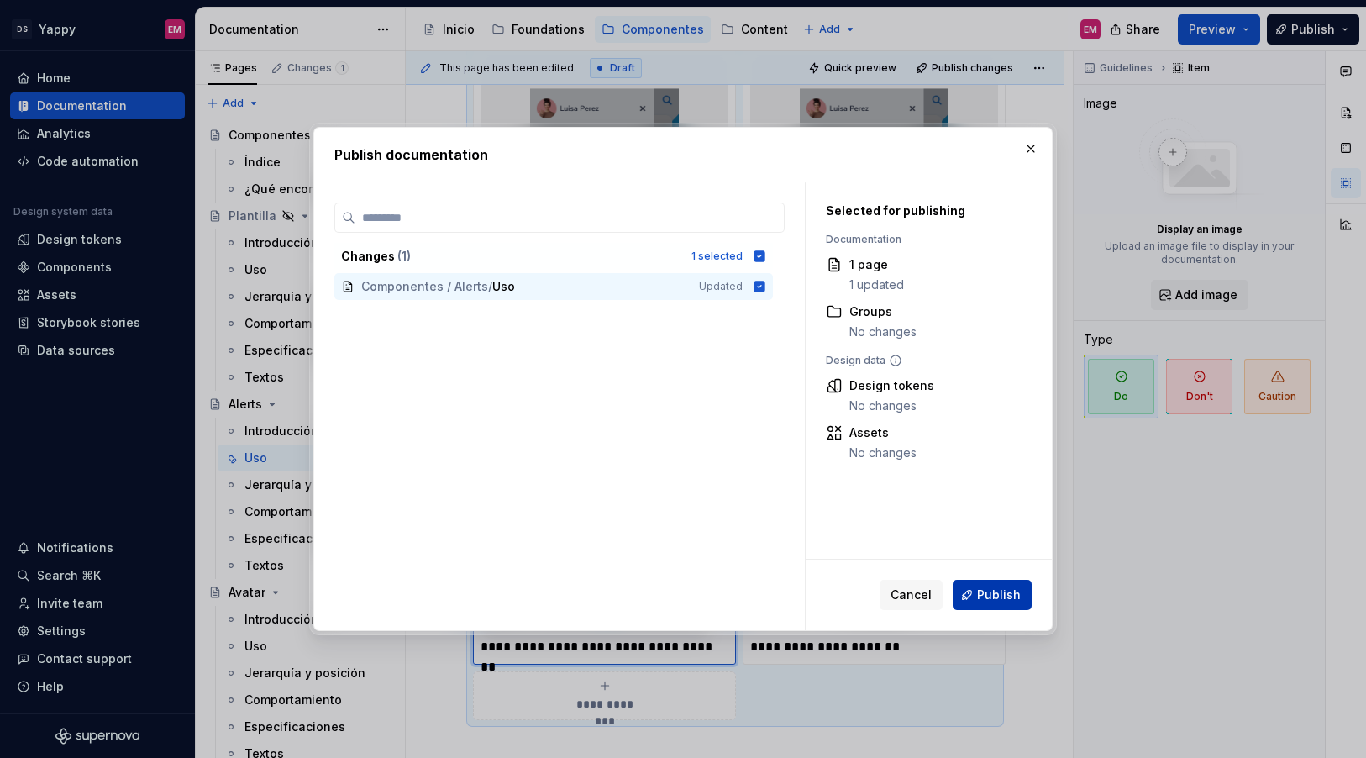
click at [997, 592] on span "Publish" at bounding box center [999, 595] width 44 height 17
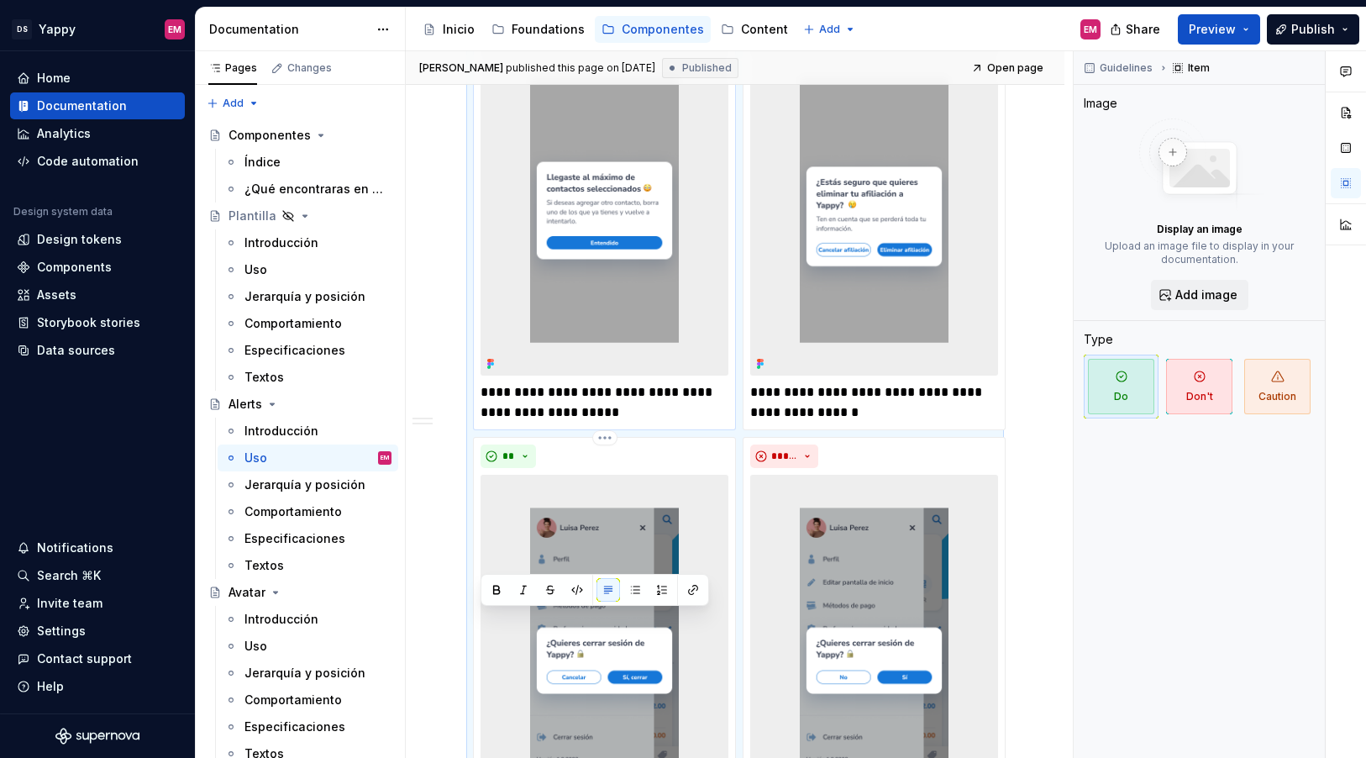
scroll to position [566, 0]
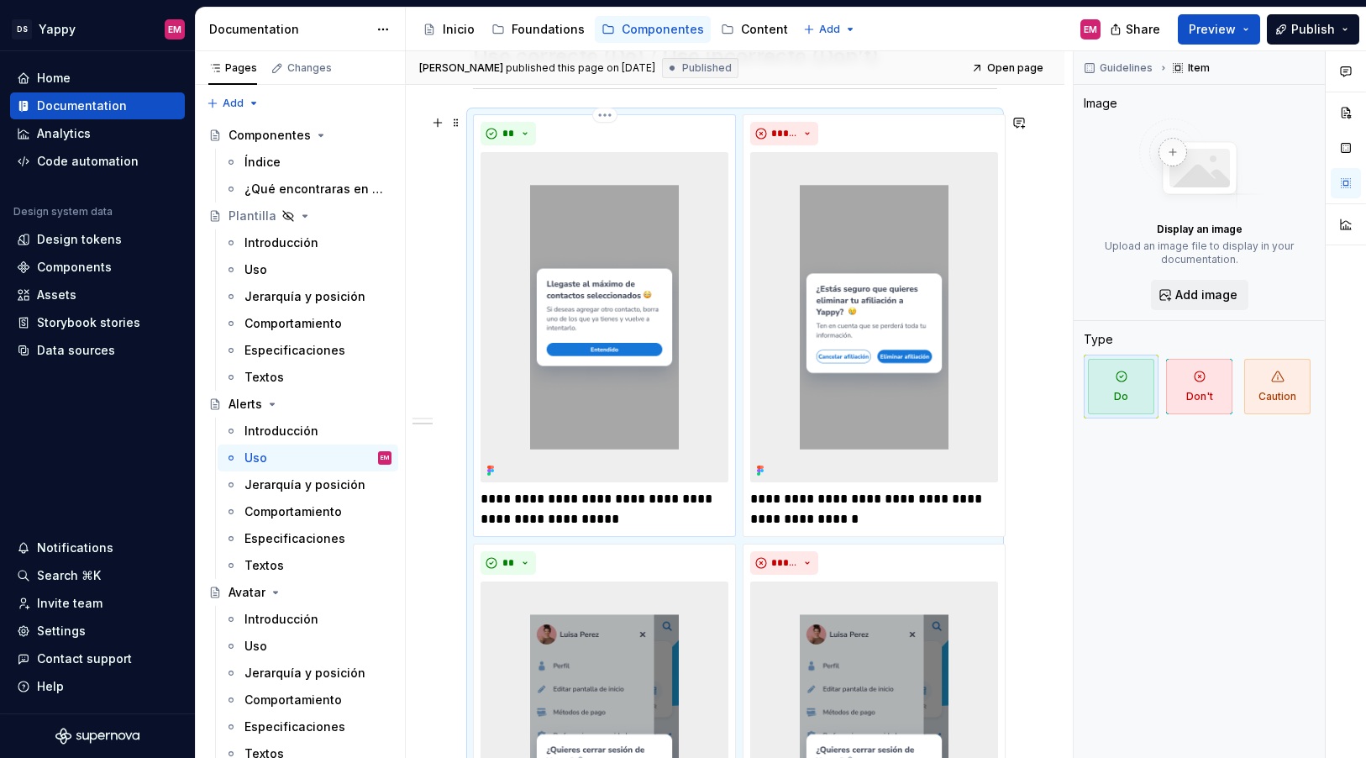
click at [613, 369] on img at bounding box center [605, 317] width 248 height 330
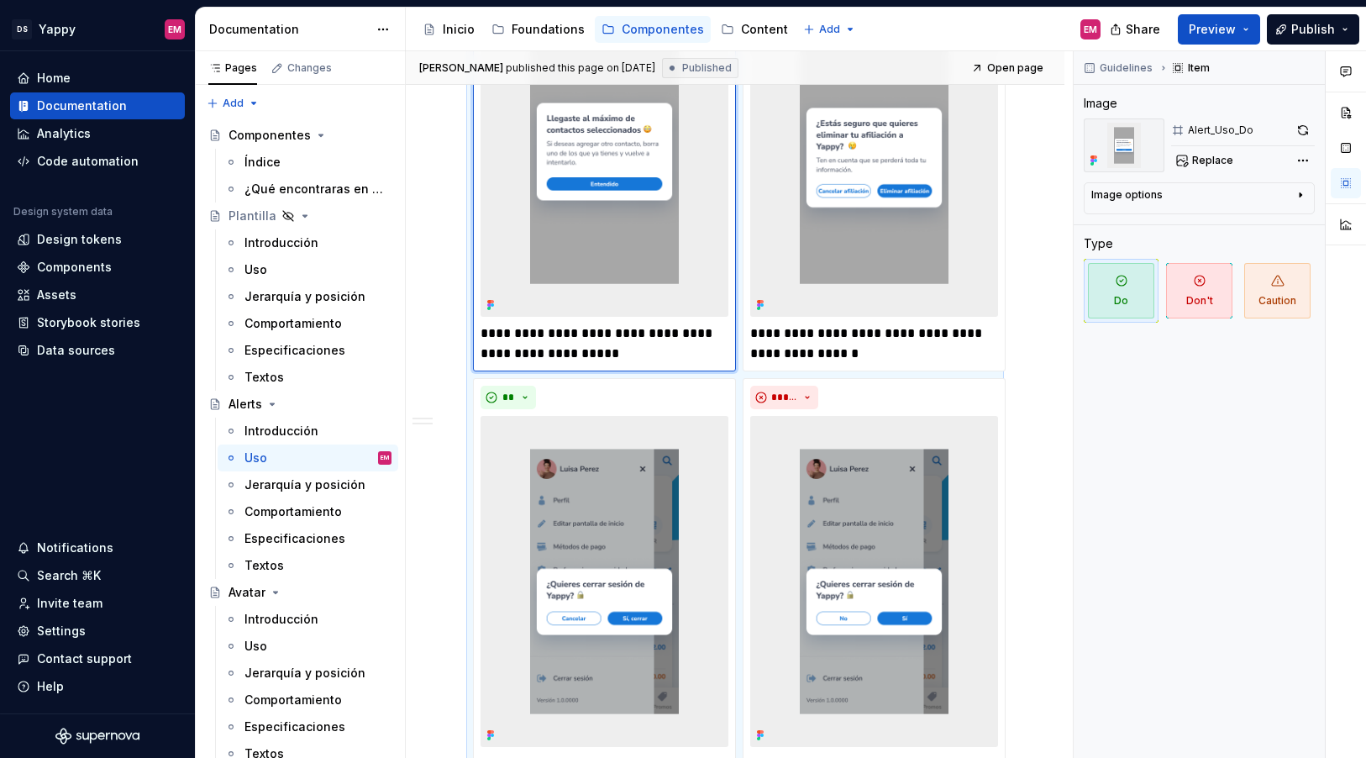
scroll to position [489, 0]
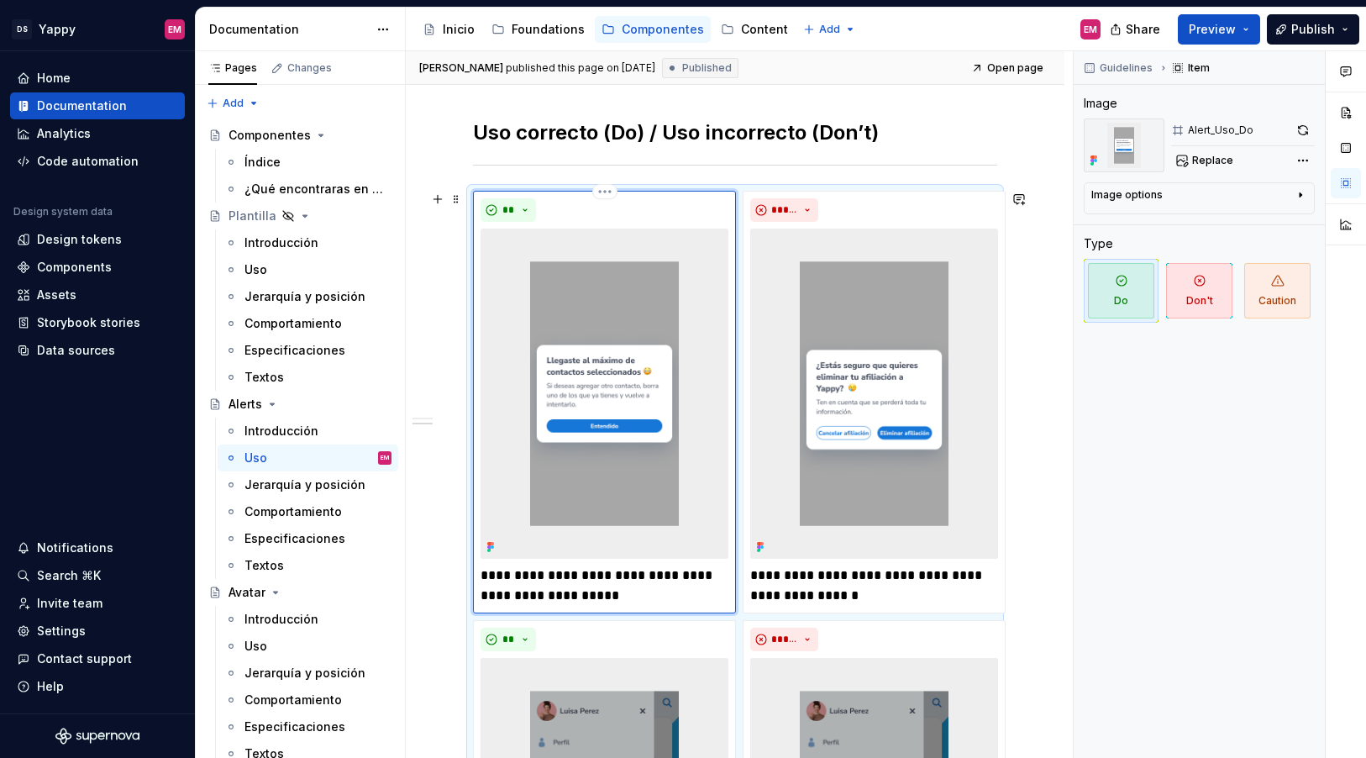
click at [606, 419] on img at bounding box center [605, 394] width 248 height 330
click at [1201, 168] on button "Replace" at bounding box center [1206, 161] width 70 height 24
type textarea "*"
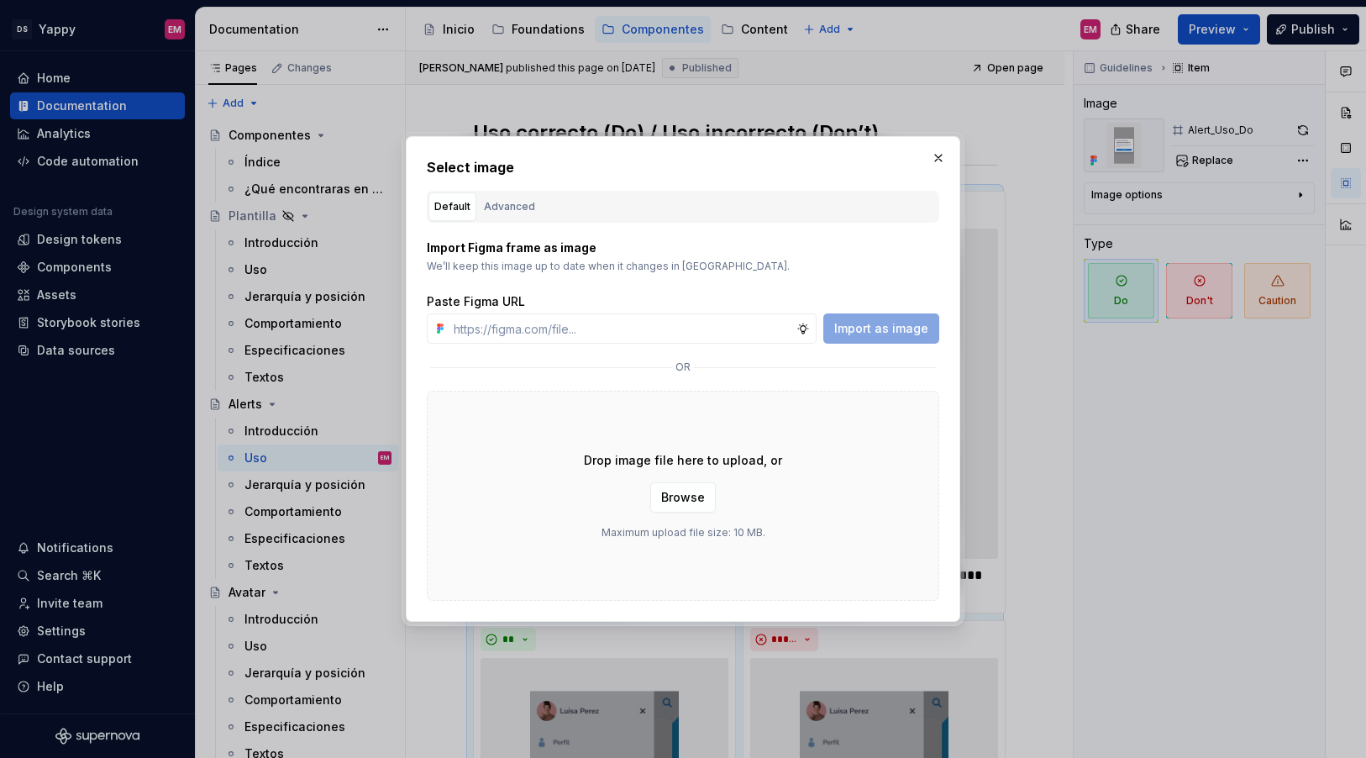
type input "https://www.figma.com/design/ZGz6tS2LEj0QftIQJpQ5hY/%E2%9C%8D%F0%9F%8F%BC-Yappy…"
click at [910, 330] on span "Import as image" at bounding box center [881, 328] width 94 height 17
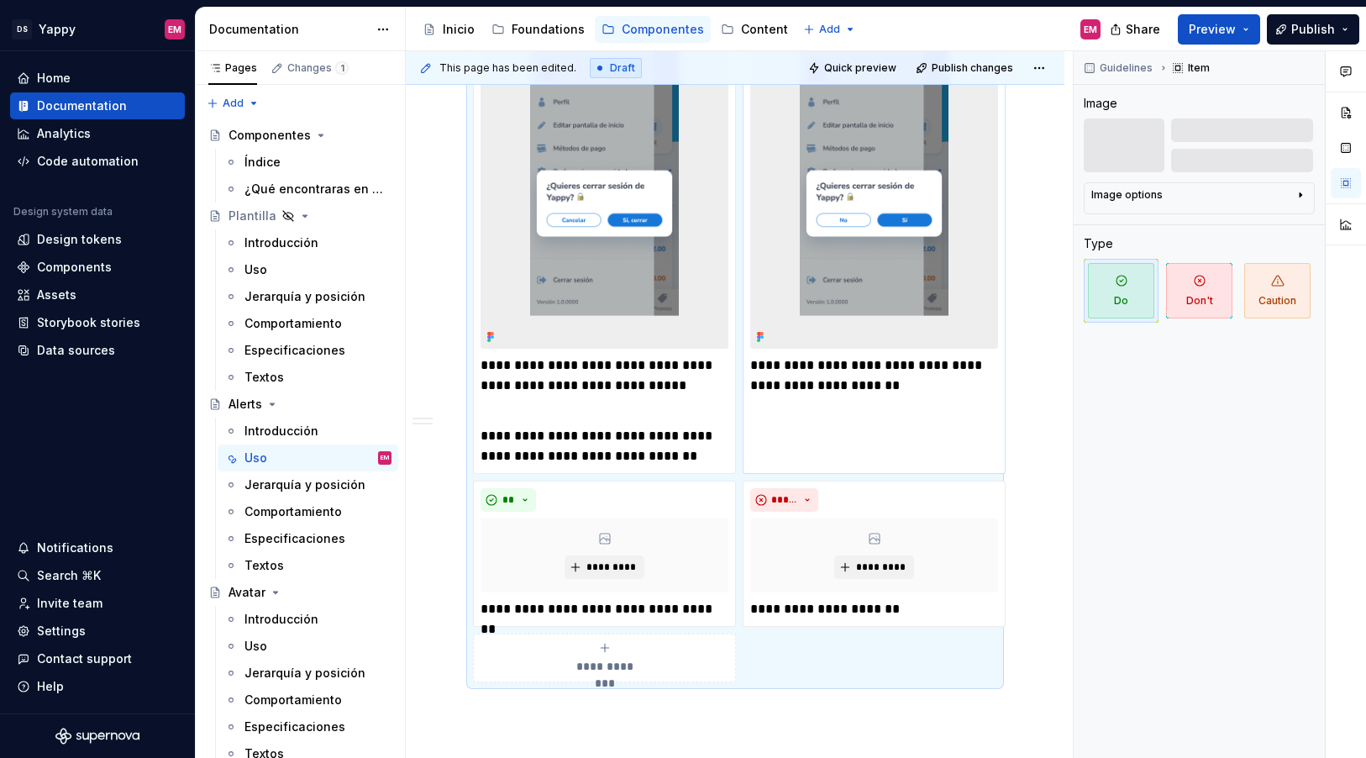
scroll to position [957, 0]
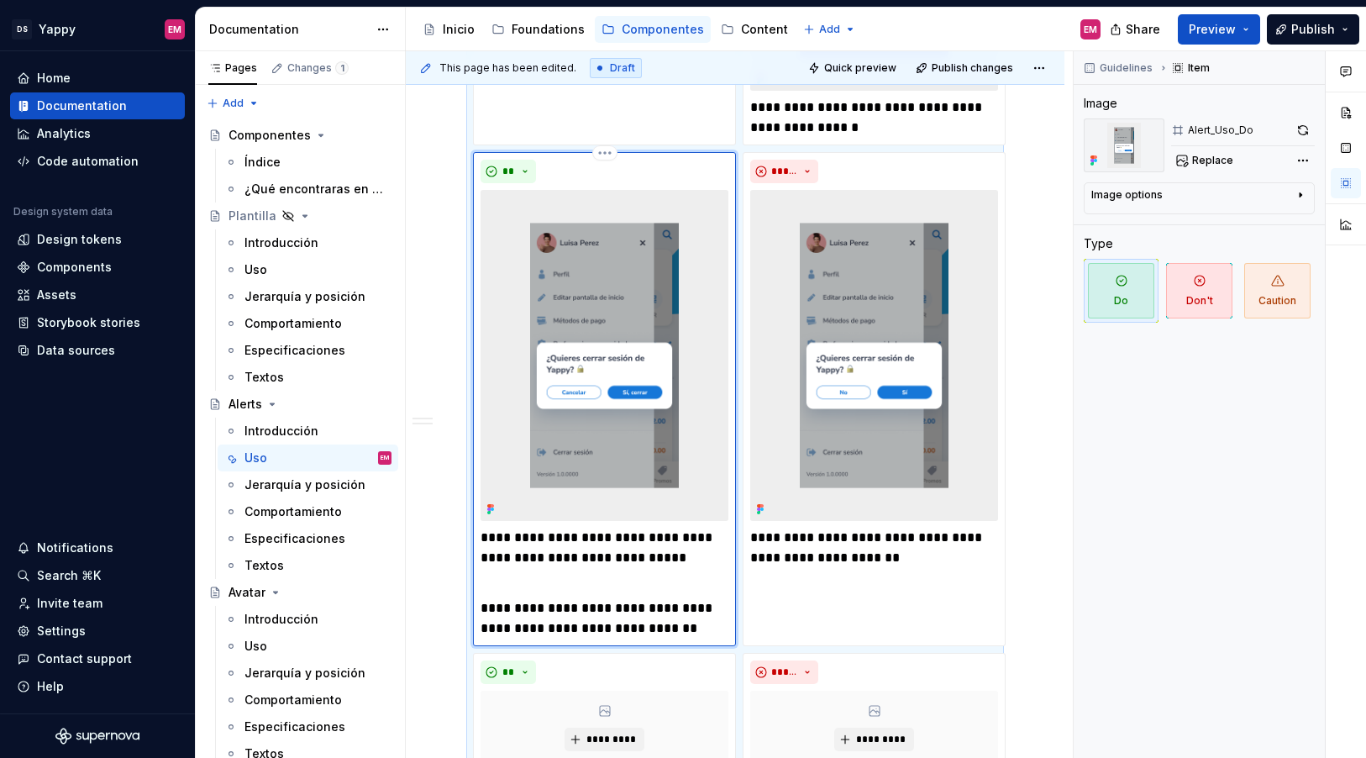
click at [571, 293] on img at bounding box center [605, 355] width 248 height 330
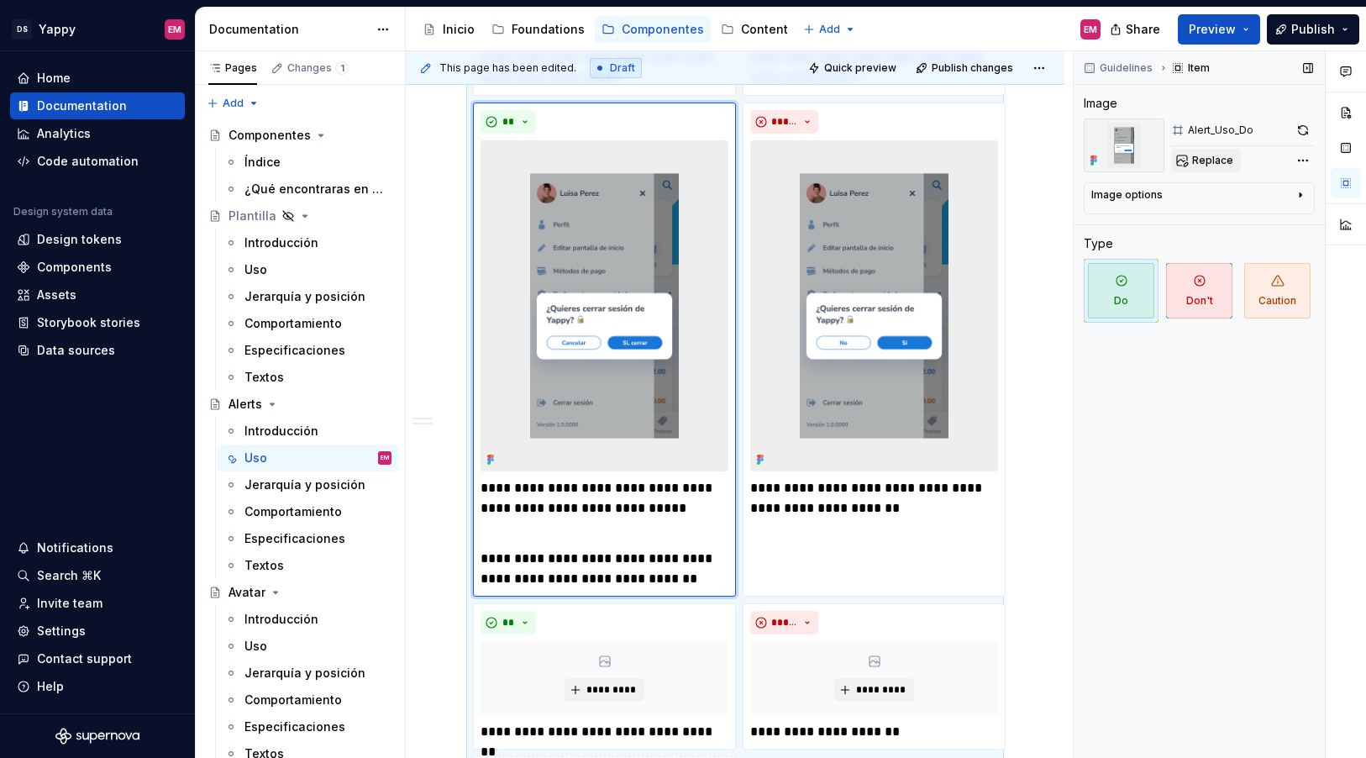
click at [1210, 168] on button "Replace" at bounding box center [1206, 161] width 70 height 24
type textarea "*"
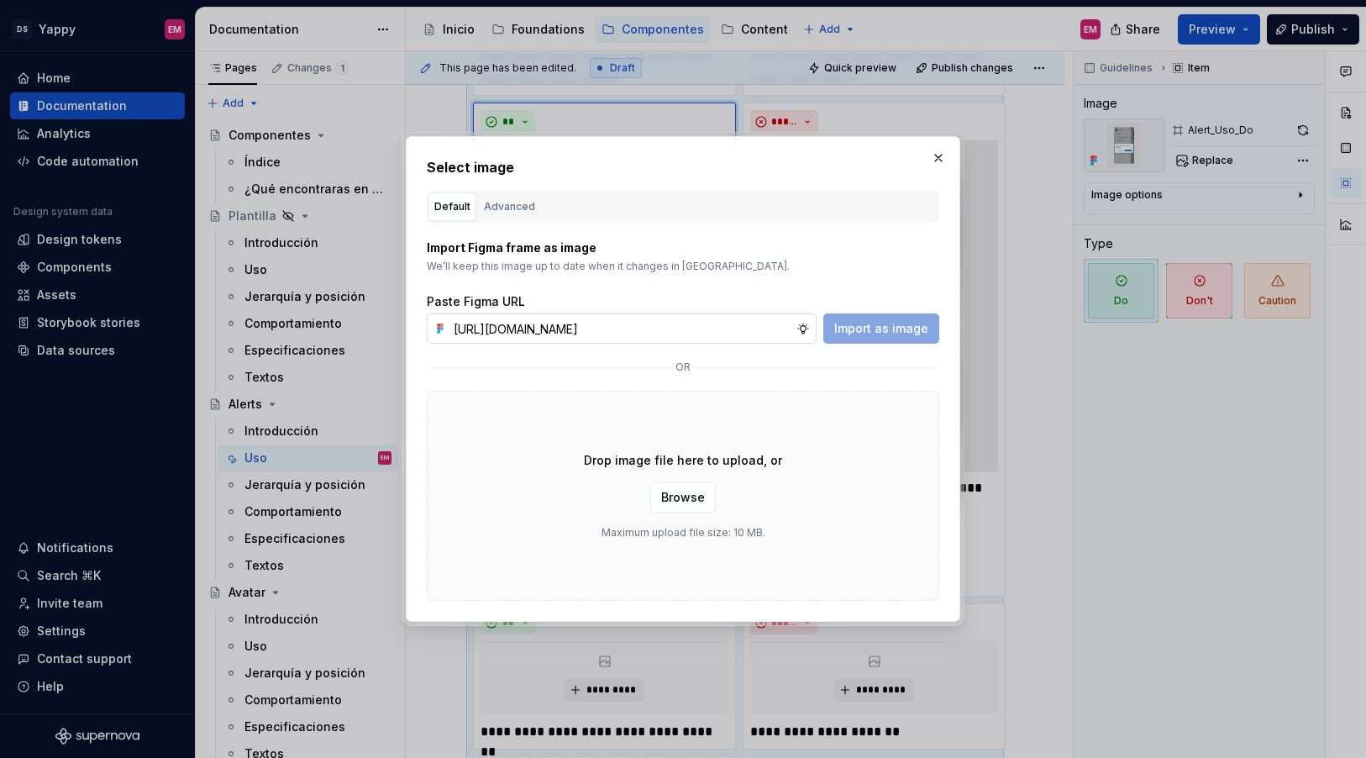
scroll to position [0, 693]
type input "https://www.figma.com/design/ZGz6tS2LEj0QftIQJpQ5hY/%E2%9C%8D%F0%9F%8F%BC-Yappy…"
click at [865, 356] on div "Import Figma frame as image We’ll keep this image up to date when it changes in…" at bounding box center [683, 412] width 513 height 378
click at [865, 333] on span "Import as image" at bounding box center [881, 328] width 94 height 17
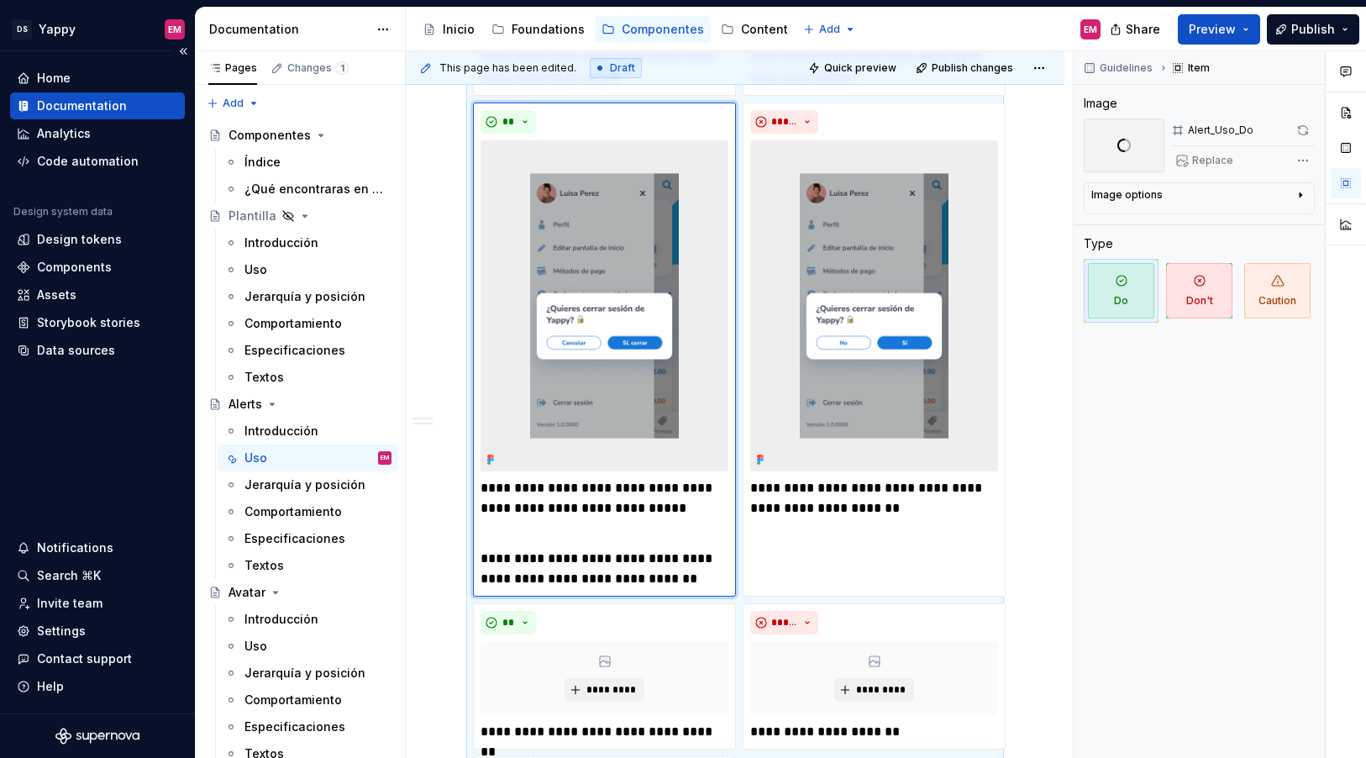
scroll to position [1076, 0]
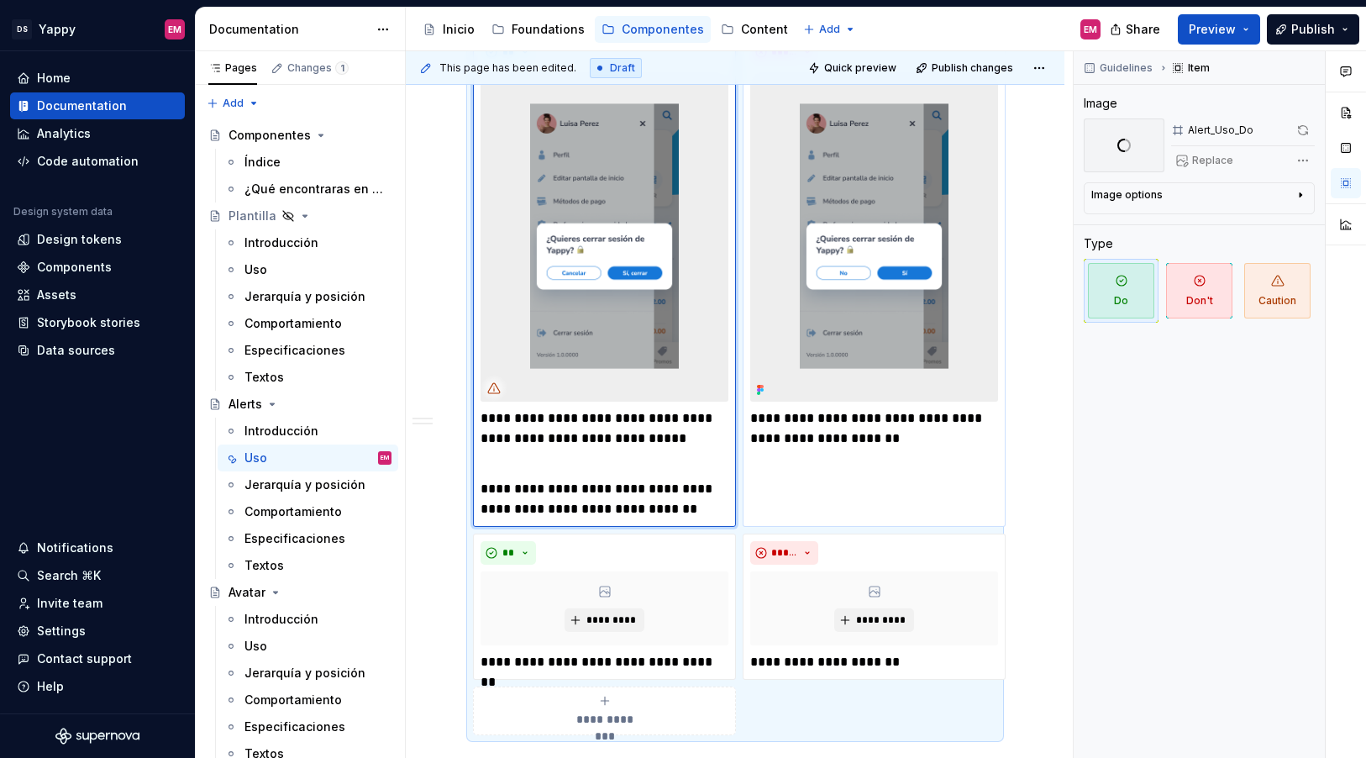
click at [845, 284] on img at bounding box center [874, 236] width 248 height 330
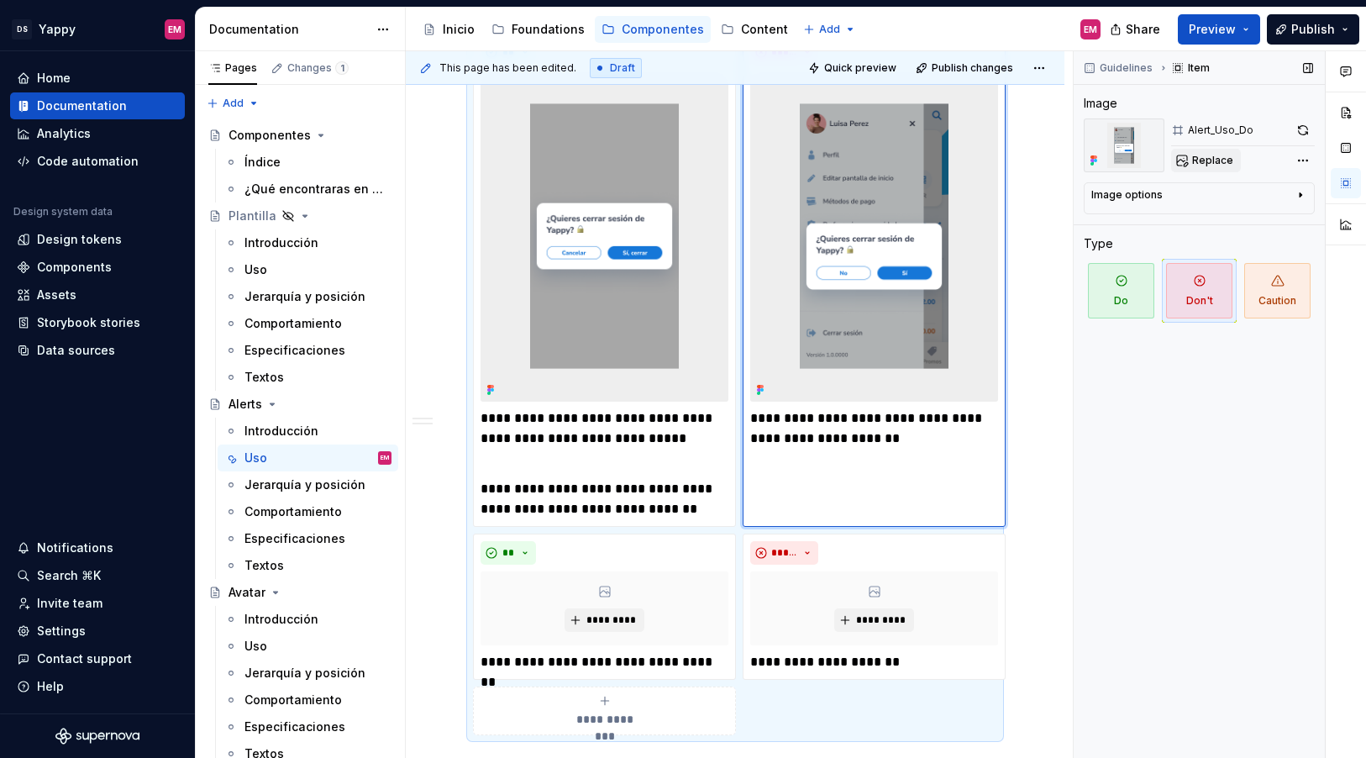
click at [1215, 168] on button "Replace" at bounding box center [1206, 161] width 70 height 24
type textarea "*"
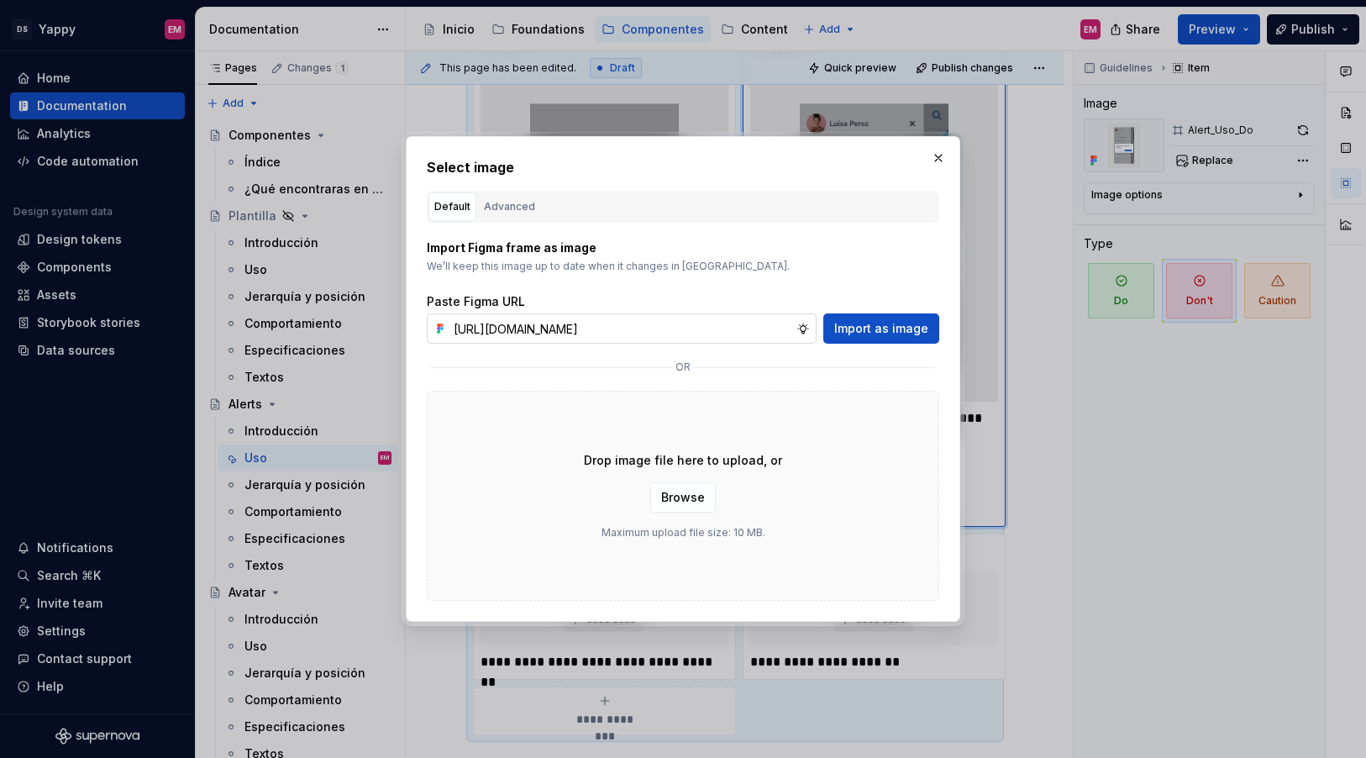
scroll to position [0, 692]
type input "https://www.figma.com/design/ZGz6tS2LEj0QftIQJpQ5hY/%E2%9C%8D%F0%9F%8F%BC-Yappy…"
click at [882, 337] on button "Import as image" at bounding box center [882, 328] width 116 height 30
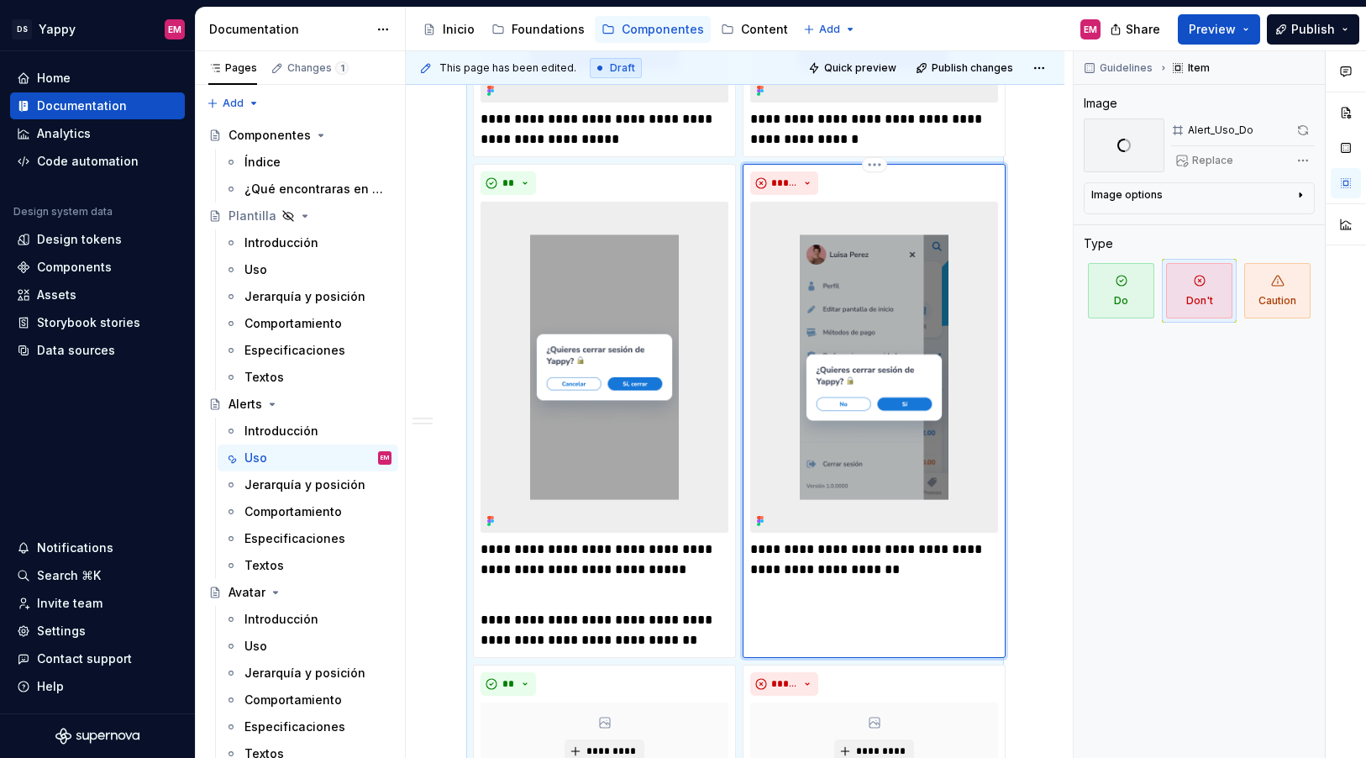
scroll to position [1076, 0]
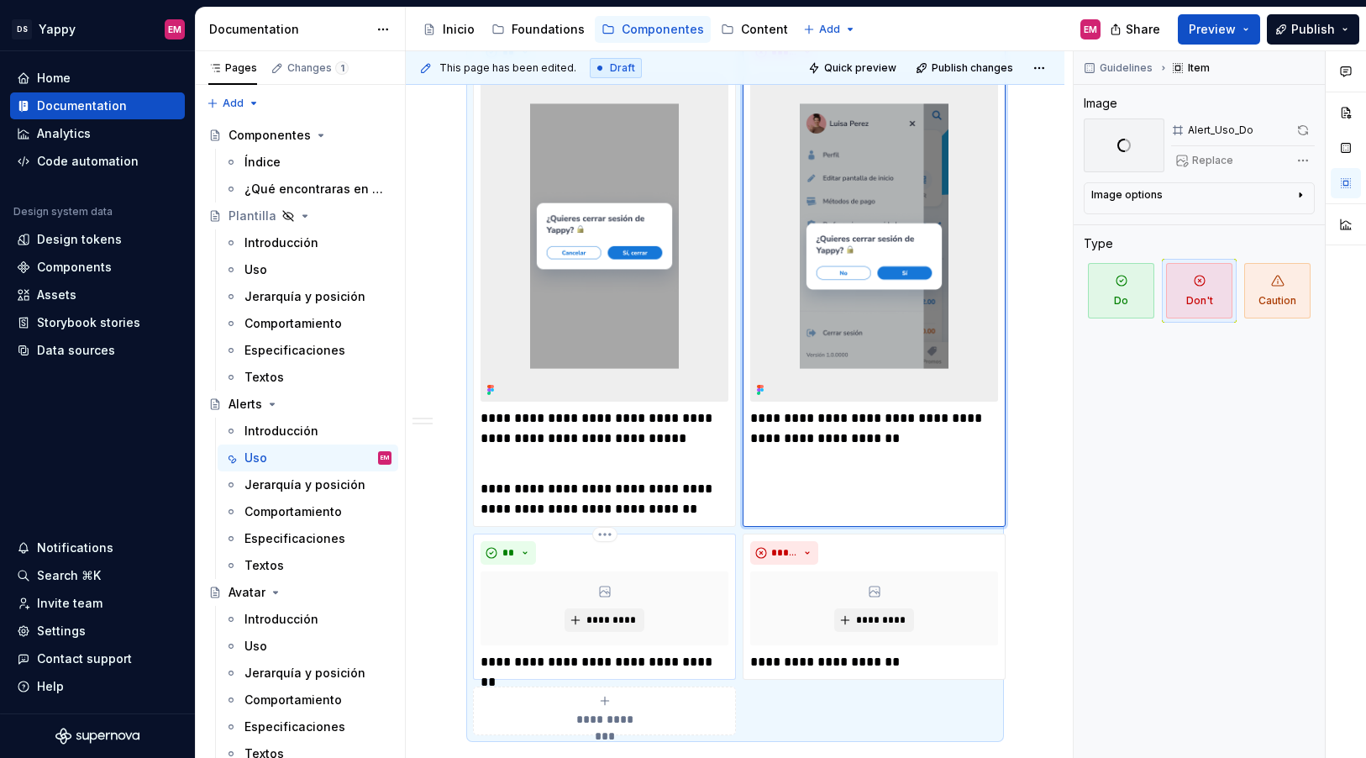
click at [600, 597] on icon at bounding box center [604, 591] width 13 height 13
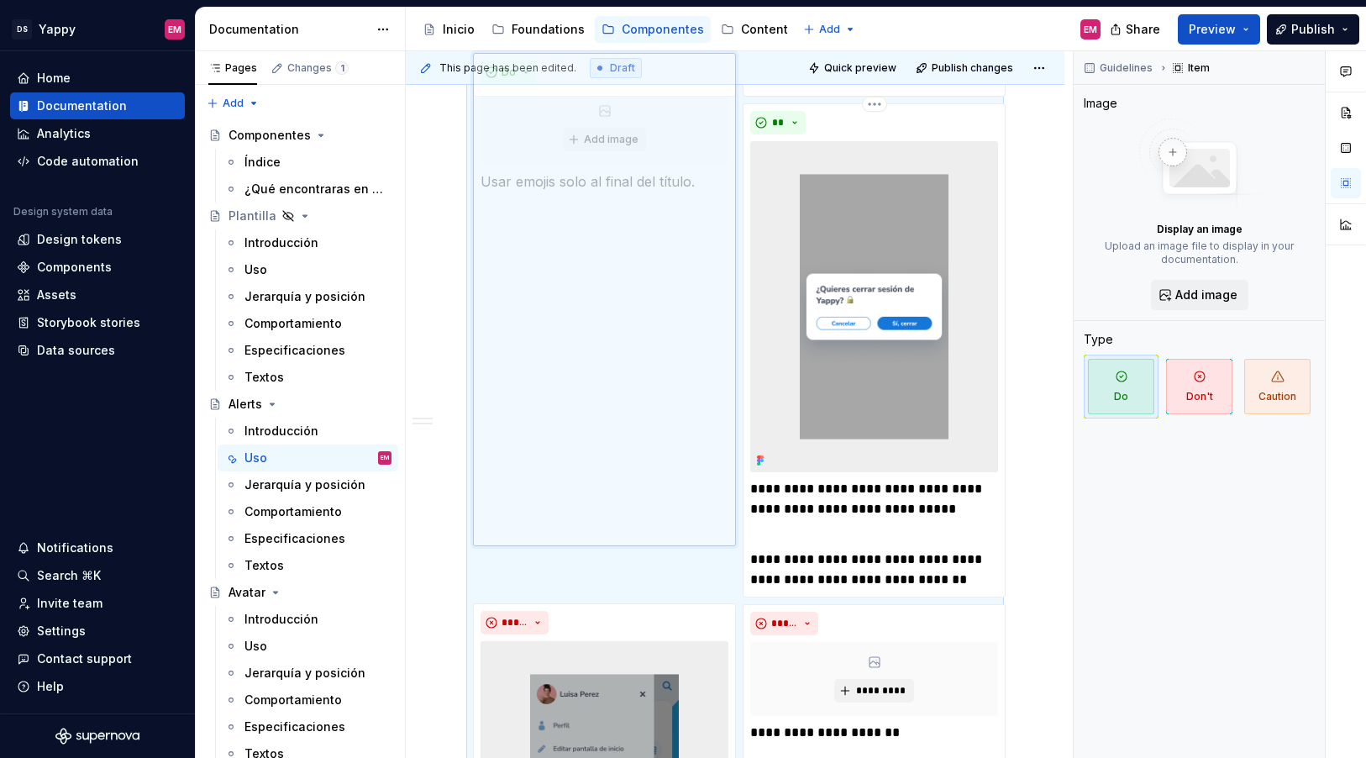
drag, startPoint x: 567, startPoint y: 625, endPoint x: 572, endPoint y: 171, distance: 454.7
click at [572, 170] on body "DS Yappy EM Home Documentation Analytics Code automation Design system data Des…" at bounding box center [683, 379] width 1366 height 758
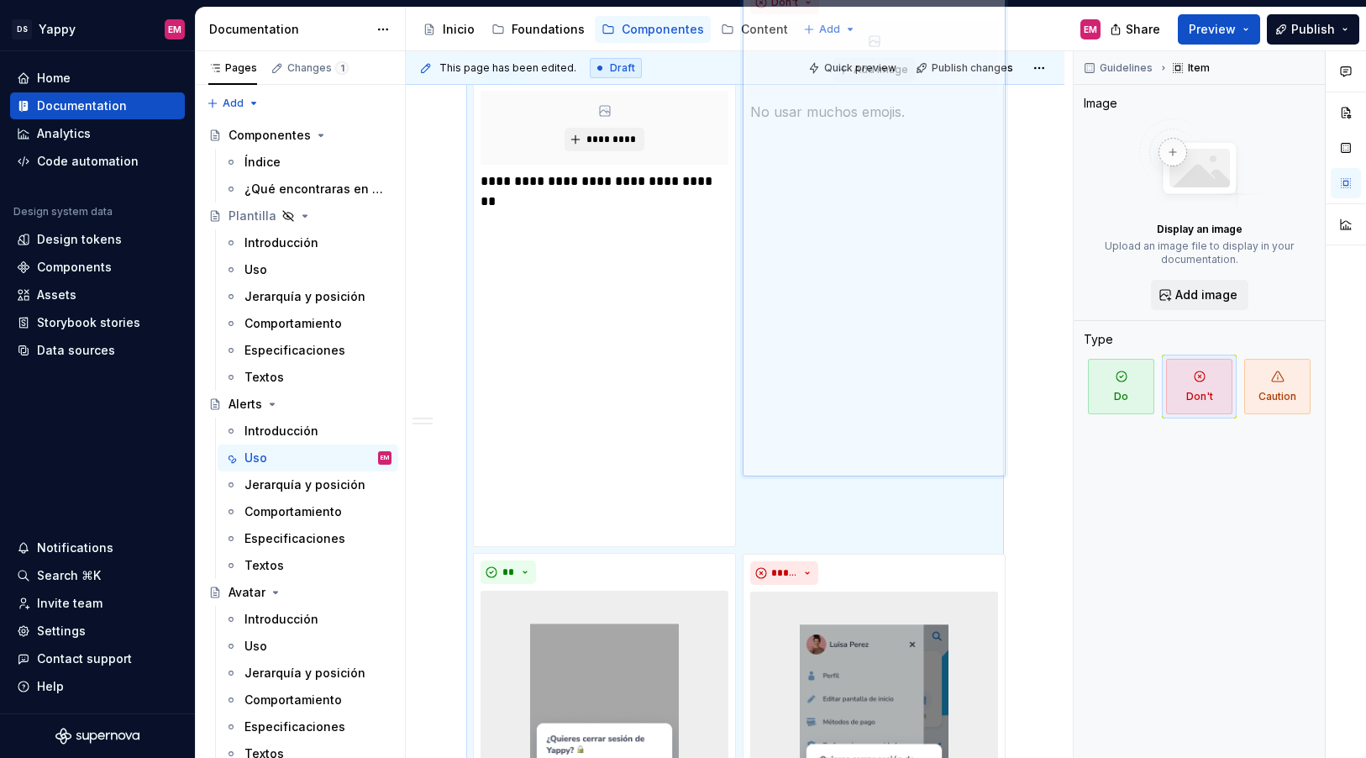
drag, startPoint x: 805, startPoint y: 585, endPoint x: 805, endPoint y: 204, distance: 380.7
click at [805, 204] on body "DS Yappy EM Home Documentation Analytics Code automation Design system data Des…" at bounding box center [683, 379] width 1366 height 758
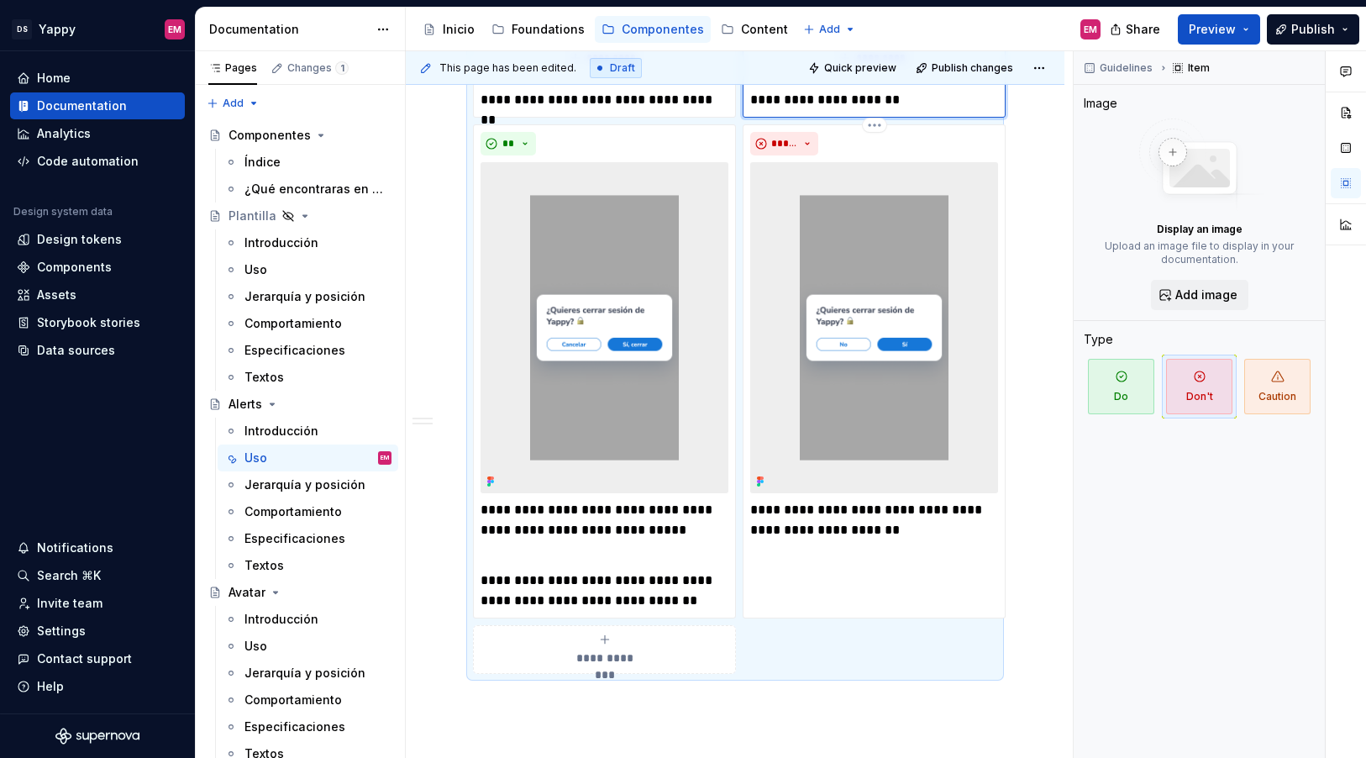
scroll to position [1121, 0]
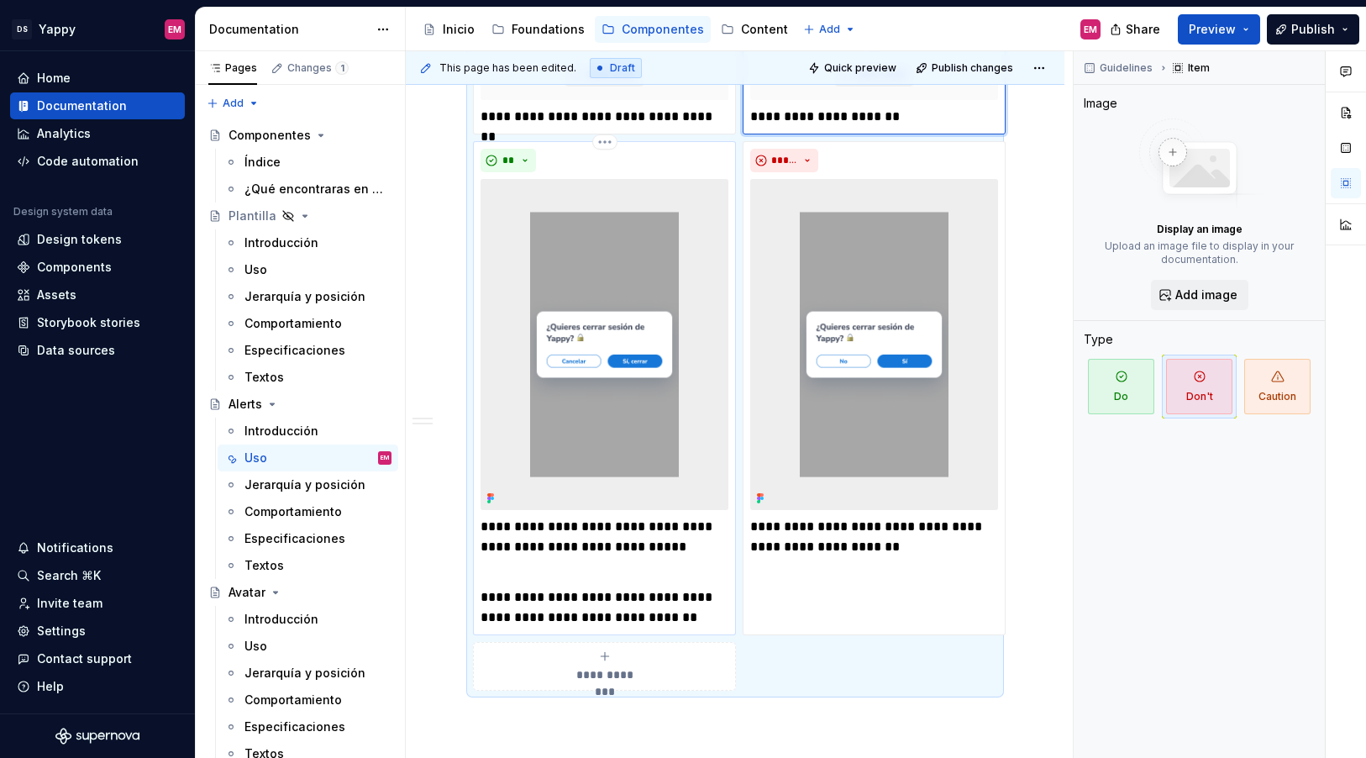
click at [608, 430] on img at bounding box center [605, 344] width 248 height 330
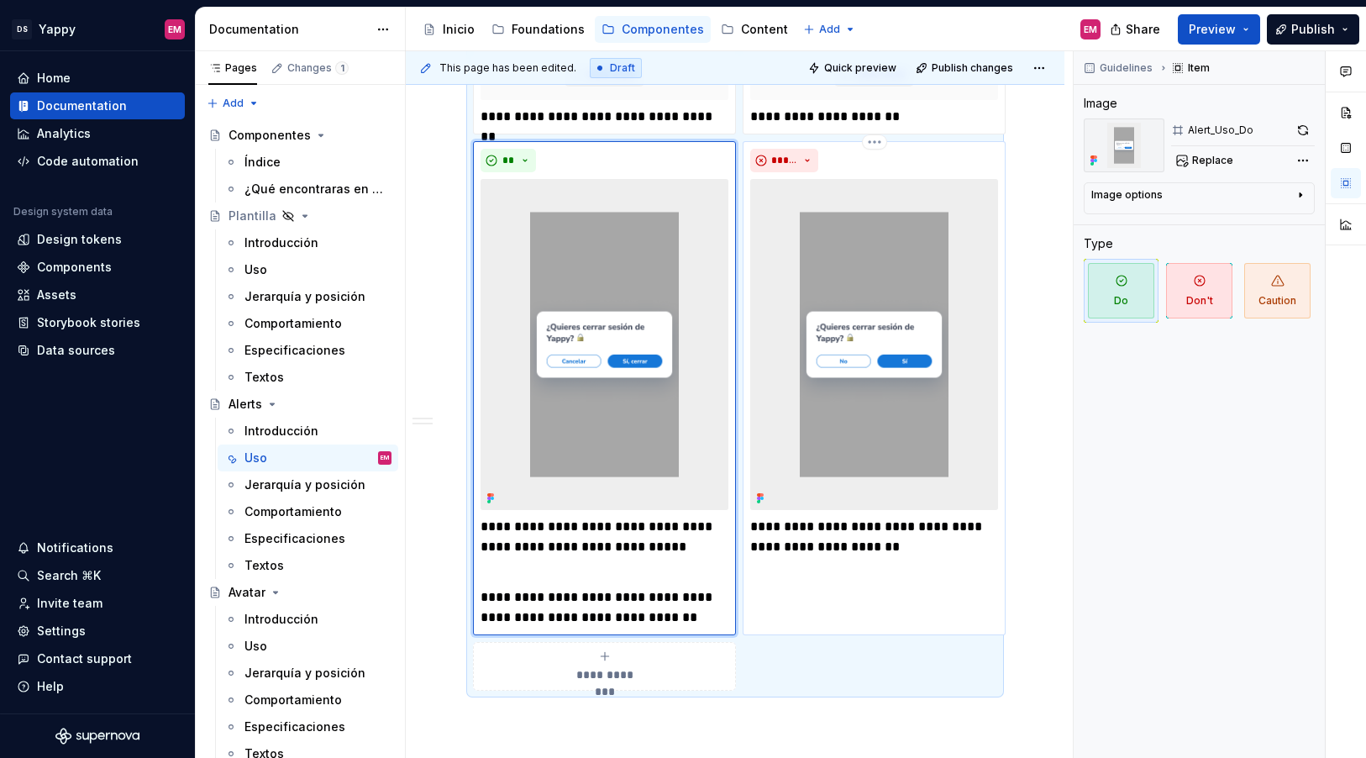
click at [918, 407] on img at bounding box center [874, 344] width 248 height 330
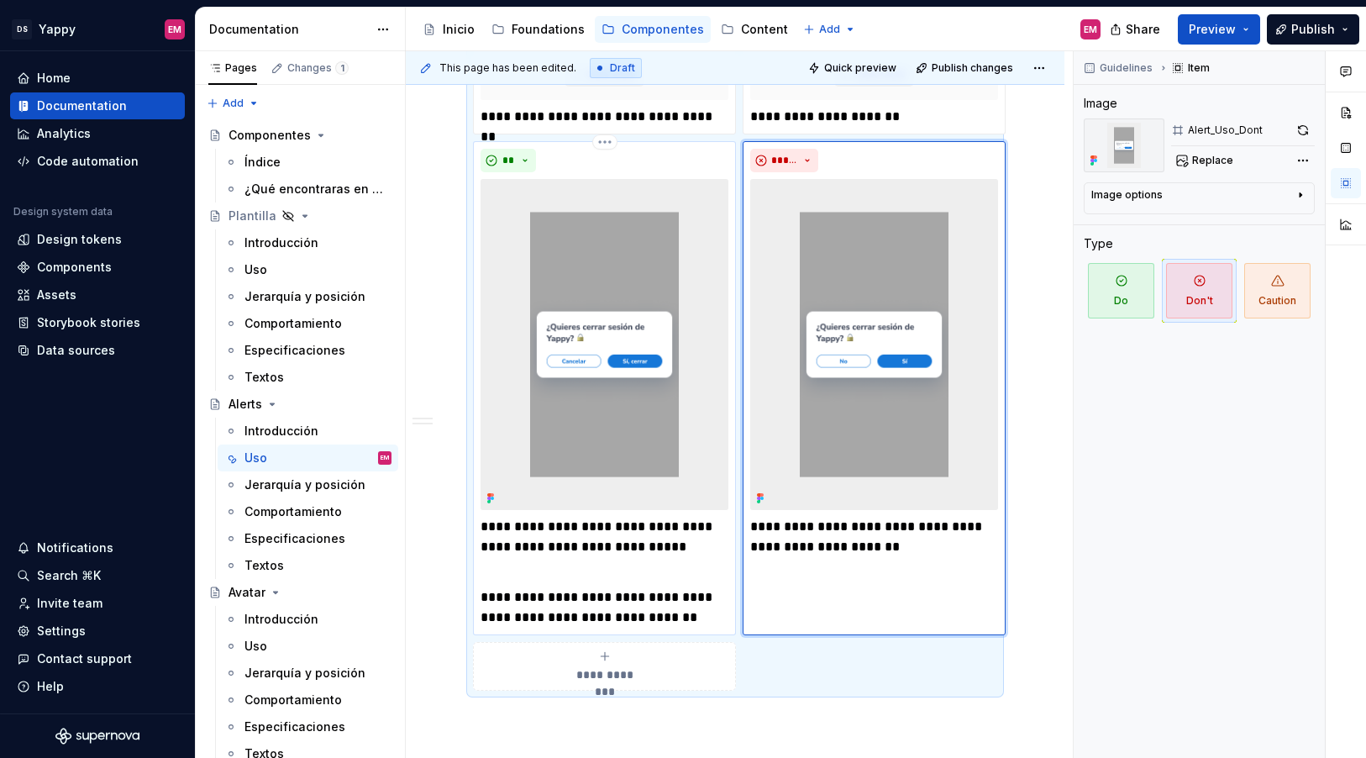
click at [631, 544] on p "**********" at bounding box center [605, 537] width 248 height 40
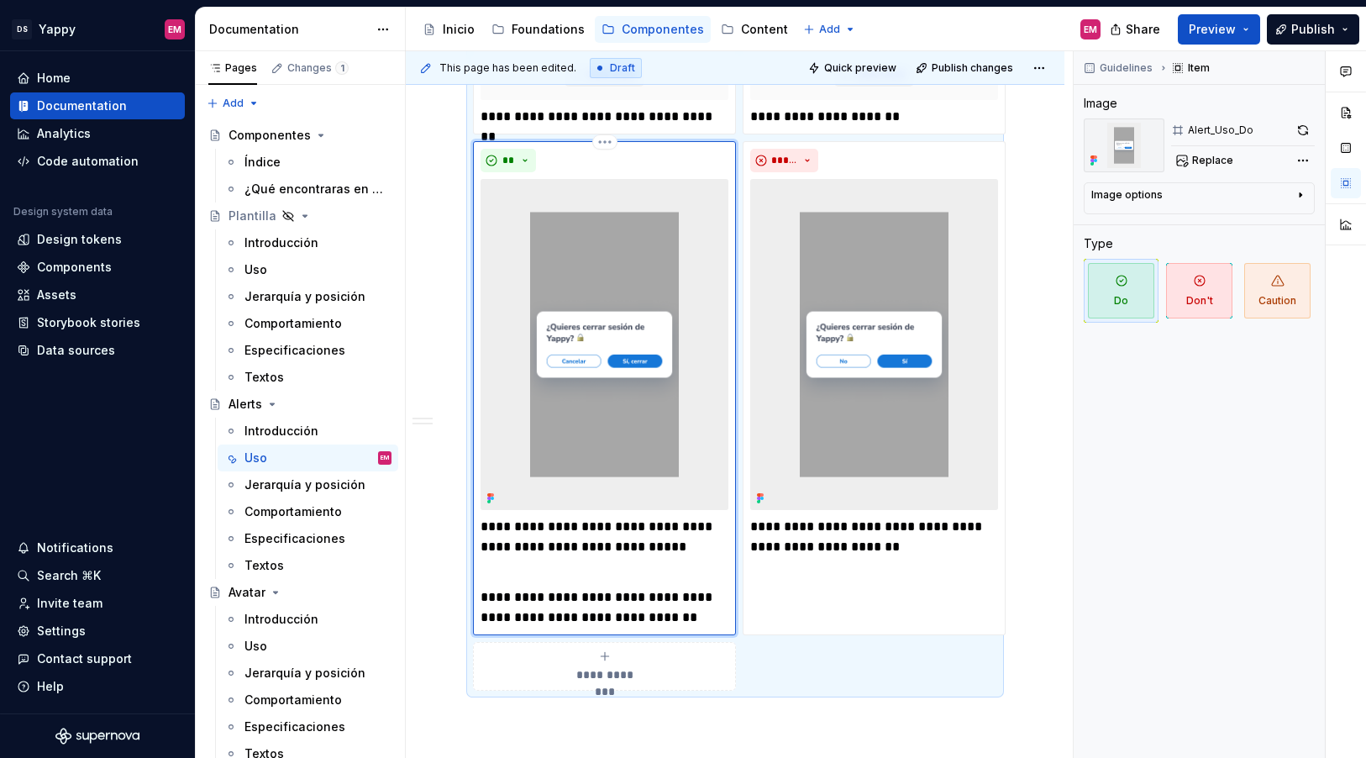
click at [535, 576] on p "**********" at bounding box center [605, 597] width 248 height 61
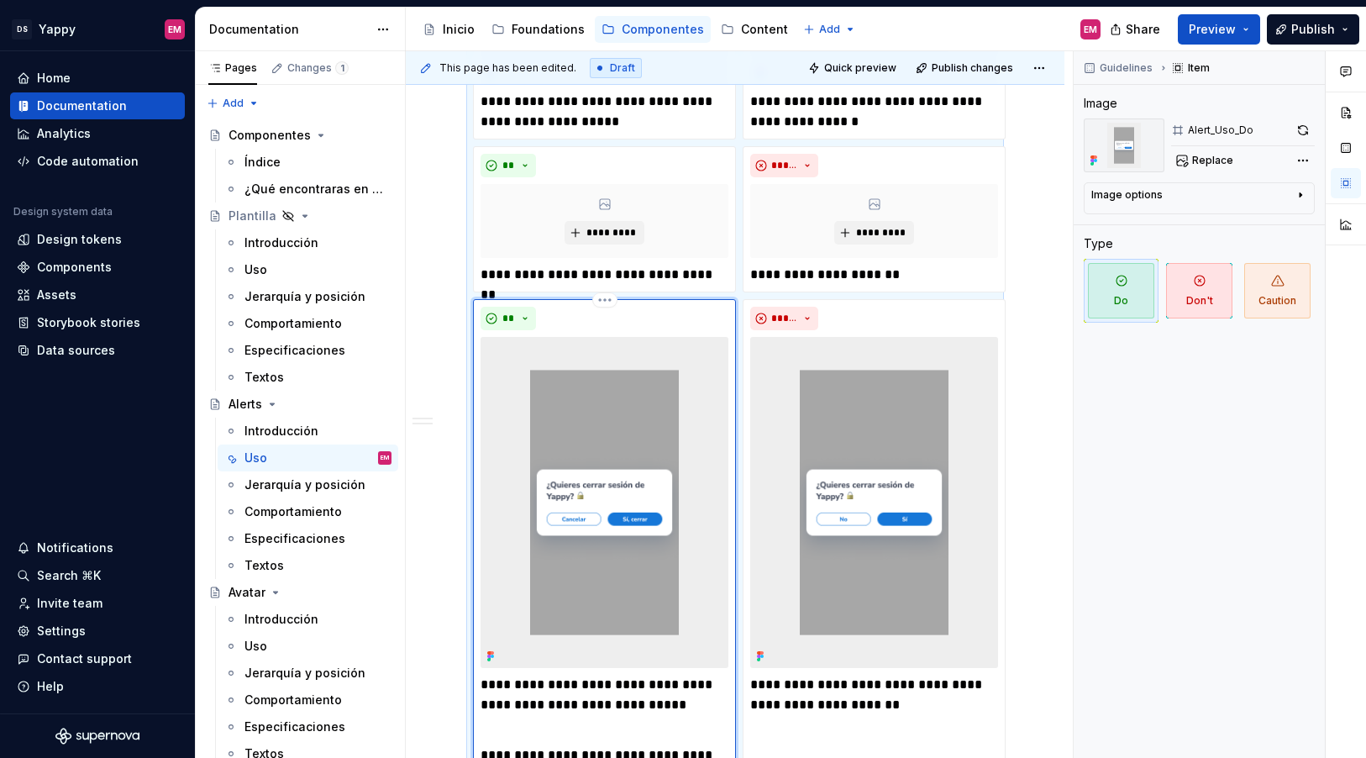
scroll to position [830, 0]
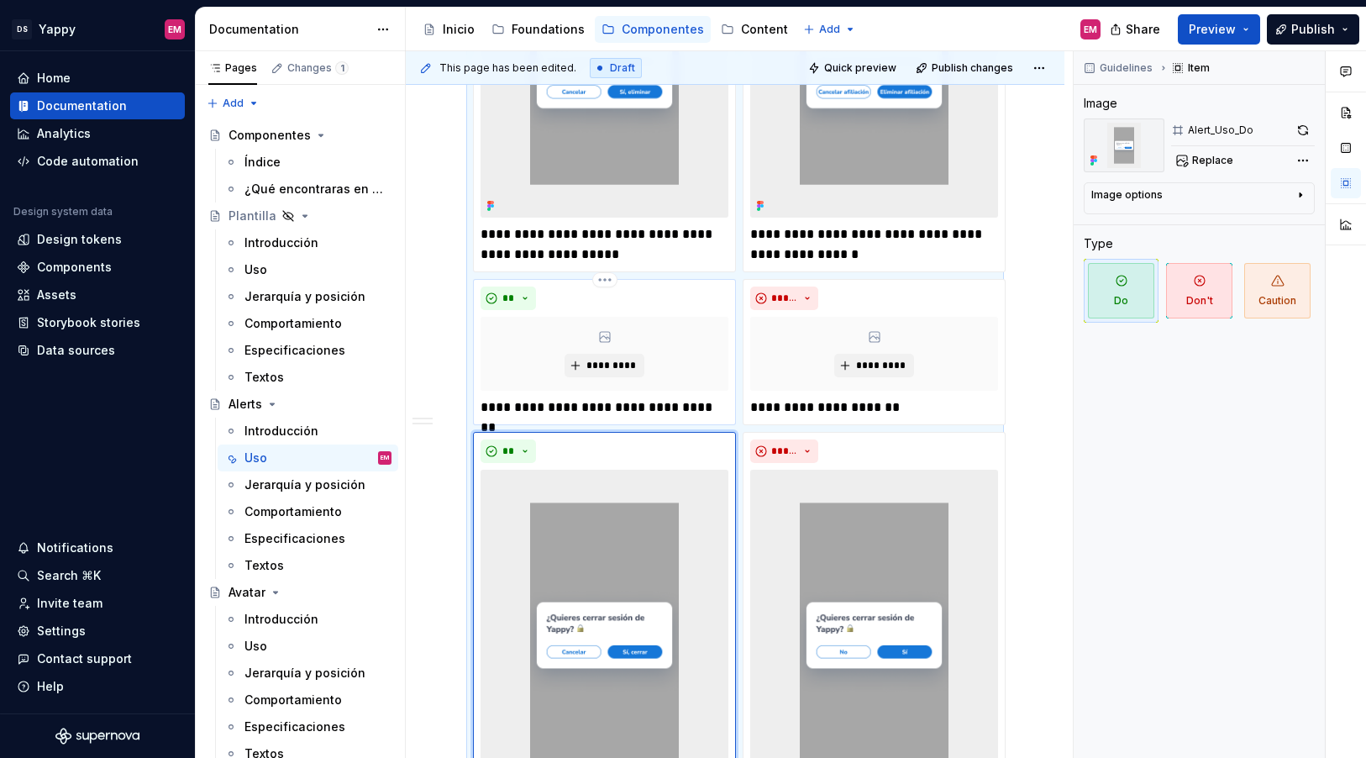
click at [682, 299] on div "**" at bounding box center [605, 299] width 248 height 24
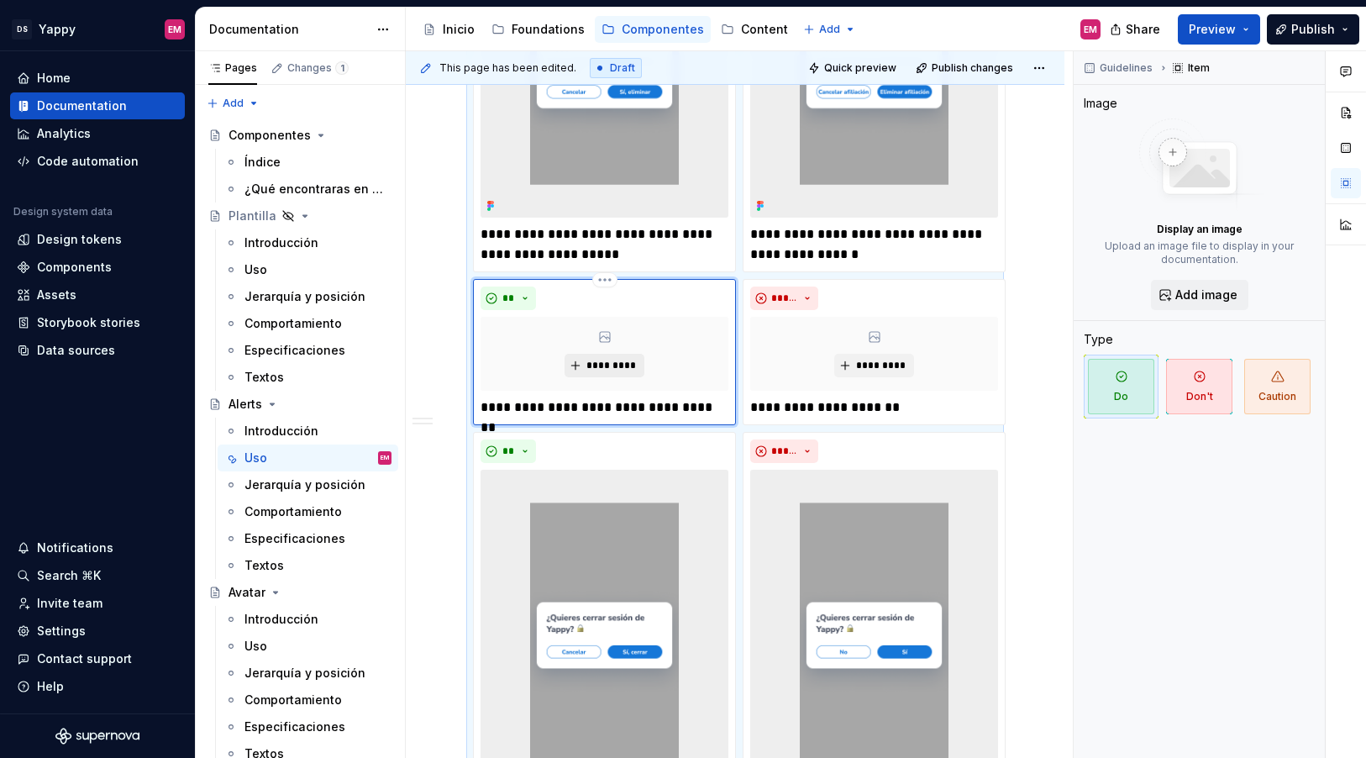
click at [592, 360] on span "*********" at bounding box center [611, 365] width 51 height 13
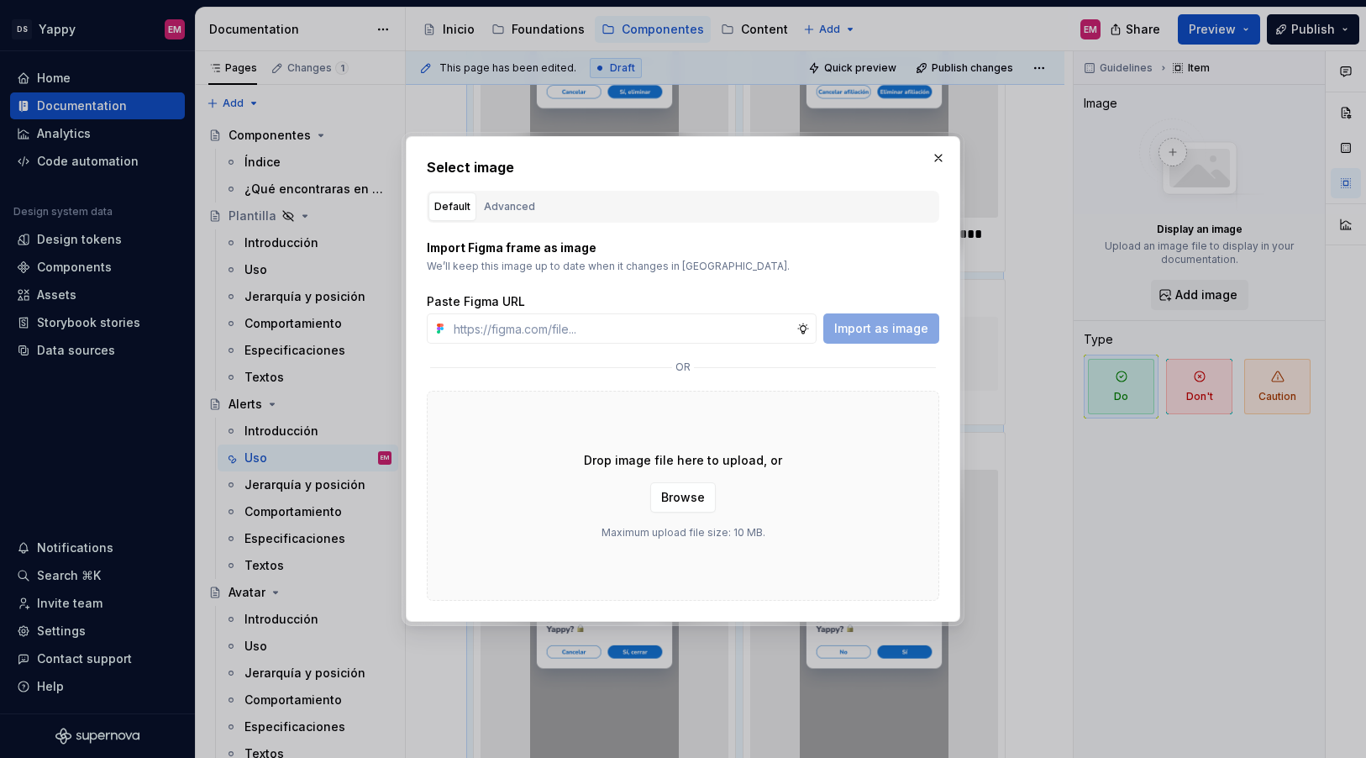
type textarea "*"
type input "https://www.figma.com/design/ZGz6tS2LEj0QftIQJpQ5hY/%E2%9C%8D%F0%9F%8F%BC-Yappy…"
type textarea "*"
type input "https://www.figma.com/design/ZGz6tS2LEj0QftIQJpQ5hY/%E2%9C%8D%F0%9F%8F%BC-Yappy…"
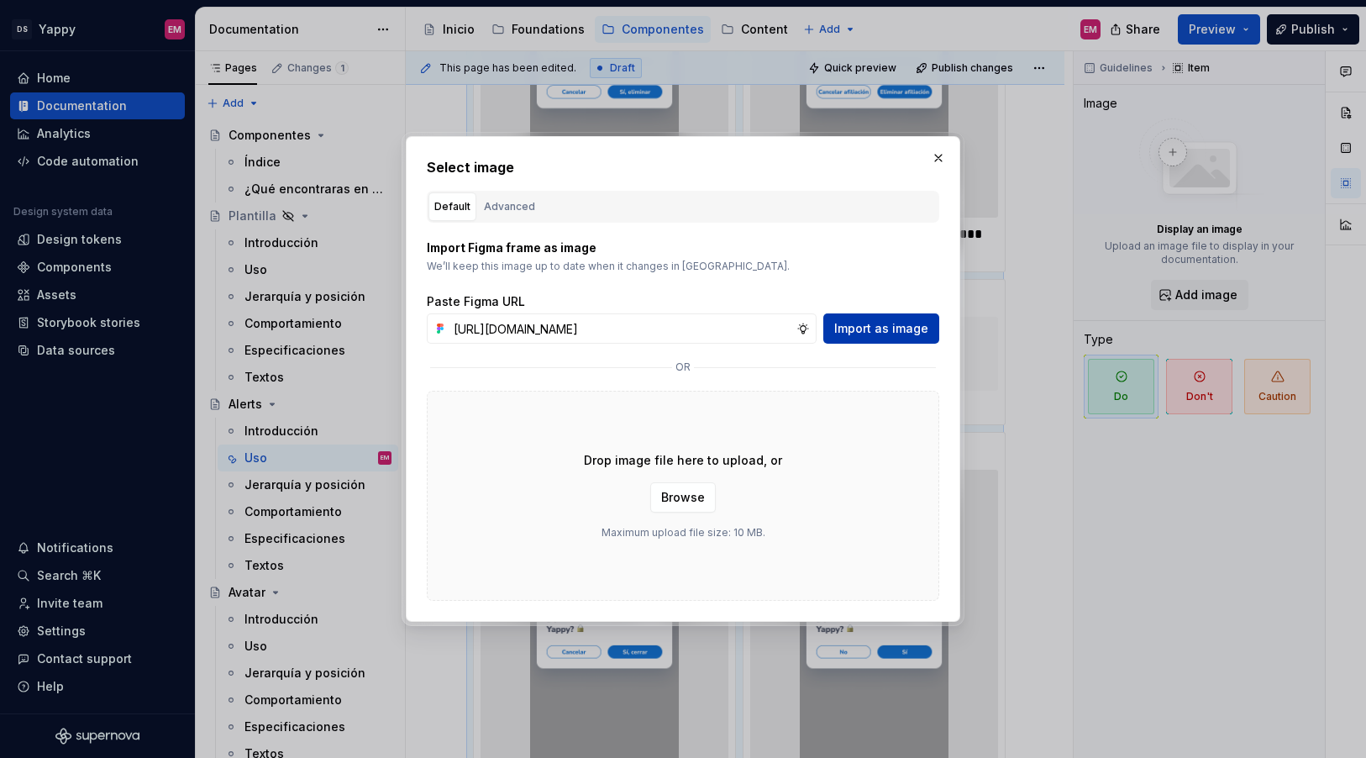
click at [857, 336] on span "Import as image" at bounding box center [881, 328] width 94 height 17
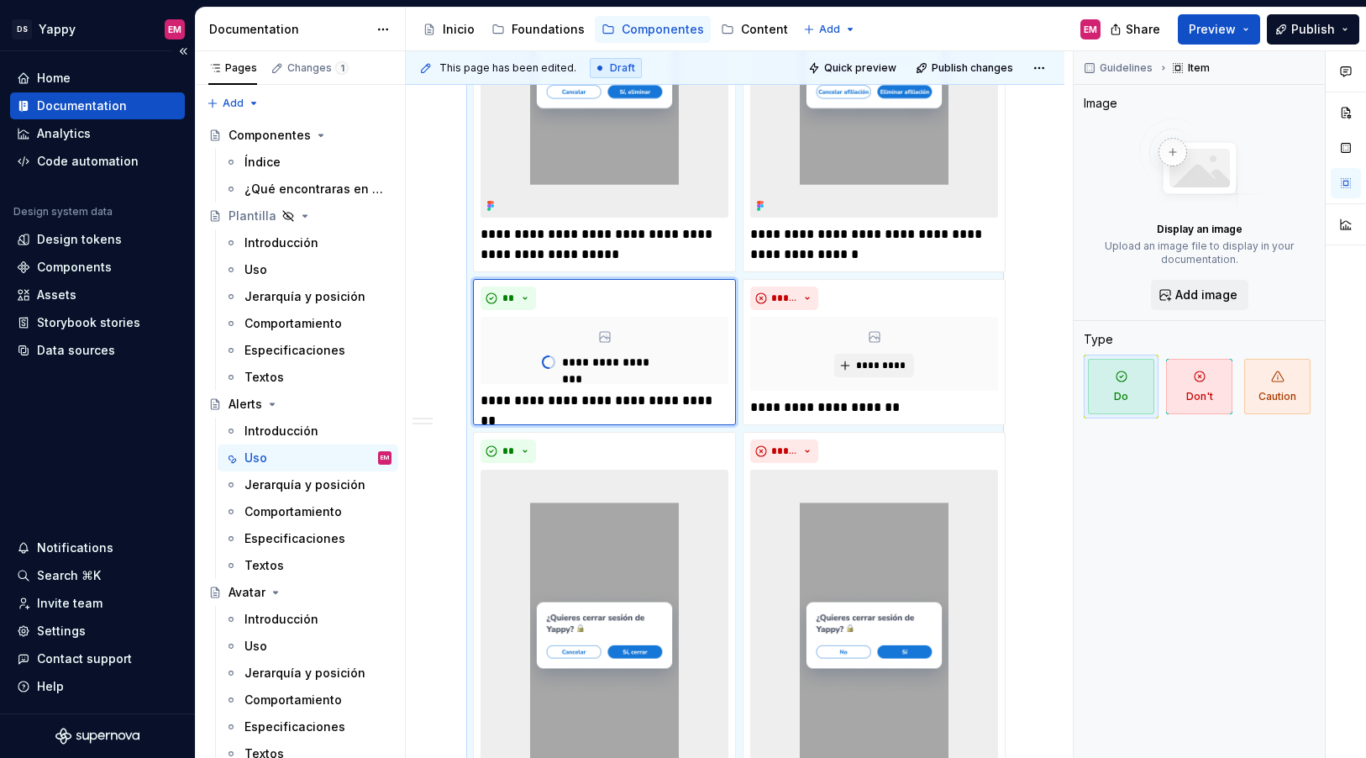
type textarea "*"
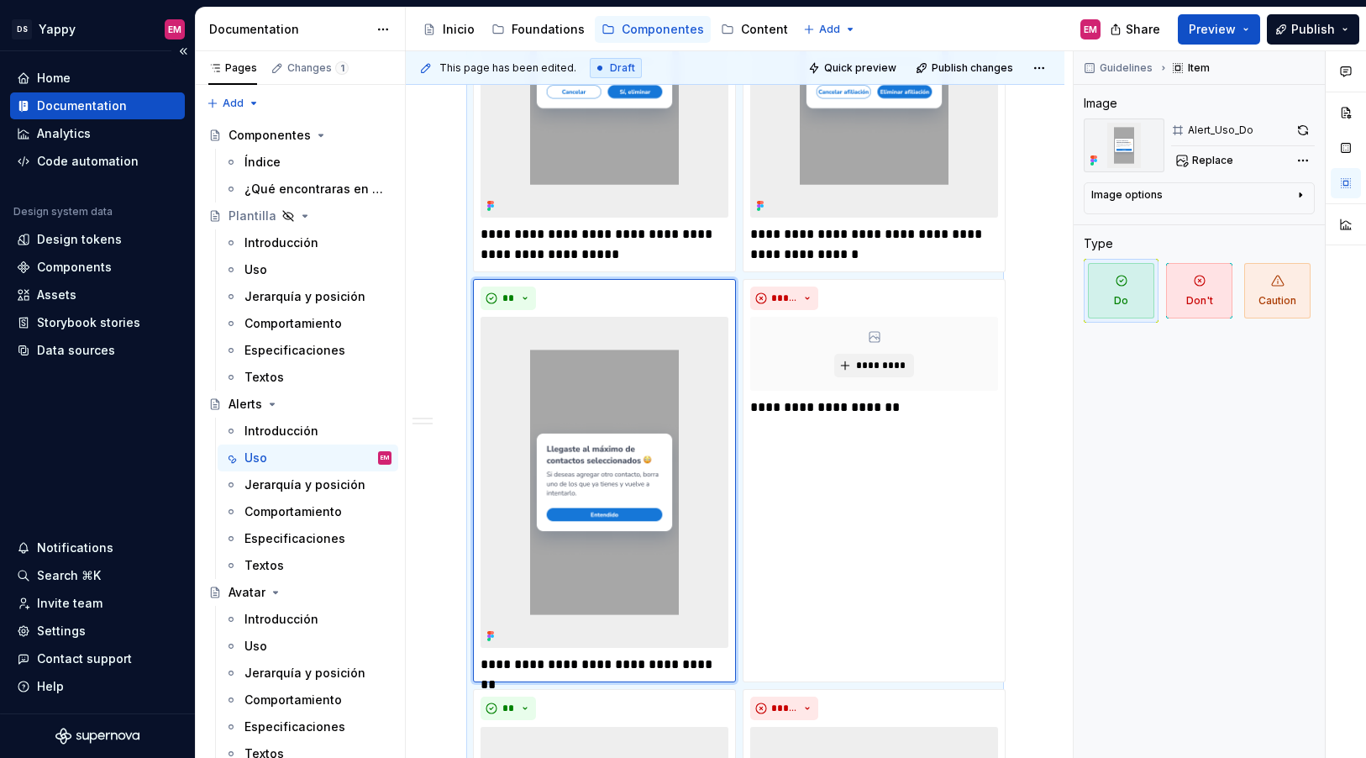
scroll to position [1076, 0]
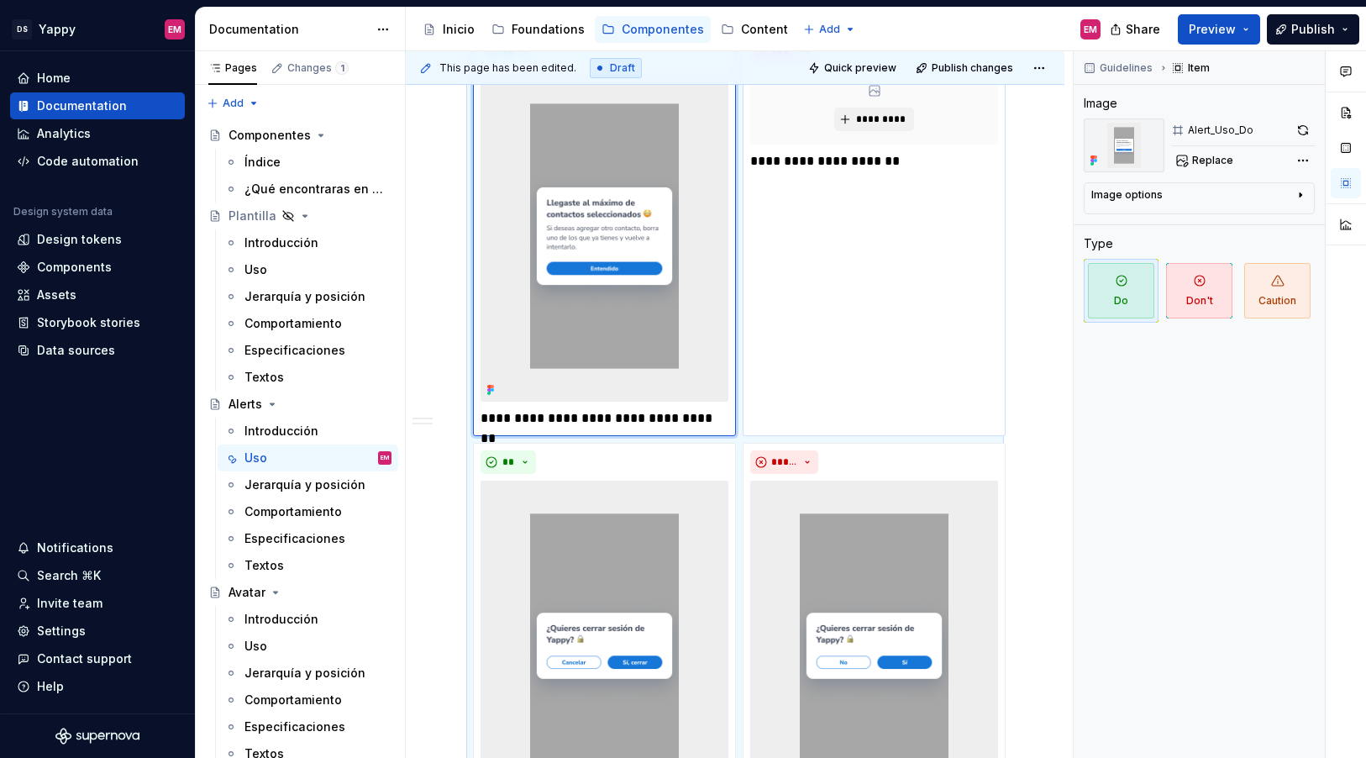
click at [855, 171] on div "**********" at bounding box center [874, 234] width 263 height 403
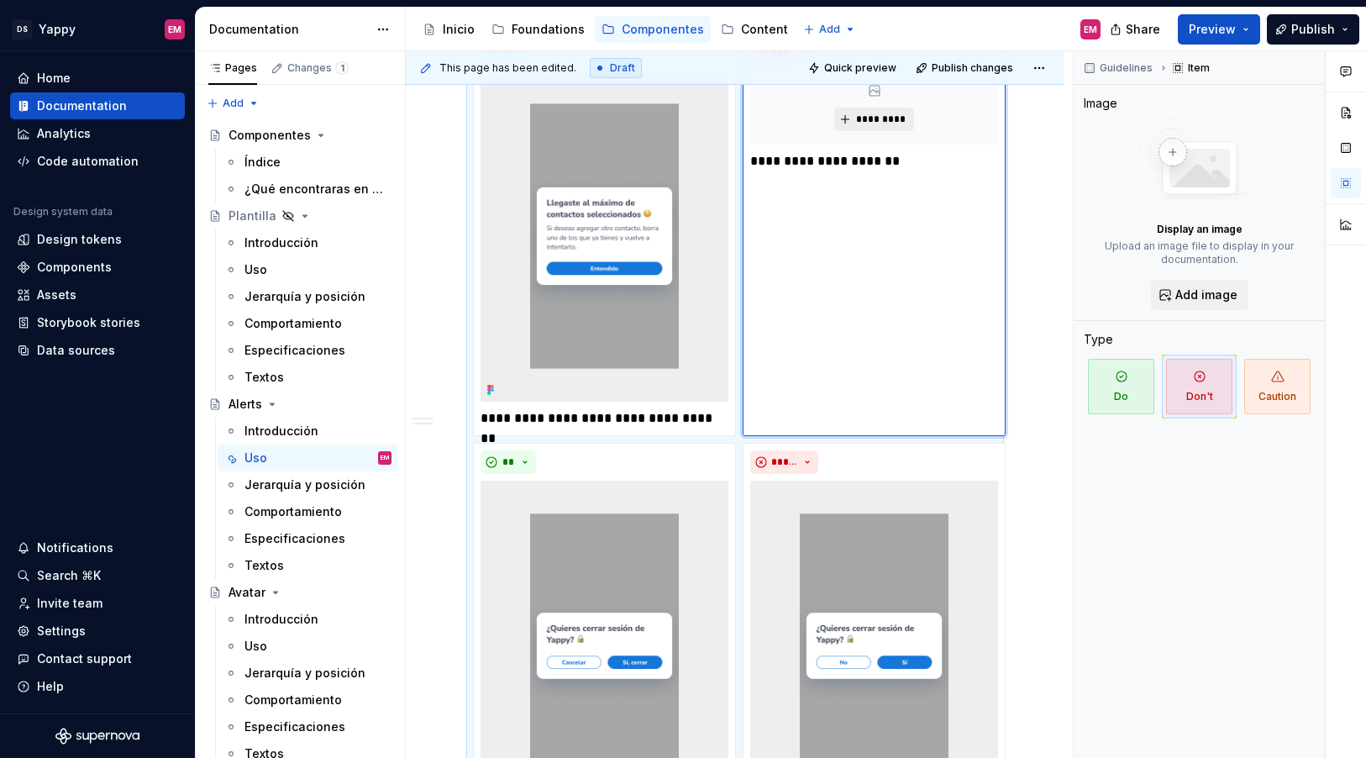
click at [877, 117] on span "*********" at bounding box center [880, 119] width 51 height 13
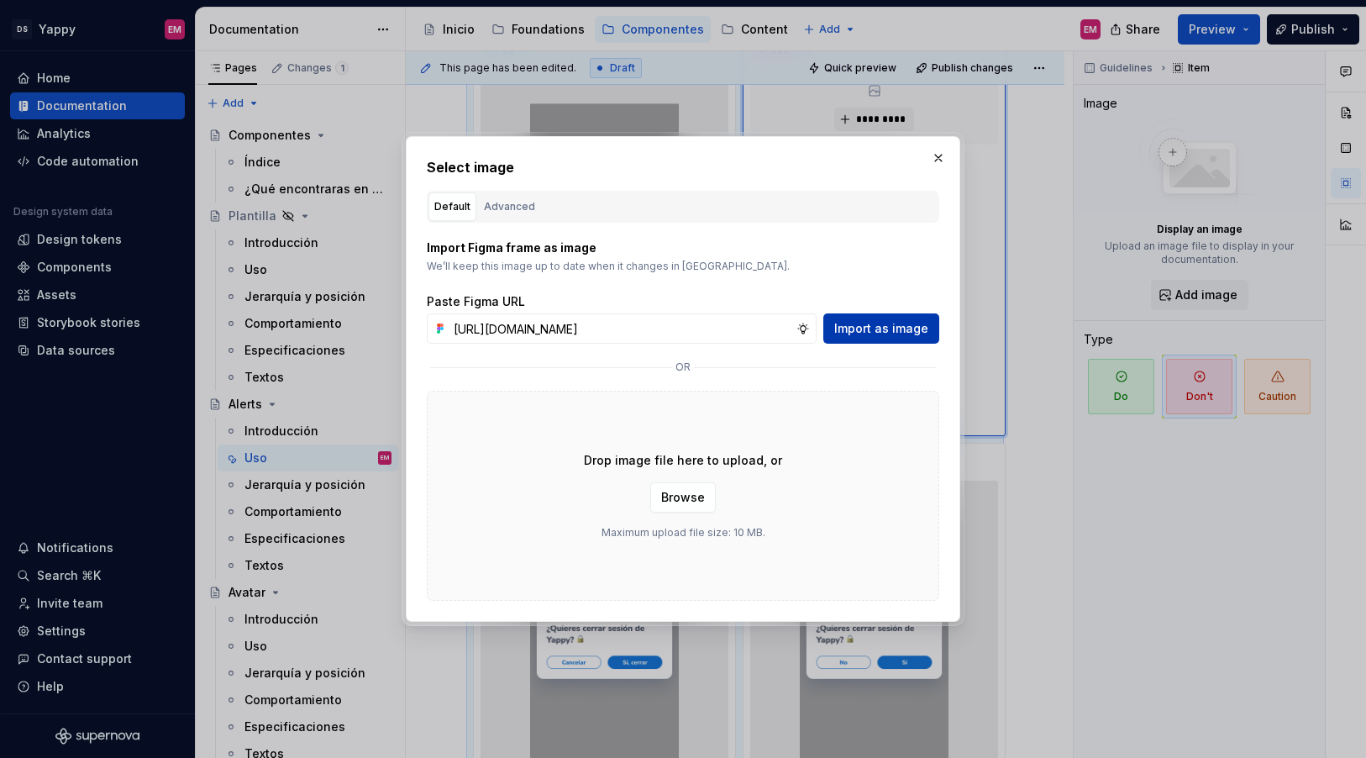
scroll to position [0, 692]
type input "https://www.figma.com/design/ZGz6tS2LEj0QftIQJpQ5hY/%E2%9C%8D%F0%9F%8F%BC-Yappy…"
click at [882, 323] on span "Import as image" at bounding box center [881, 328] width 94 height 17
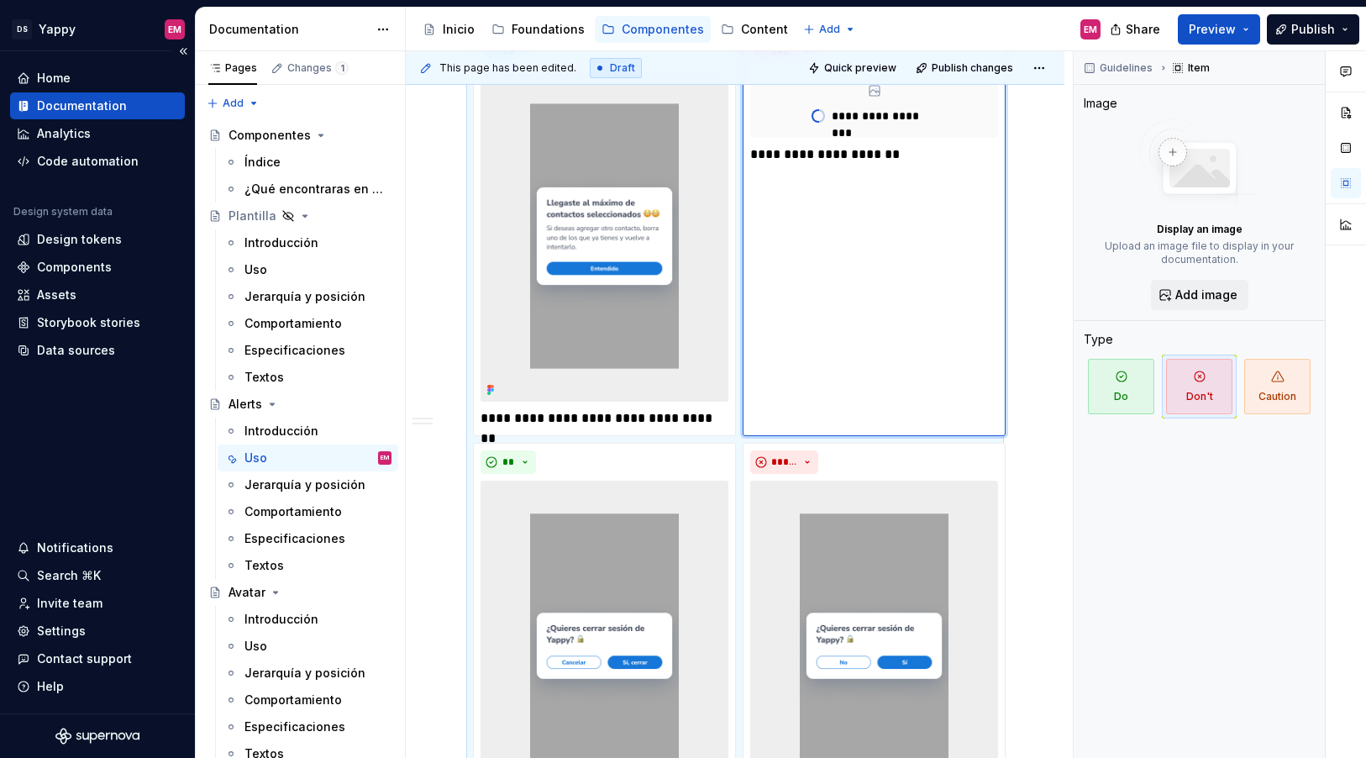
scroll to position [1334, 0]
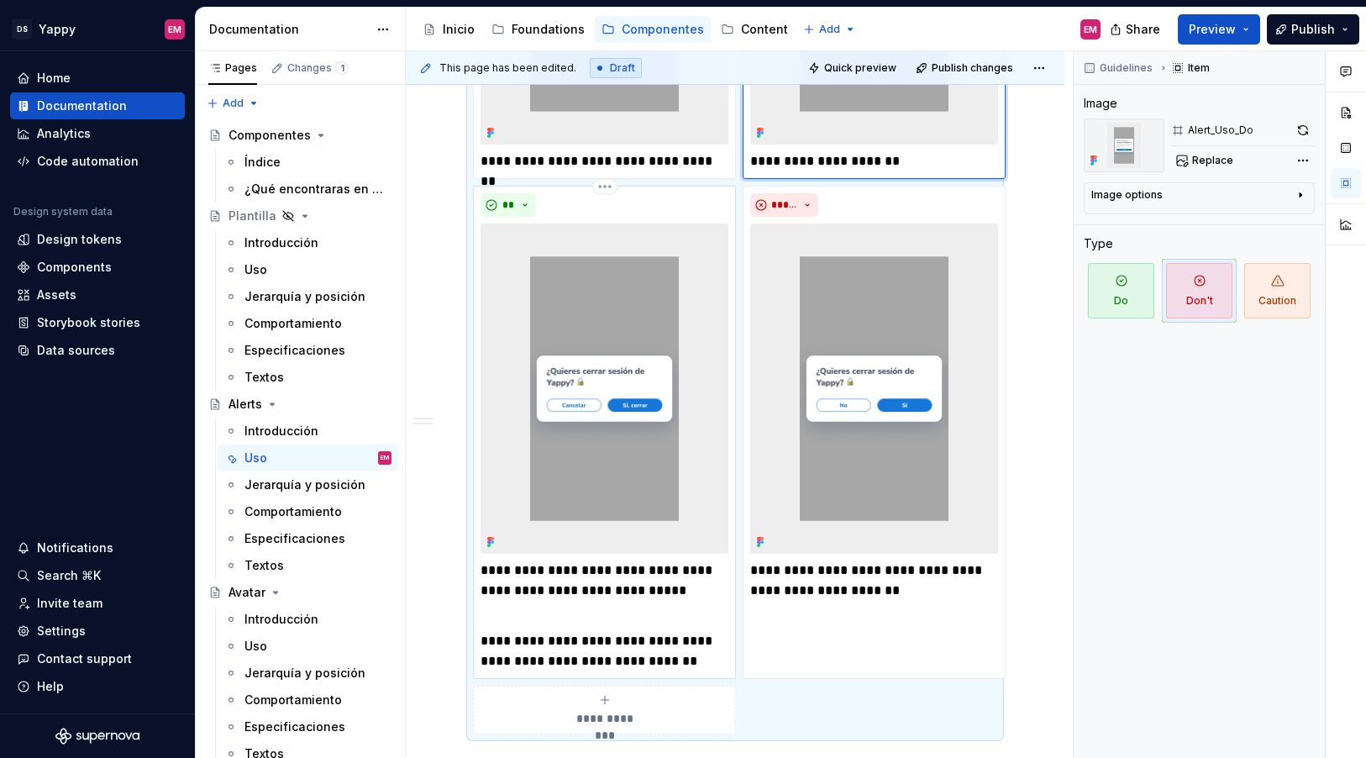
click at [566, 318] on img at bounding box center [605, 389] width 248 height 330
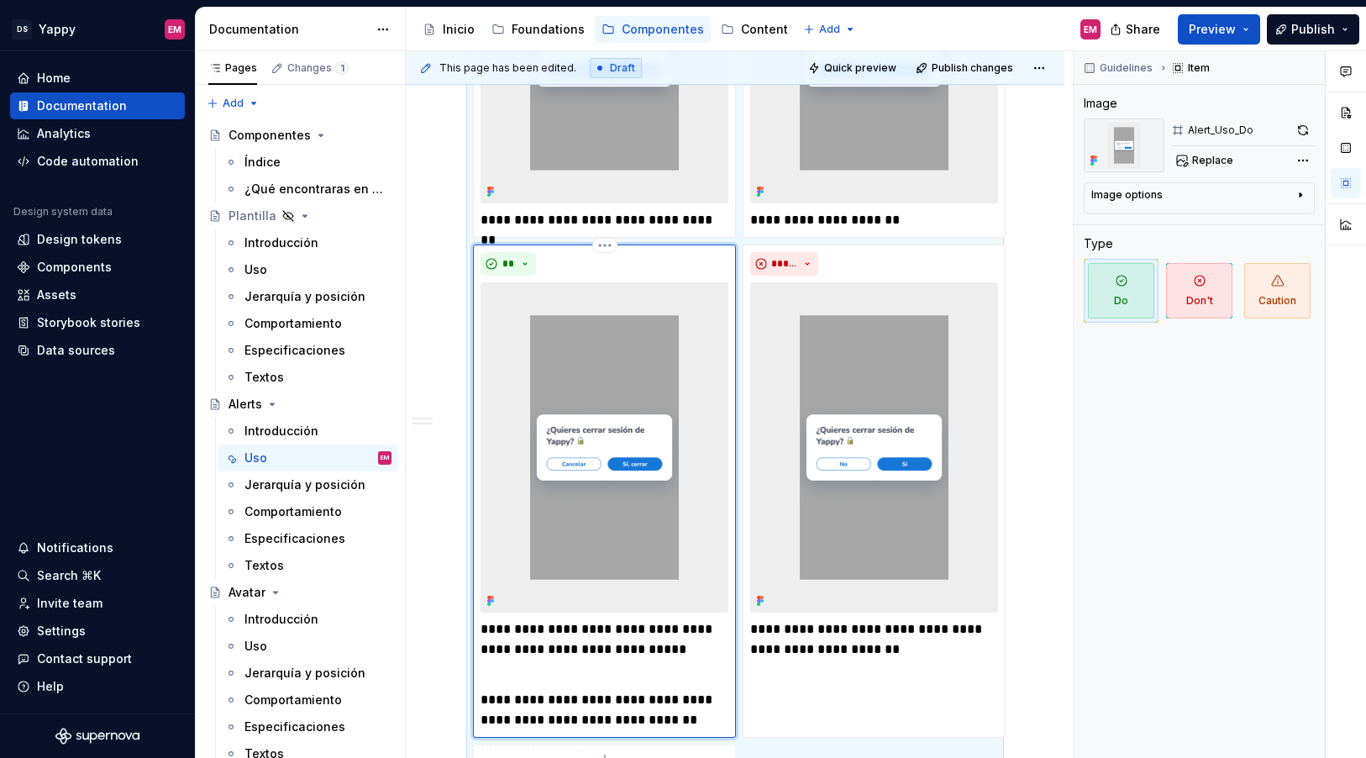
scroll to position [1128, 0]
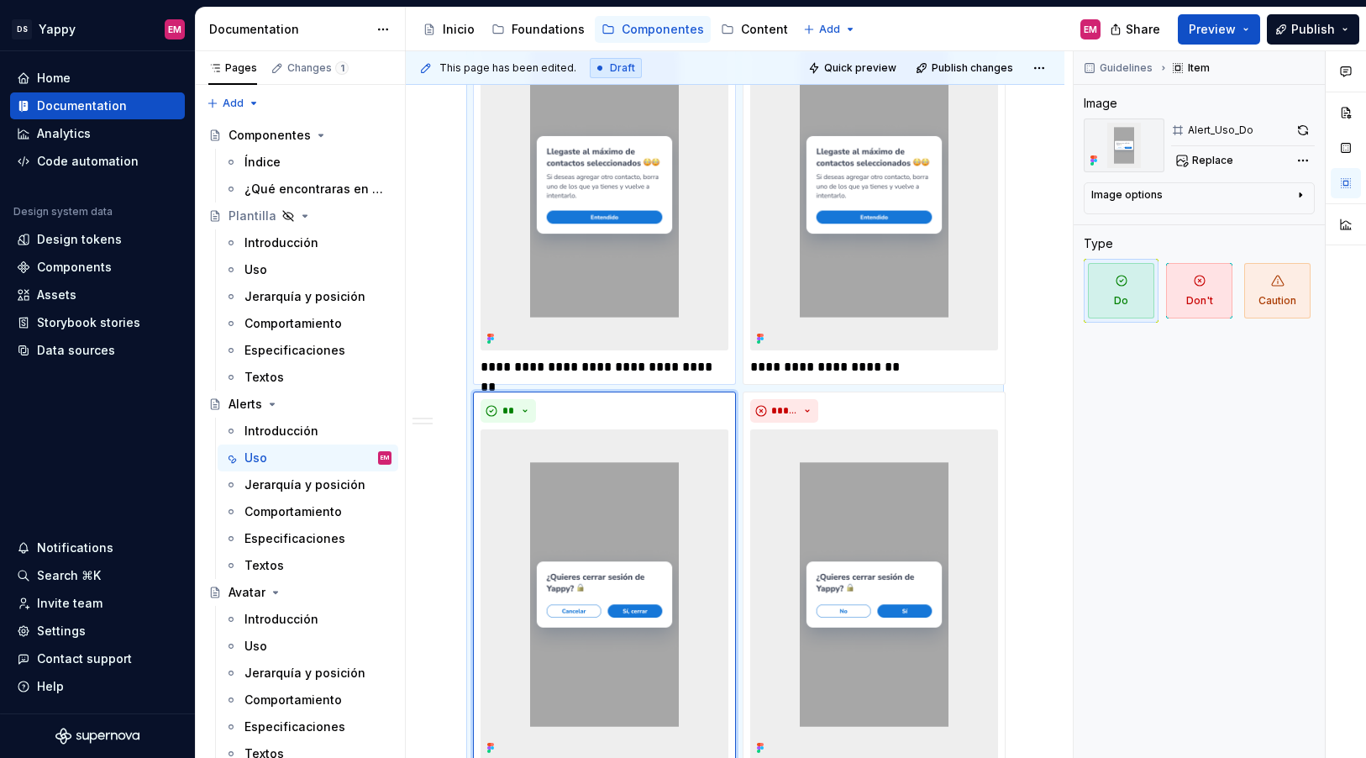
click at [587, 220] on img at bounding box center [605, 184] width 248 height 330
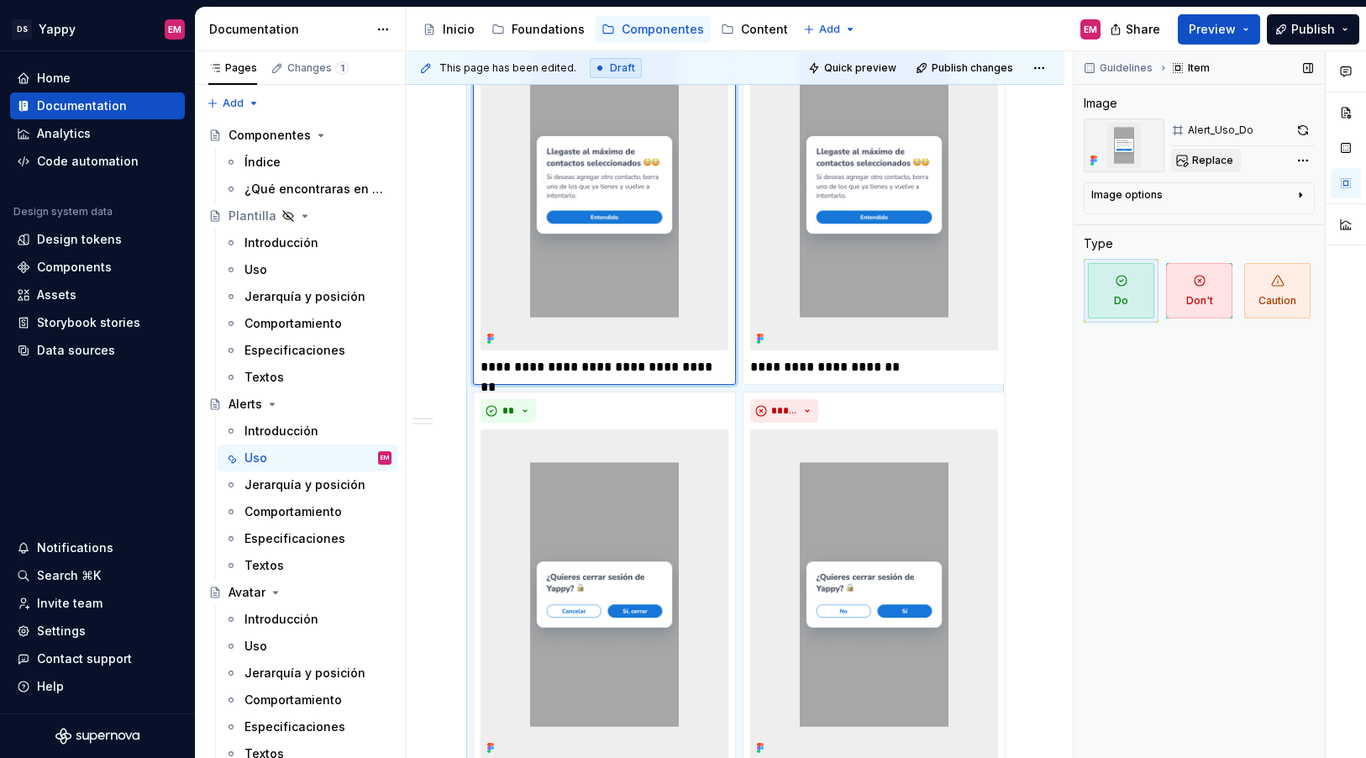
click at [1193, 150] on button "Replace" at bounding box center [1206, 161] width 70 height 24
type textarea "*"
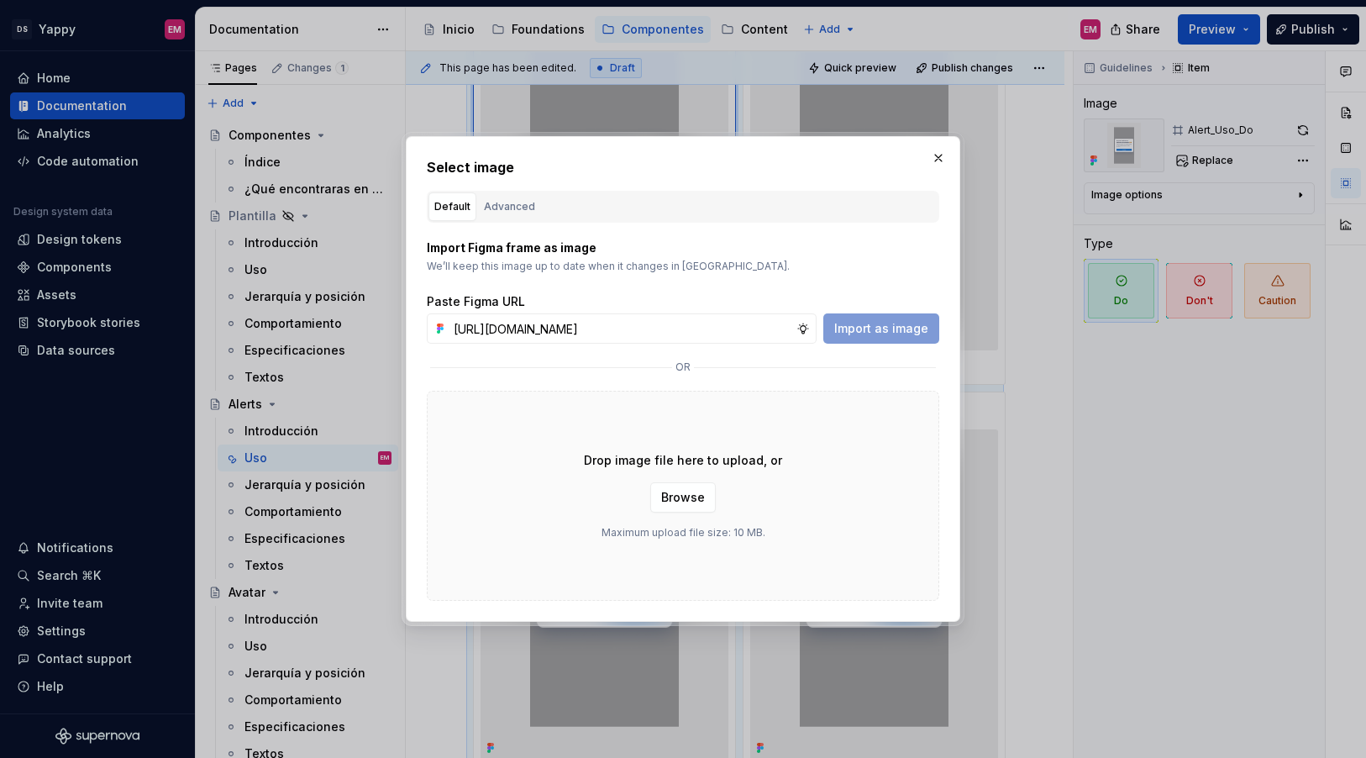
scroll to position [0, 694]
type input "https://www.figma.com/design/ZGz6tS2LEj0QftIQJpQ5hY/%E2%9C%8D%F0%9F%8F%BC-Yappy…"
click at [885, 334] on span "Import as image" at bounding box center [881, 328] width 94 height 17
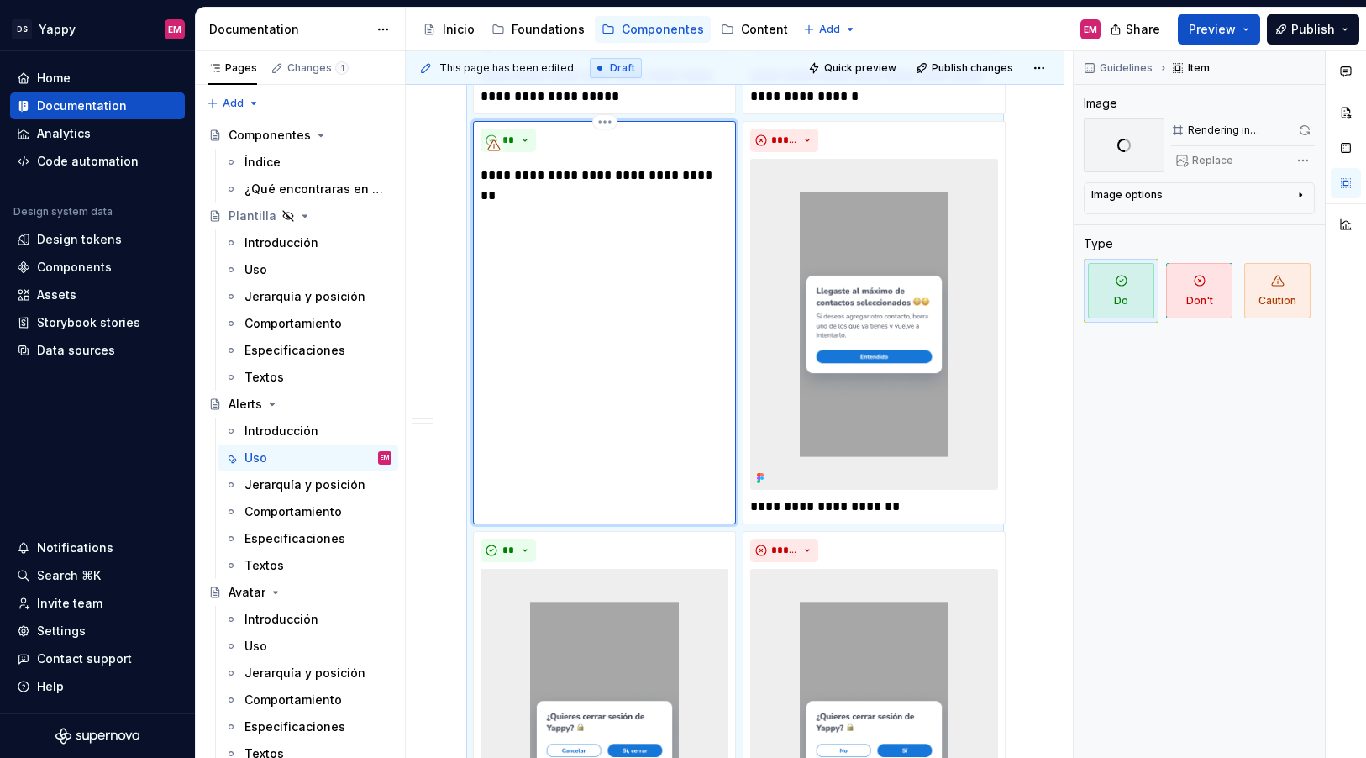
scroll to position [812, 0]
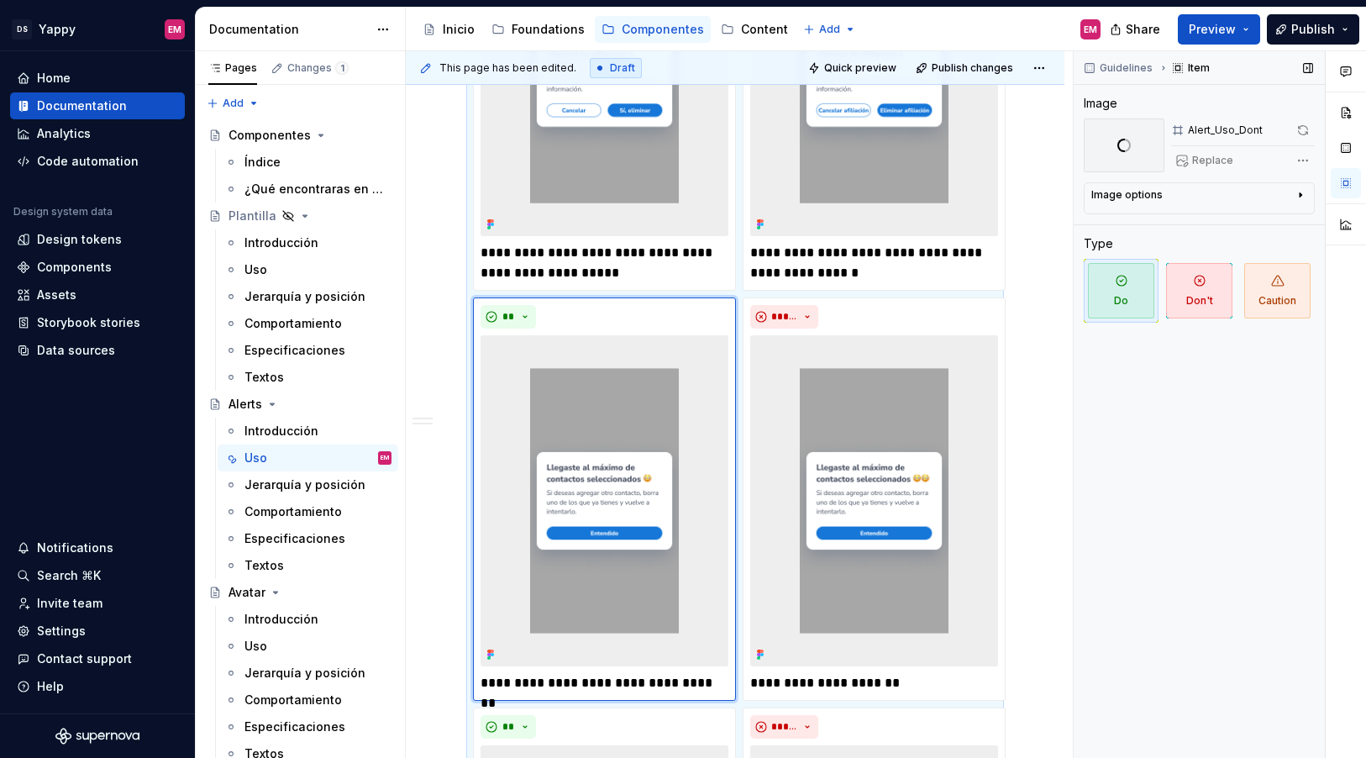
click at [1124, 526] on div "Guidelines Item Image Alert_Uso_Dont Replace Image options Alignment Caption Ty…" at bounding box center [1199, 405] width 251 height 708
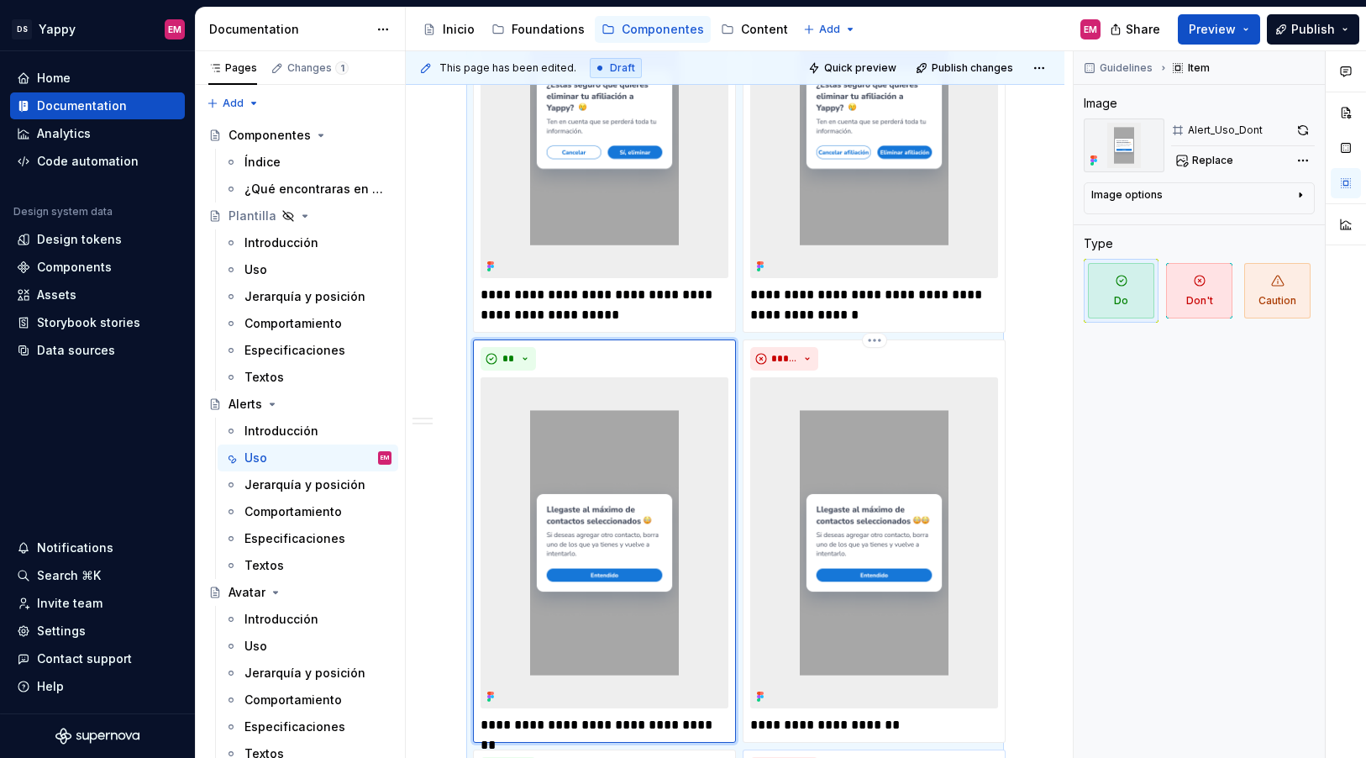
scroll to position [842, 0]
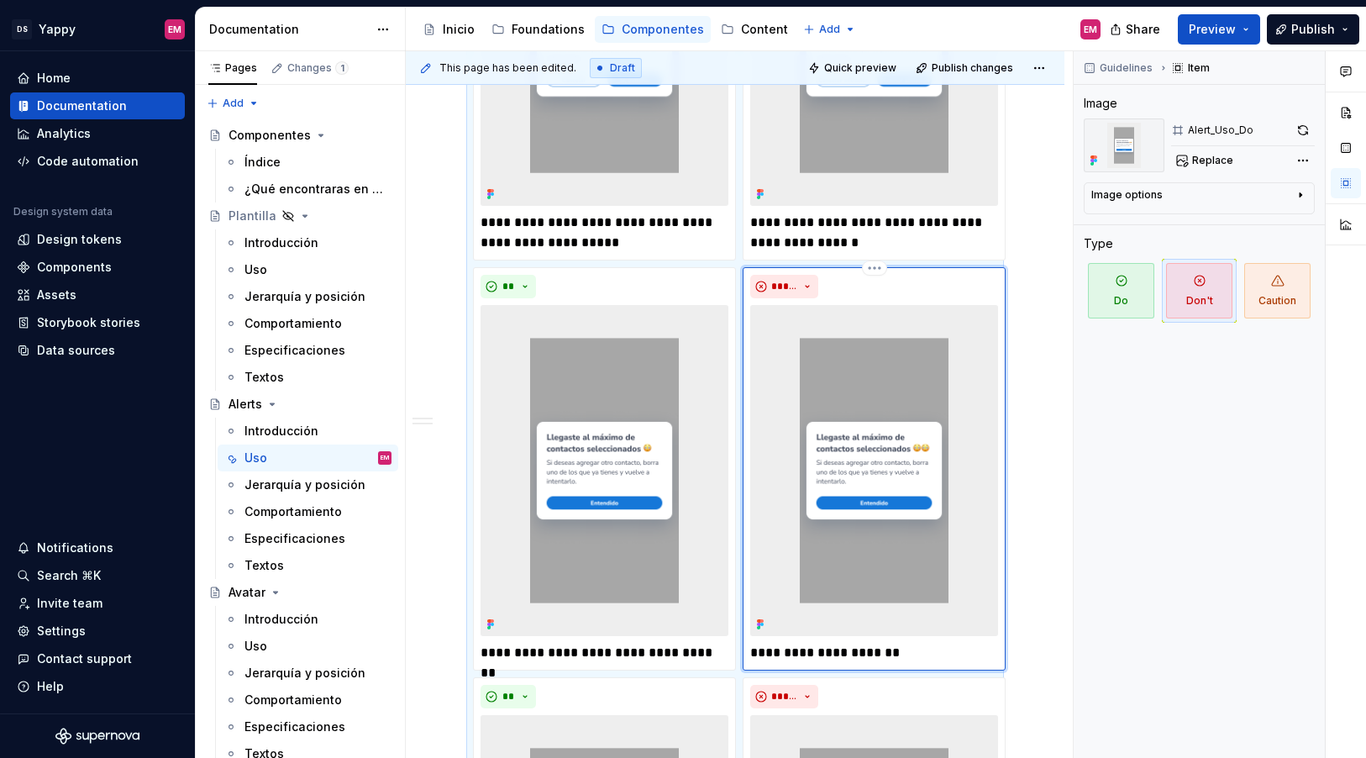
click at [906, 413] on img at bounding box center [874, 470] width 248 height 330
click at [1135, 429] on div "Guidelines Item Image Alert_Uso_Do Replace Image options Alignment Caption Type…" at bounding box center [1199, 405] width 251 height 708
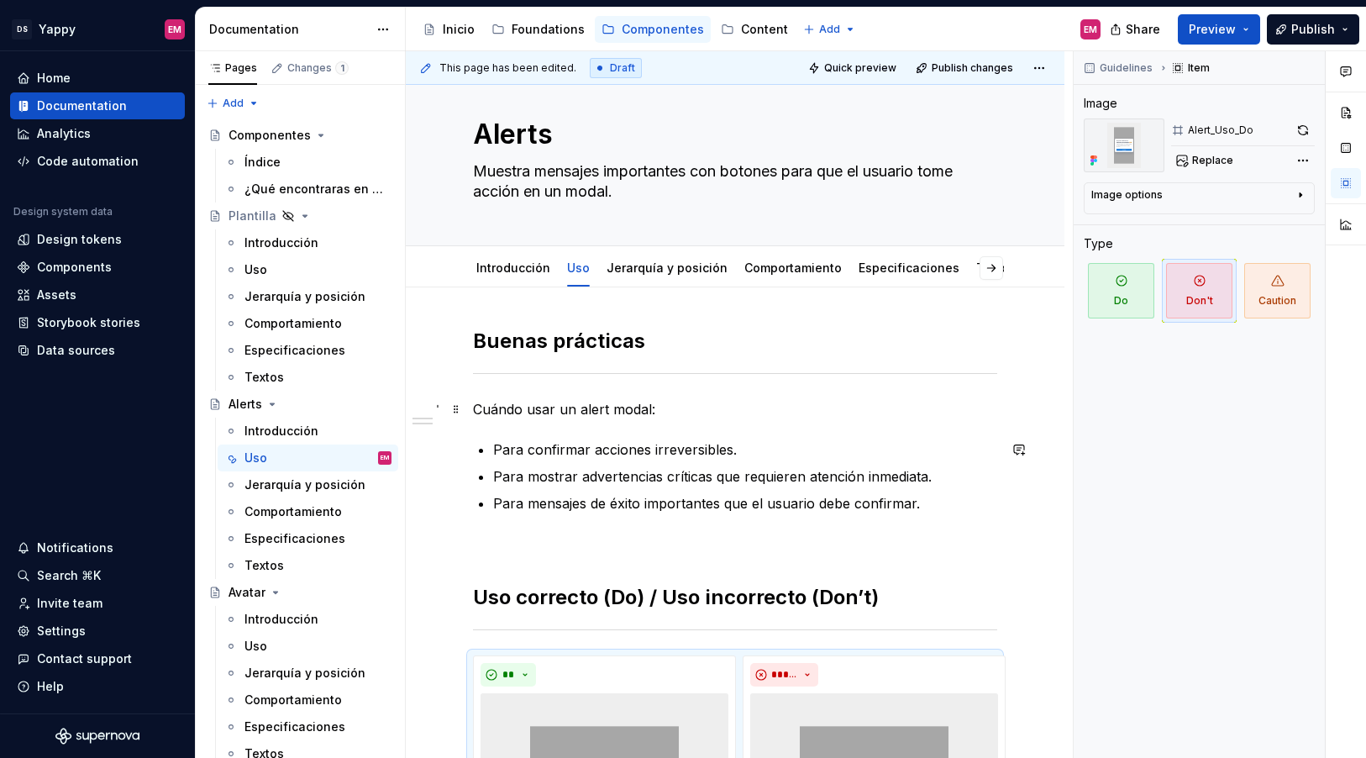
scroll to position [0, 0]
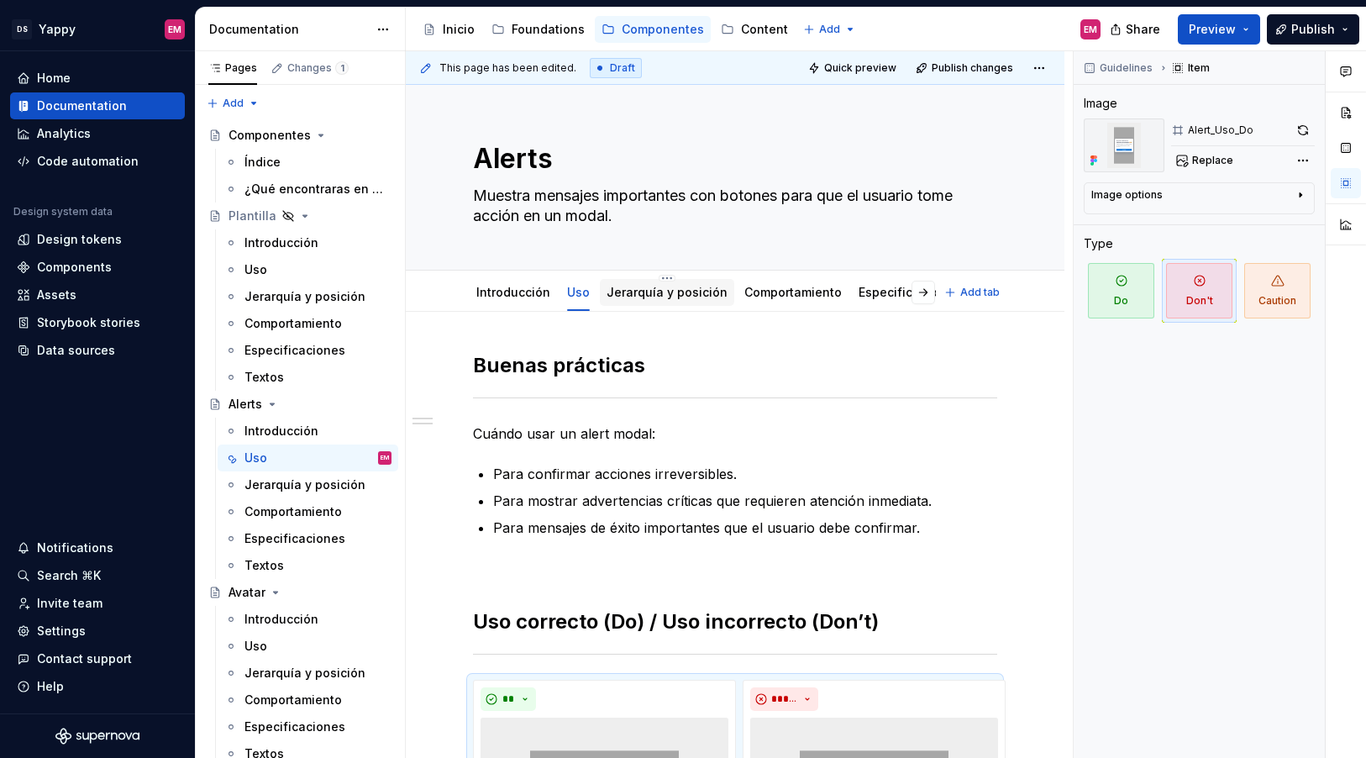
click at [655, 292] on link "Jerarquía y posición" at bounding box center [667, 292] width 121 height 14
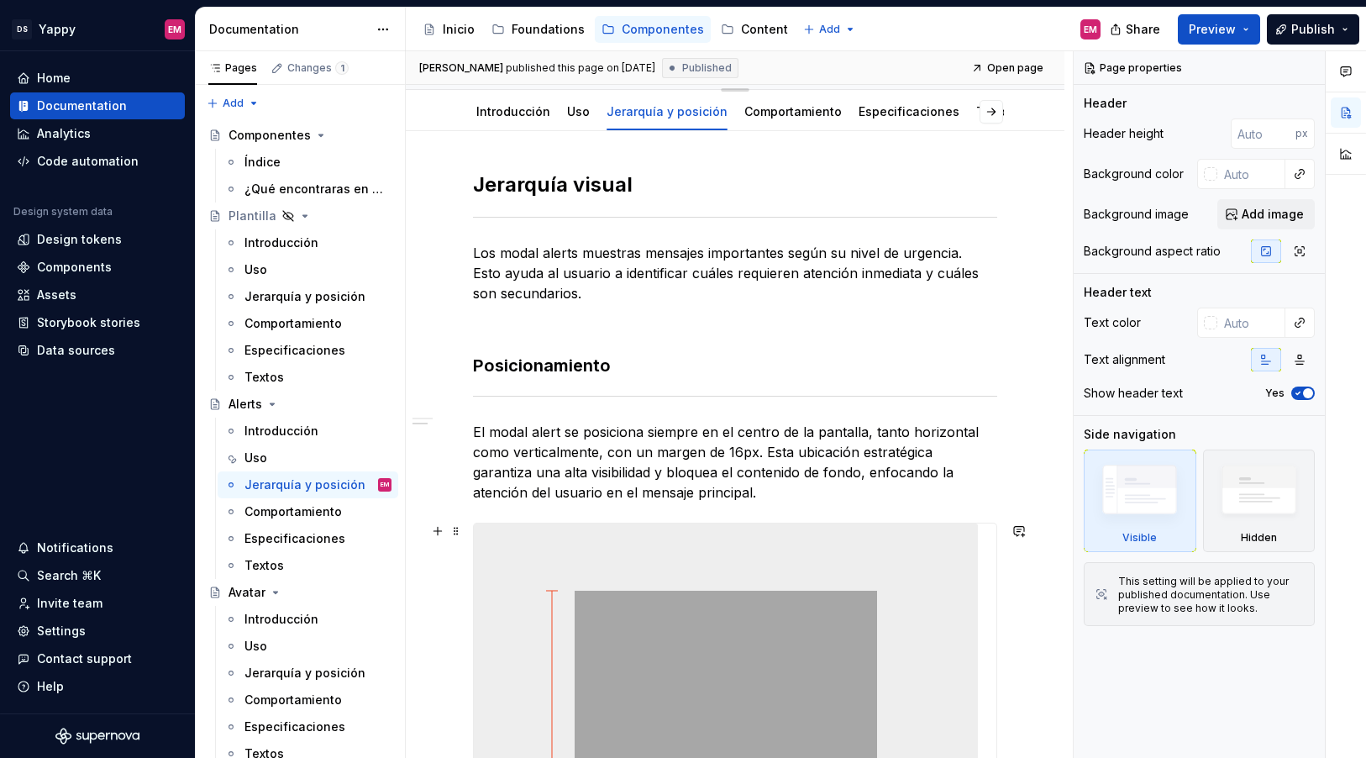
scroll to position [24, 0]
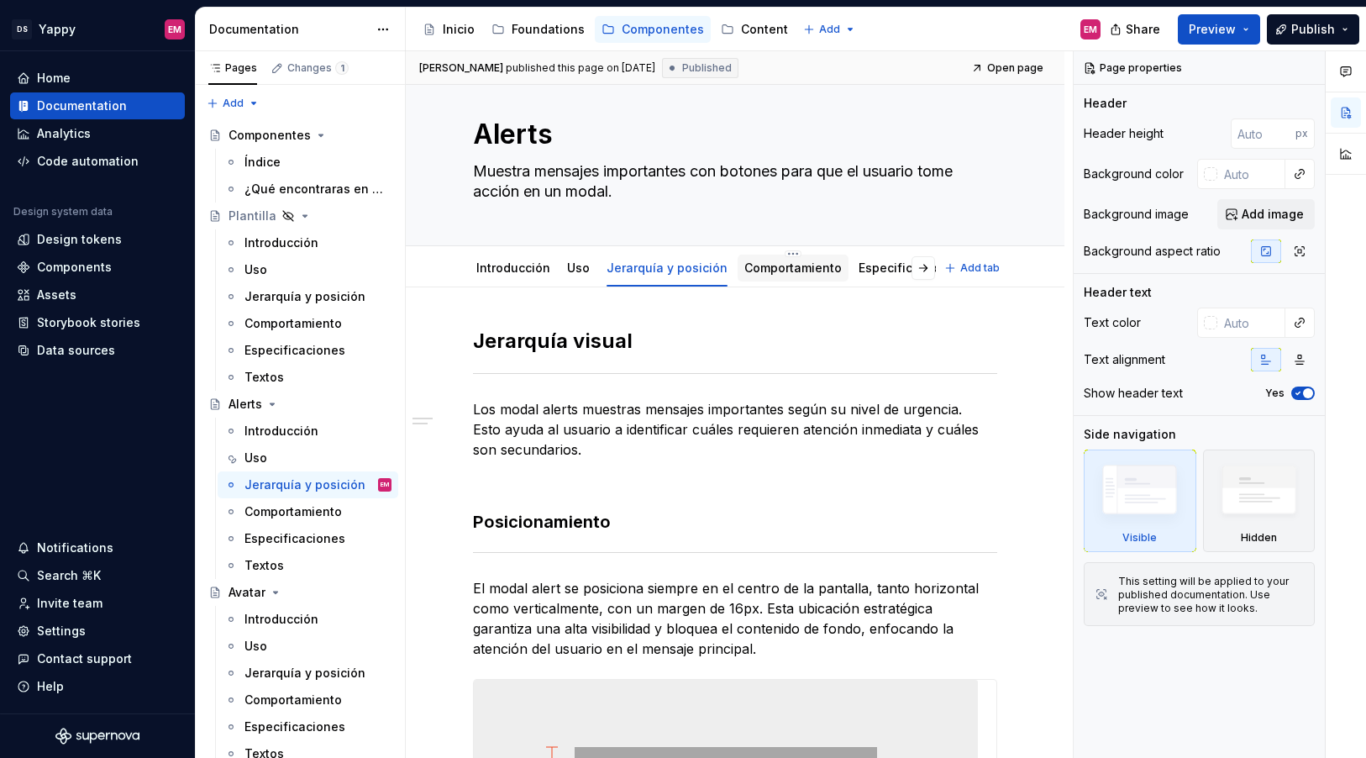
click at [754, 263] on link "Comportamiento" at bounding box center [793, 268] width 97 height 14
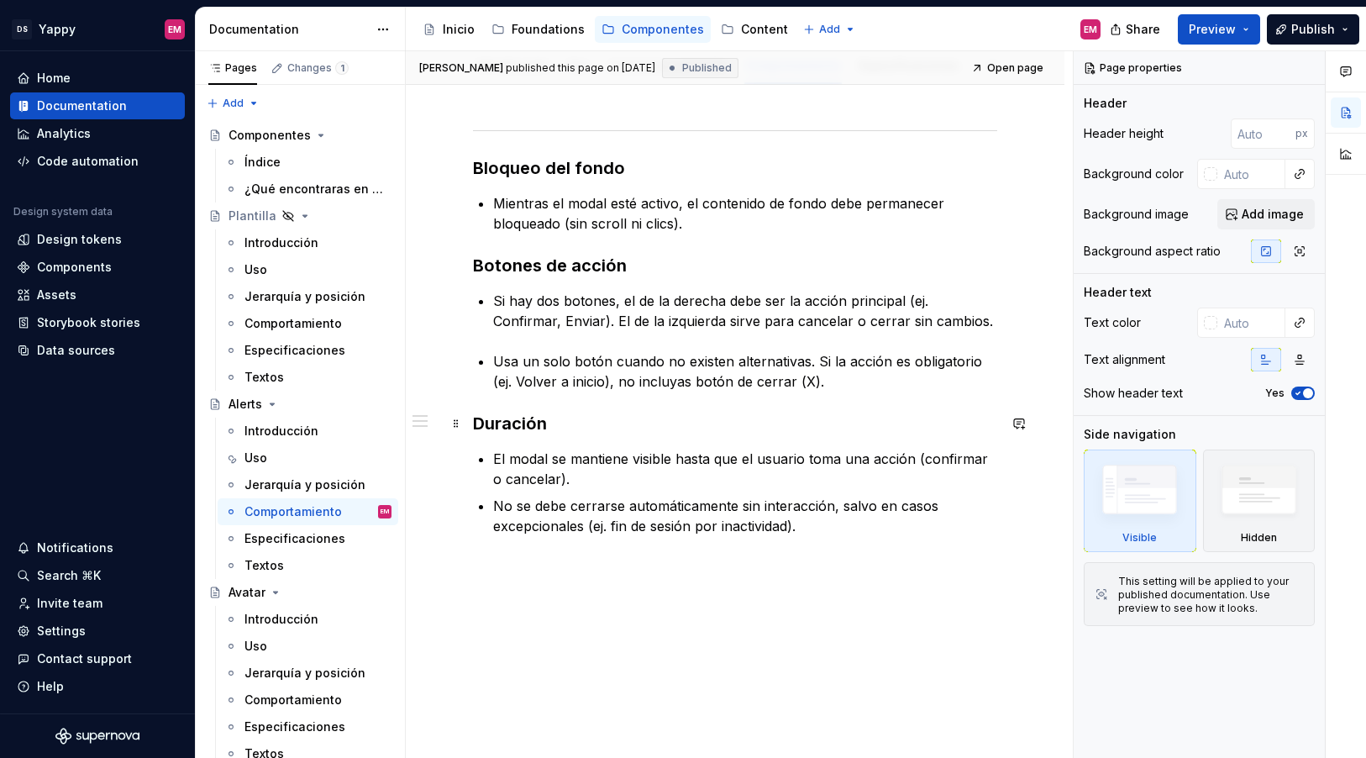
scroll to position [251, 0]
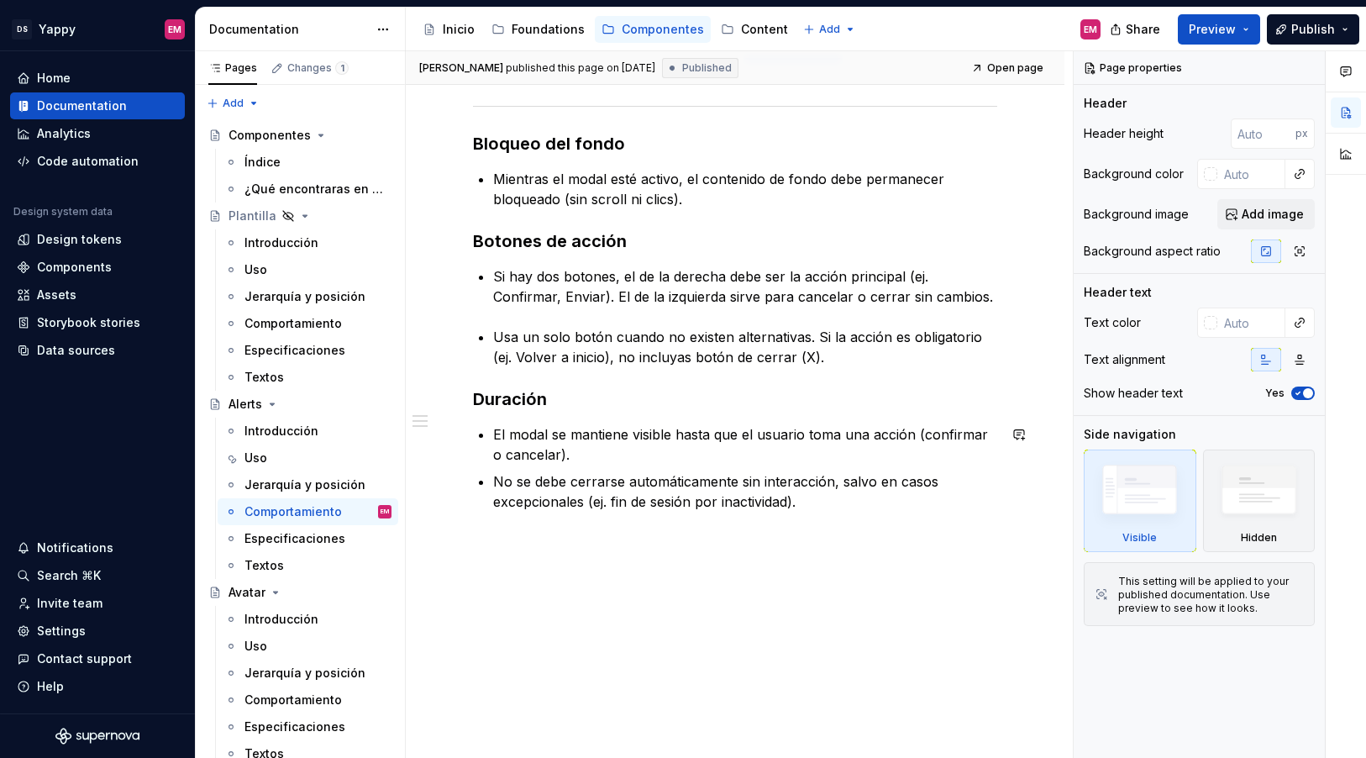
click at [526, 610] on div "Bloqueo del fondo Mientras el modal esté activo, el contenido de fondo debe per…" at bounding box center [735, 410] width 659 height 699
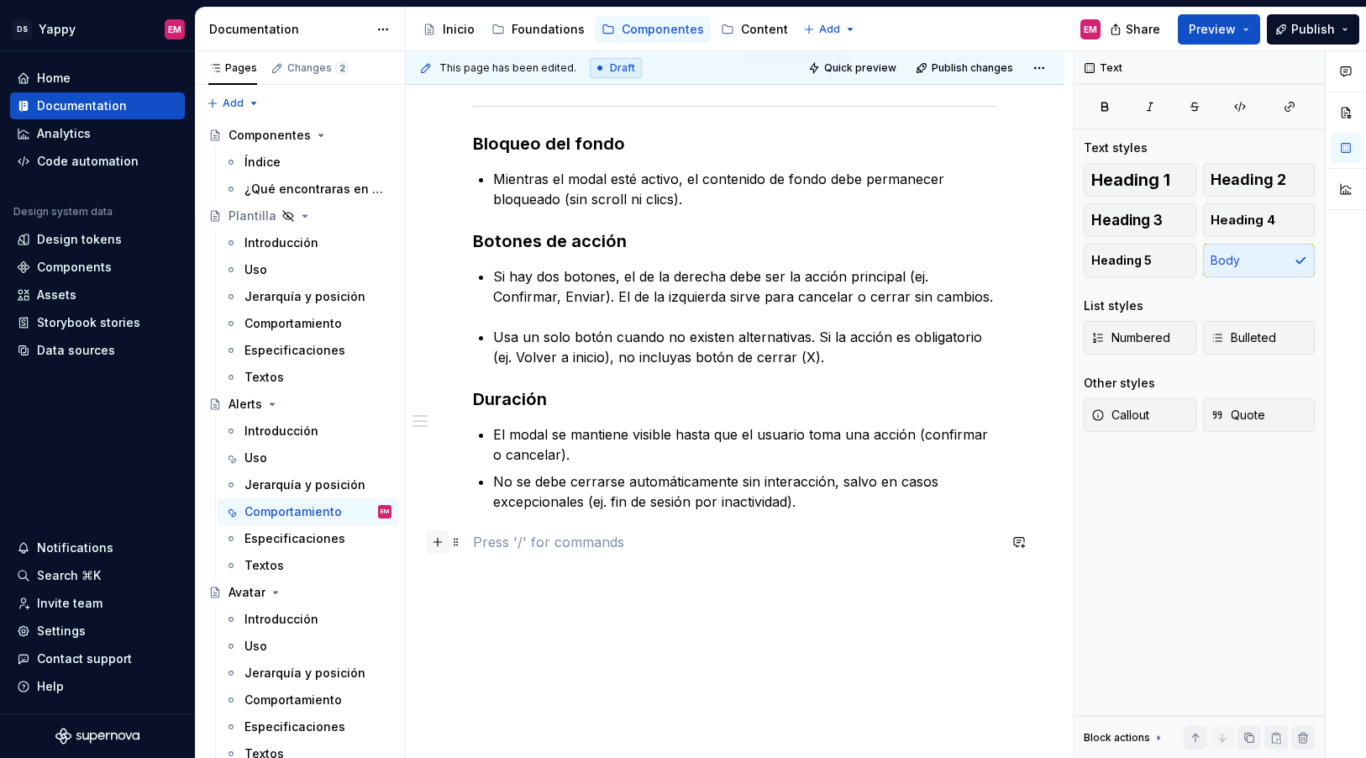
click at [440, 542] on button "button" at bounding box center [438, 542] width 24 height 24
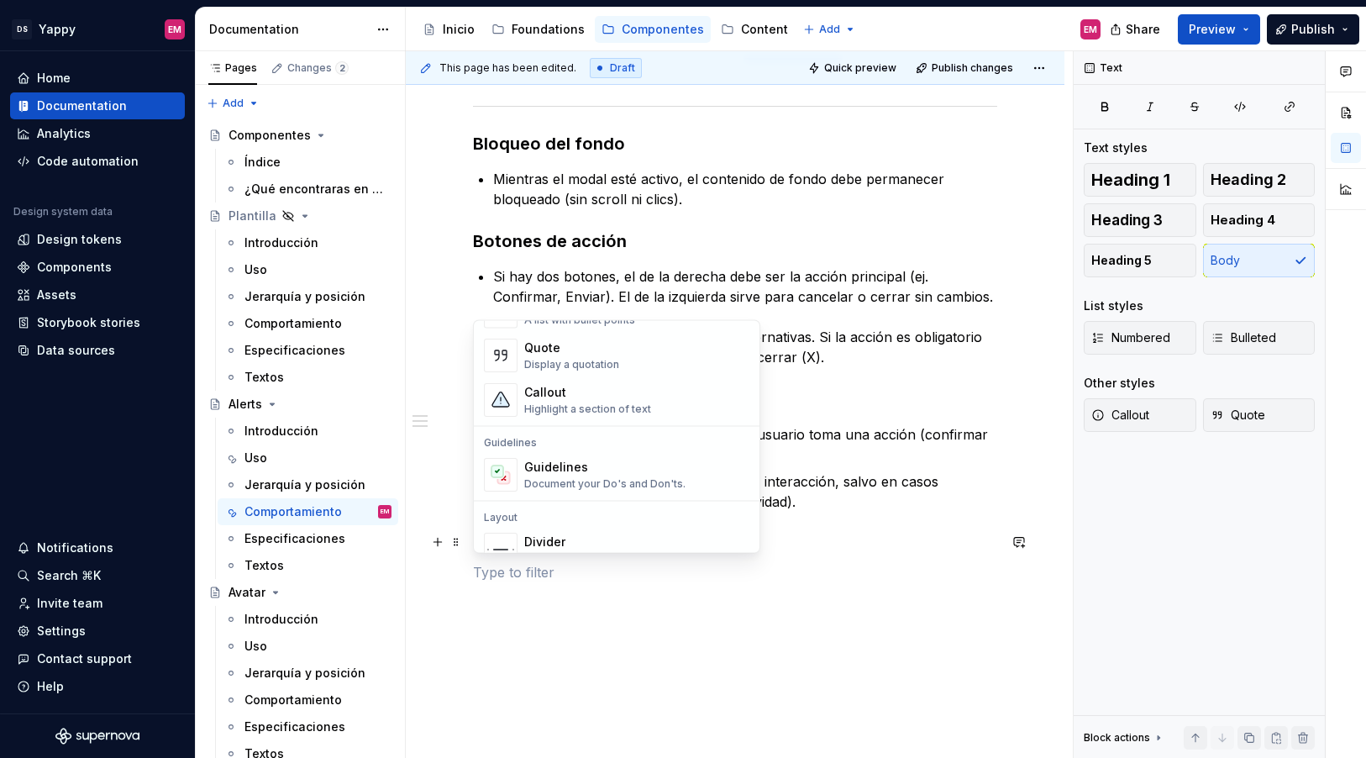
scroll to position [346, 0]
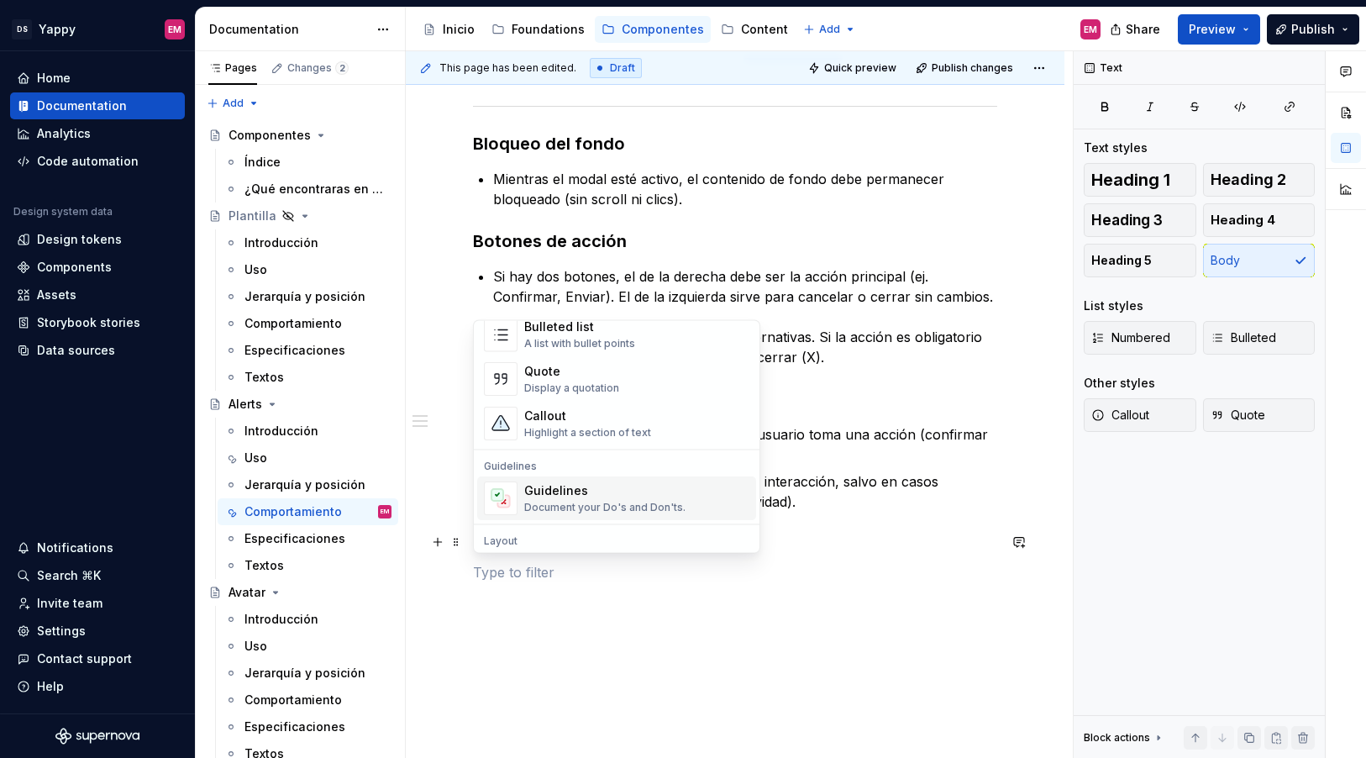
click at [576, 495] on div "Guidelines" at bounding box center [604, 491] width 161 height 17
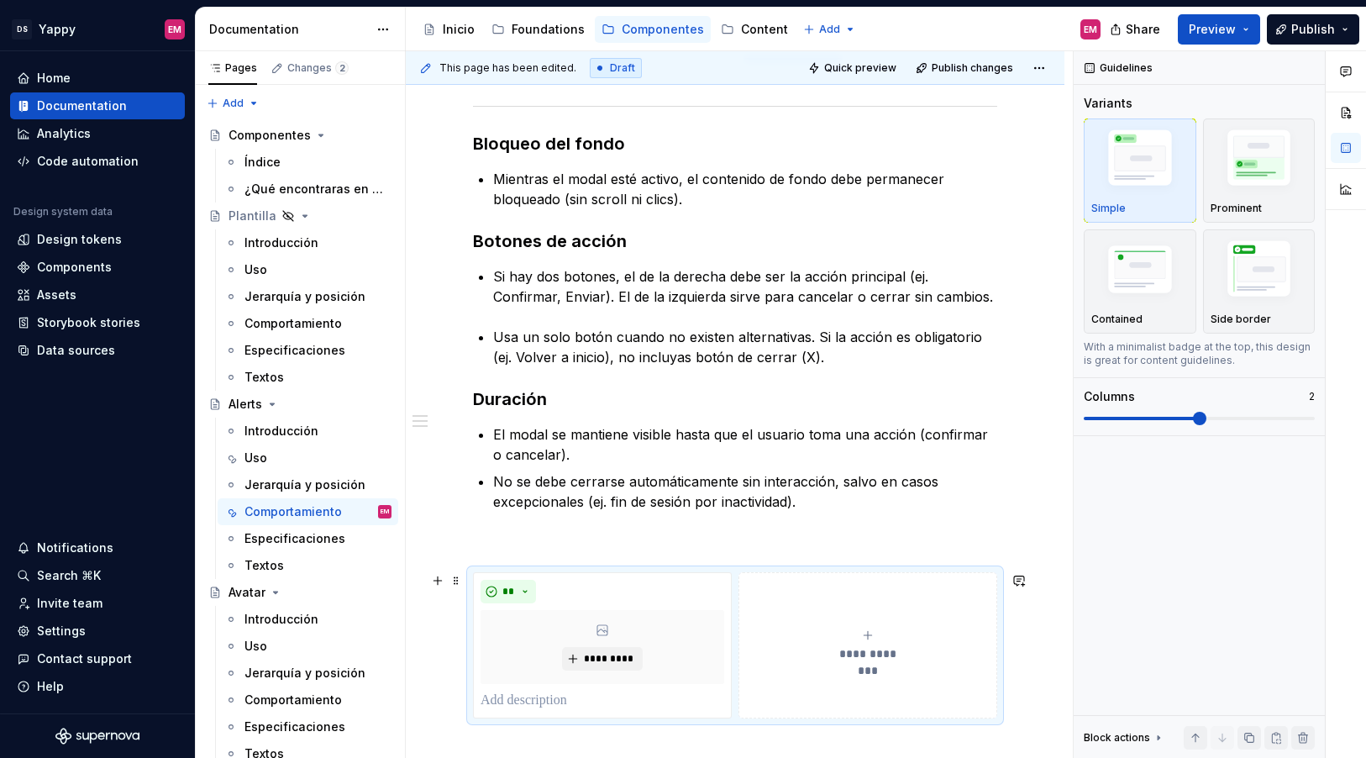
click at [828, 586] on button "**********" at bounding box center [868, 645] width 259 height 146
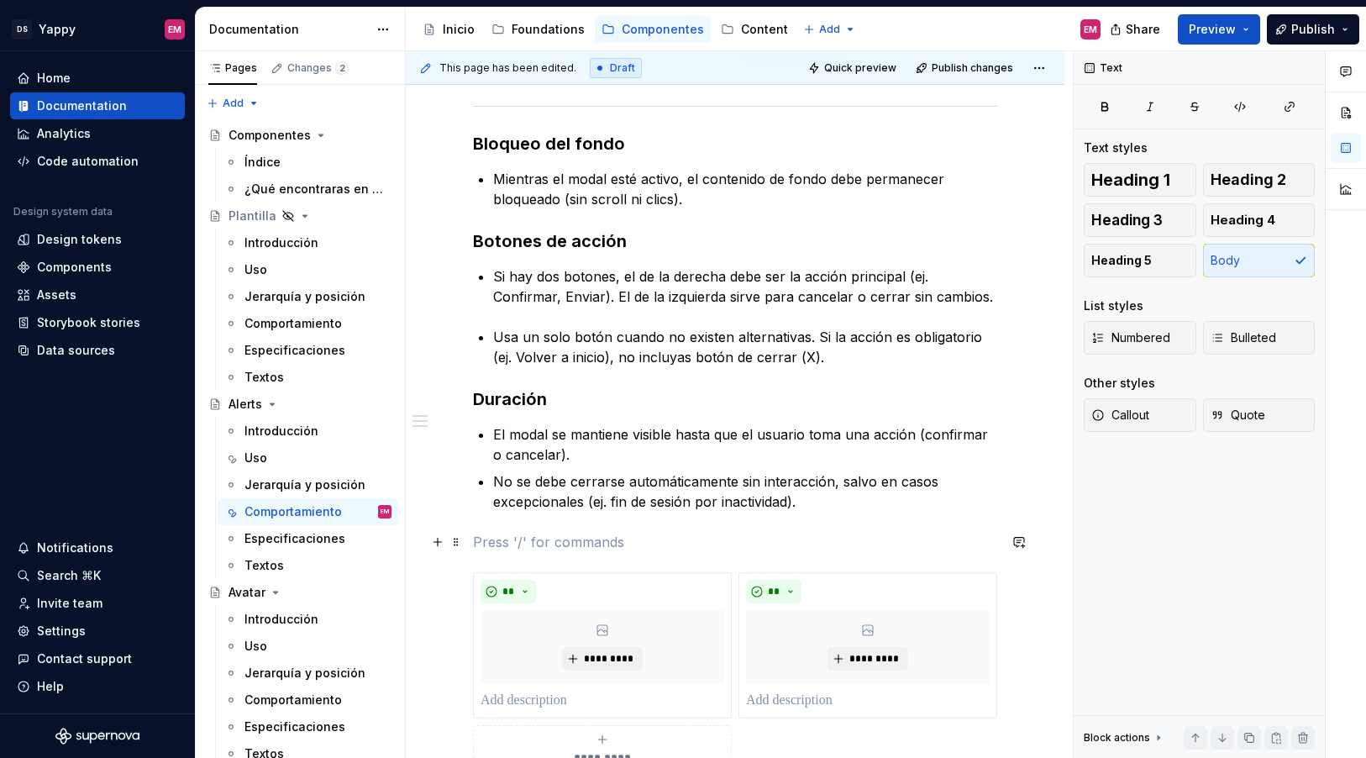
click at [885, 532] on p at bounding box center [735, 542] width 524 height 20
click at [1310, 41] on button "Publish" at bounding box center [1313, 29] width 92 height 30
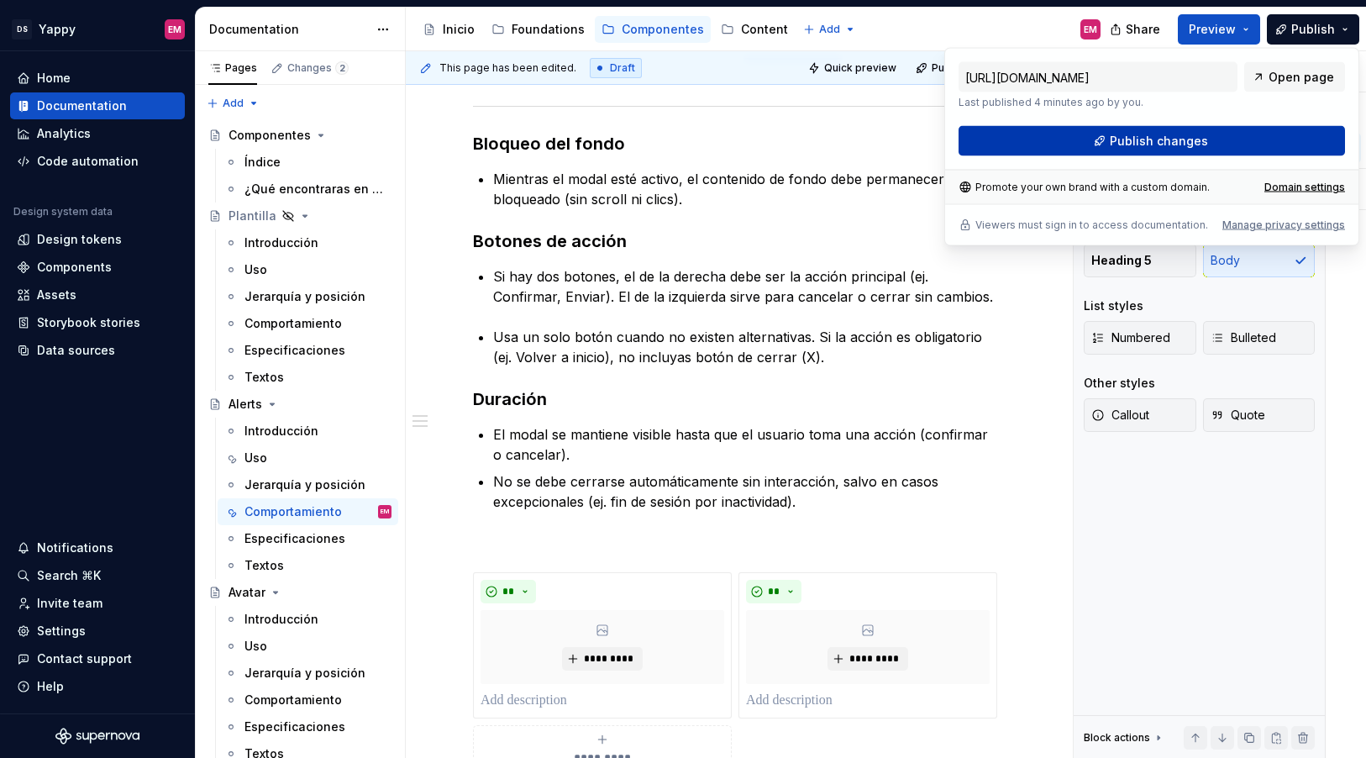
click at [1089, 150] on button "Publish changes" at bounding box center [1152, 141] width 387 height 30
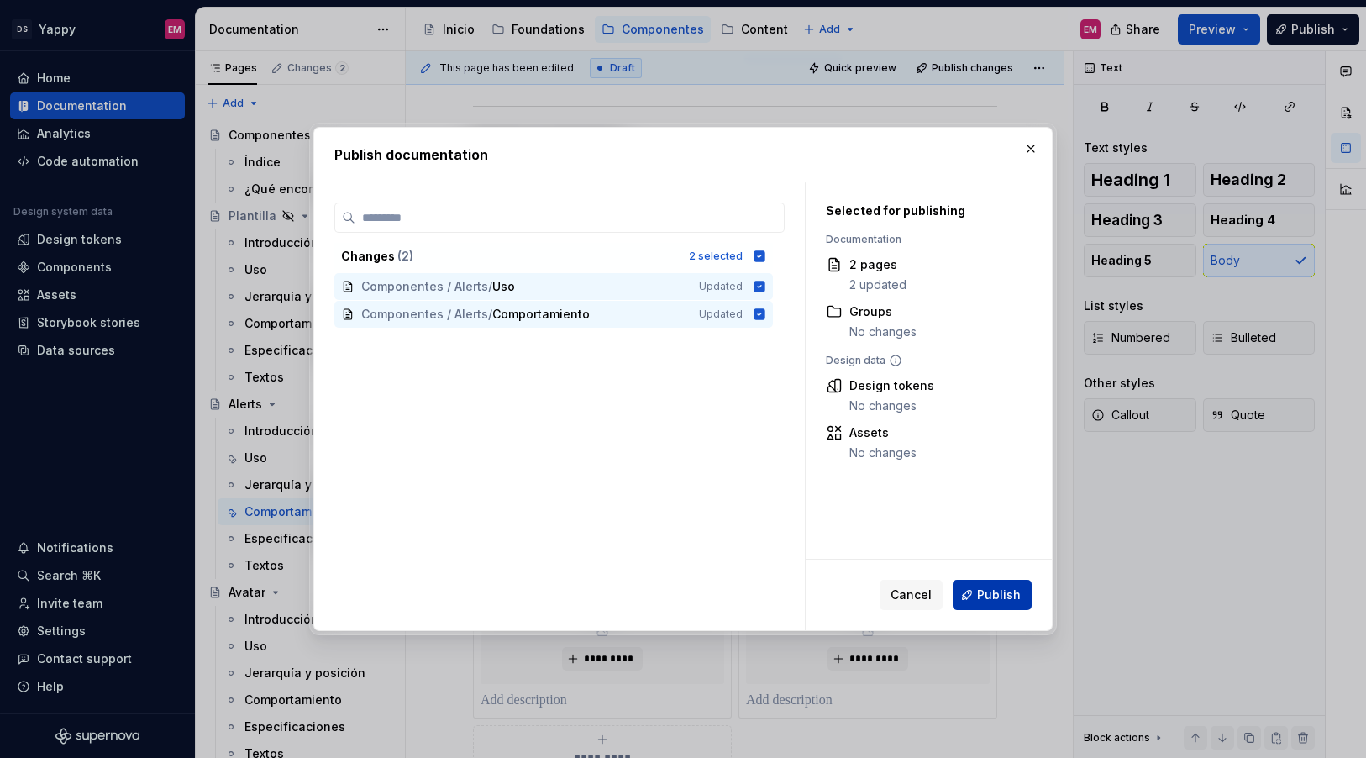
click at [973, 598] on button "Publish" at bounding box center [992, 595] width 79 height 30
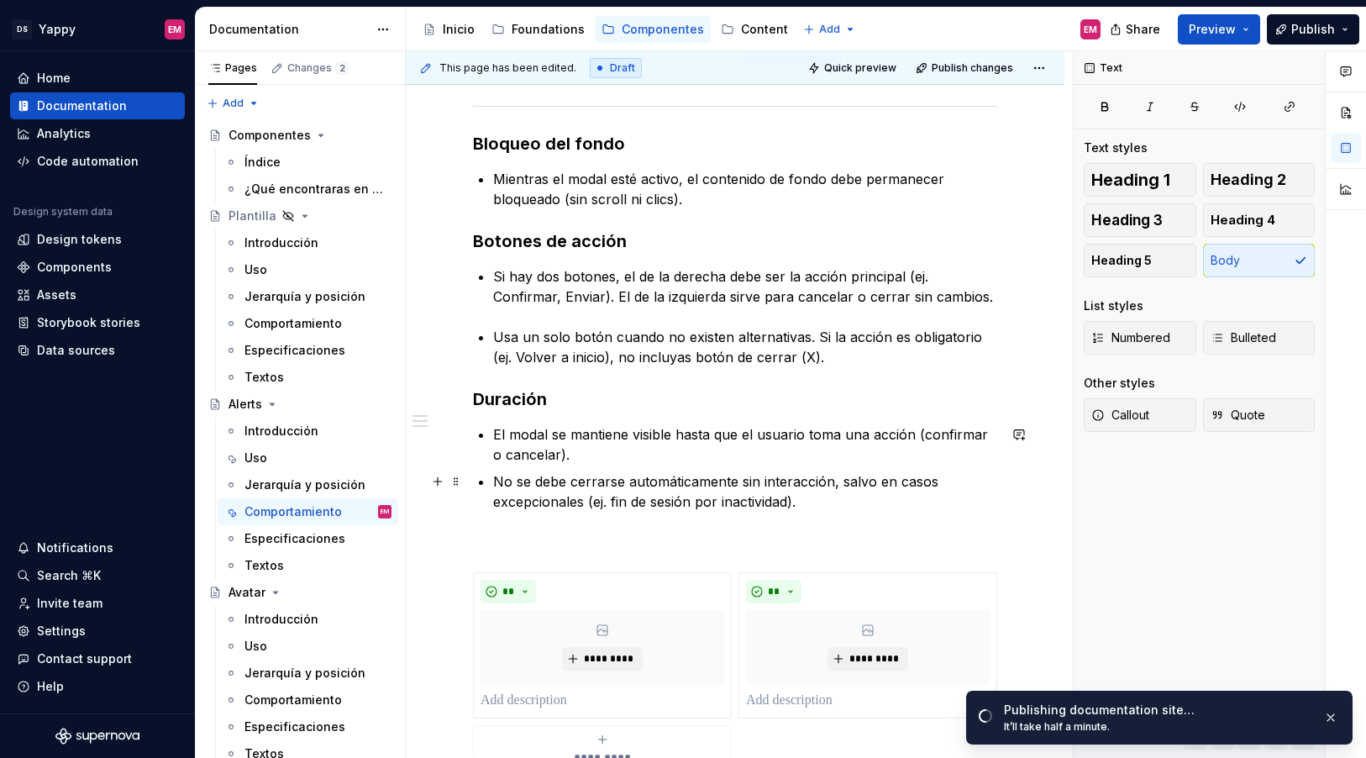
scroll to position [461, 0]
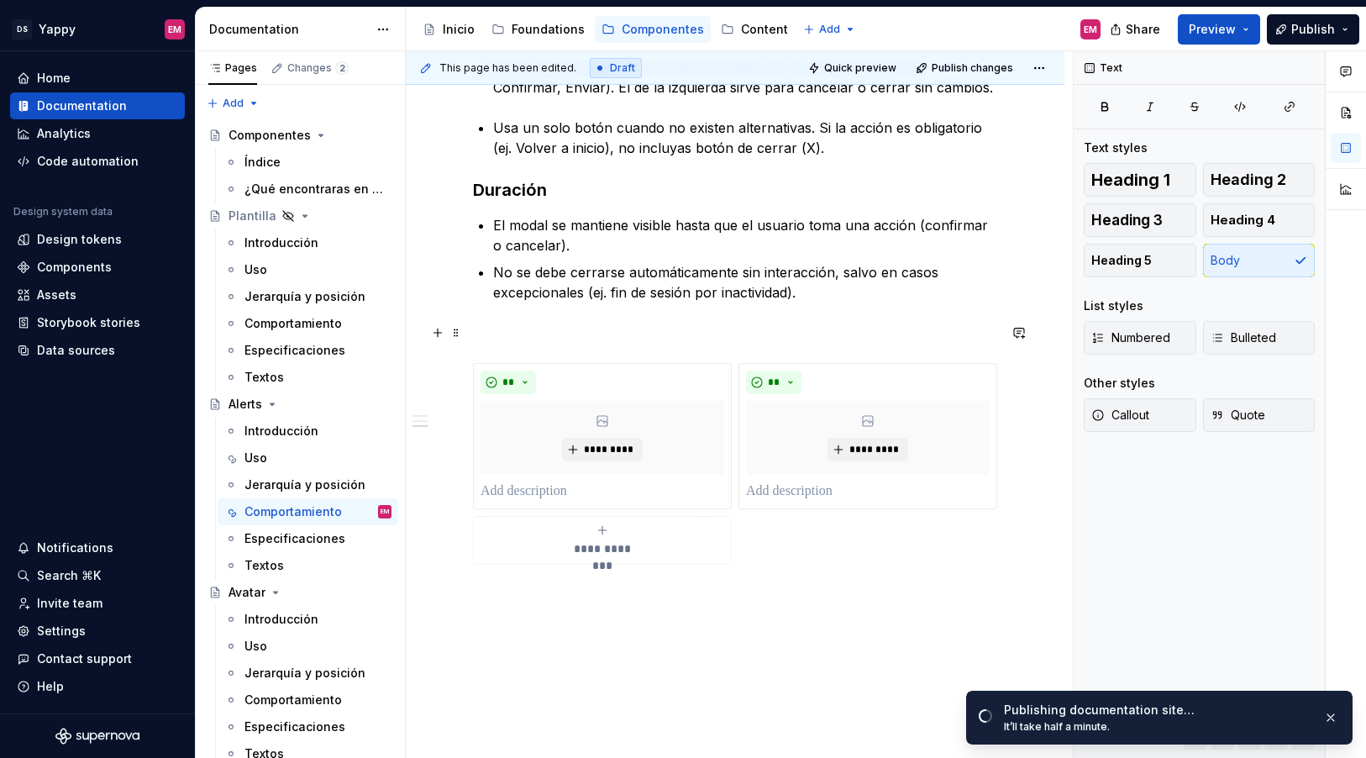
click at [529, 341] on p at bounding box center [735, 333] width 524 height 20
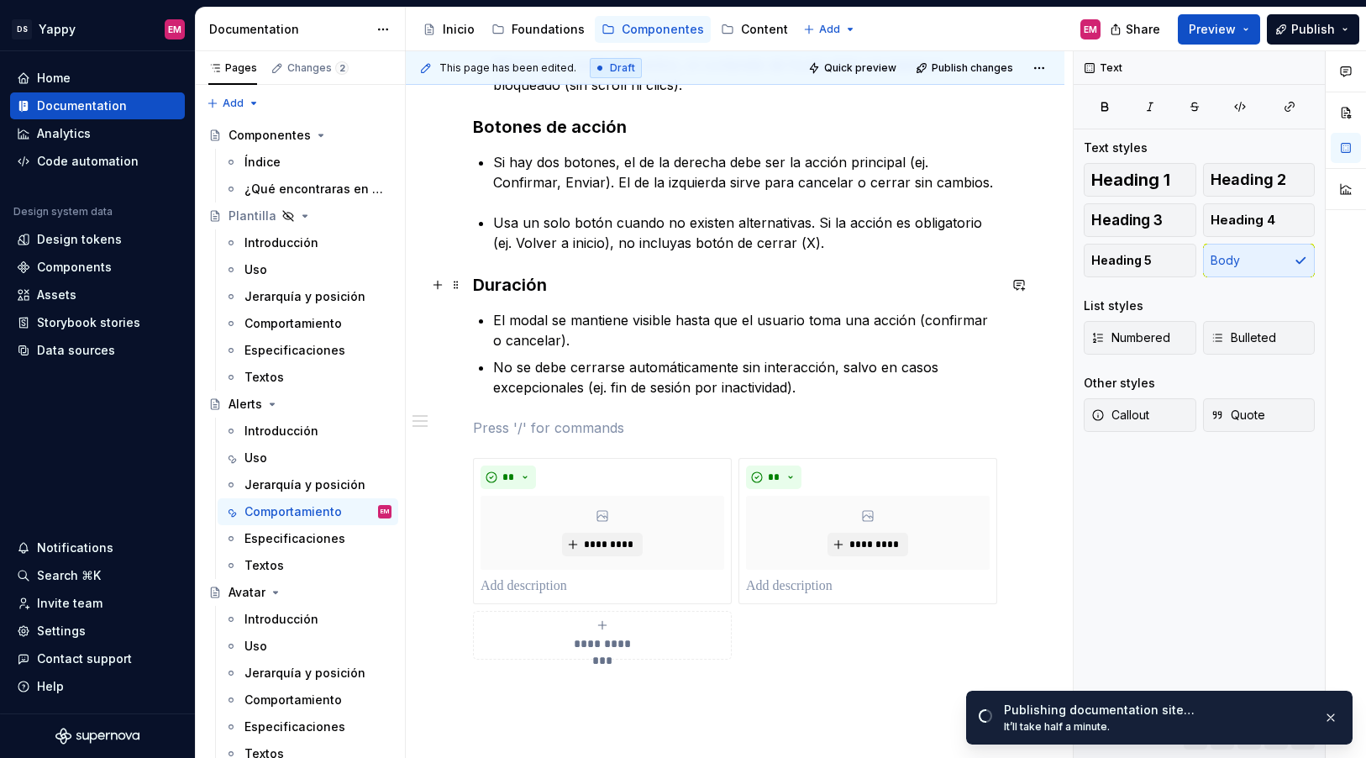
scroll to position [392, 0]
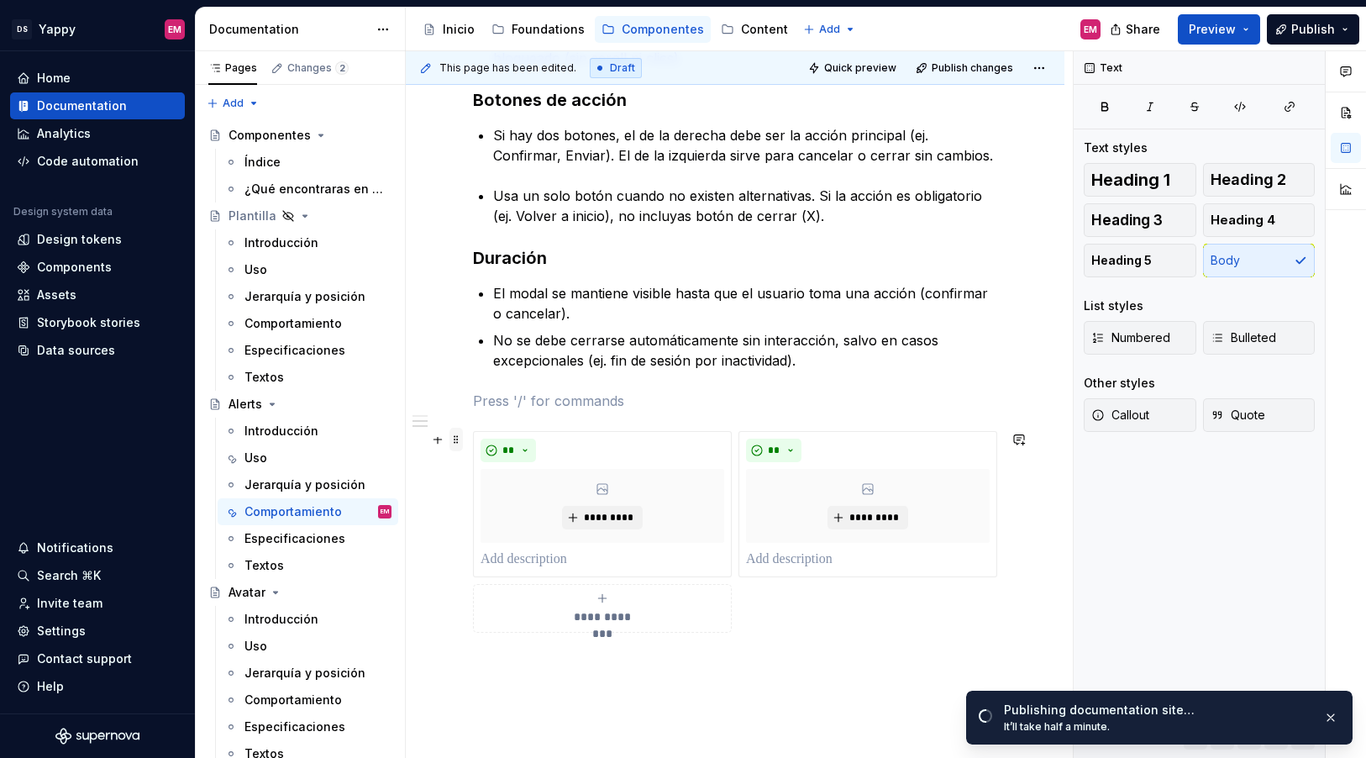
click at [455, 445] on span at bounding box center [456, 440] width 13 height 24
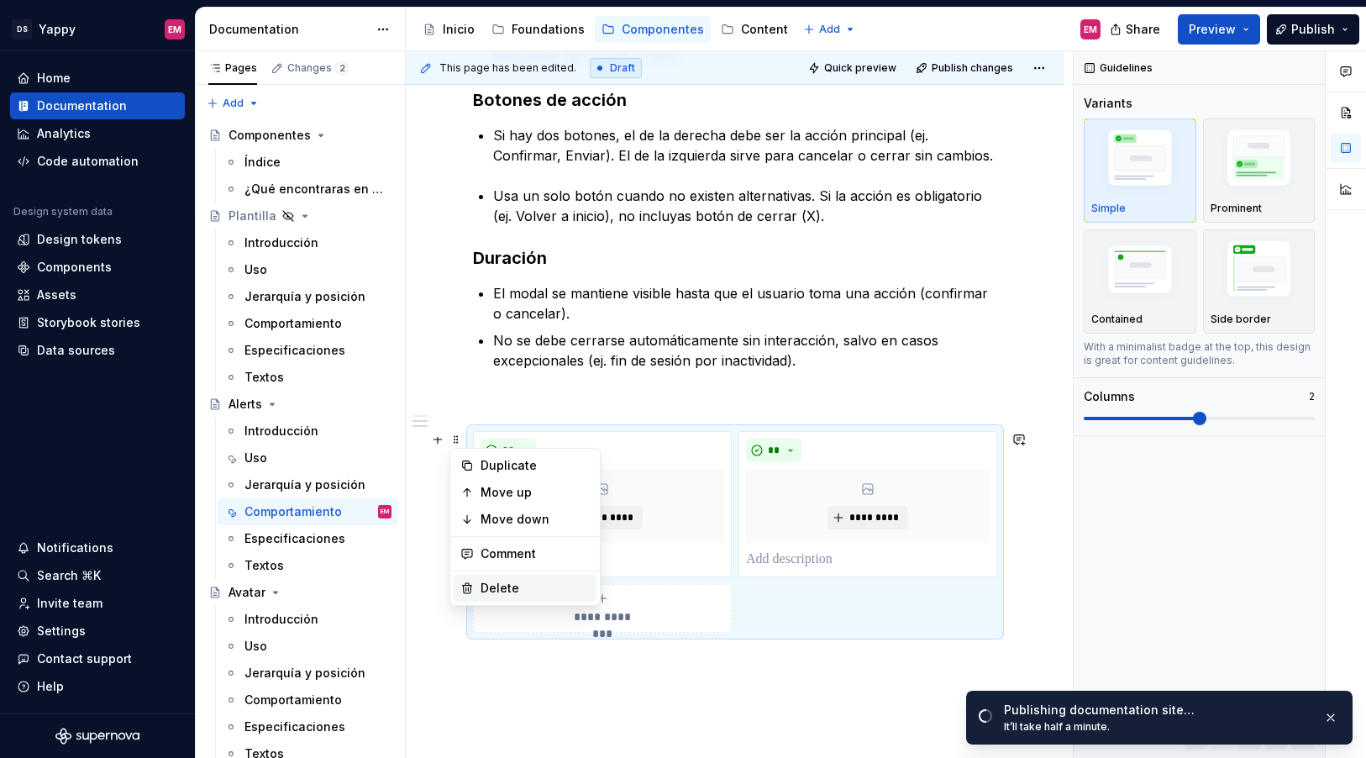
click at [508, 592] on div "Delete" at bounding box center [535, 588] width 109 height 17
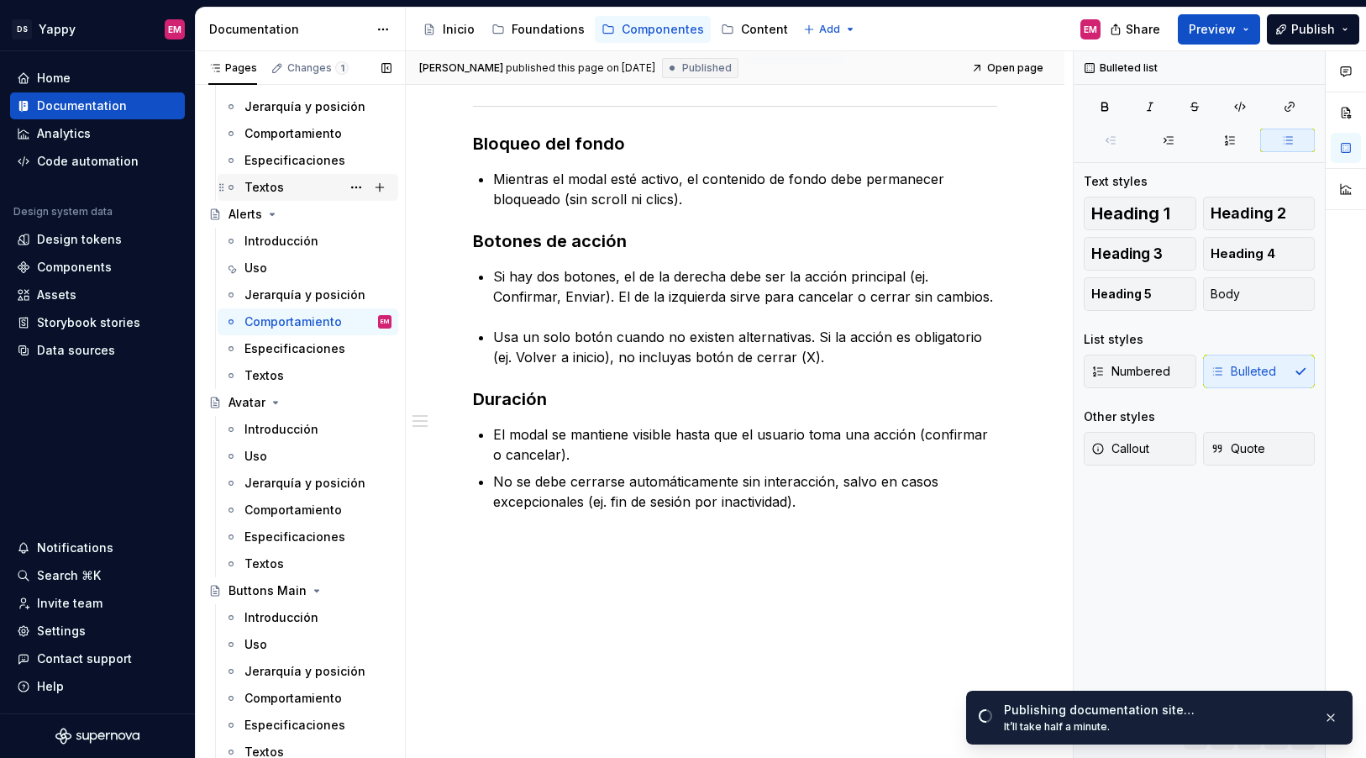
scroll to position [208, 0]
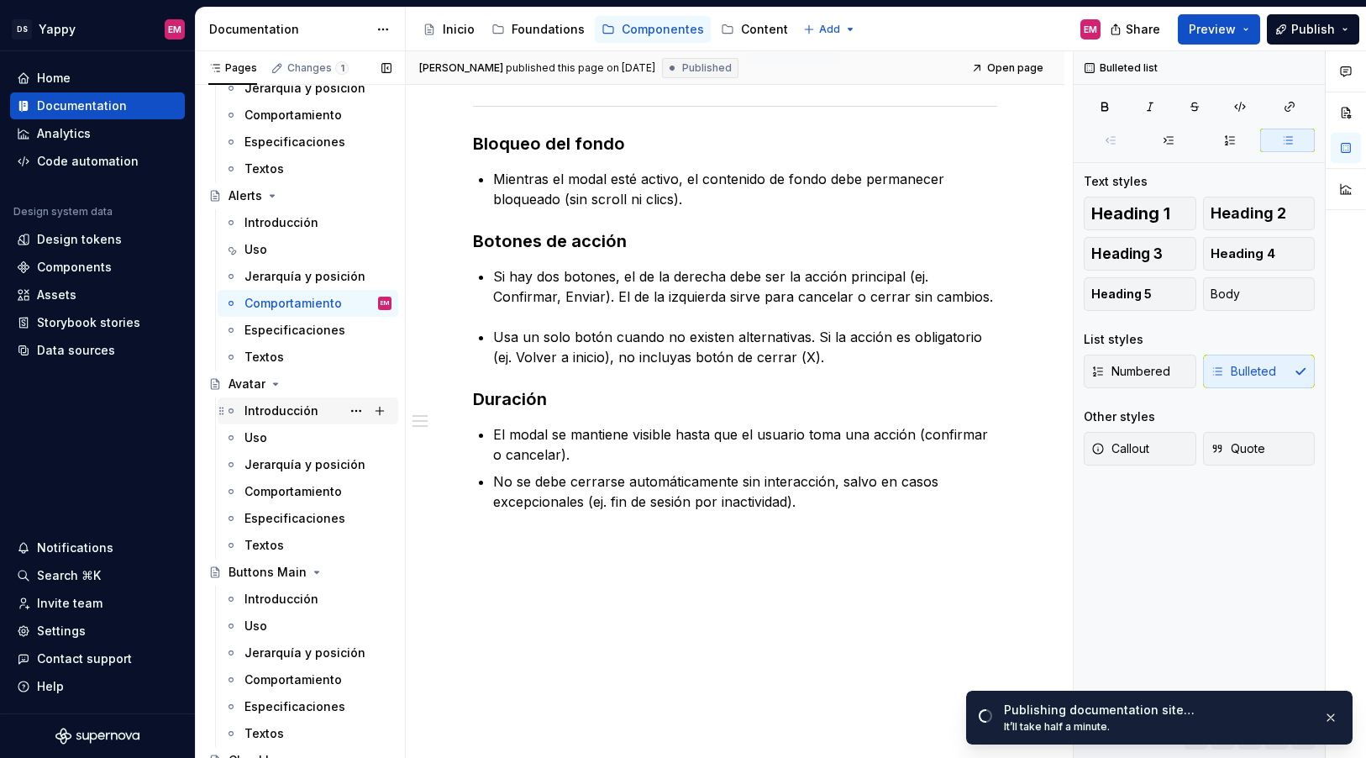
click at [260, 409] on div "Introducción" at bounding box center [282, 411] width 74 height 17
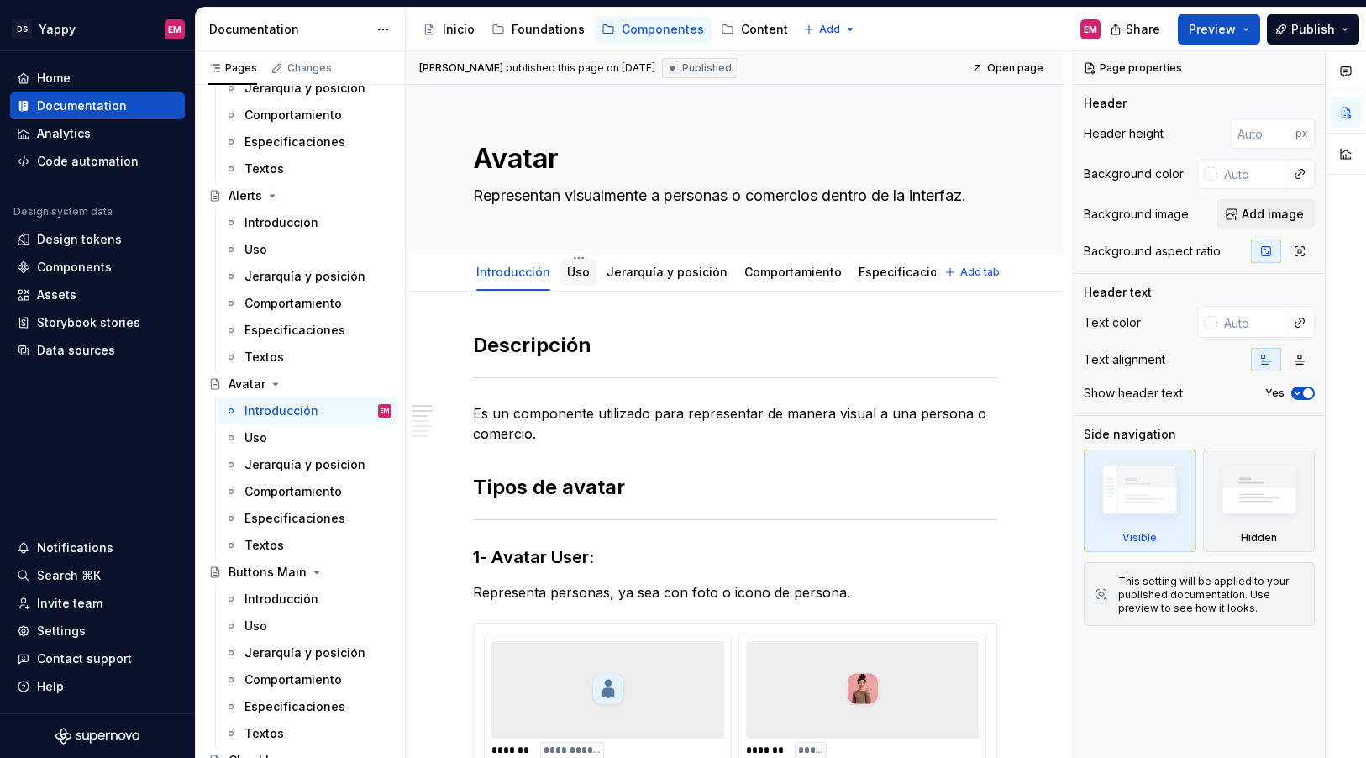
click at [572, 272] on link "Uso" at bounding box center [578, 272] width 23 height 14
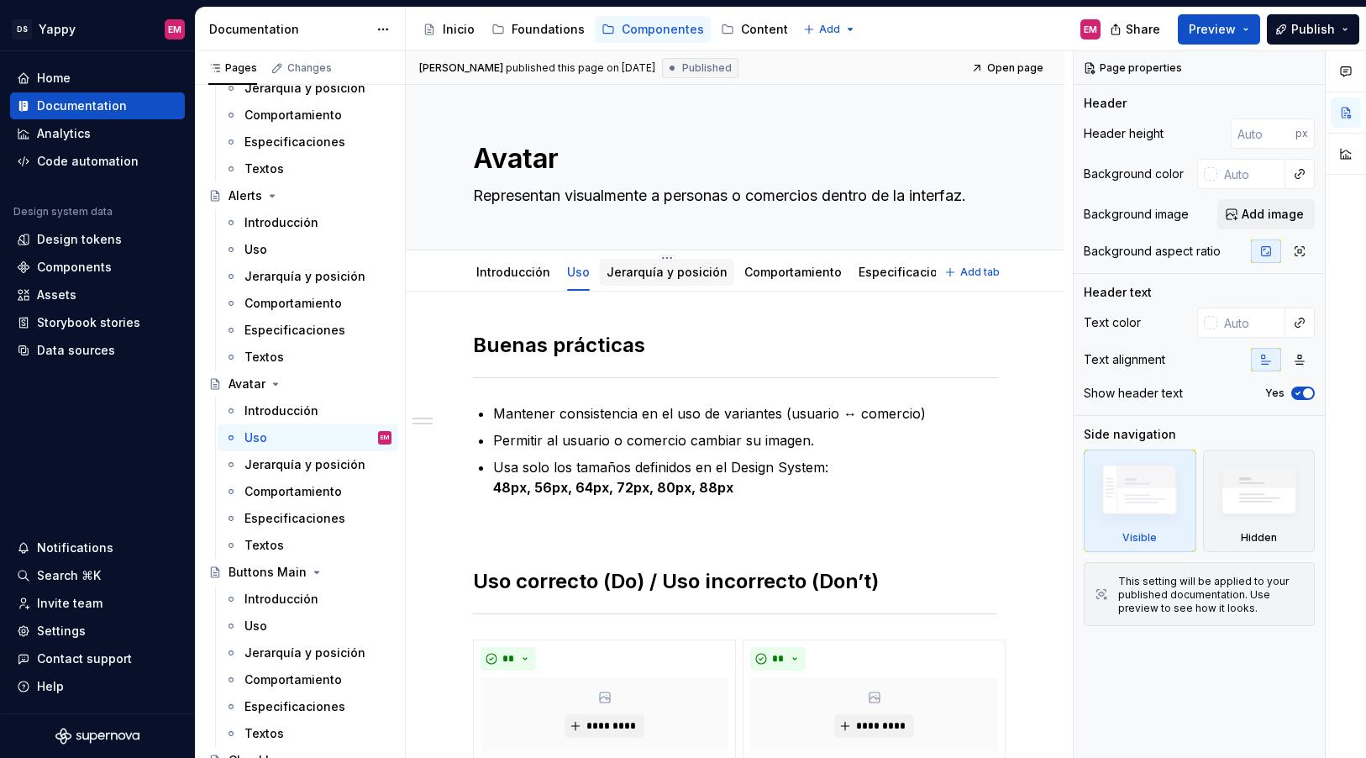
click at [631, 276] on link "Jerarquía y posición" at bounding box center [667, 272] width 121 height 14
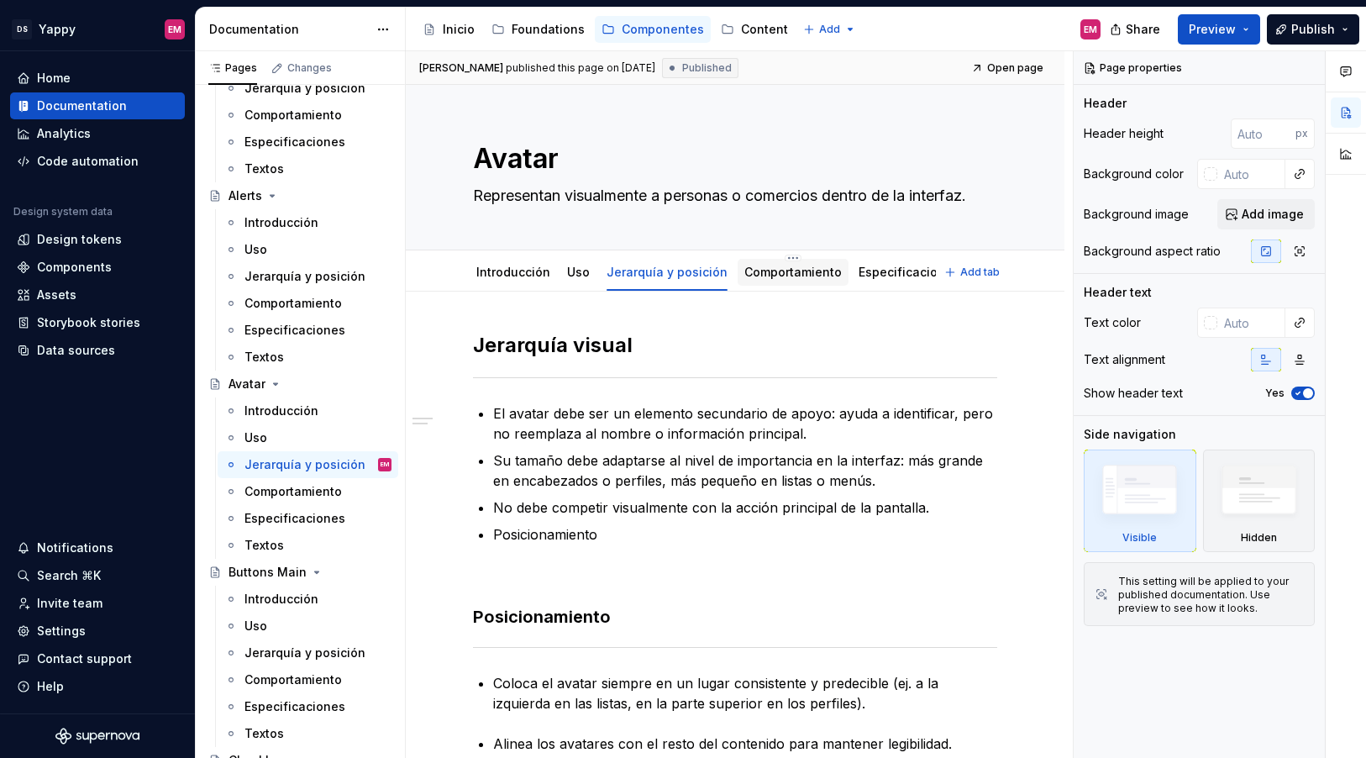
click at [754, 272] on link "Comportamiento" at bounding box center [793, 272] width 97 height 14
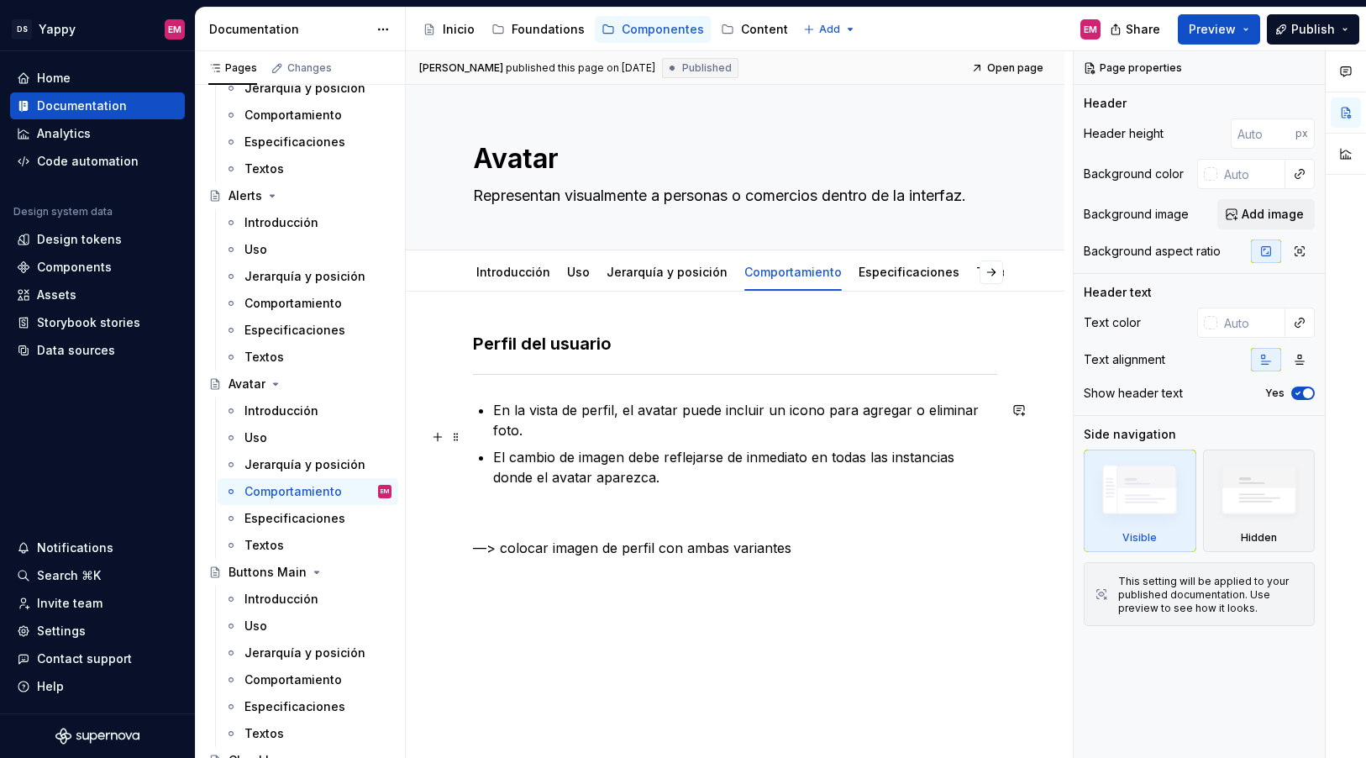
scroll to position [56, 0]
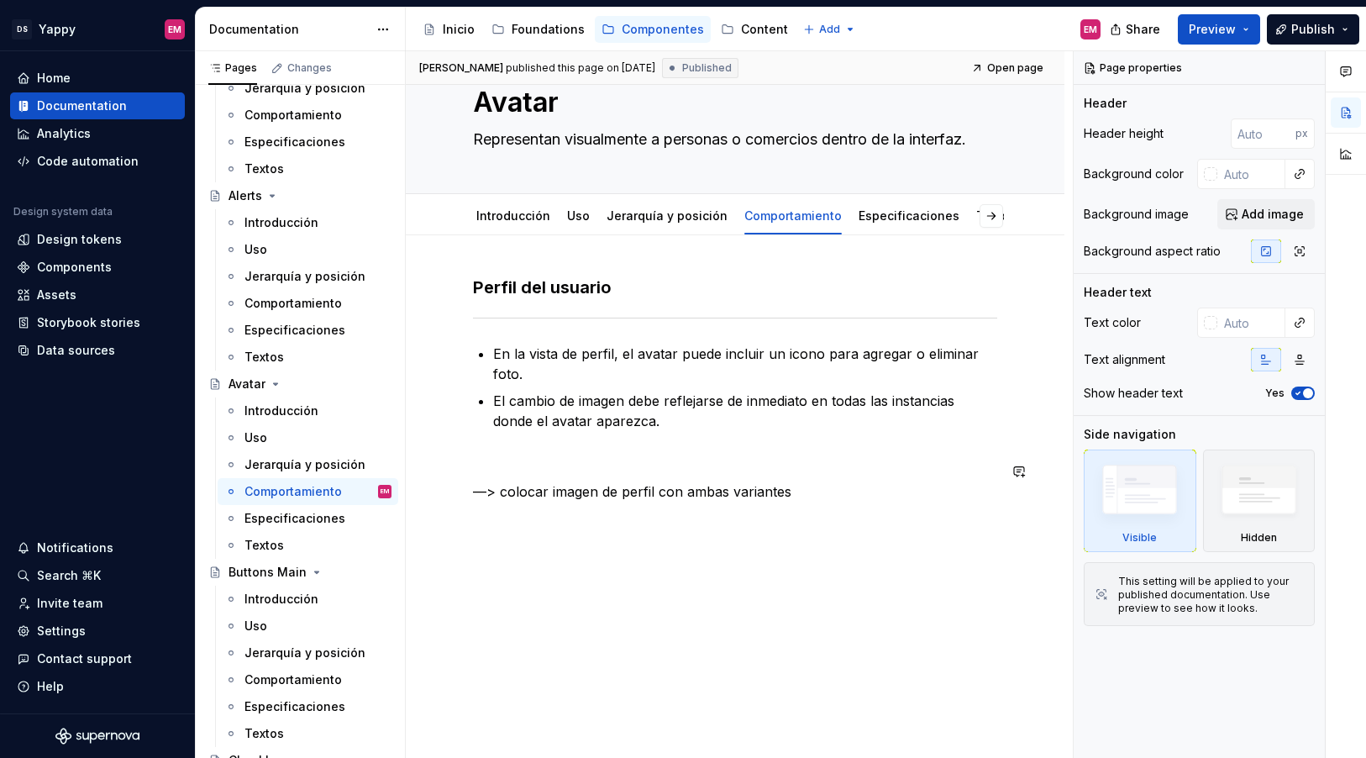
click at [534, 512] on div "Perfil del usuario En la vista de perfil, el avatar puede incluir un icono para…" at bounding box center [735, 414] width 524 height 276
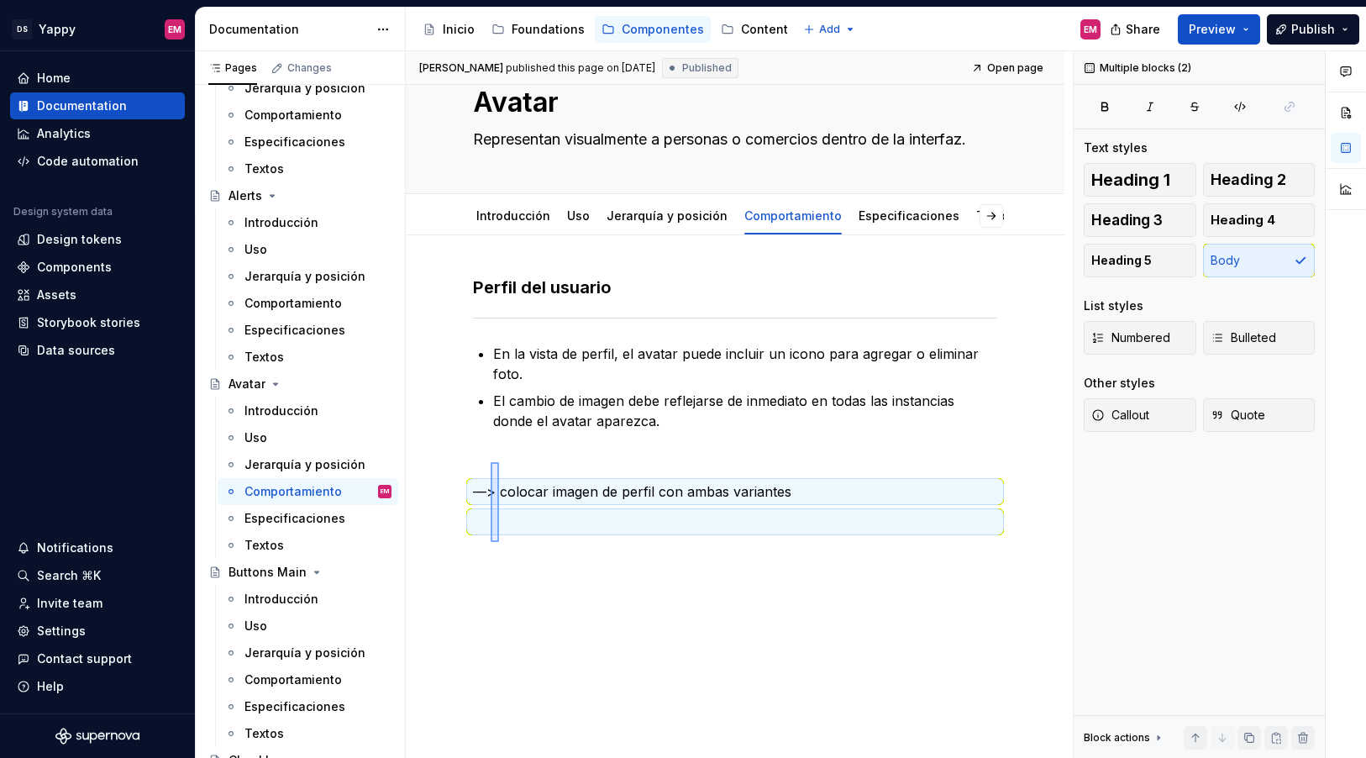
drag, startPoint x: 498, startPoint y: 524, endPoint x: 491, endPoint y: 462, distance: 62.6
click at [491, 462] on div "Elvia Mislov published this page on September 30, 2025 Published Open page Avat…" at bounding box center [739, 405] width 667 height 708
type textarea "*"
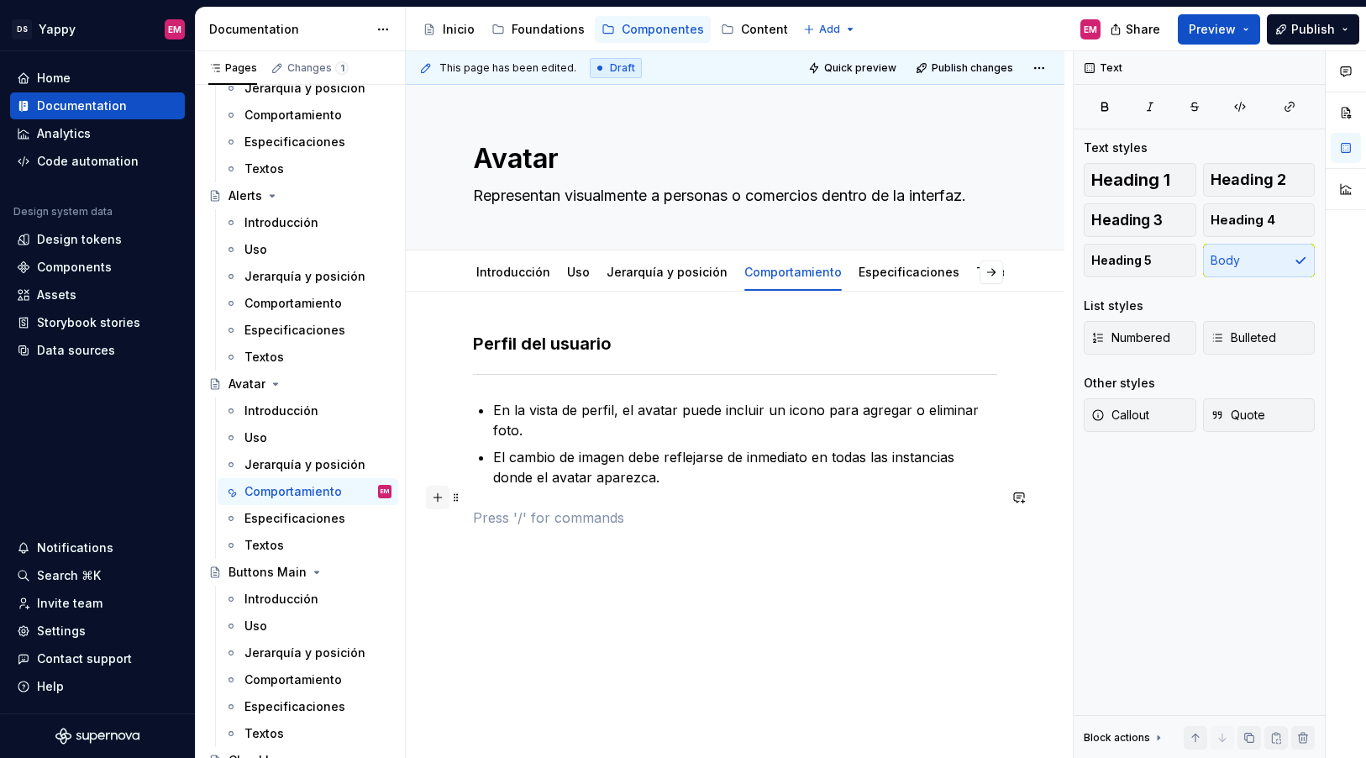
click at [441, 493] on button "button" at bounding box center [438, 498] width 24 height 24
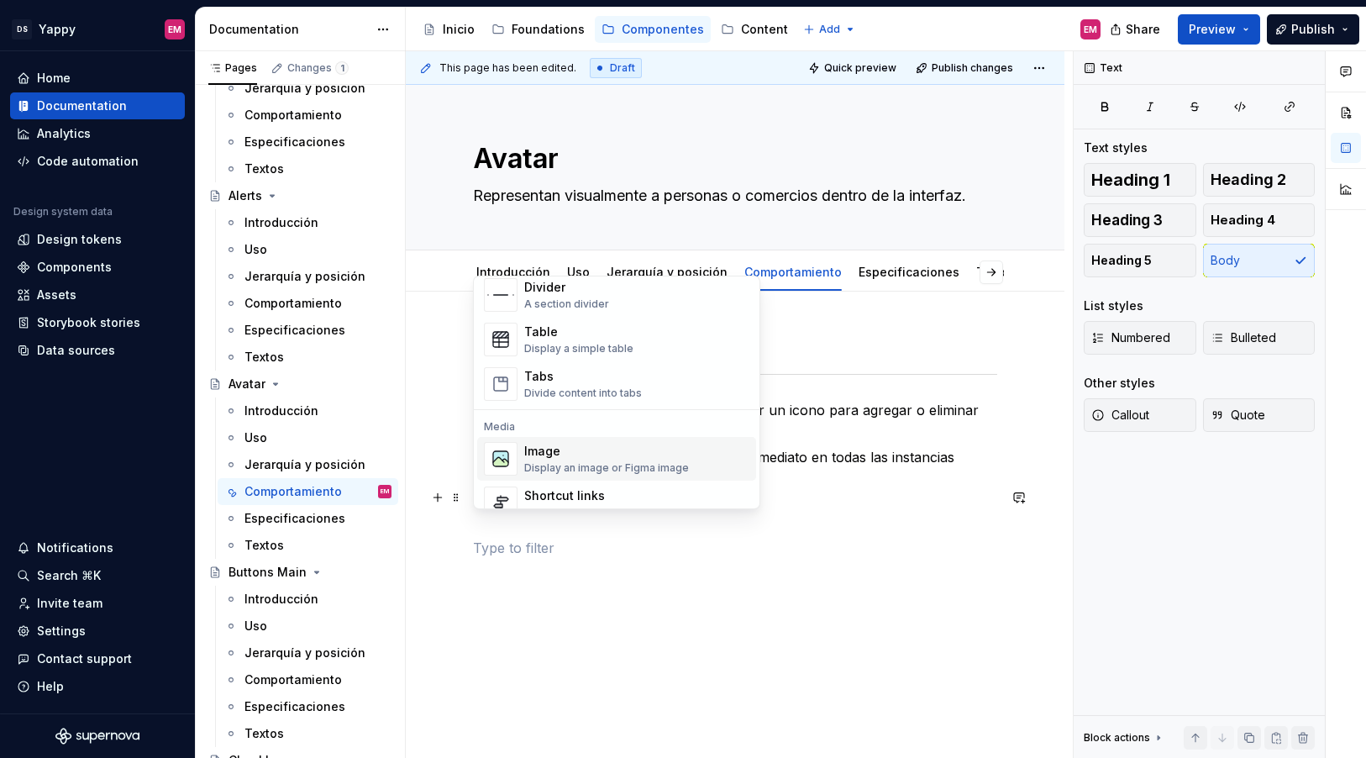
scroll to position [666, 0]
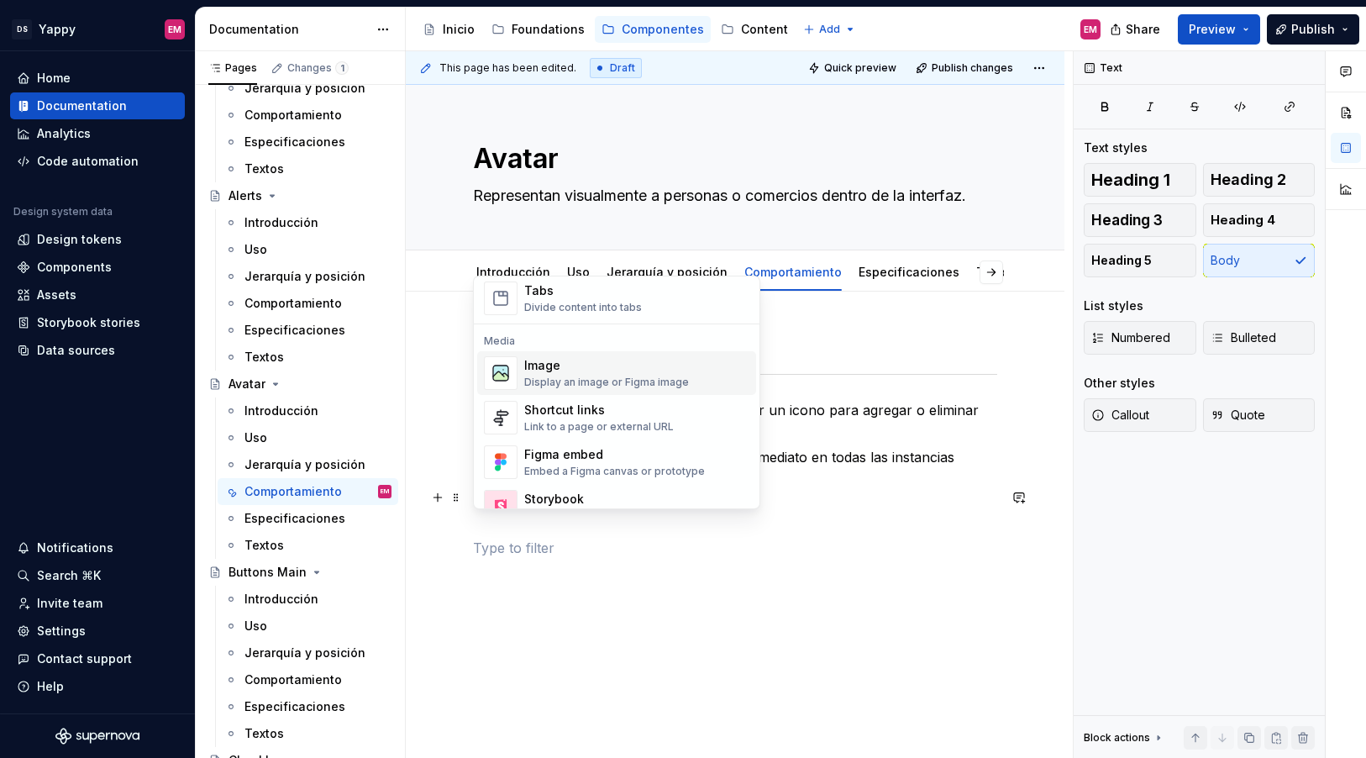
click at [571, 376] on div "Display an image or Figma image" at bounding box center [606, 382] width 165 height 13
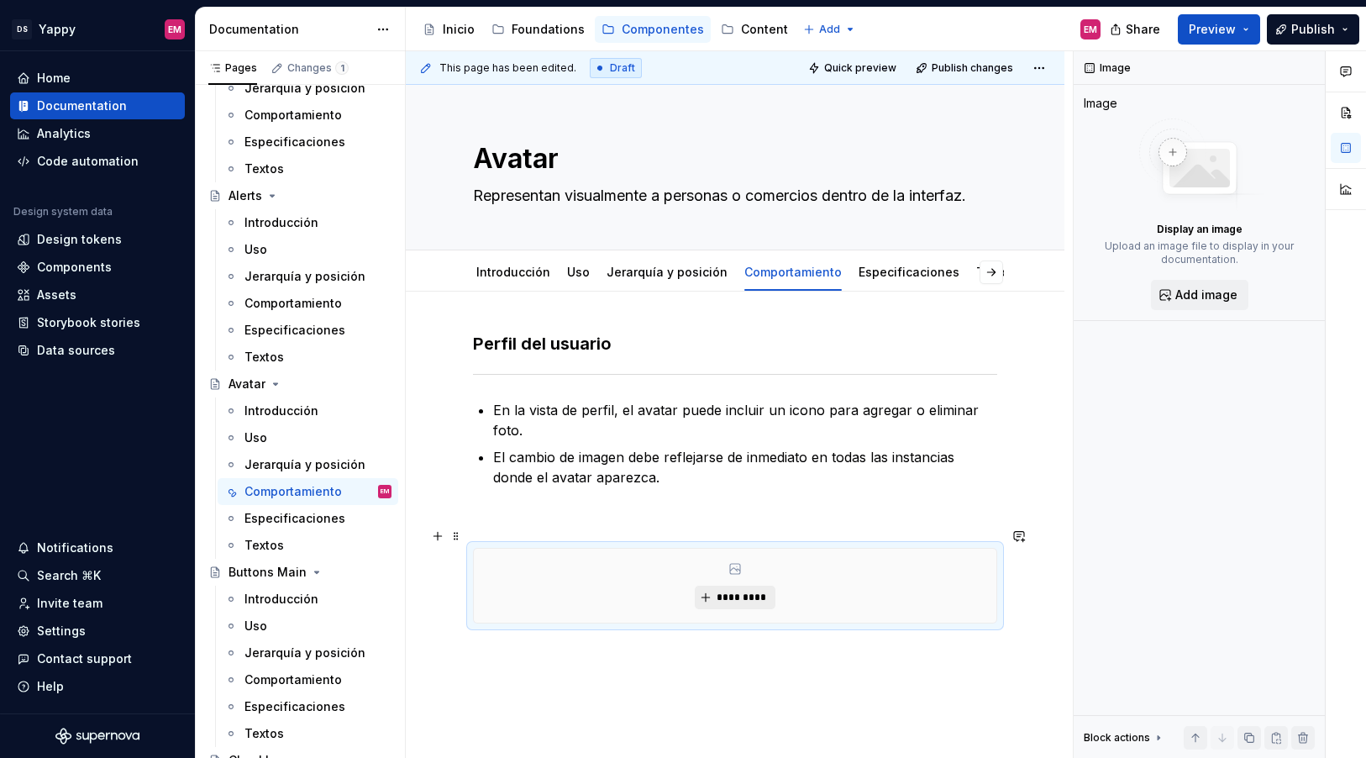
click at [729, 586] on button "*********" at bounding box center [735, 598] width 80 height 24
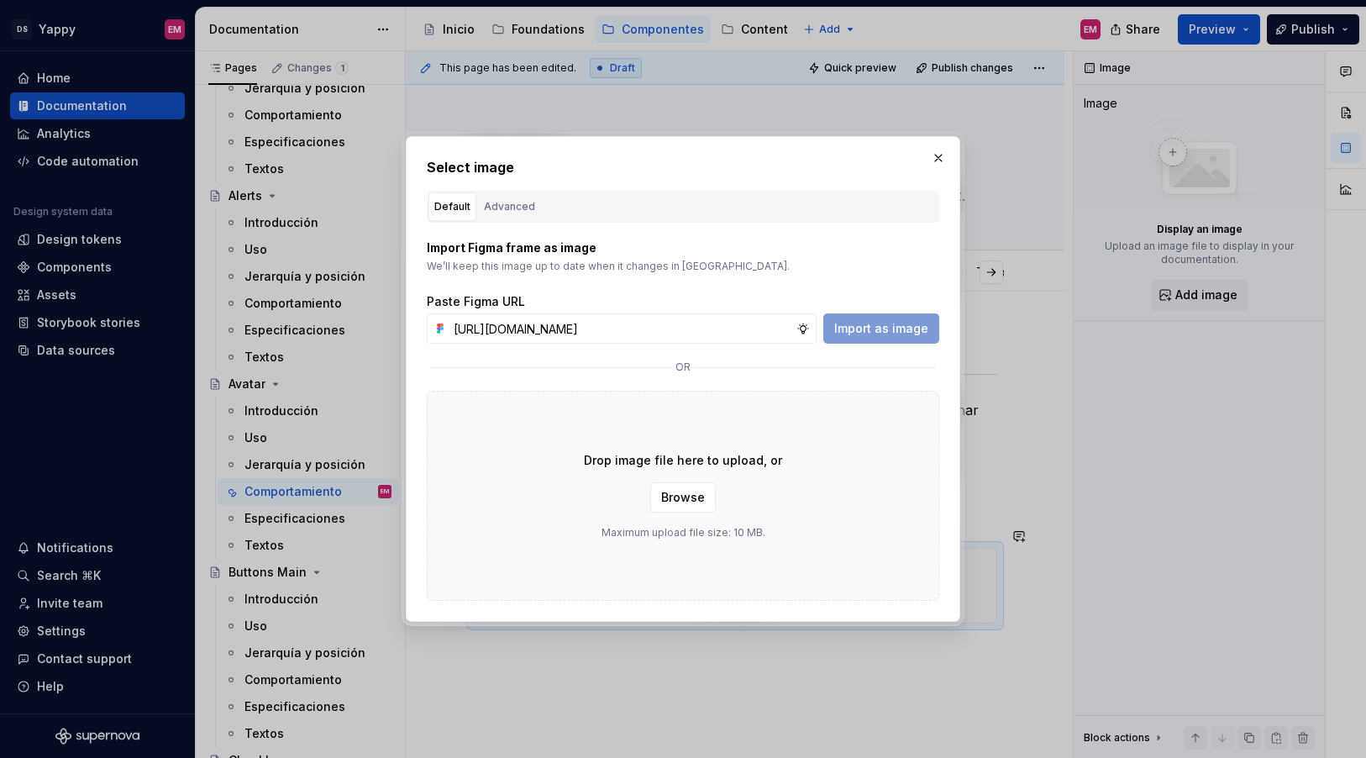
scroll to position [0, 690]
type input "https://www.figma.com/design/ZGz6tS2LEj0QftIQJpQ5hY/%E2%9C%8D%F0%9F%8F%BC-Yappy…"
click at [870, 333] on span "Import as image" at bounding box center [881, 328] width 94 height 17
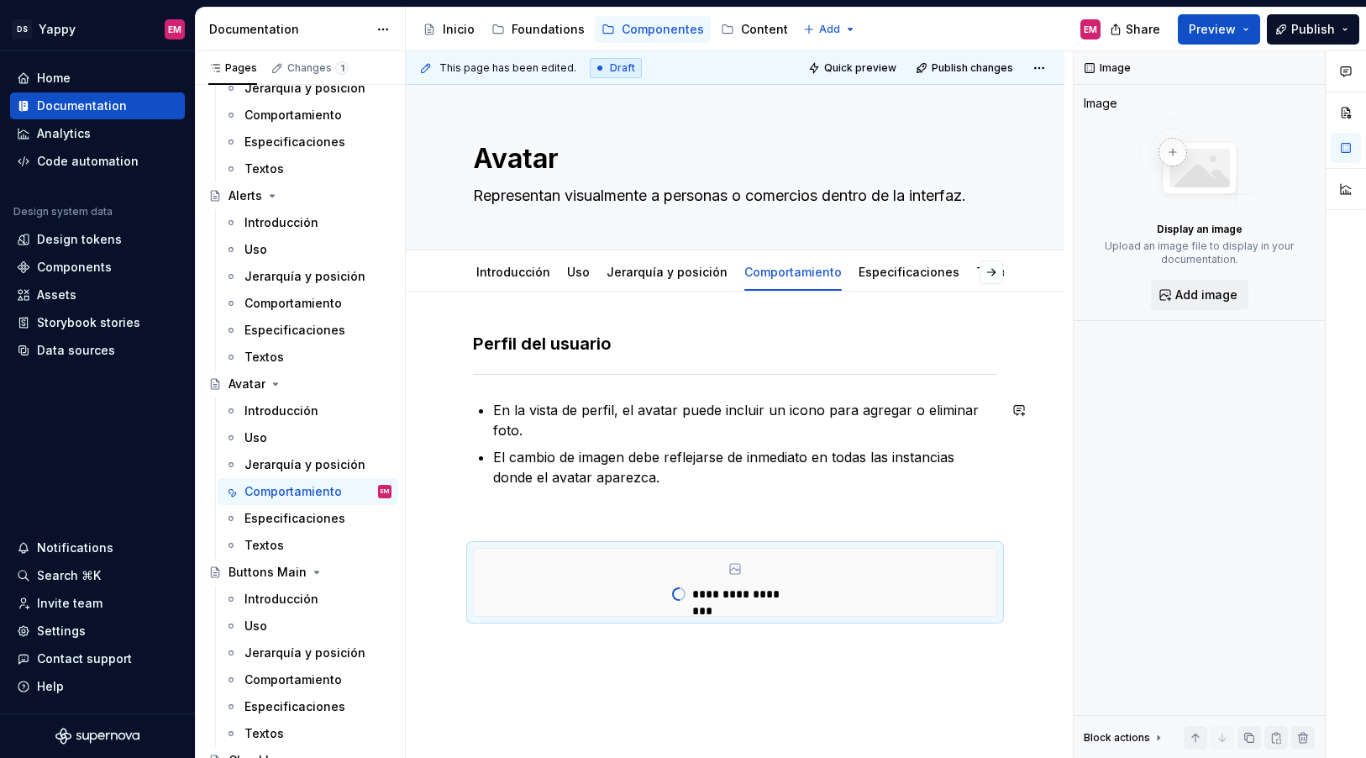
click at [581, 484] on div "**********" at bounding box center [735, 474] width 524 height 285
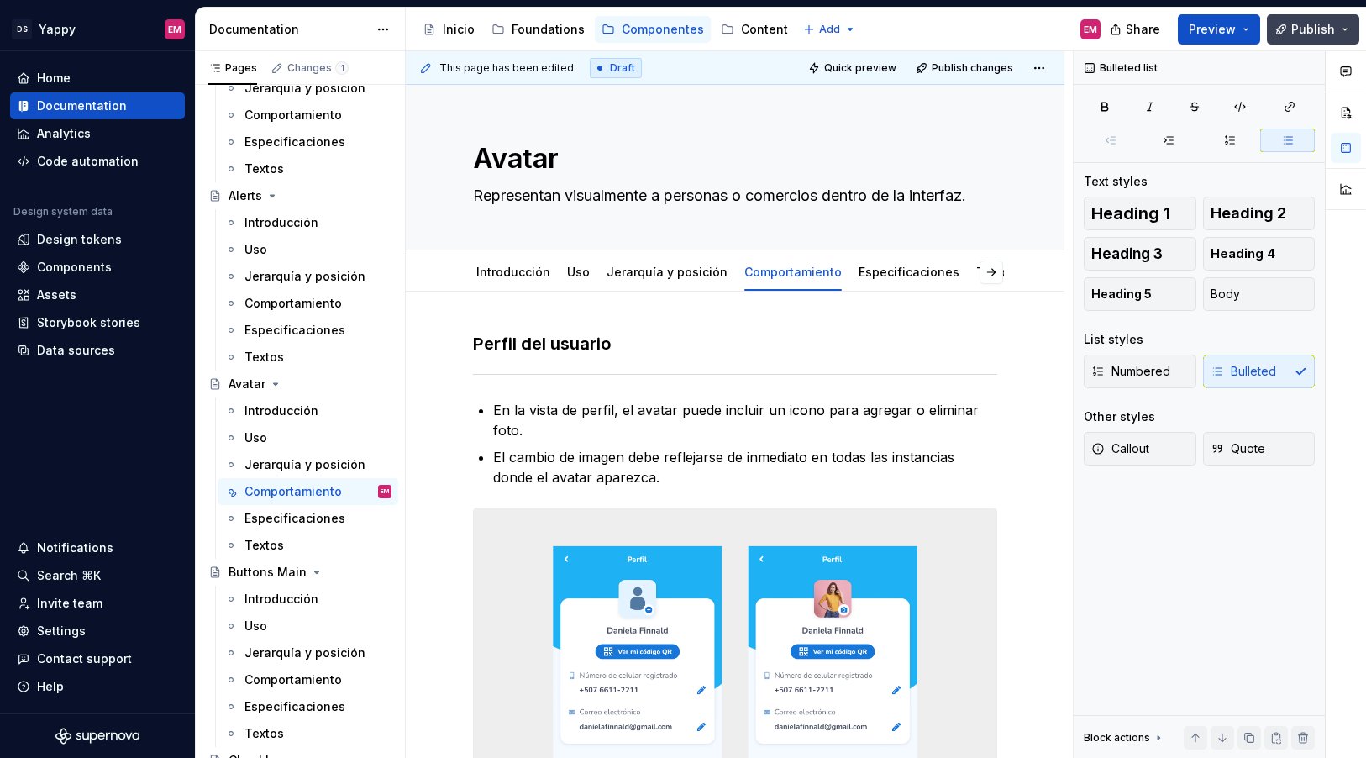
click at [1298, 20] on button "Publish" at bounding box center [1313, 29] width 92 height 30
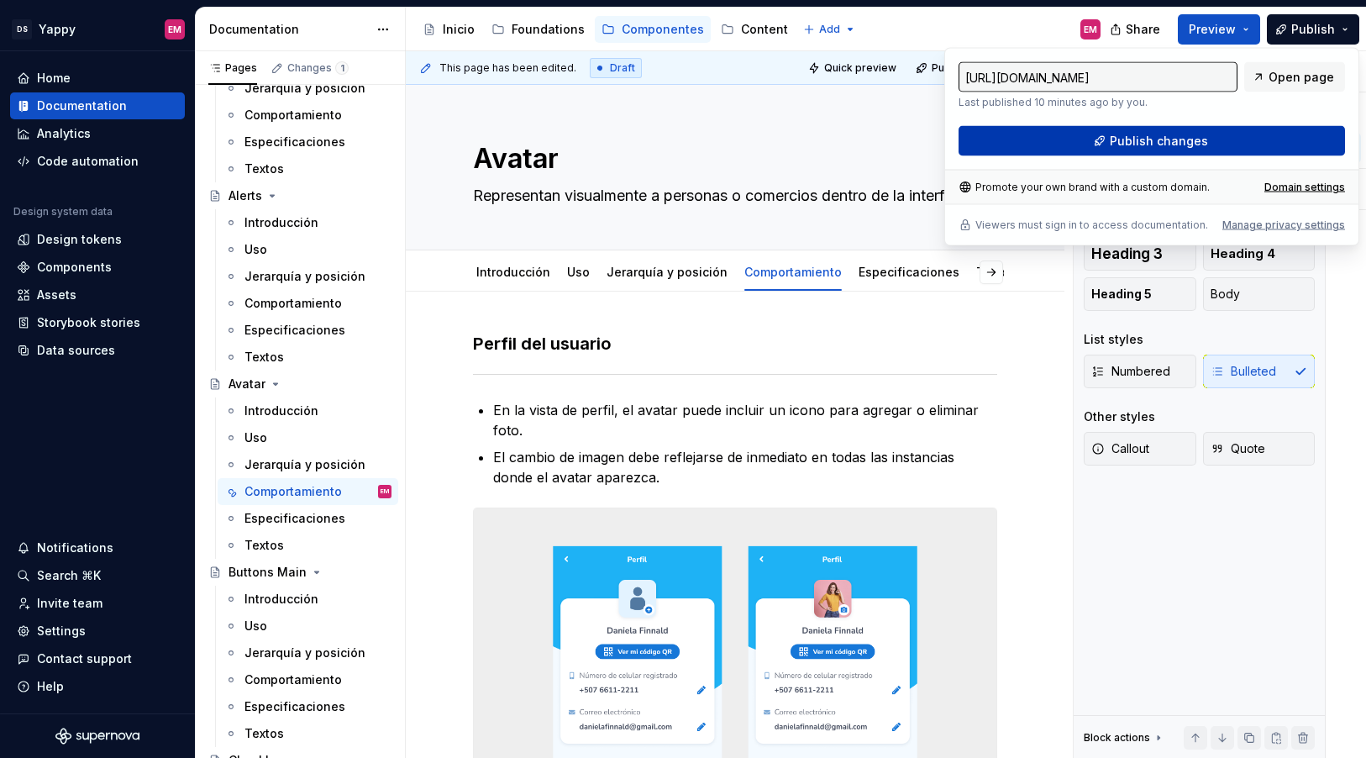
click at [1100, 150] on button "Publish changes" at bounding box center [1152, 141] width 387 height 30
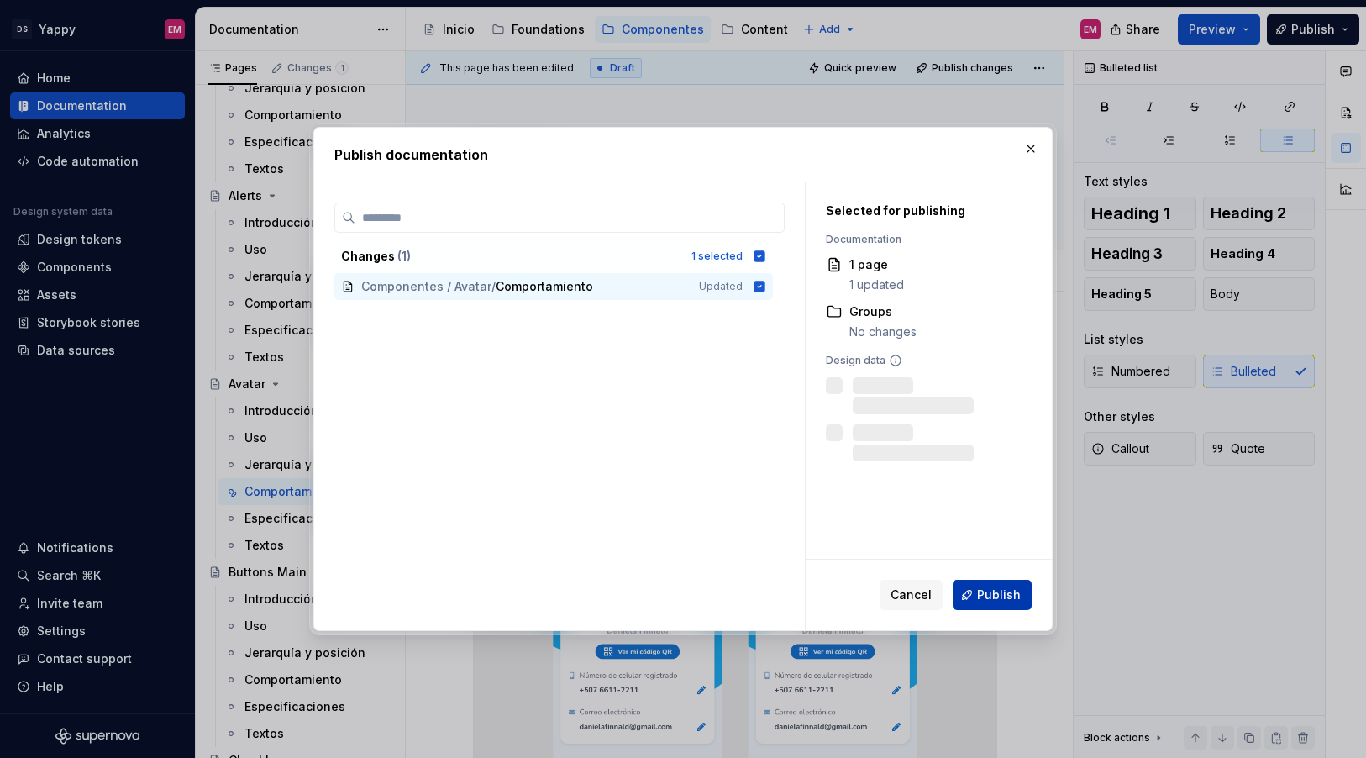
click at [1009, 596] on span "Publish" at bounding box center [999, 595] width 44 height 17
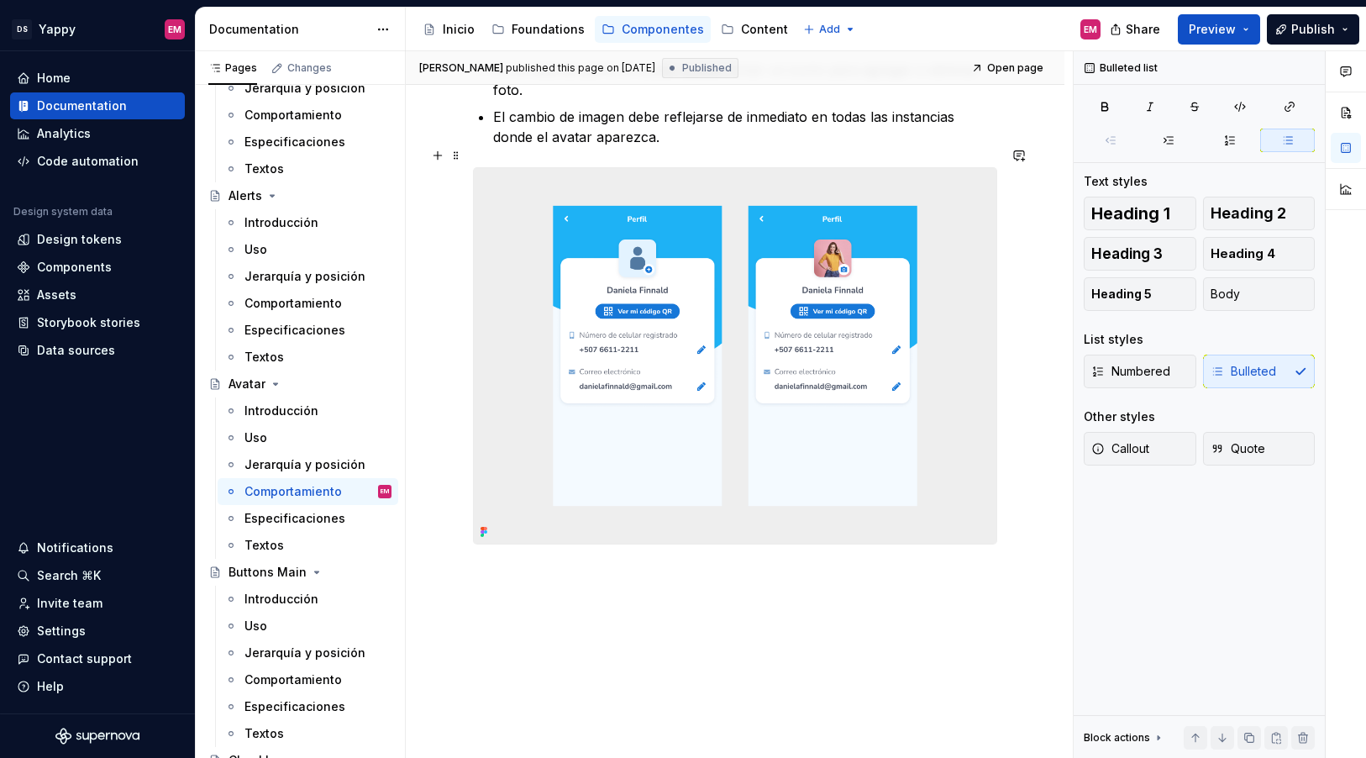
scroll to position [359, 0]
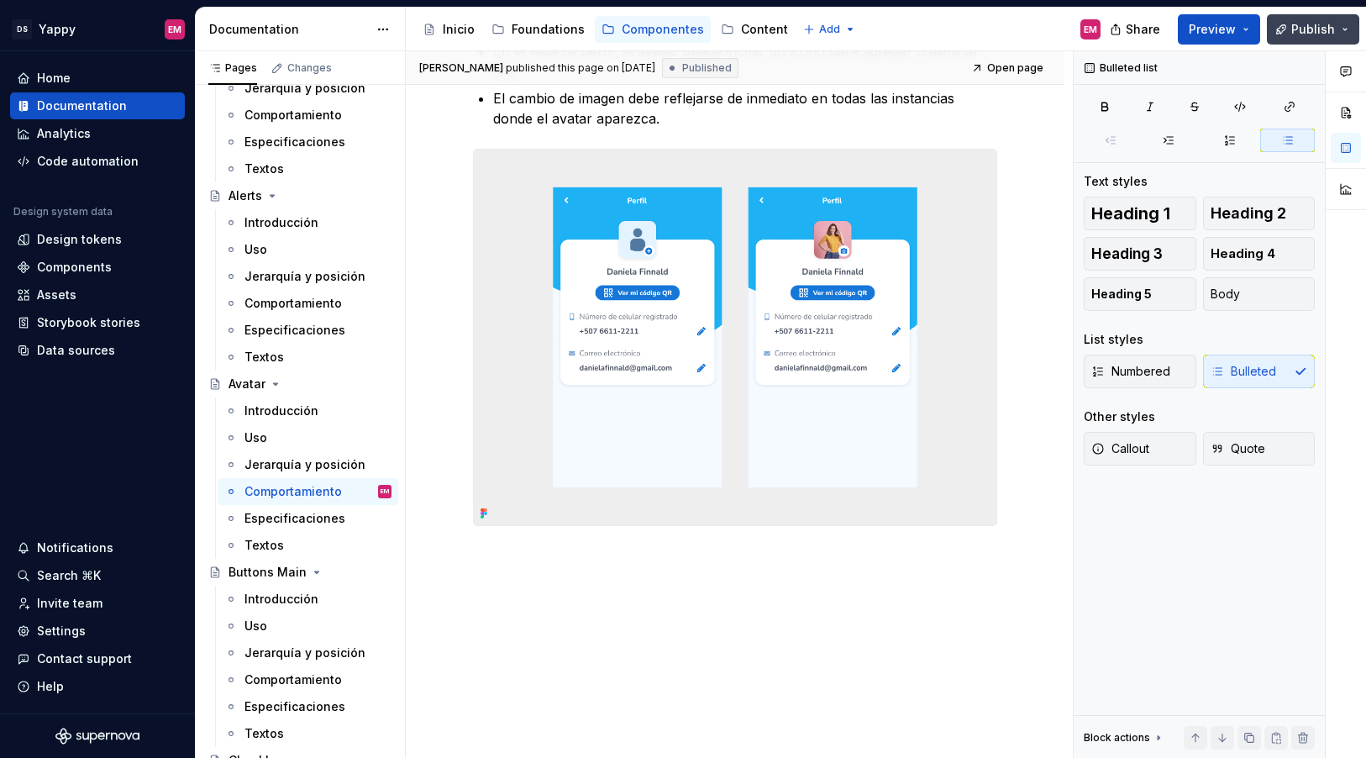
click at [1330, 31] on span "Publish" at bounding box center [1314, 29] width 44 height 17
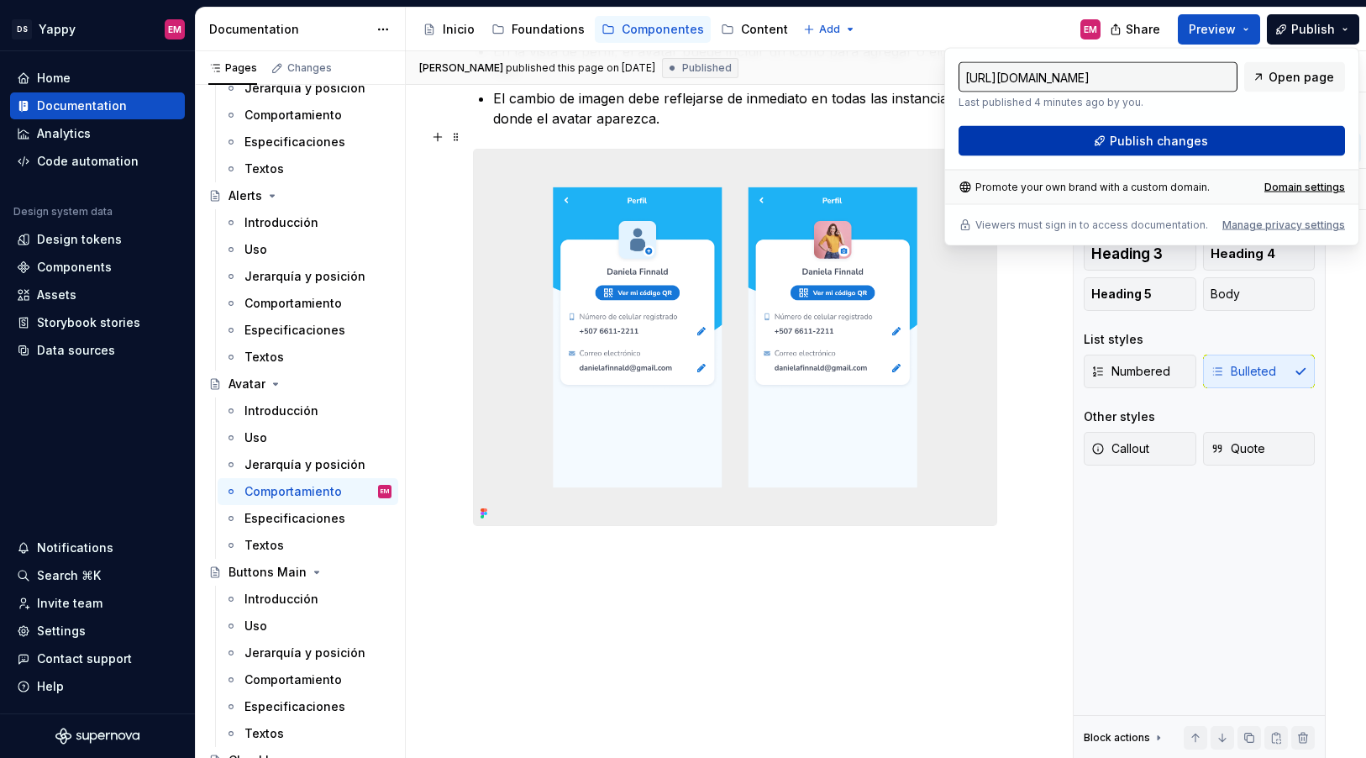
click at [1065, 148] on button "Publish changes" at bounding box center [1152, 141] width 387 height 30
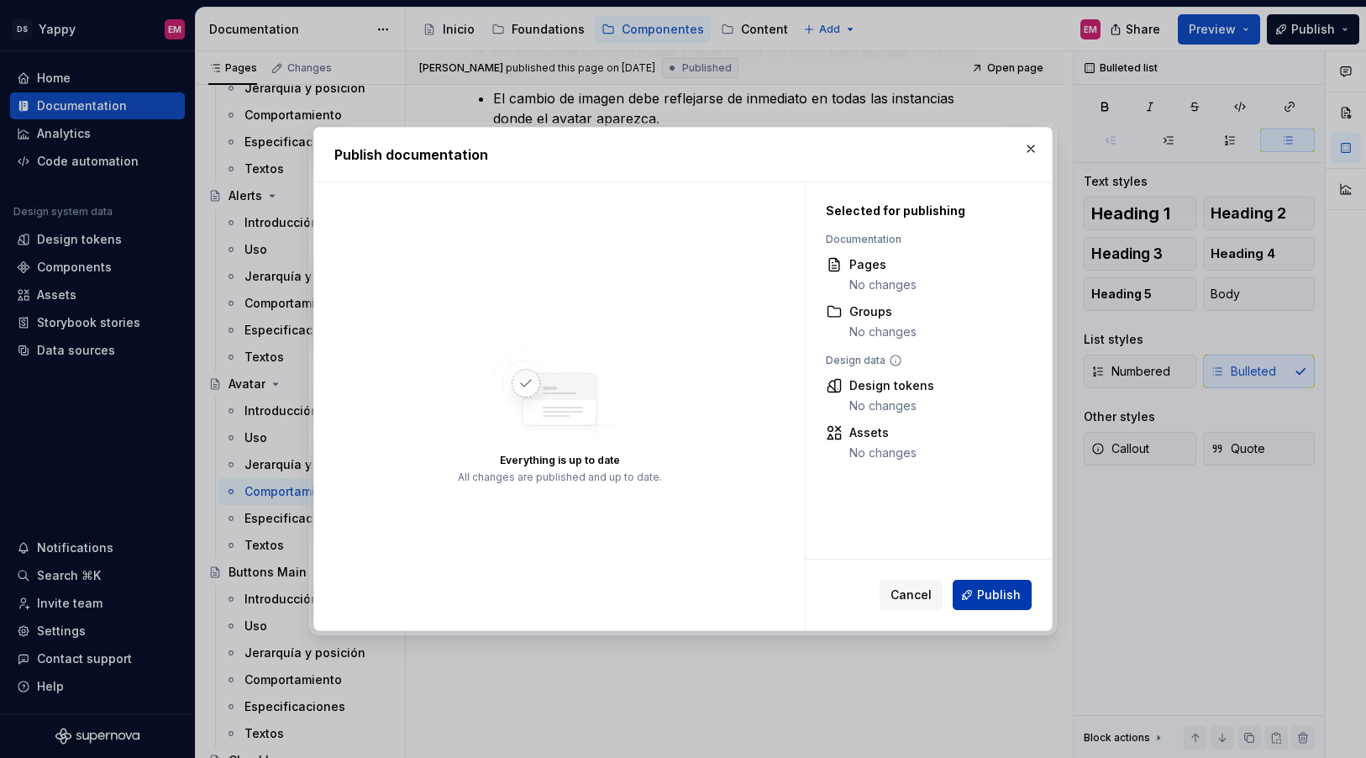
click at [991, 600] on span "Publish" at bounding box center [999, 595] width 44 height 17
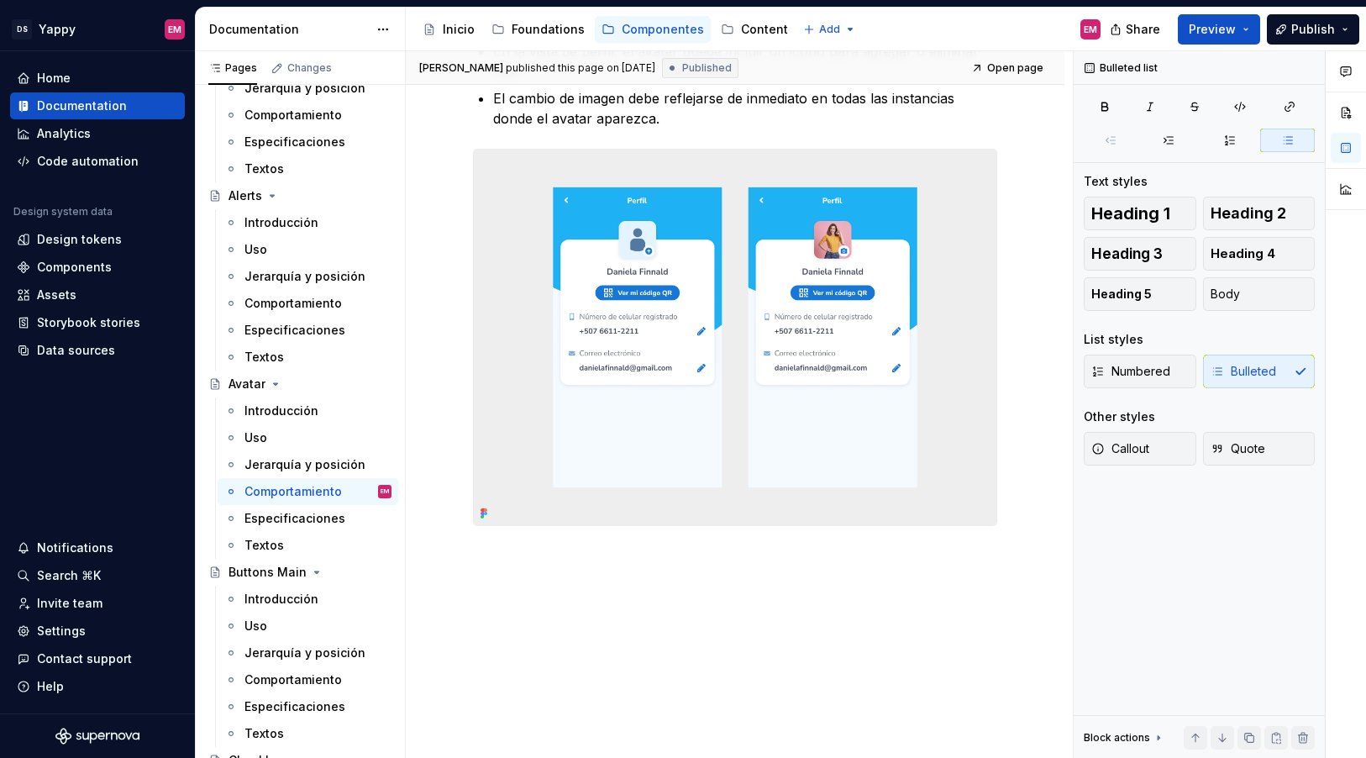
type textarea "*"
